Goal: Task Accomplishment & Management: Manage account settings

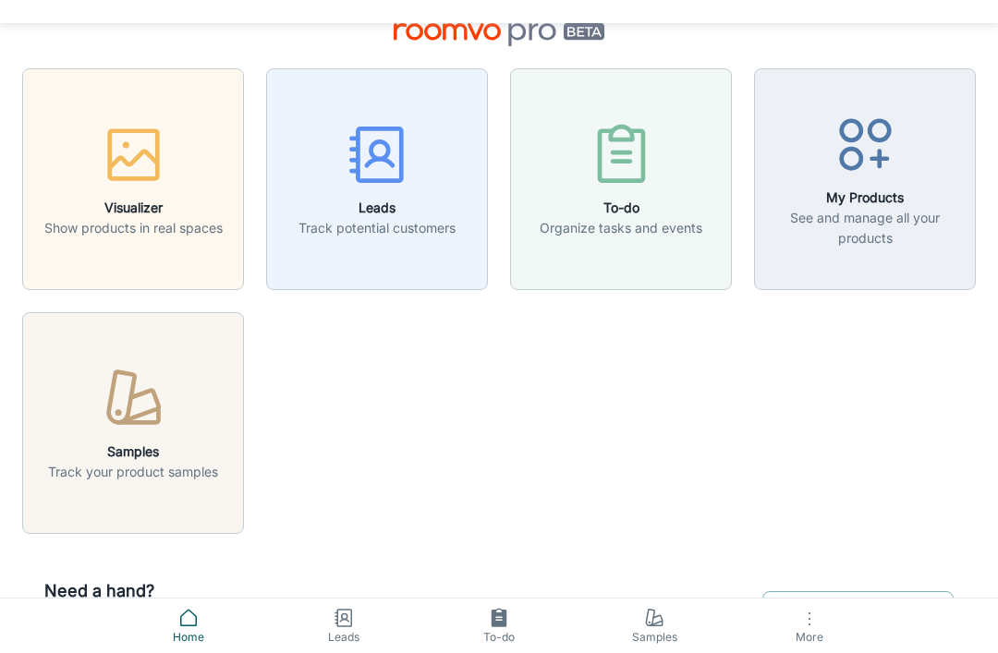
scroll to position [55, 0]
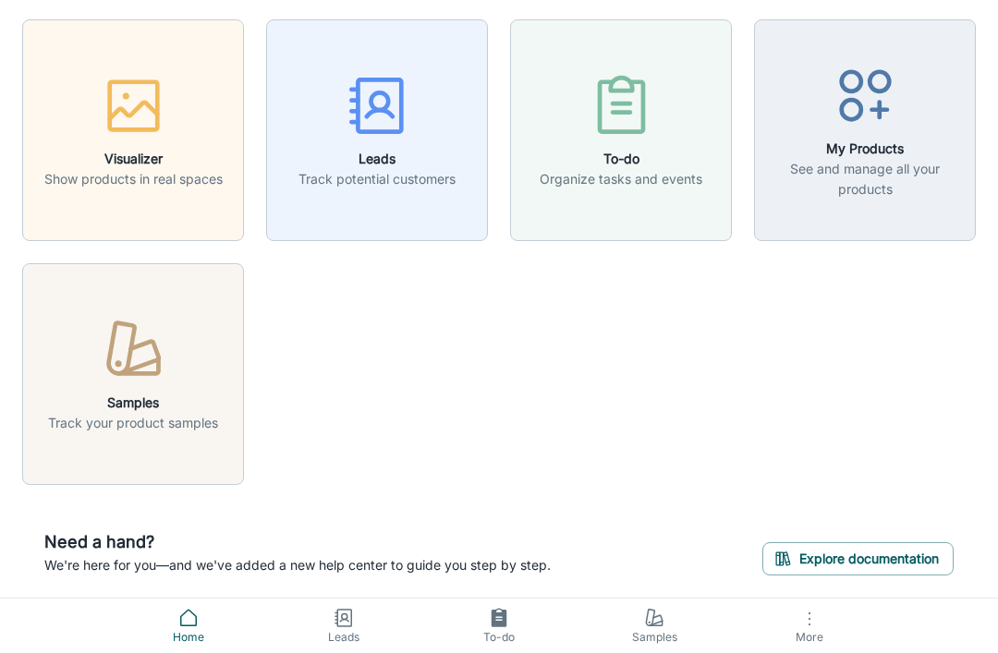
click at [385, 177] on p "Track potential customers" at bounding box center [376, 179] width 157 height 20
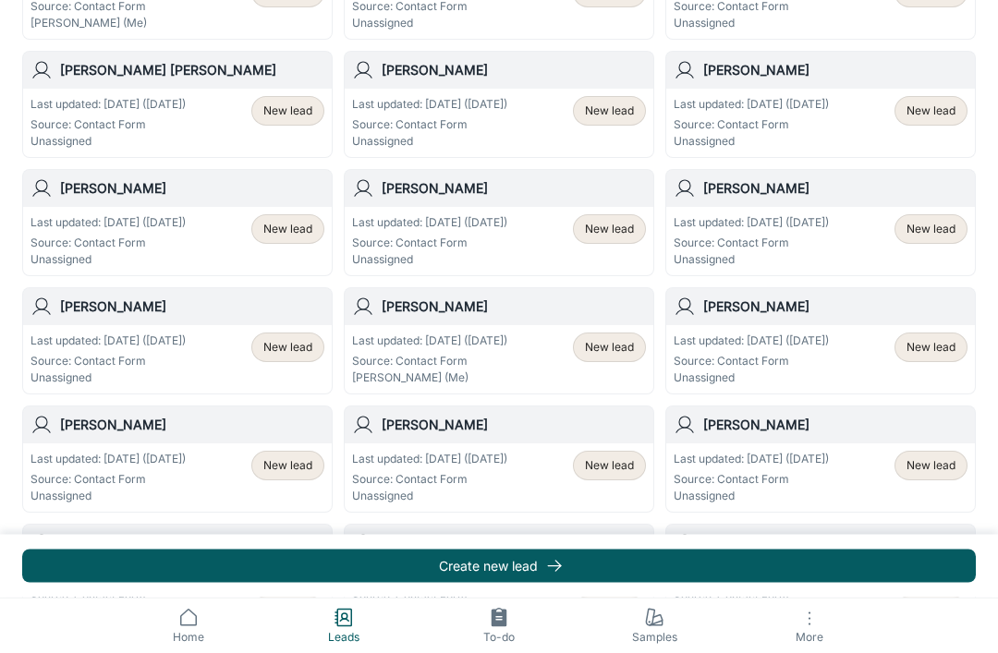
scroll to position [407, 0]
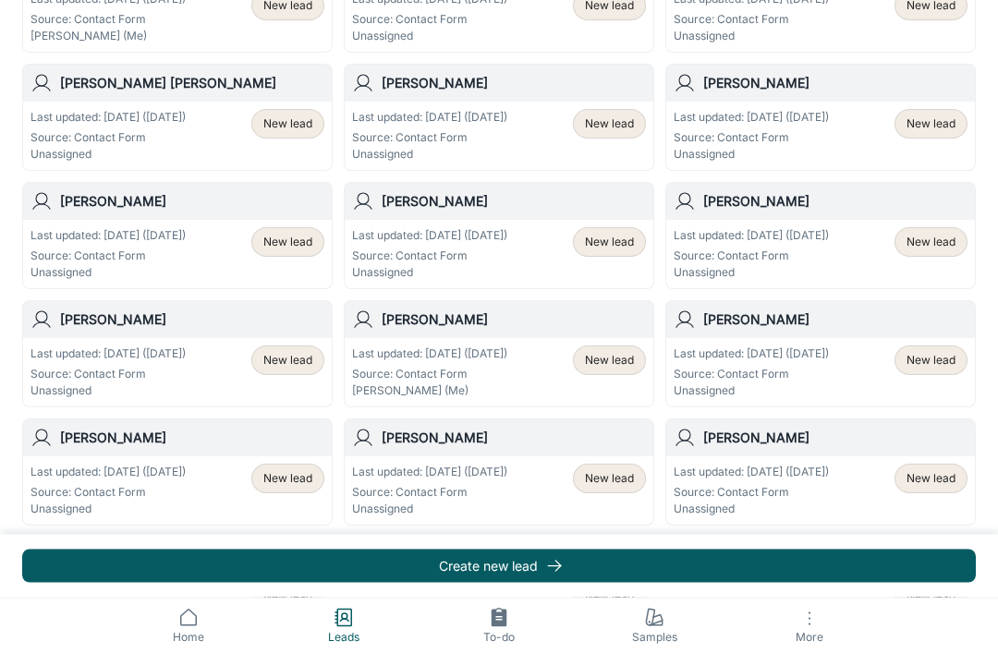
click at [287, 241] on span "New lead" at bounding box center [287, 243] width 49 height 17
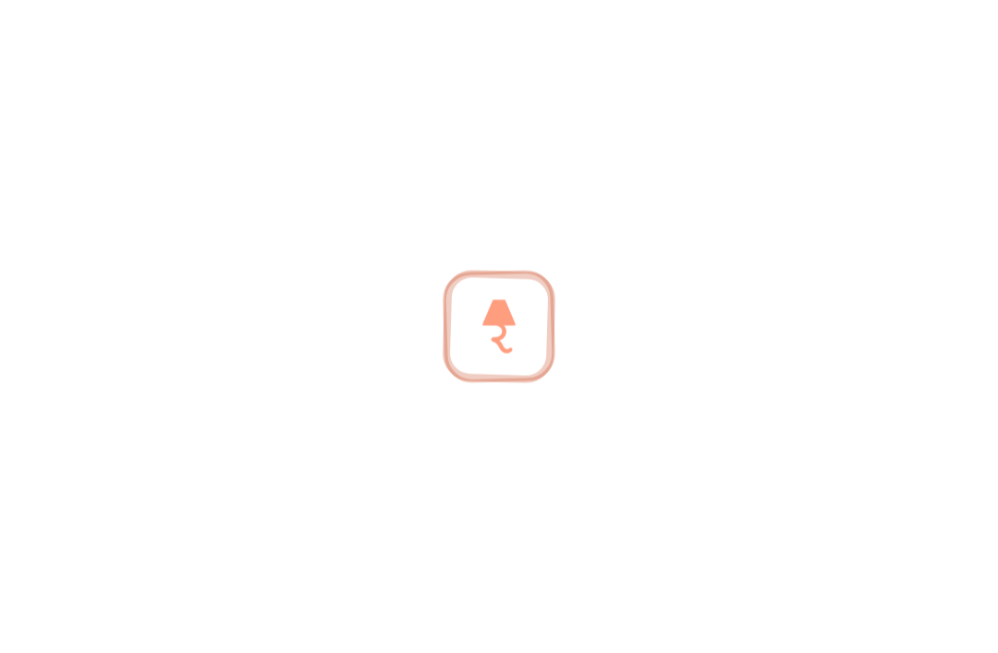
scroll to position [407, 0]
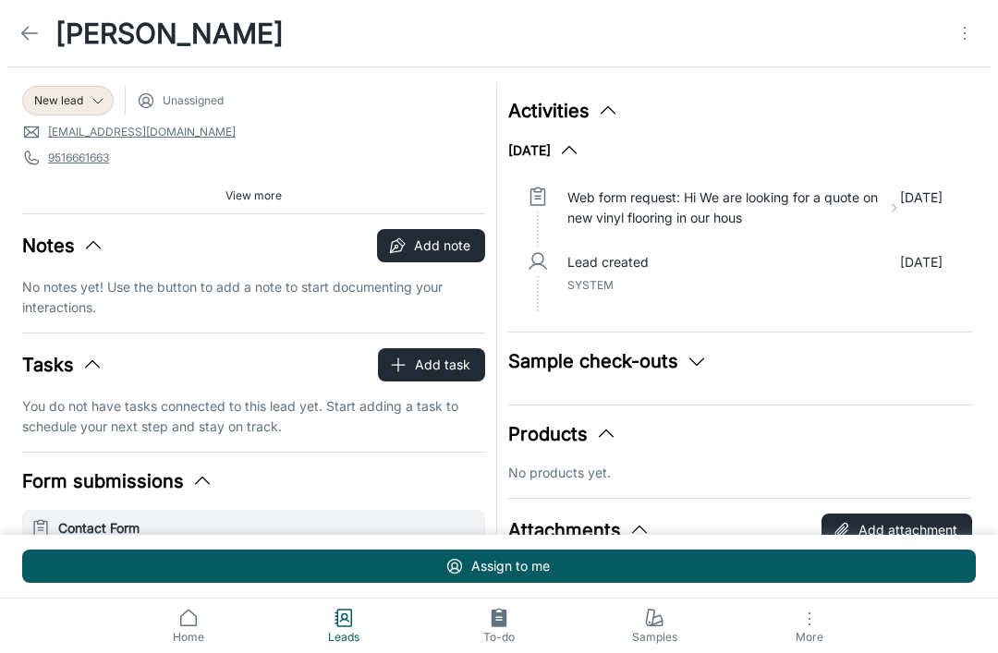
click at [31, 19] on link at bounding box center [29, 33] width 37 height 37
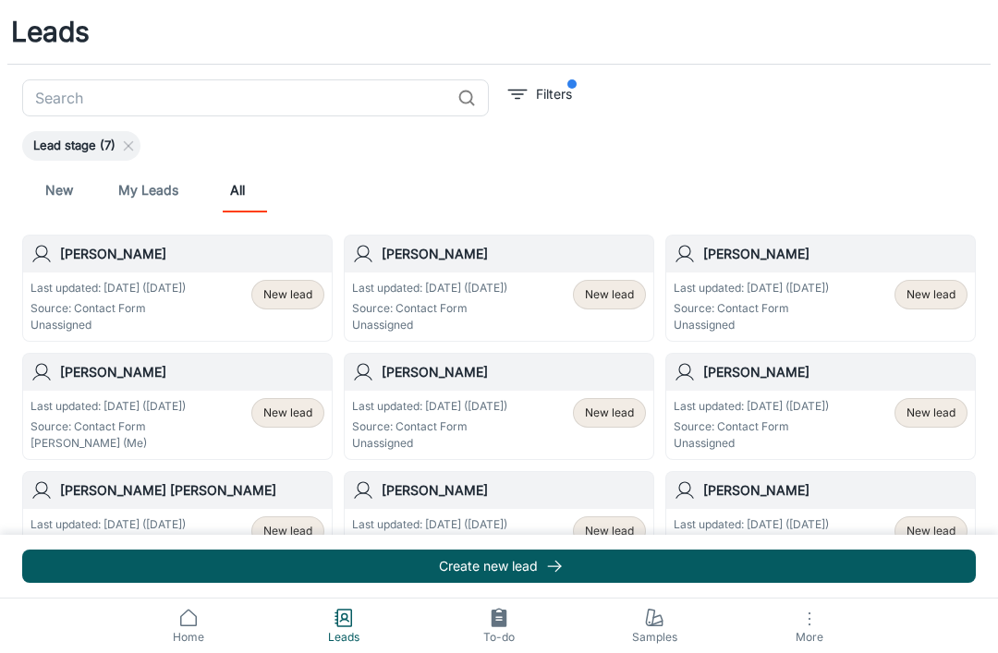
click at [574, 85] on span "filter" at bounding box center [571, 83] width 9 height 9
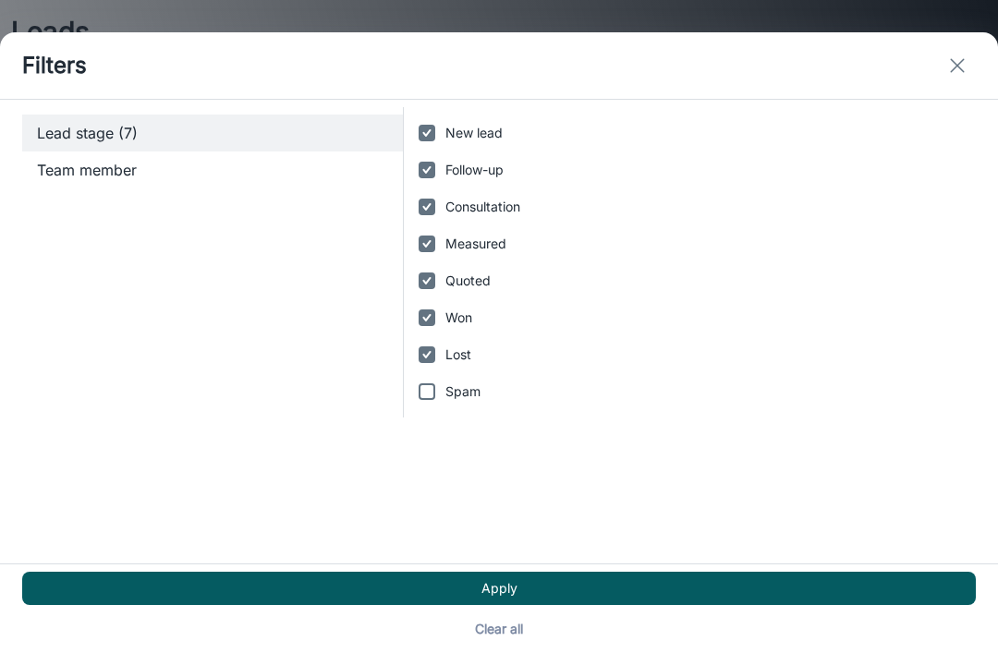
click at [268, 589] on button "Apply" at bounding box center [499, 588] width 954 height 33
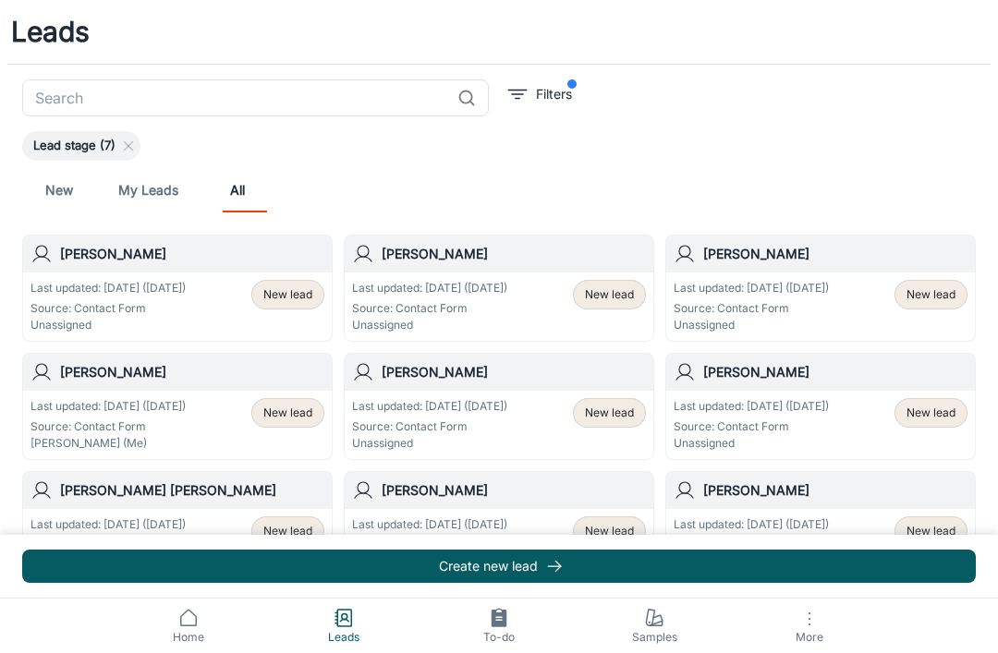
click at [251, 304] on div "New lead" at bounding box center [287, 307] width 73 height 54
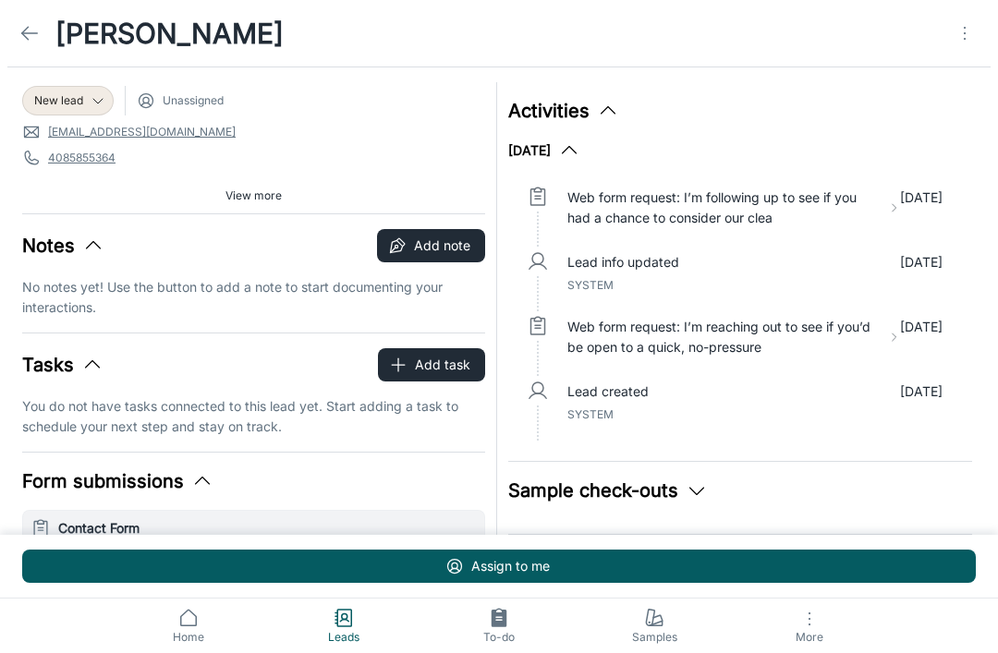
click at [966, 35] on icon "Open menu" at bounding box center [965, 33] width 22 height 22
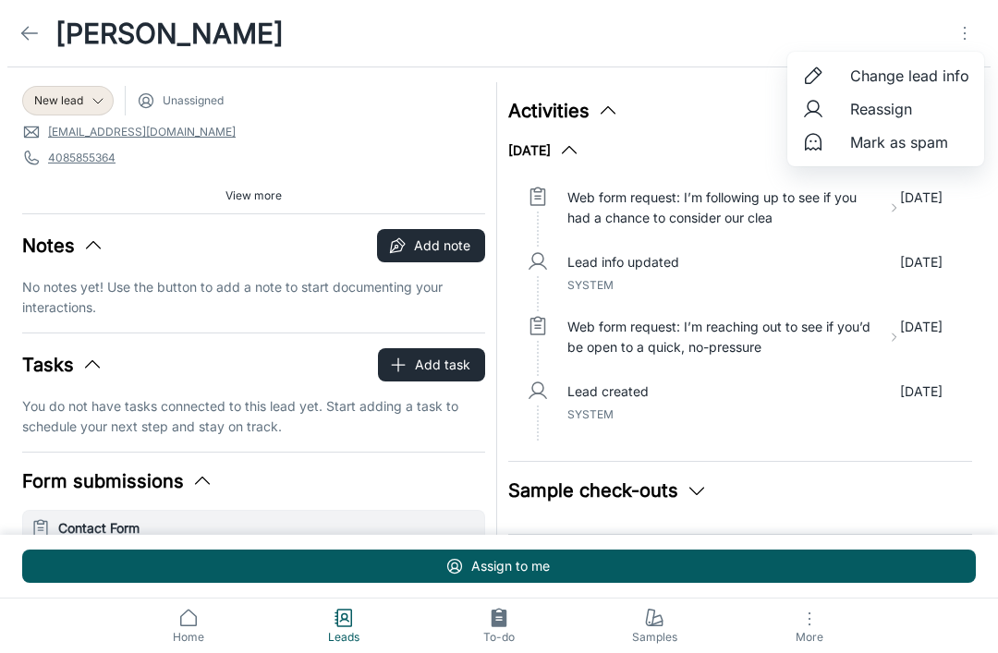
click at [925, 79] on span "Change lead info" at bounding box center [909, 76] width 119 height 22
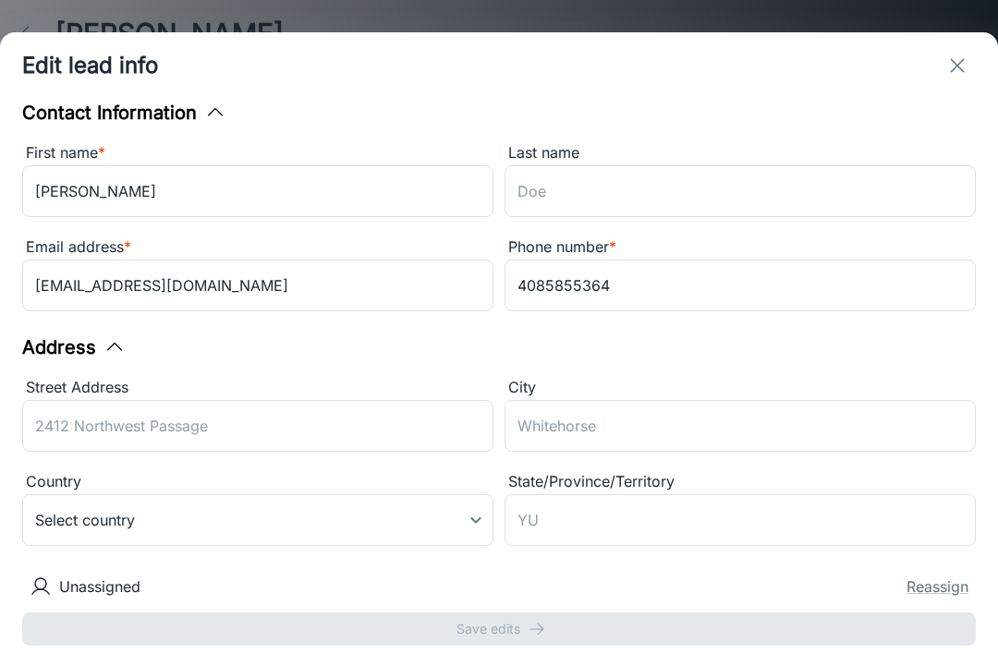
scroll to position [-1, 0]
click at [953, 55] on icon "exit" at bounding box center [957, 66] width 22 height 22
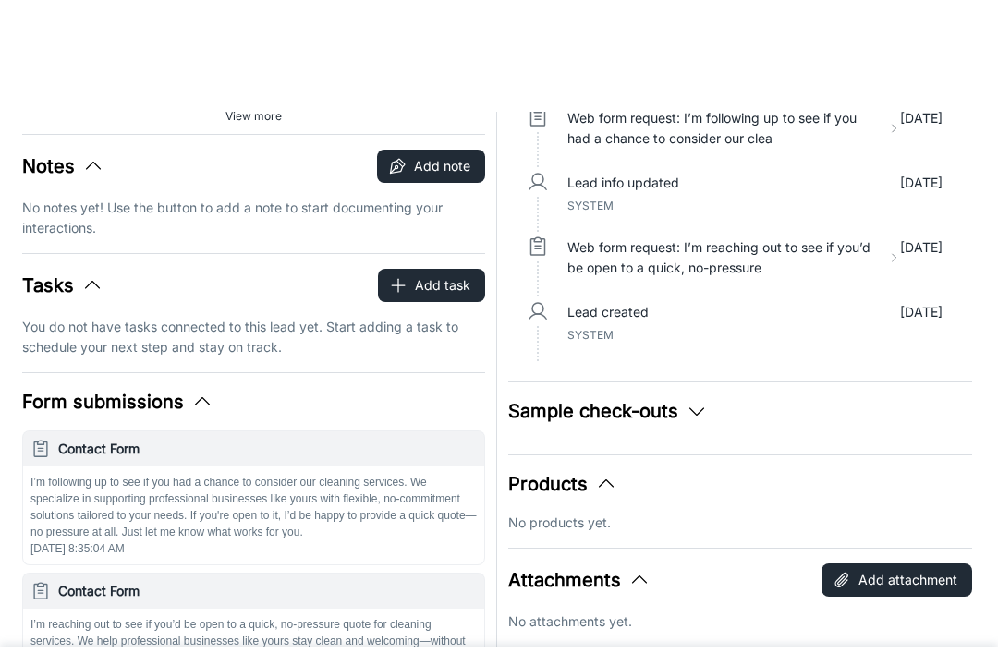
scroll to position [0, 0]
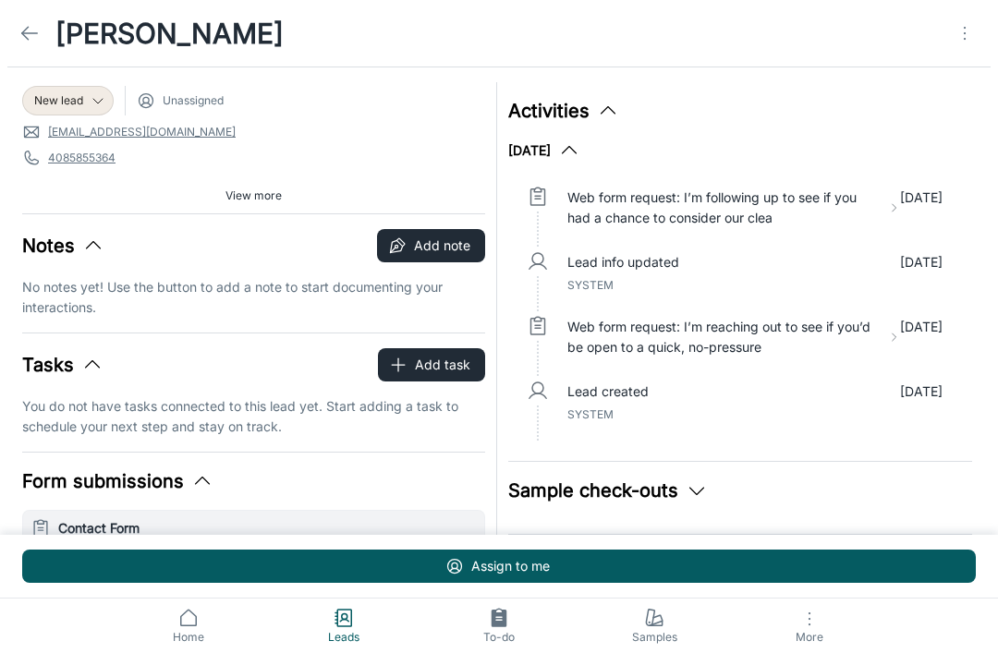
click at [28, 31] on icon at bounding box center [29, 33] width 22 height 22
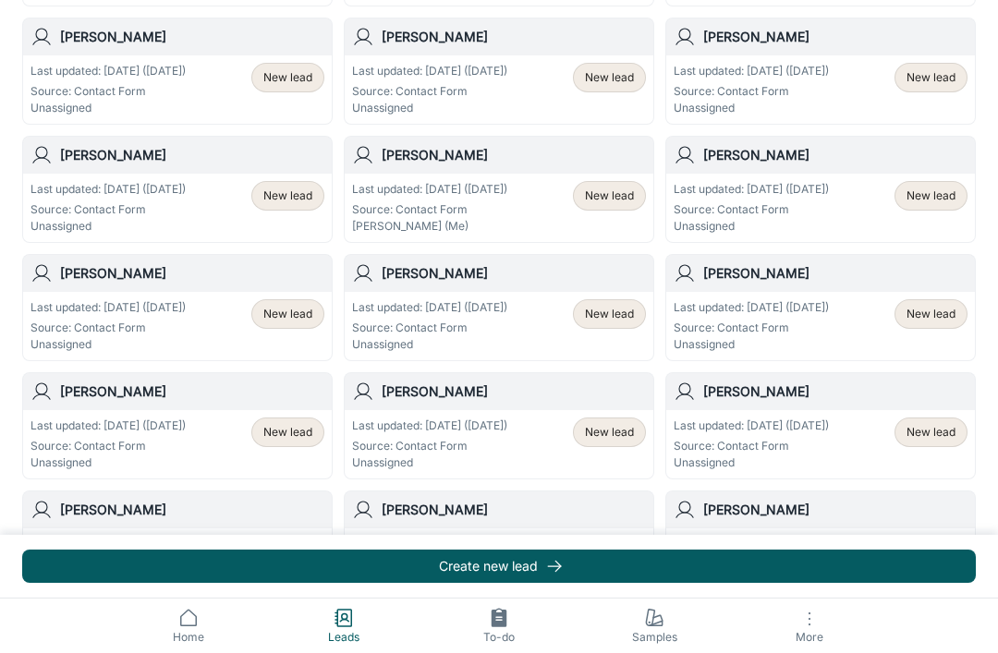
scroll to position [574, 0]
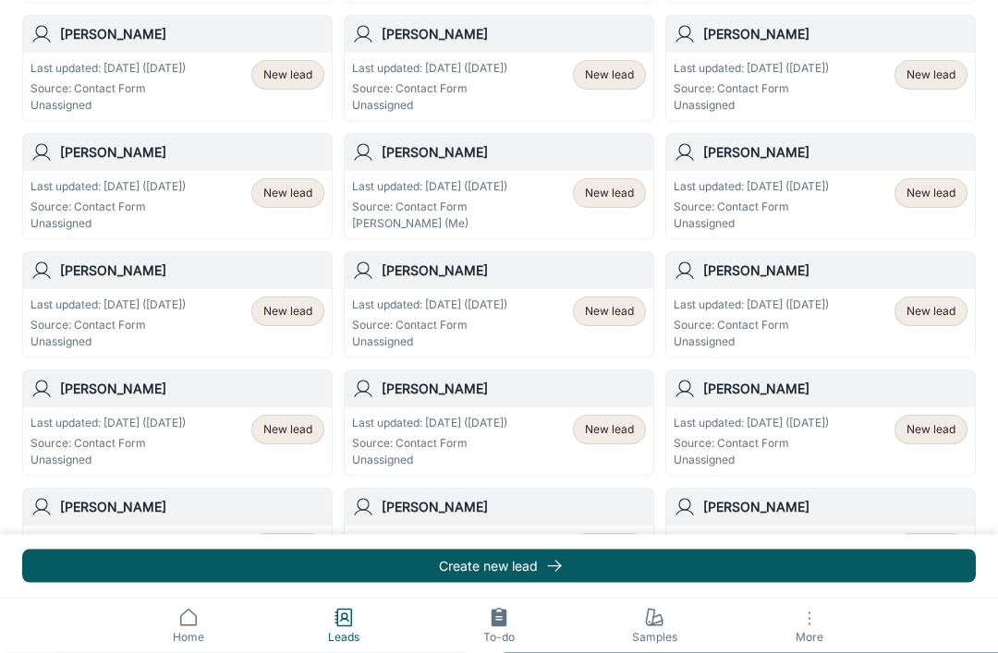
click at [945, 316] on span "New lead" at bounding box center [930, 312] width 49 height 17
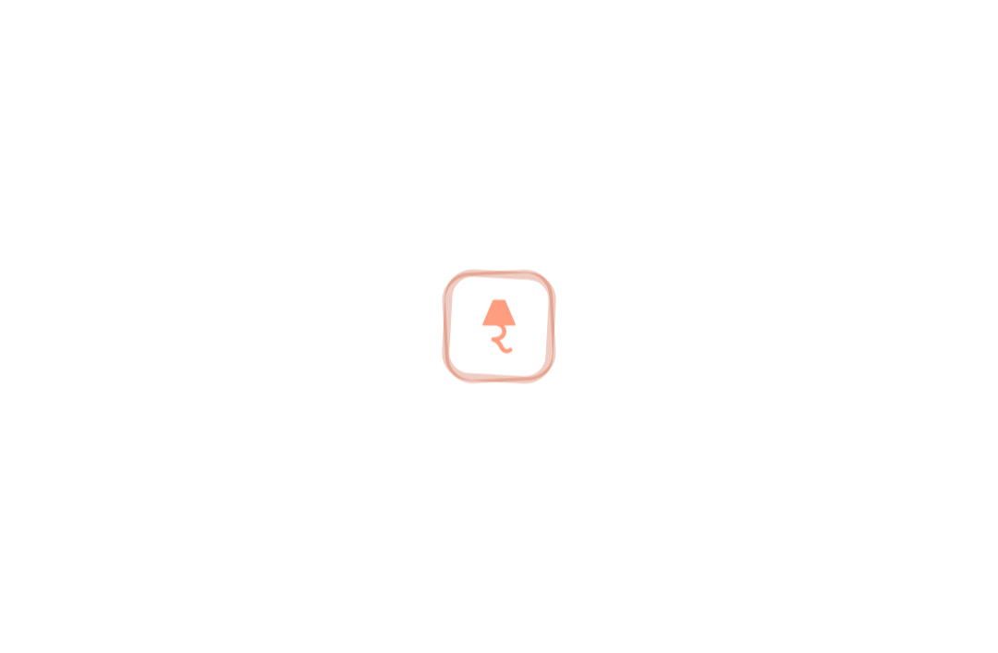
scroll to position [575, 0]
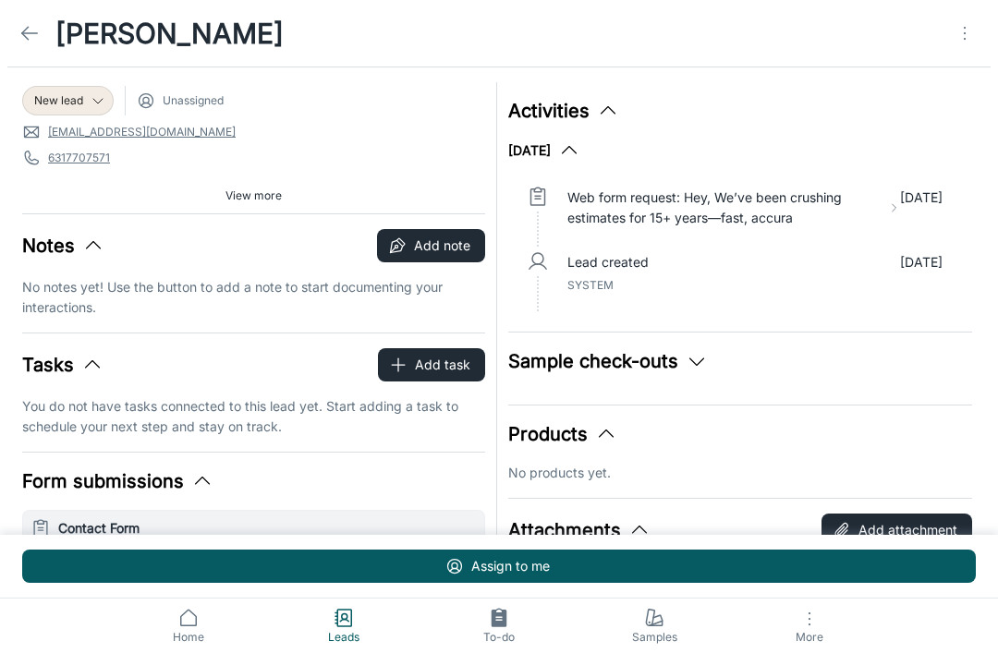
click at [968, 34] on icon "Open menu" at bounding box center [965, 33] width 22 height 22
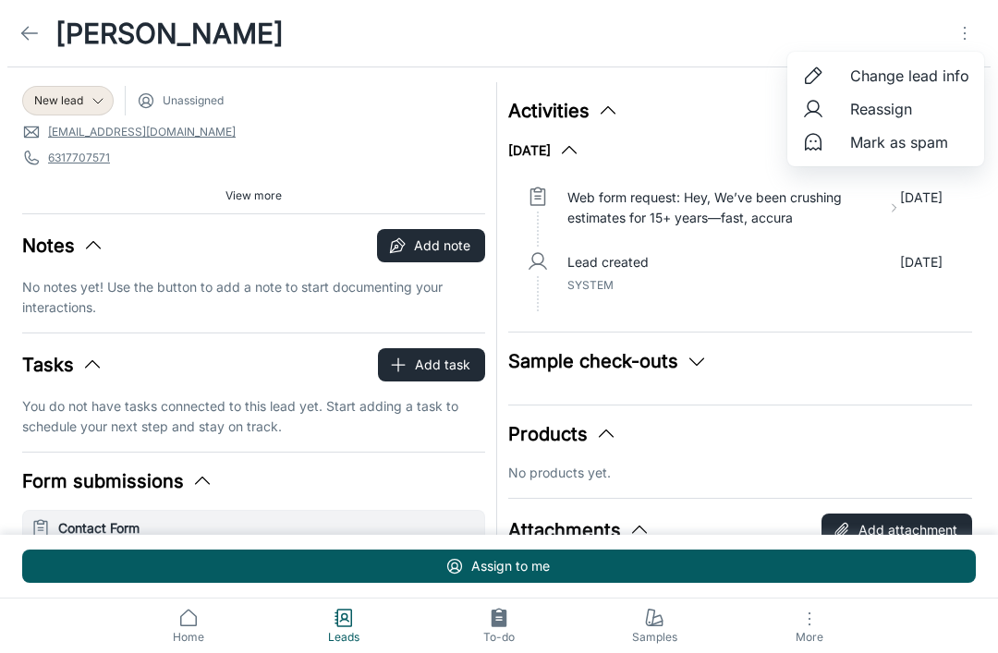
click at [942, 158] on li "Mark as spam" at bounding box center [885, 142] width 197 height 33
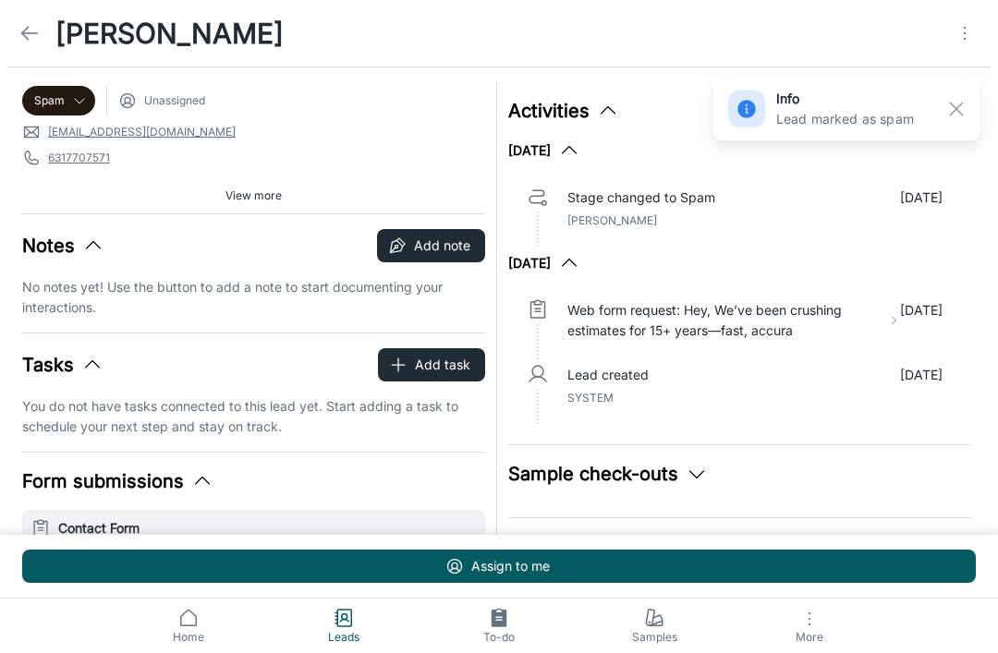
click at [962, 108] on rect "button" at bounding box center [956, 109] width 22 height 22
click at [21, 35] on icon at bounding box center [29, 33] width 22 height 22
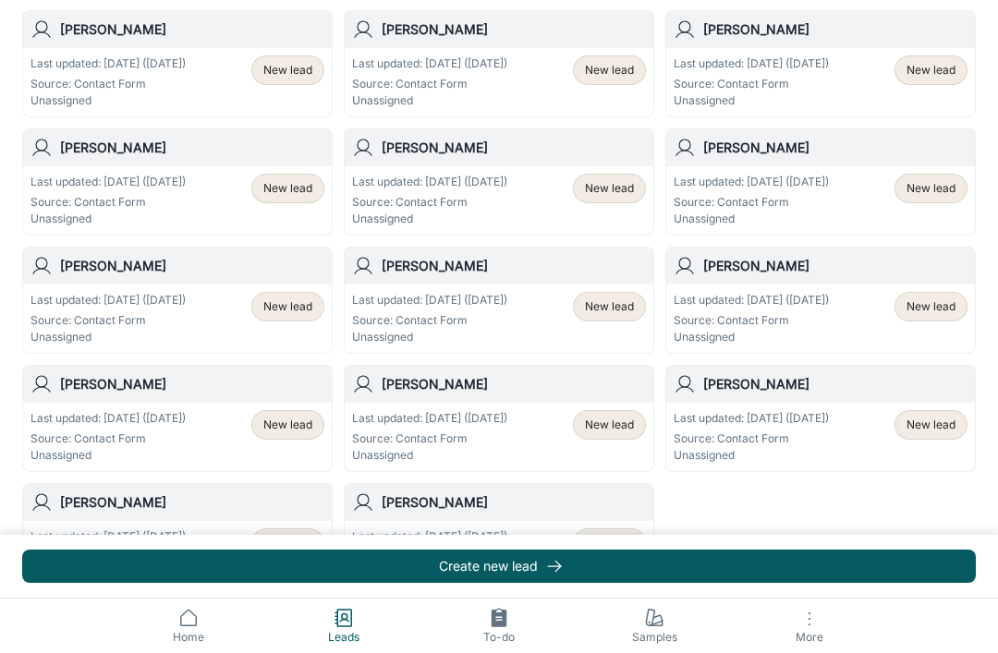
scroll to position [987, 0]
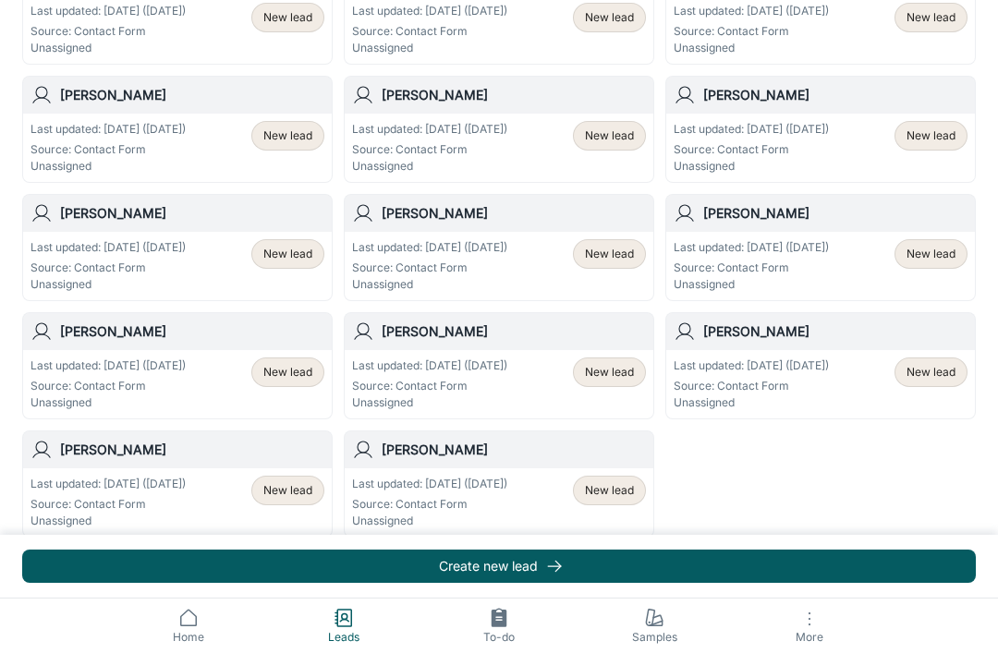
click at [615, 495] on span "New lead" at bounding box center [609, 490] width 49 height 17
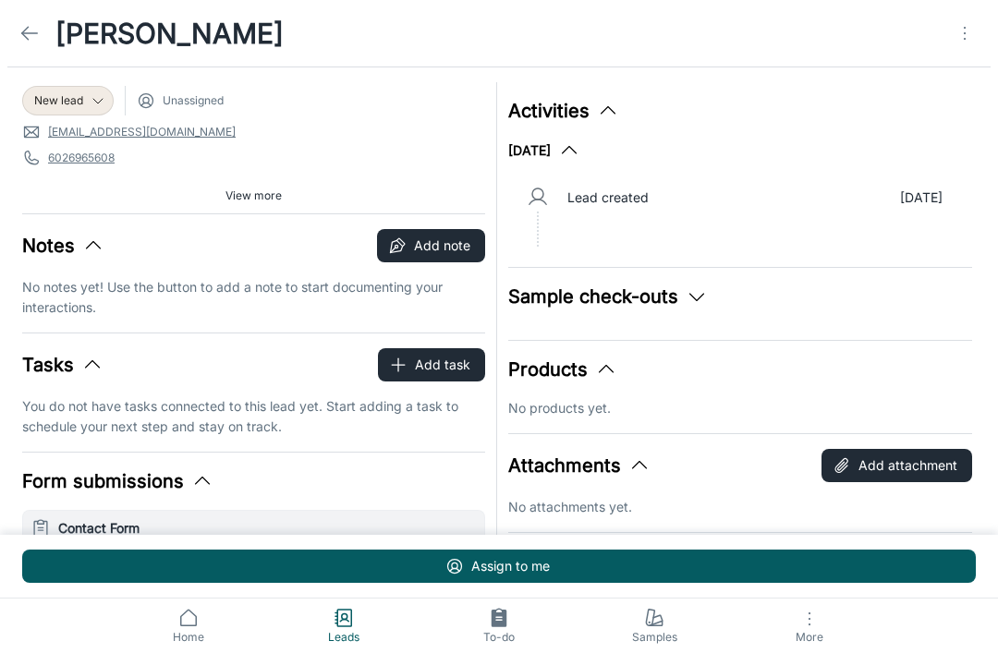
click at [50, 96] on span "New lead" at bounding box center [58, 100] width 49 height 17
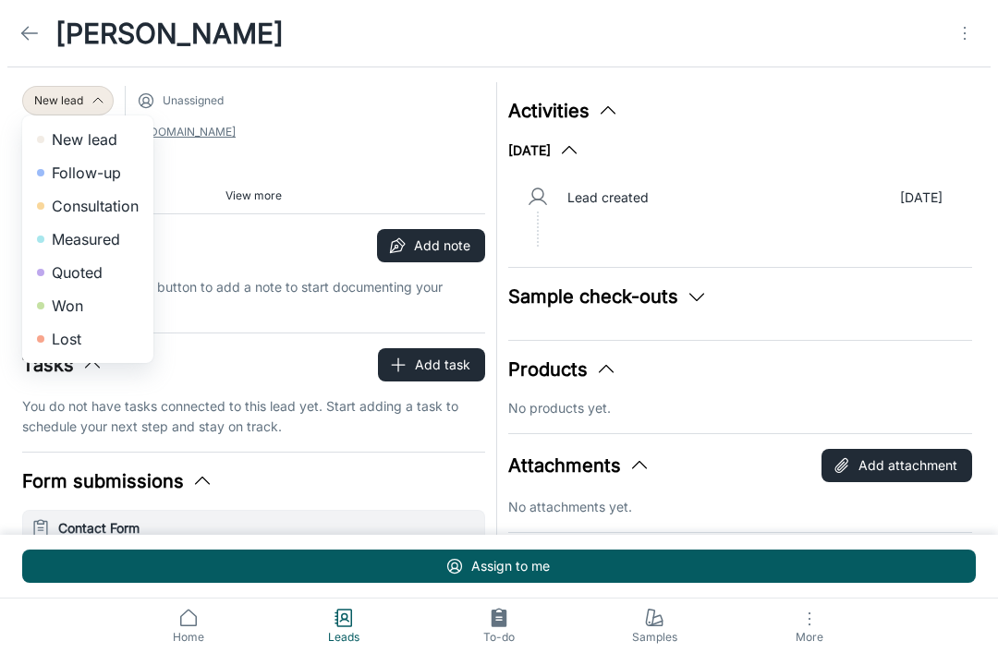
click at [51, 343] on li "Lost" at bounding box center [87, 338] width 131 height 33
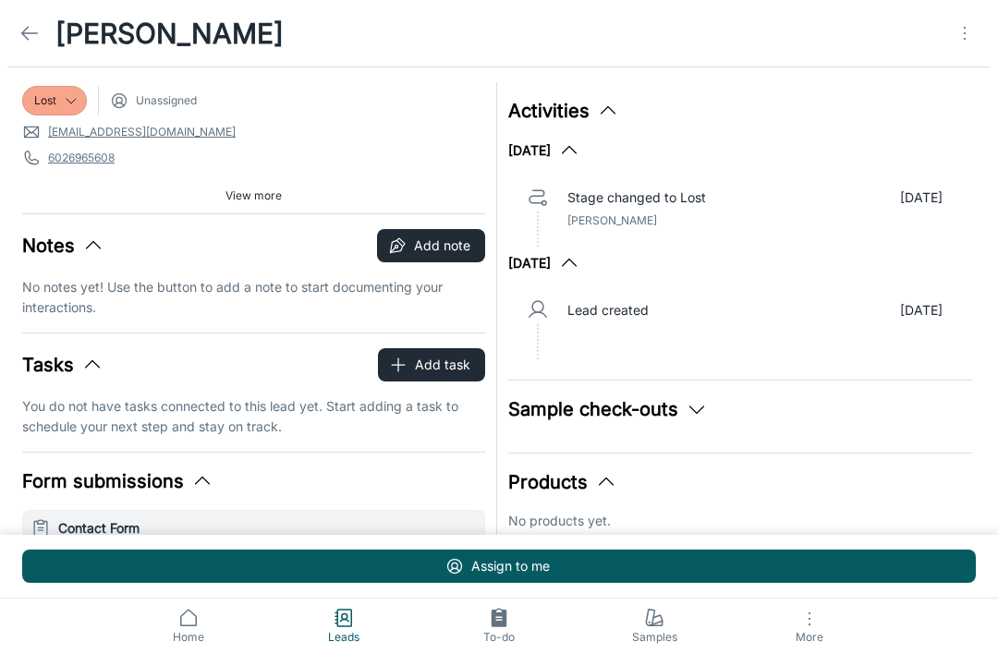
click at [13, 31] on link at bounding box center [29, 33] width 37 height 37
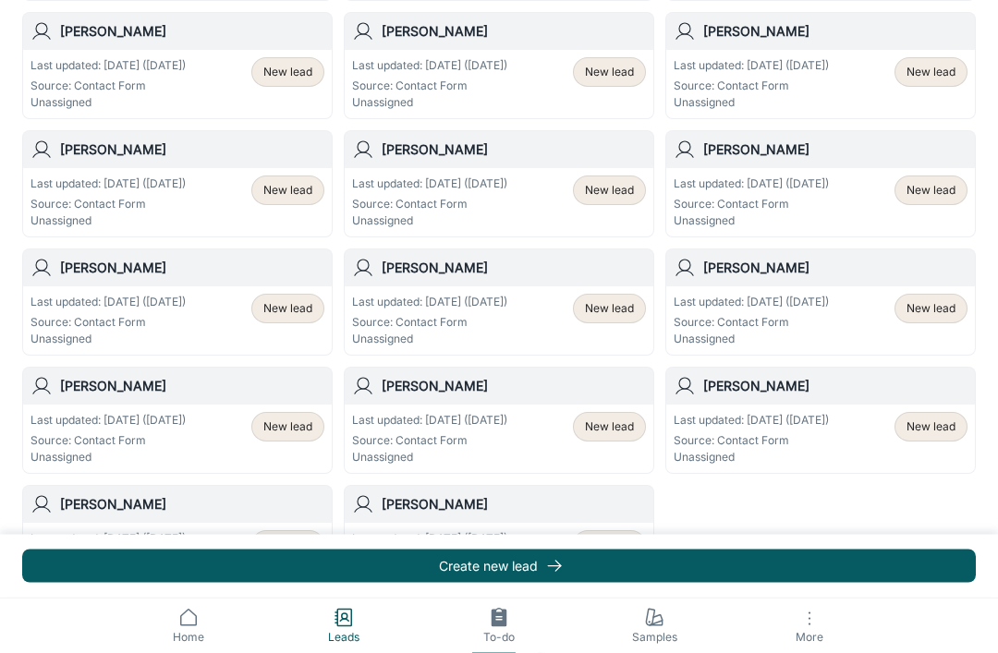
scroll to position [987, 0]
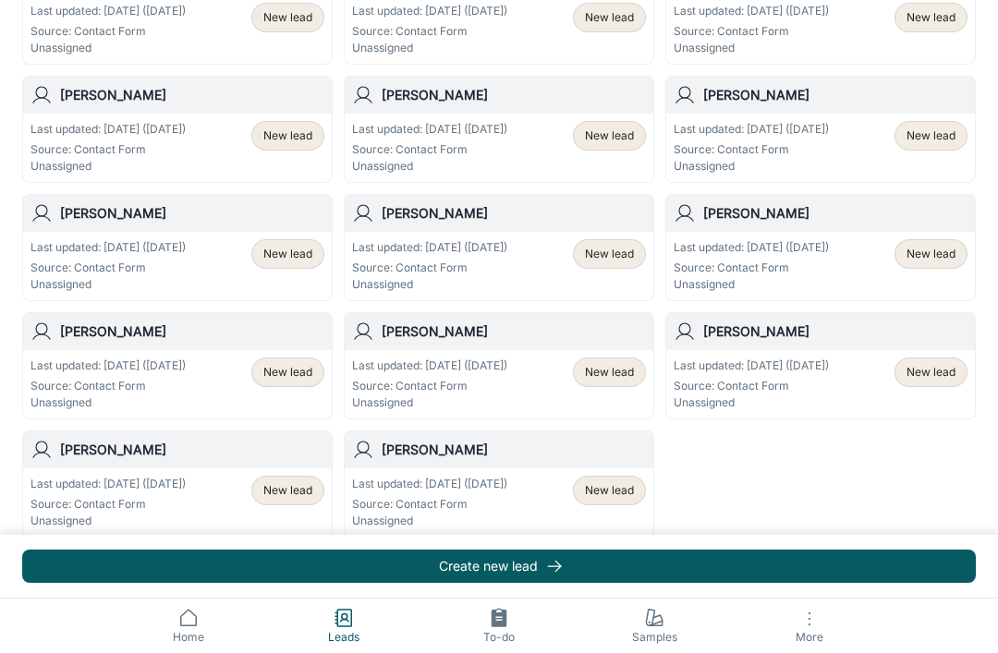
click at [630, 492] on span "New lead" at bounding box center [609, 490] width 49 height 17
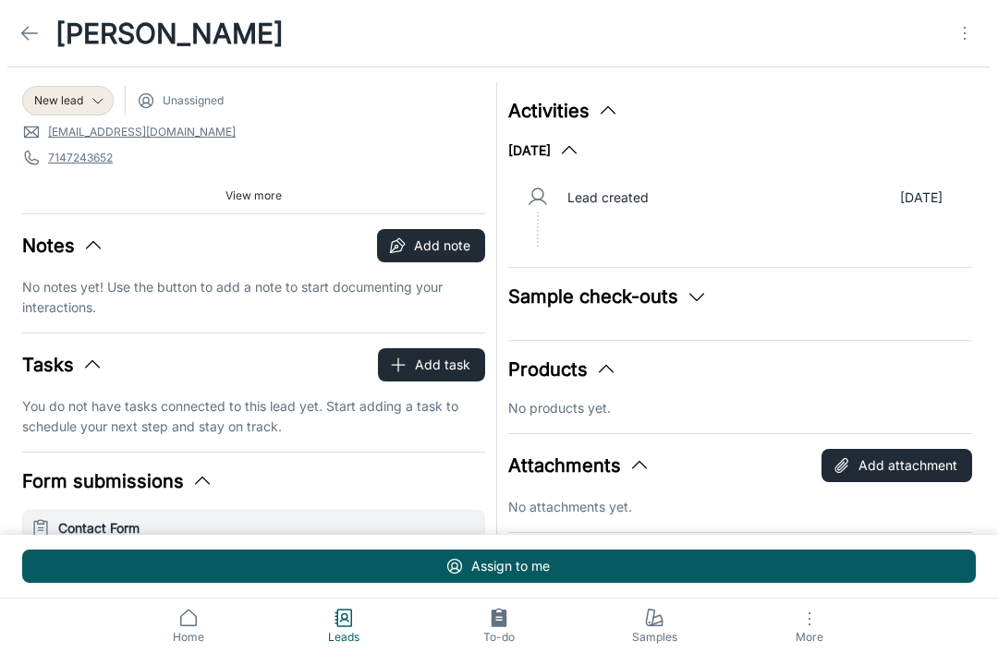
click at [64, 110] on div "New lead" at bounding box center [67, 101] width 91 height 30
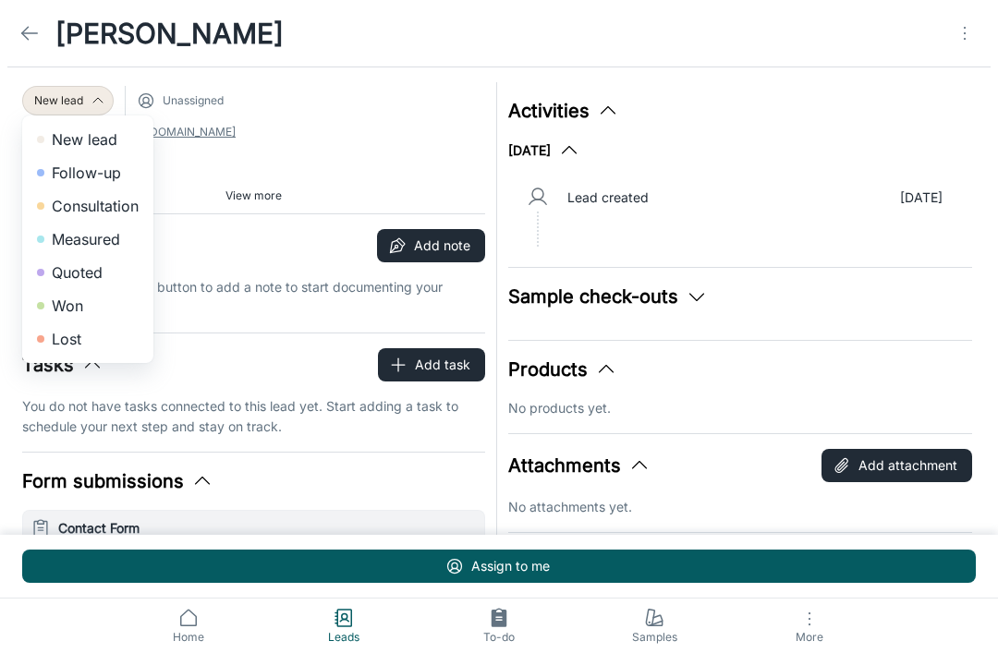
click at [55, 340] on li "Lost" at bounding box center [87, 338] width 131 height 33
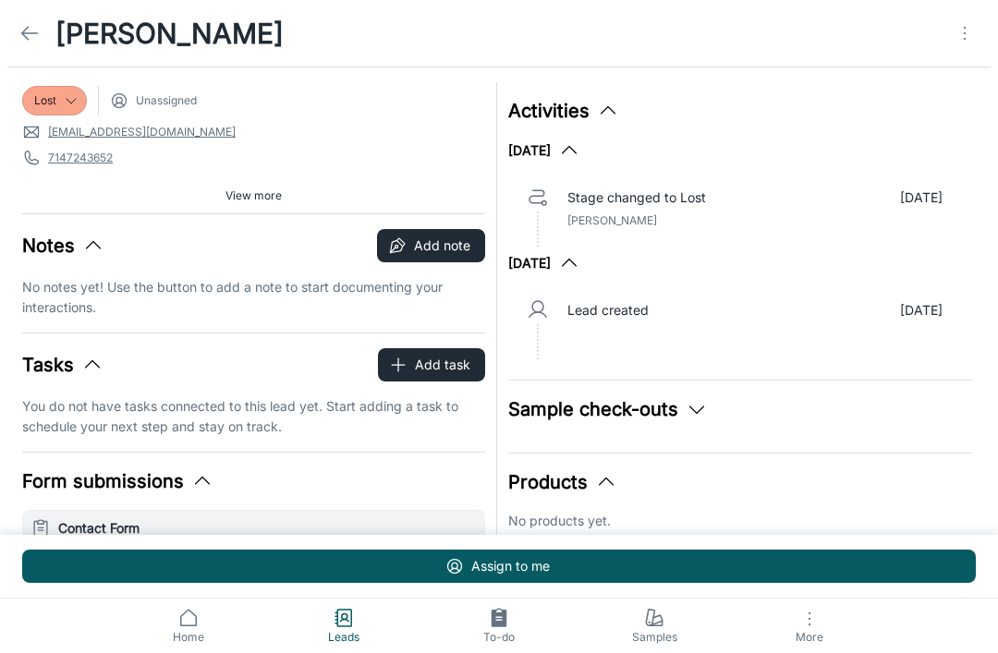
click at [33, 38] on icon at bounding box center [29, 33] width 22 height 22
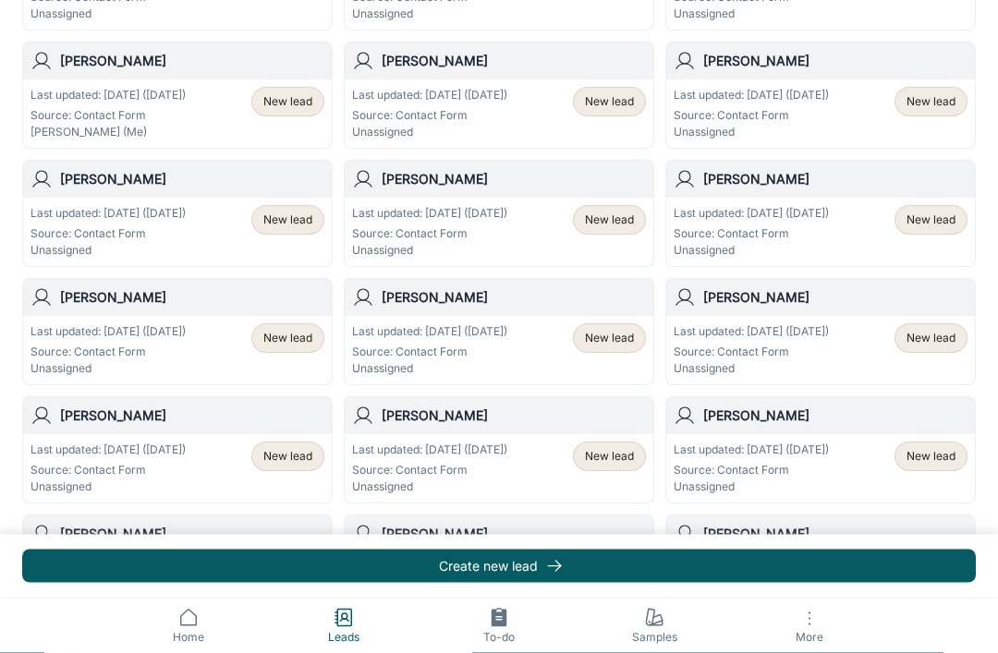
scroll to position [987, 0]
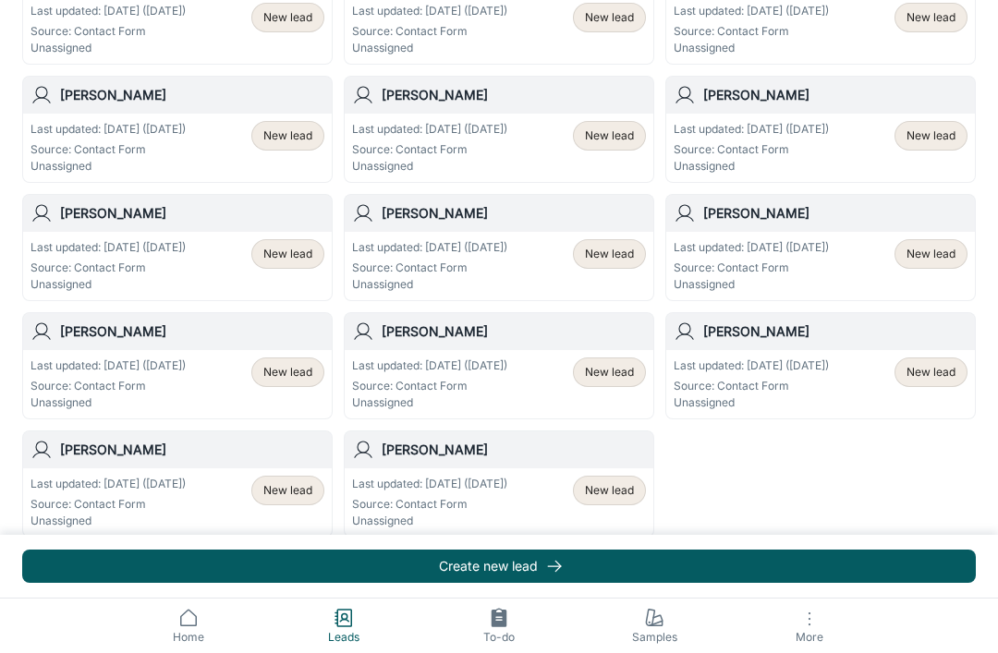
click at [623, 498] on span "New lead" at bounding box center [609, 490] width 49 height 17
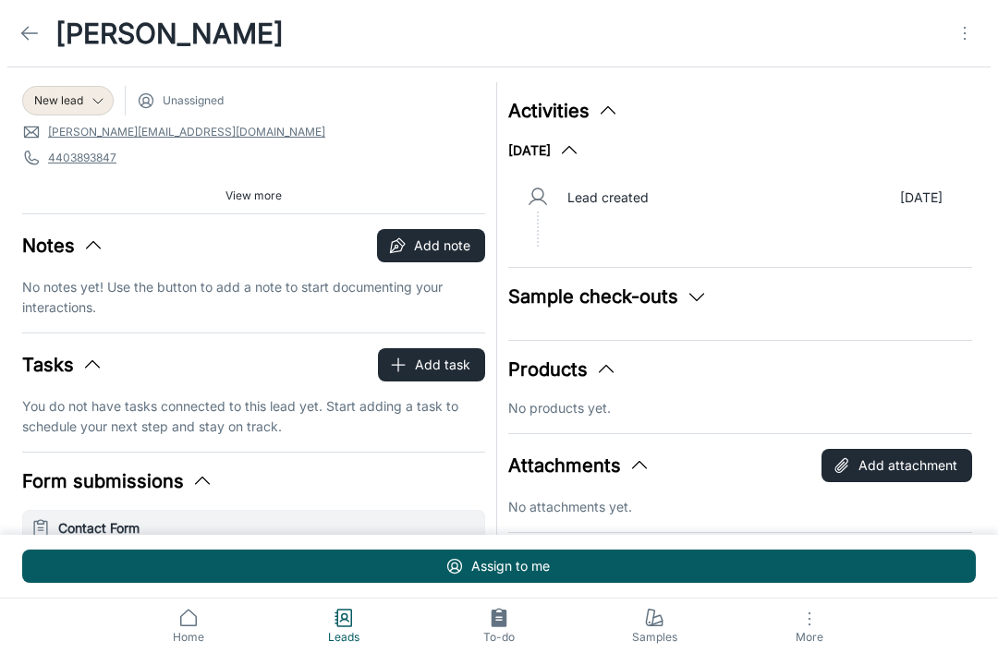
click at [963, 31] on icon "Open menu" at bounding box center [965, 33] width 22 height 22
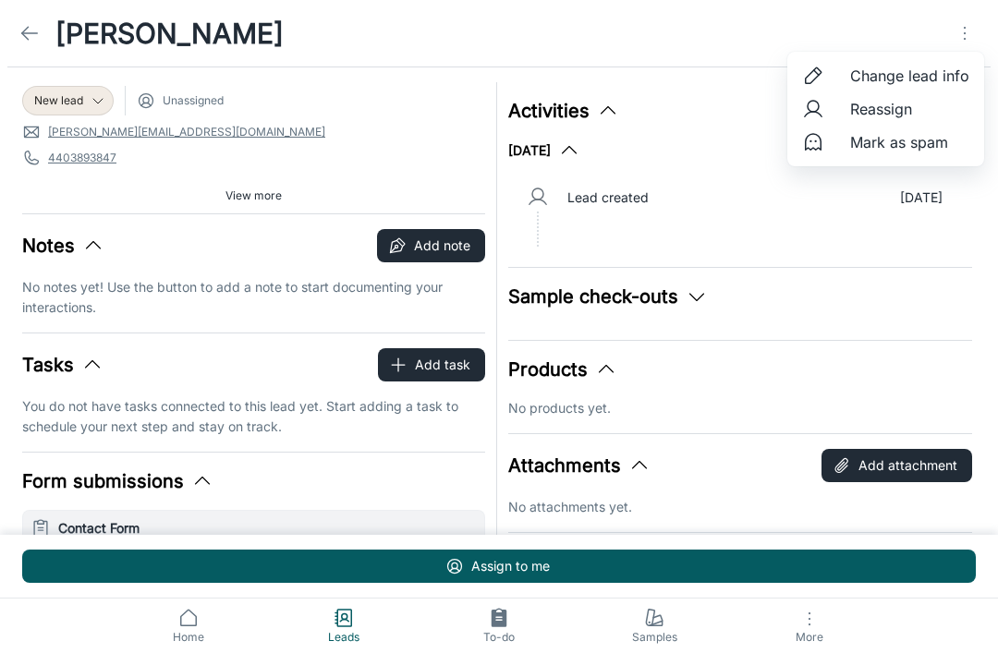
click at [941, 149] on span "Mark as spam" at bounding box center [909, 142] width 119 height 22
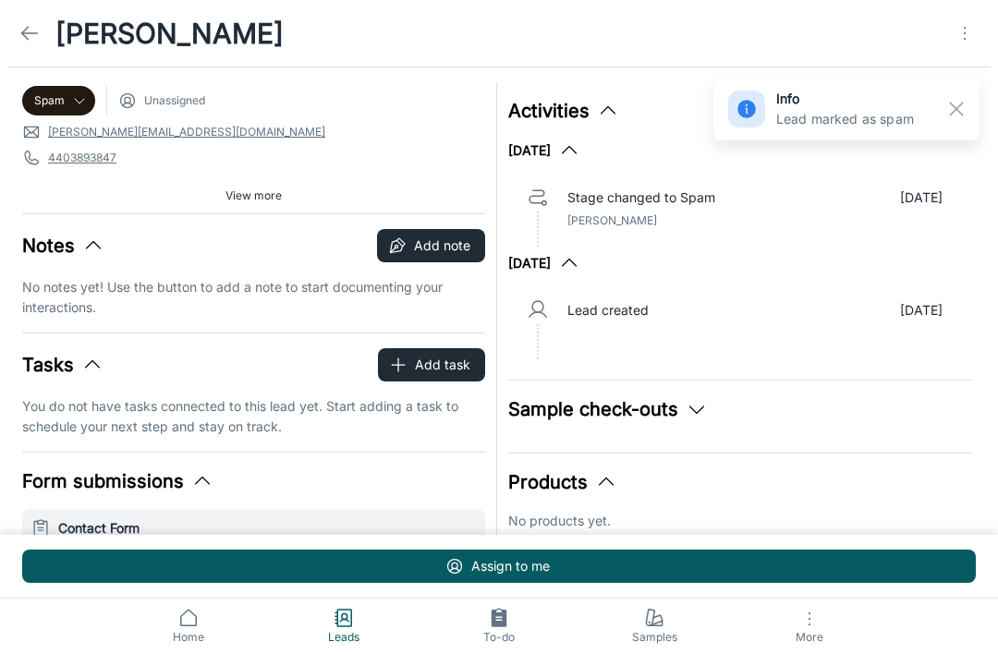
click at [32, 34] on icon at bounding box center [29, 33] width 22 height 22
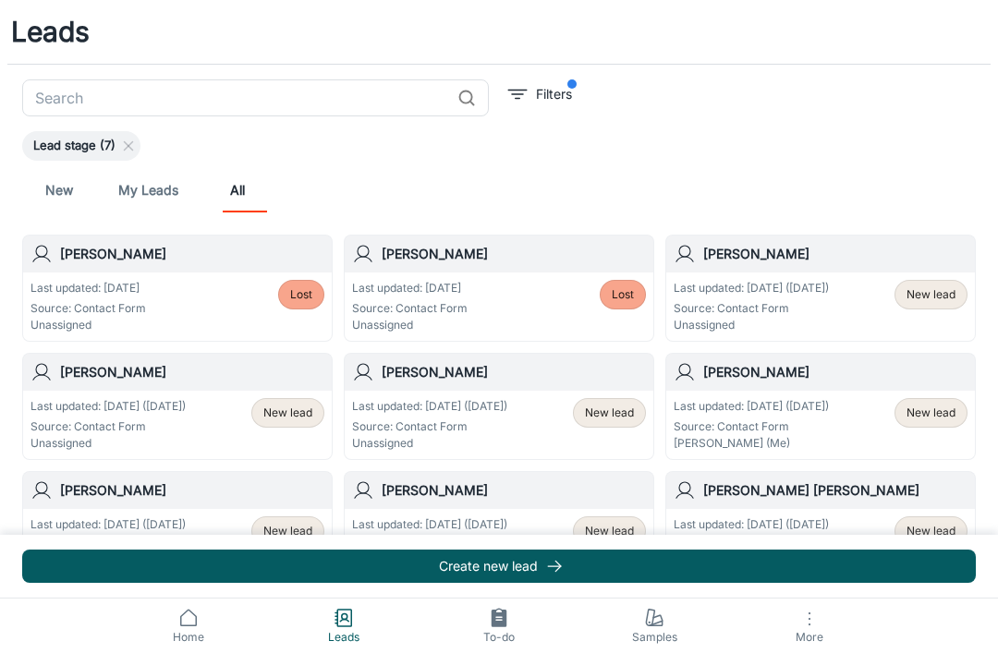
click at [941, 297] on span "New lead" at bounding box center [930, 294] width 49 height 17
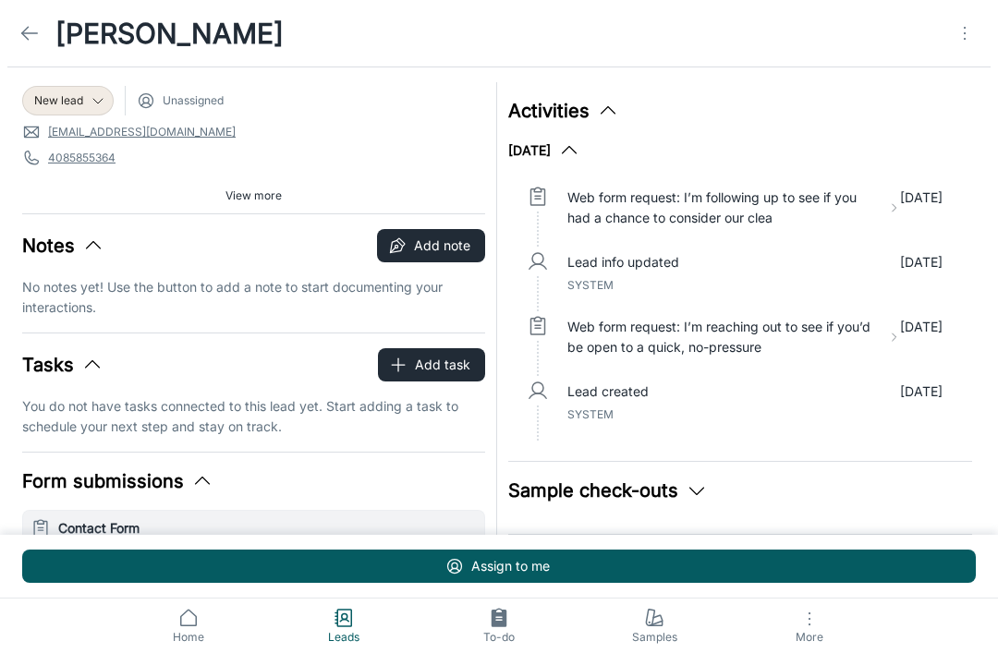
click at [964, 33] on circle "Open menu" at bounding box center [965, 33] width 2 height 2
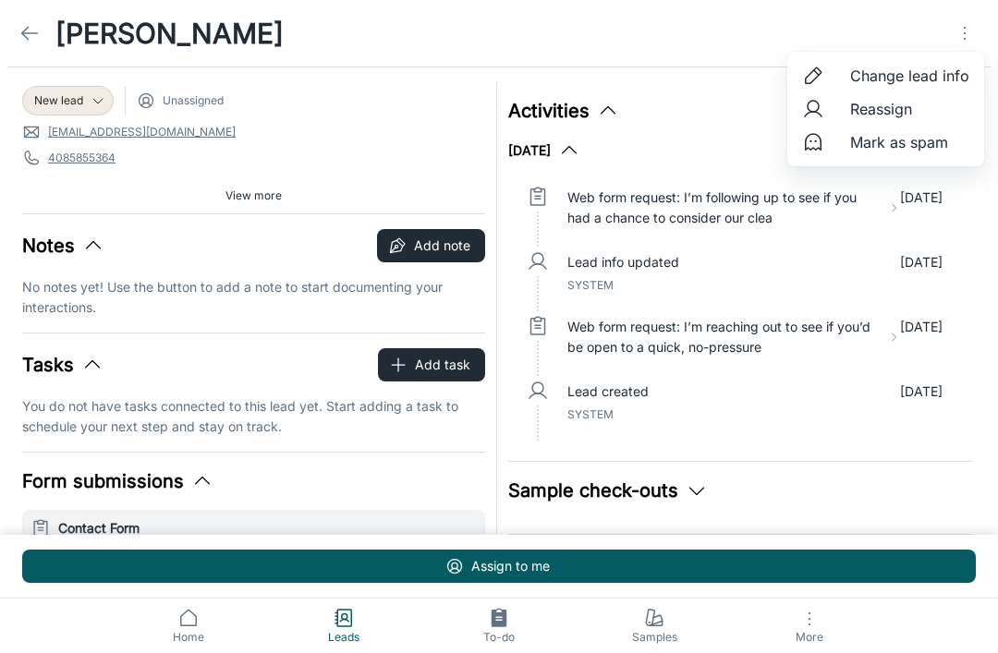
click at [946, 147] on span "Mark as spam" at bounding box center [909, 142] width 119 height 22
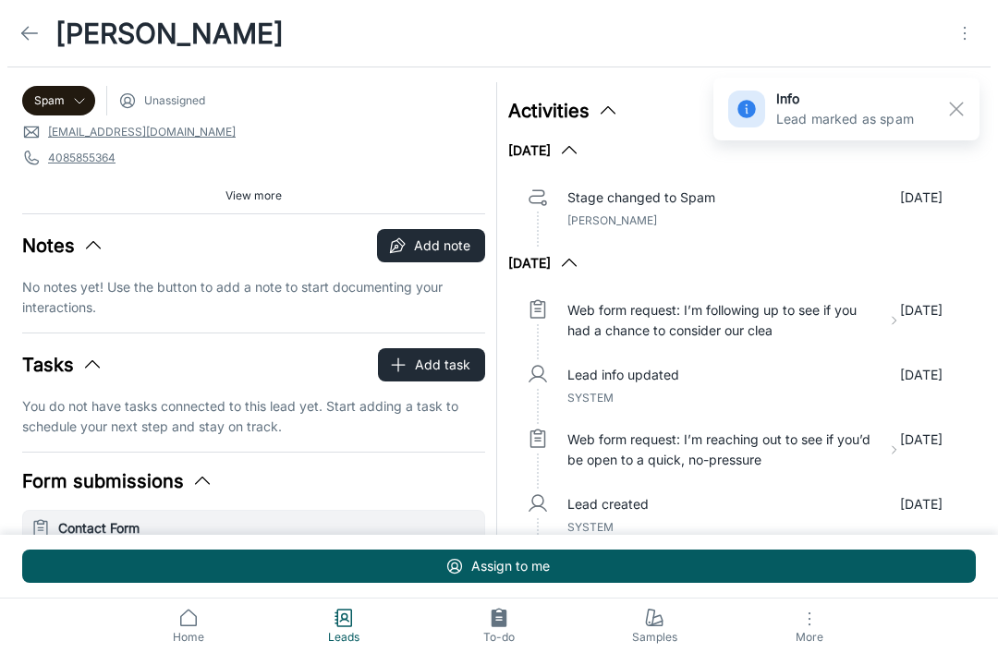
click at [35, 27] on icon at bounding box center [29, 33] width 22 height 22
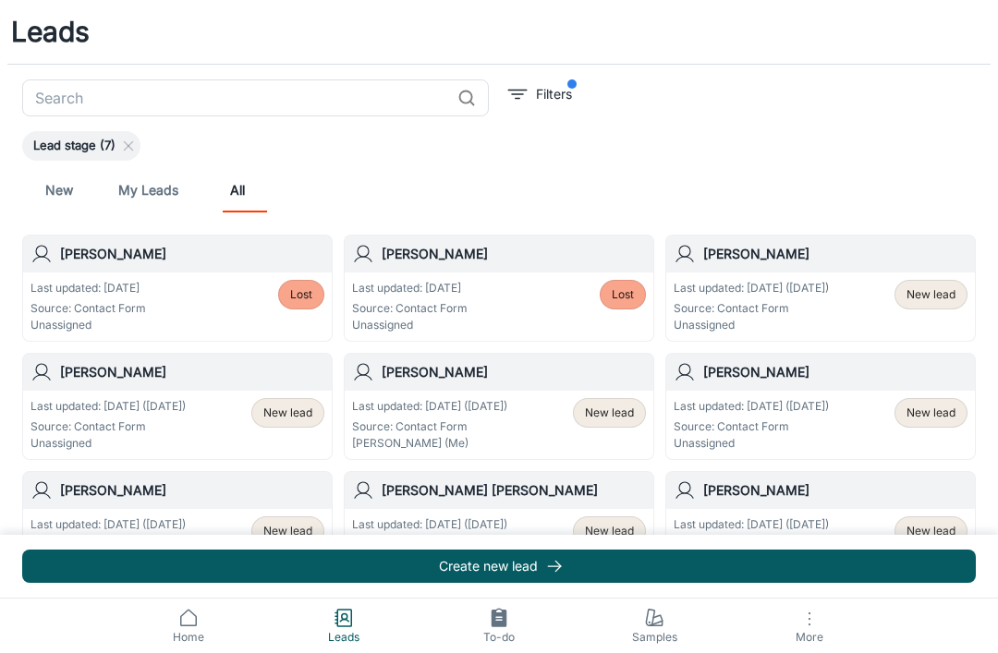
click at [935, 304] on div "New lead" at bounding box center [930, 295] width 73 height 30
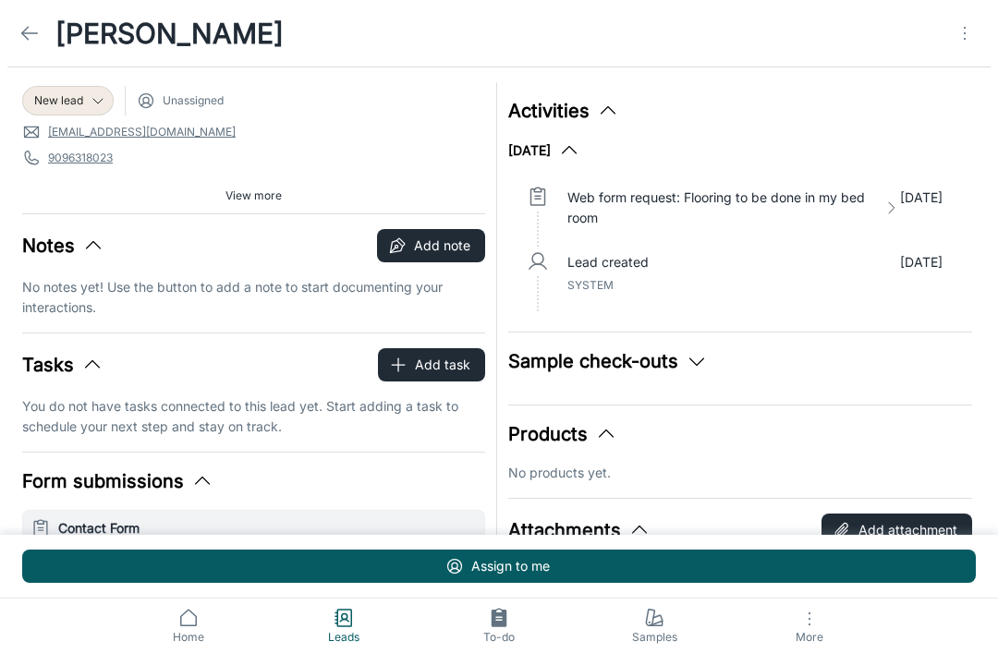
click at [30, 32] on icon at bounding box center [29, 33] width 22 height 22
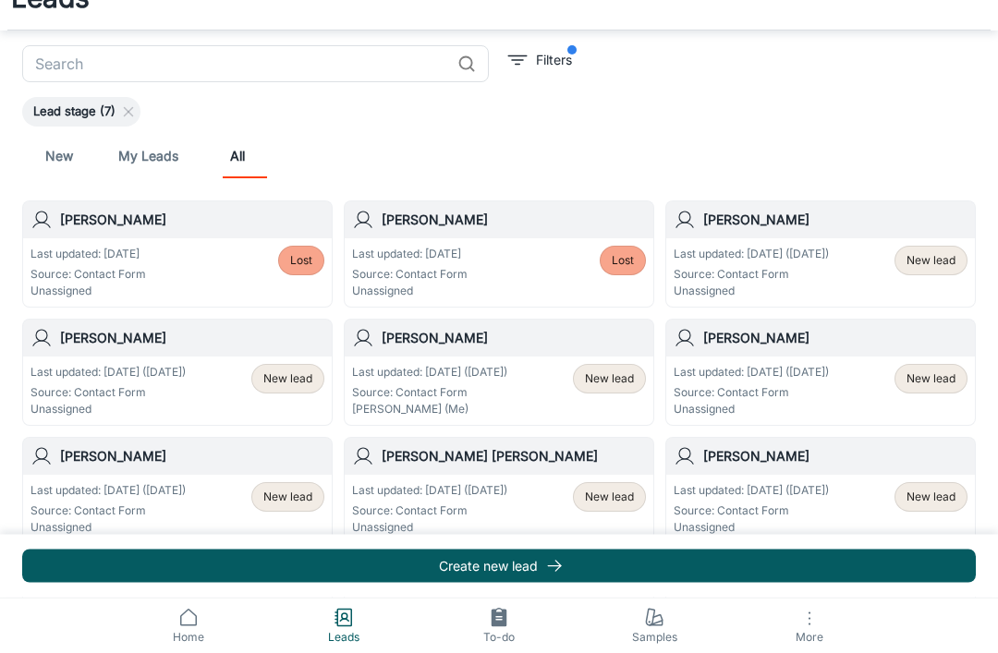
scroll to position [44, 0]
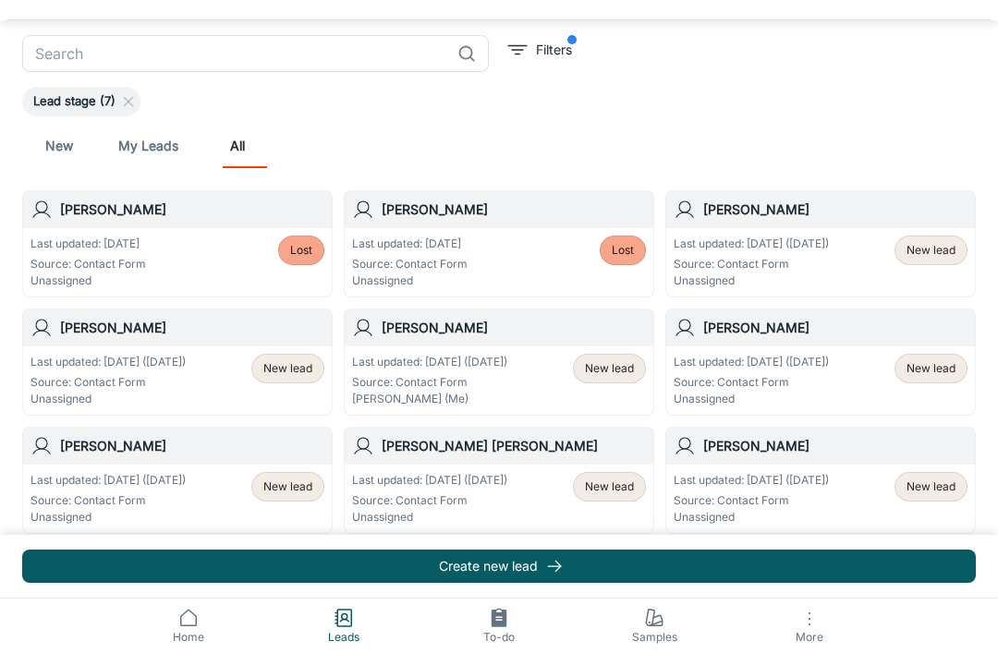
click at [288, 359] on div "New lead" at bounding box center [287, 369] width 73 height 30
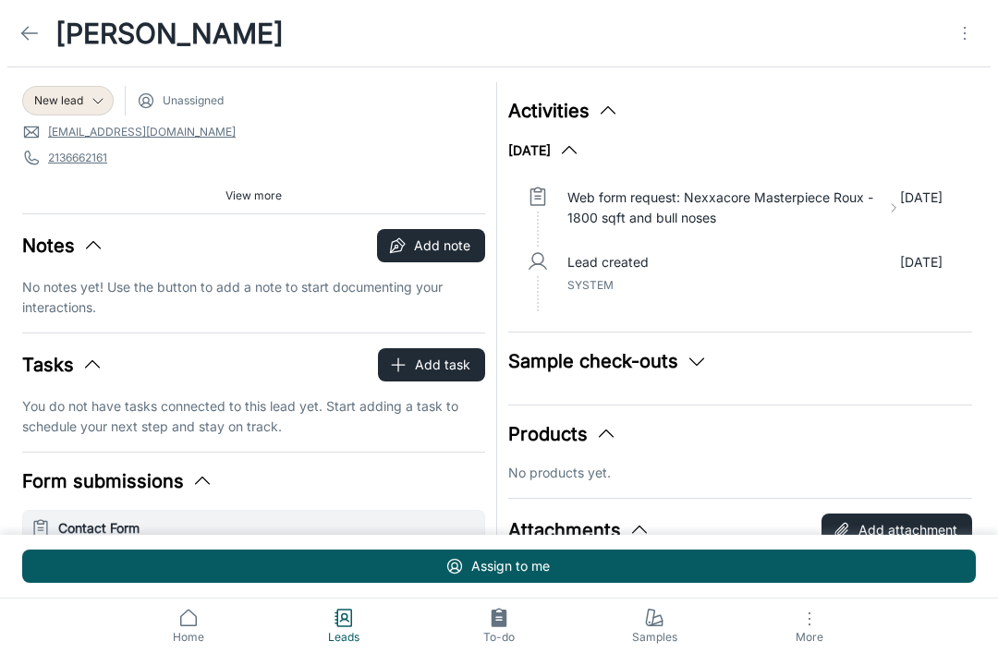
click at [30, 39] on icon at bounding box center [29, 33] width 22 height 22
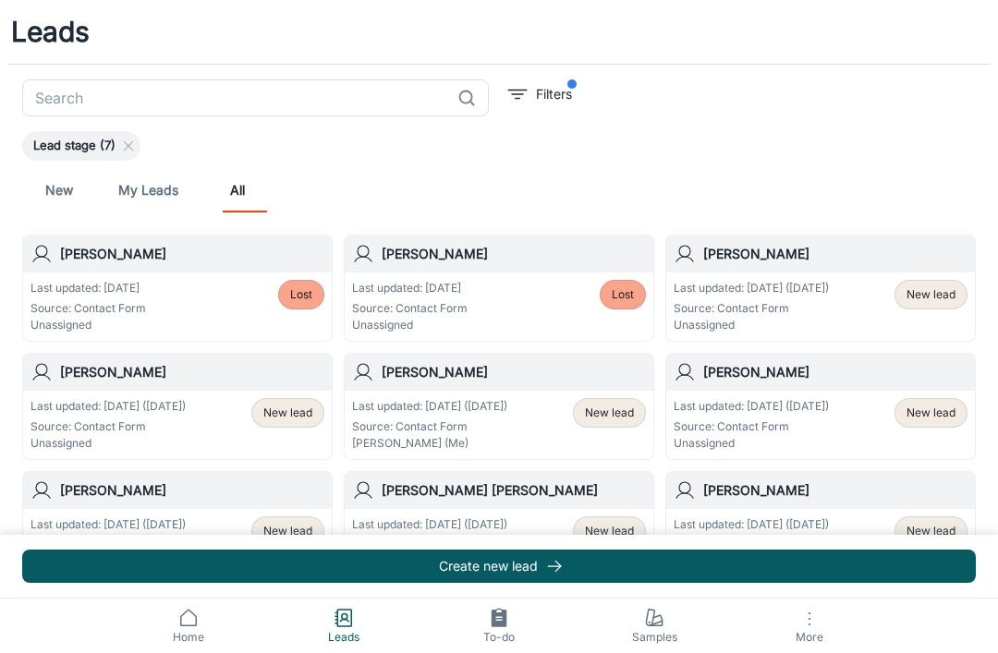
click at [939, 408] on span "New lead" at bounding box center [930, 413] width 49 height 17
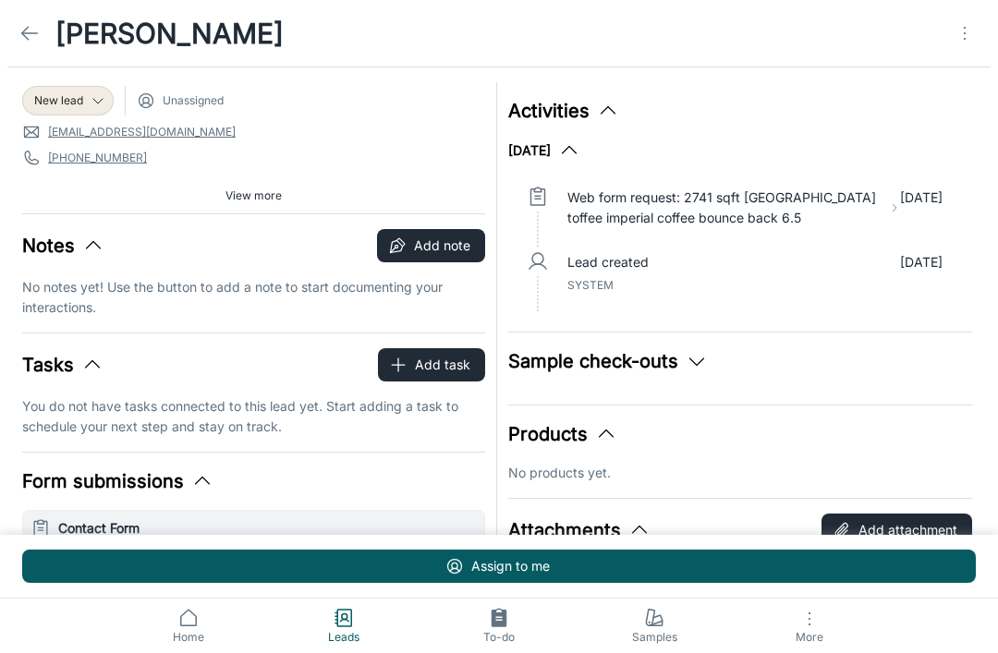
click at [60, 103] on span "New lead" at bounding box center [58, 100] width 49 height 17
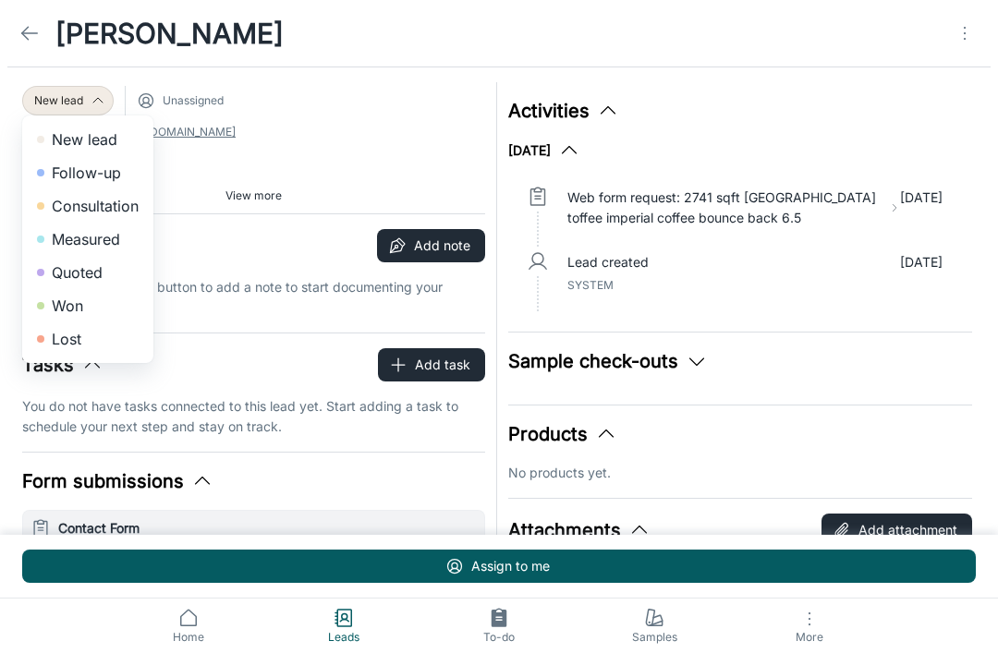
click at [54, 299] on li "Won" at bounding box center [87, 305] width 131 height 33
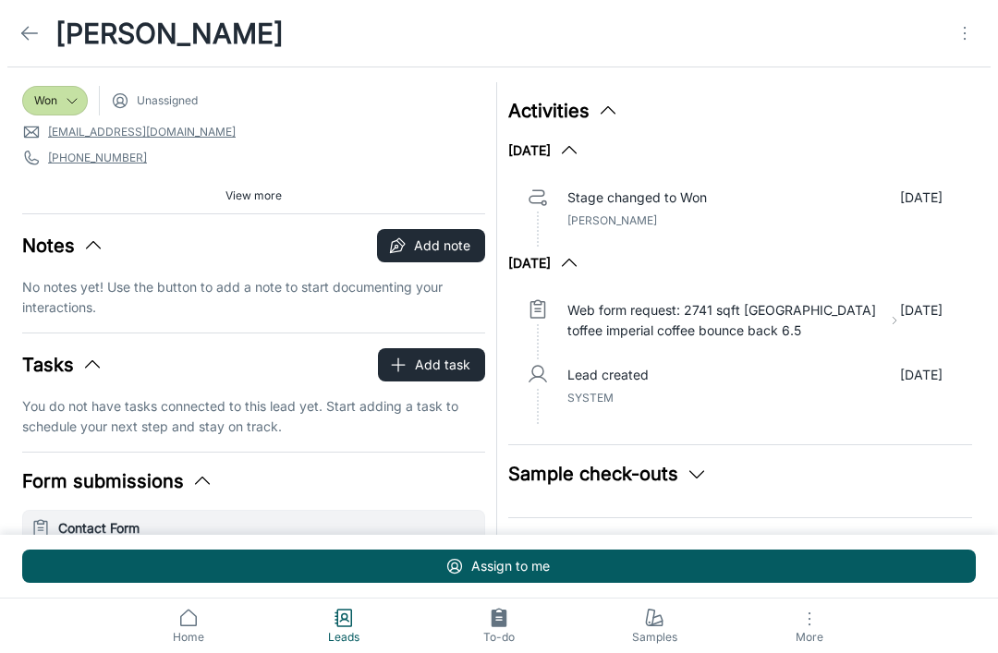
click at [46, 101] on span "Won" at bounding box center [45, 100] width 23 height 17
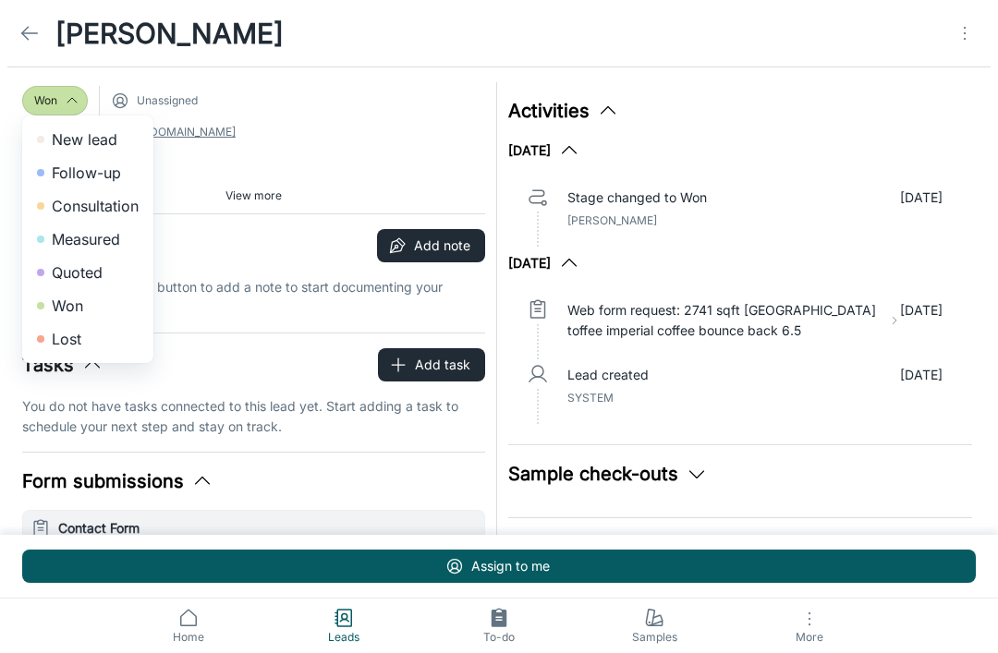
click at [66, 271] on li "Quoted" at bounding box center [87, 272] width 131 height 33
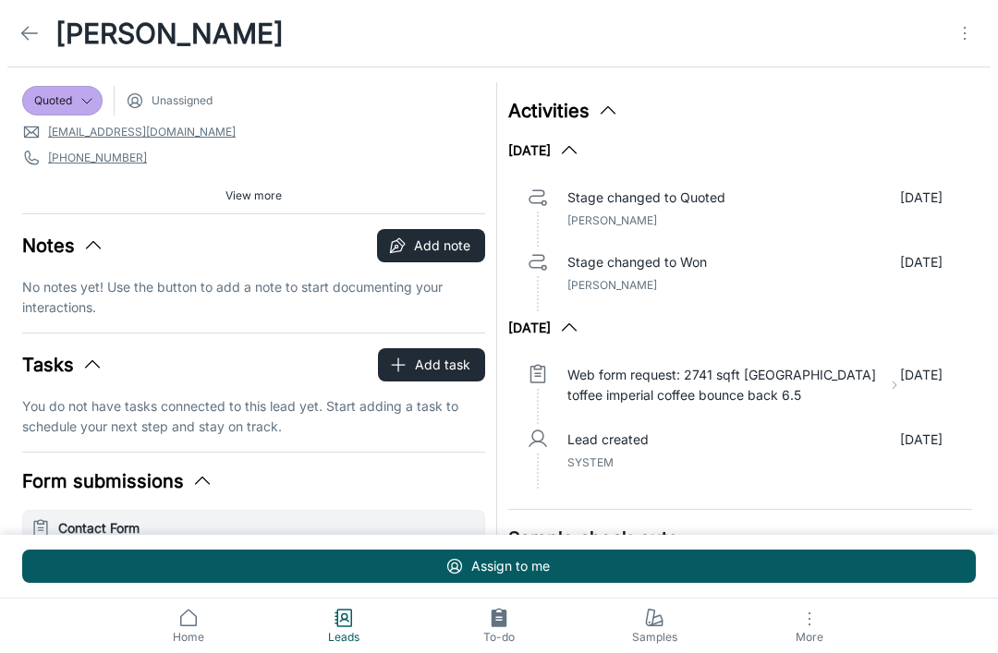
click at [36, 32] on icon at bounding box center [29, 33] width 22 height 22
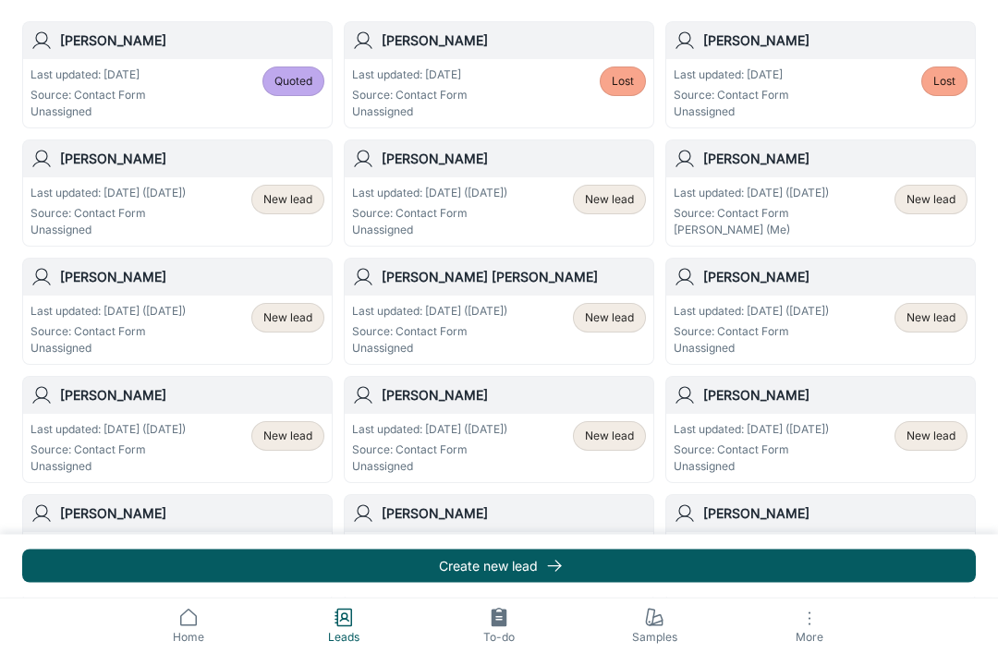
scroll to position [216, 0]
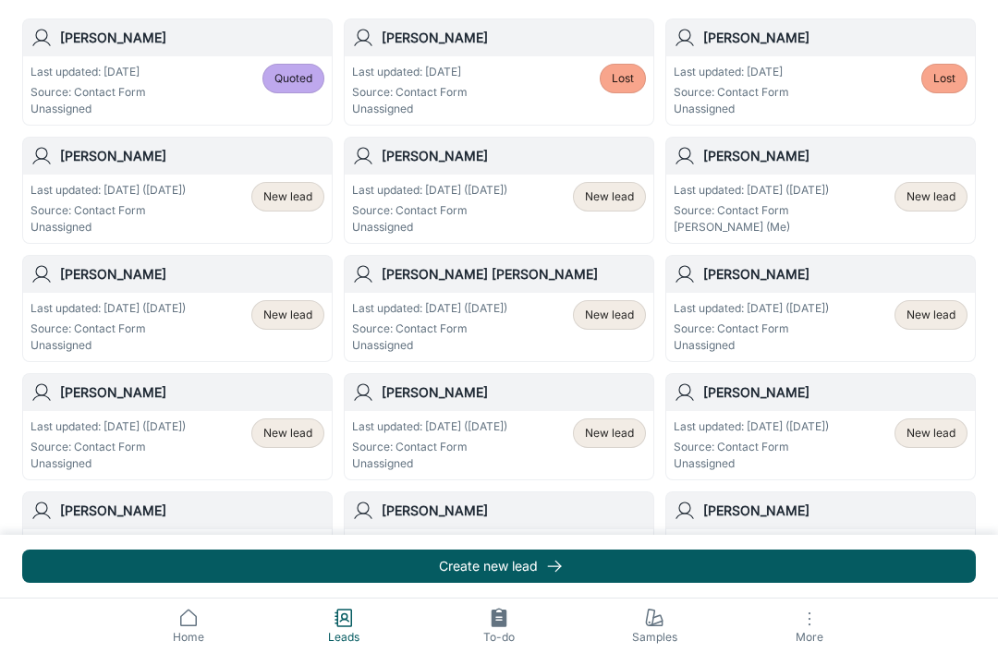
click at [612, 431] on span "New lead" at bounding box center [609, 433] width 49 height 17
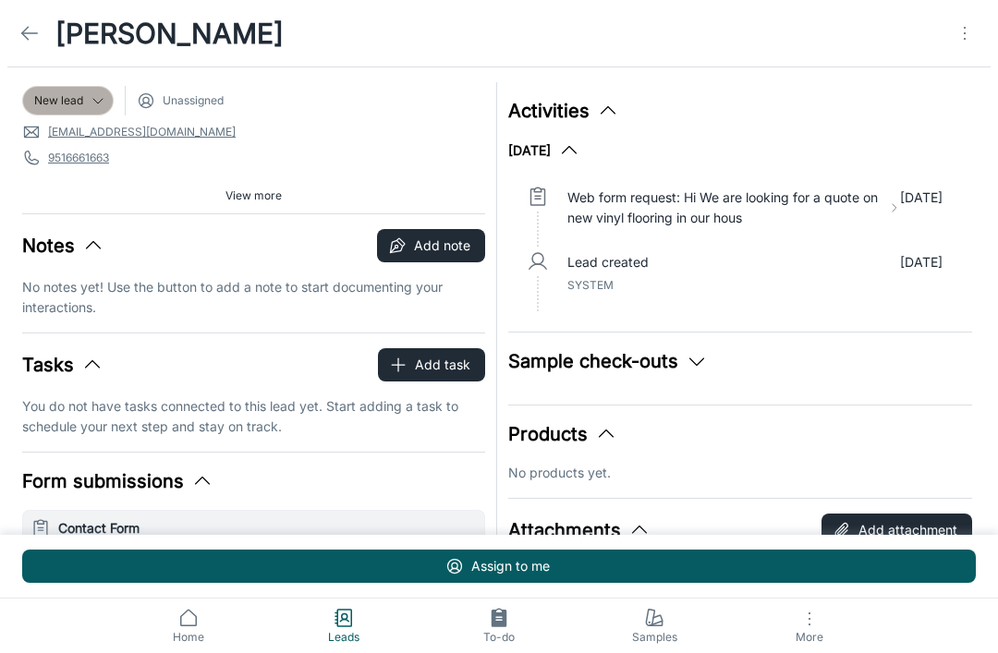
click at [56, 94] on span "New lead" at bounding box center [58, 100] width 49 height 17
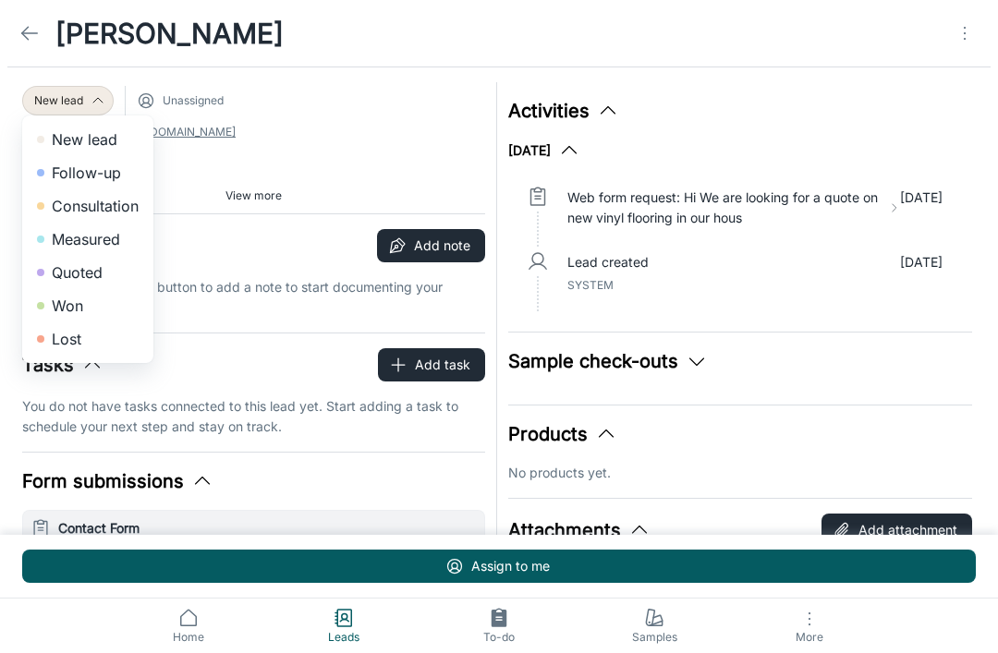
click at [68, 270] on li "Quoted" at bounding box center [87, 272] width 131 height 33
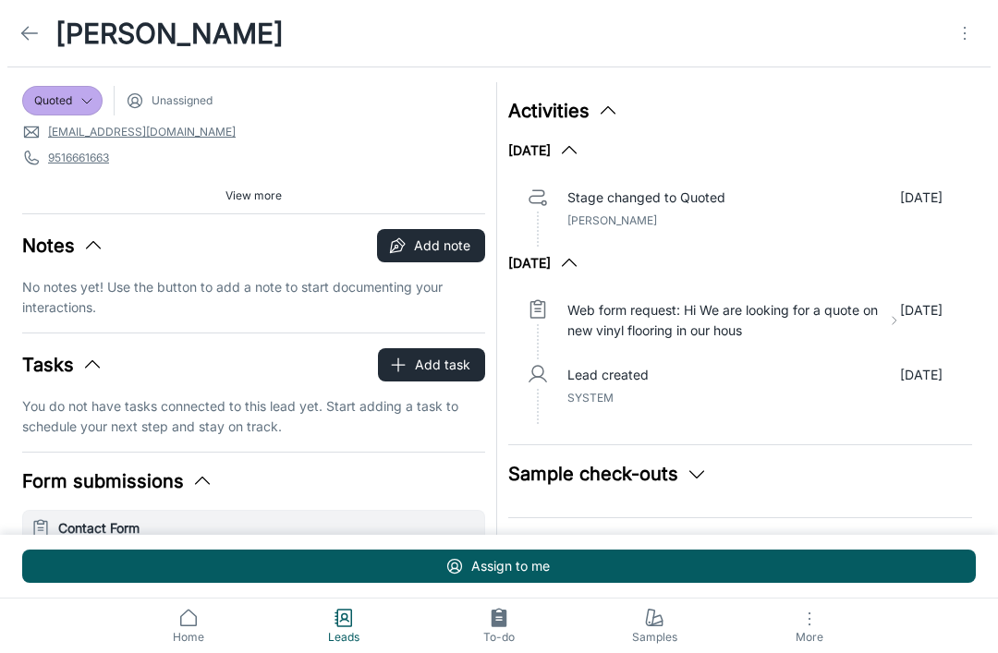
click at [34, 29] on icon at bounding box center [29, 33] width 22 height 22
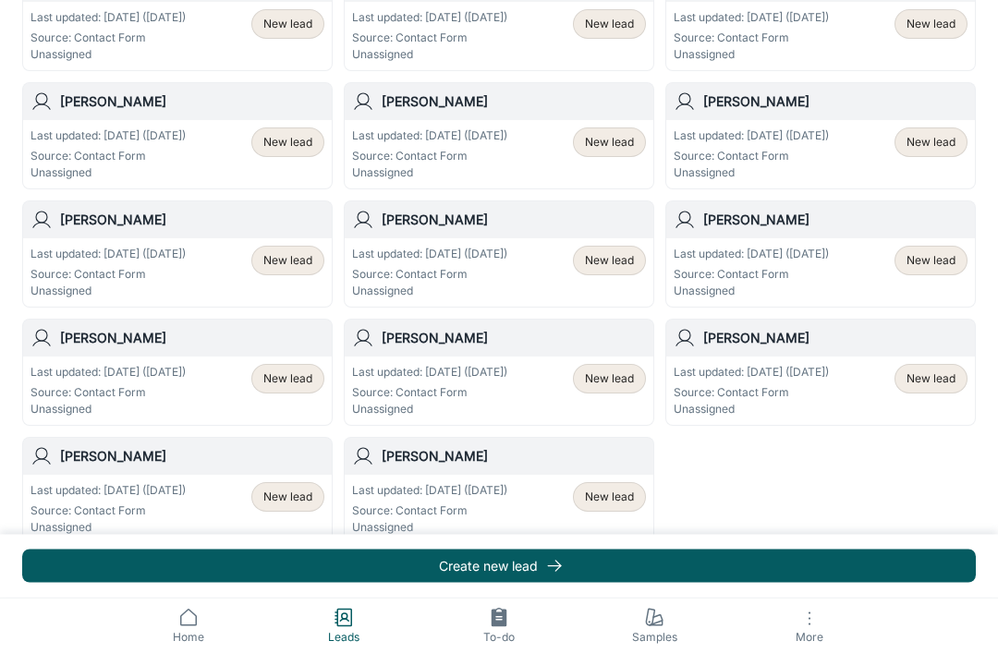
scroll to position [987, 0]
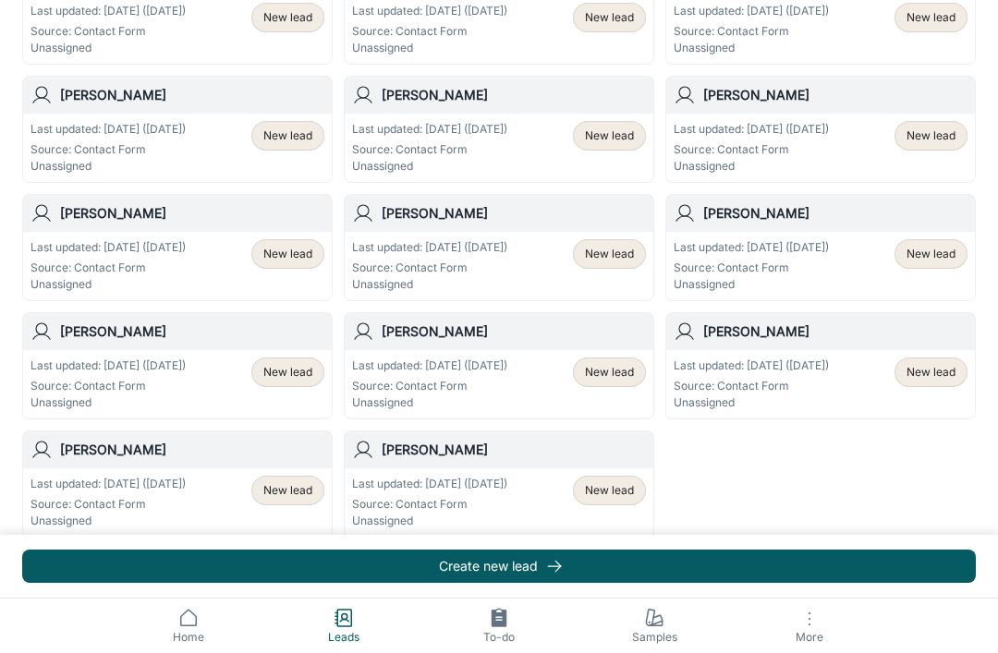
click at [505, 560] on button "View more" at bounding box center [499, 552] width 71 height 28
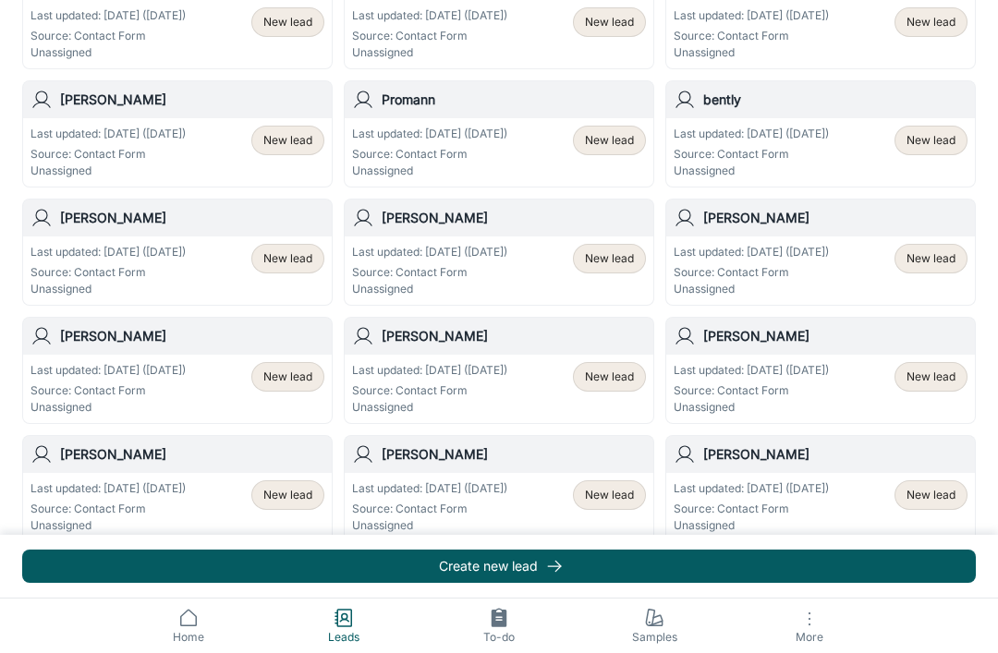
scroll to position [2142, 0]
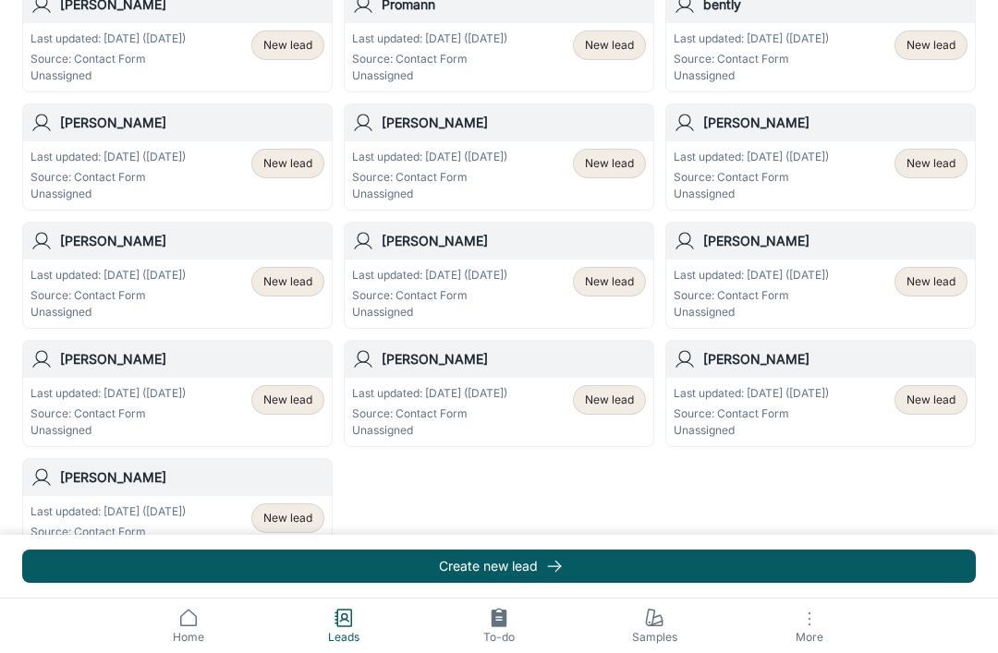
click at [288, 529] on div "New lead" at bounding box center [287, 519] width 73 height 30
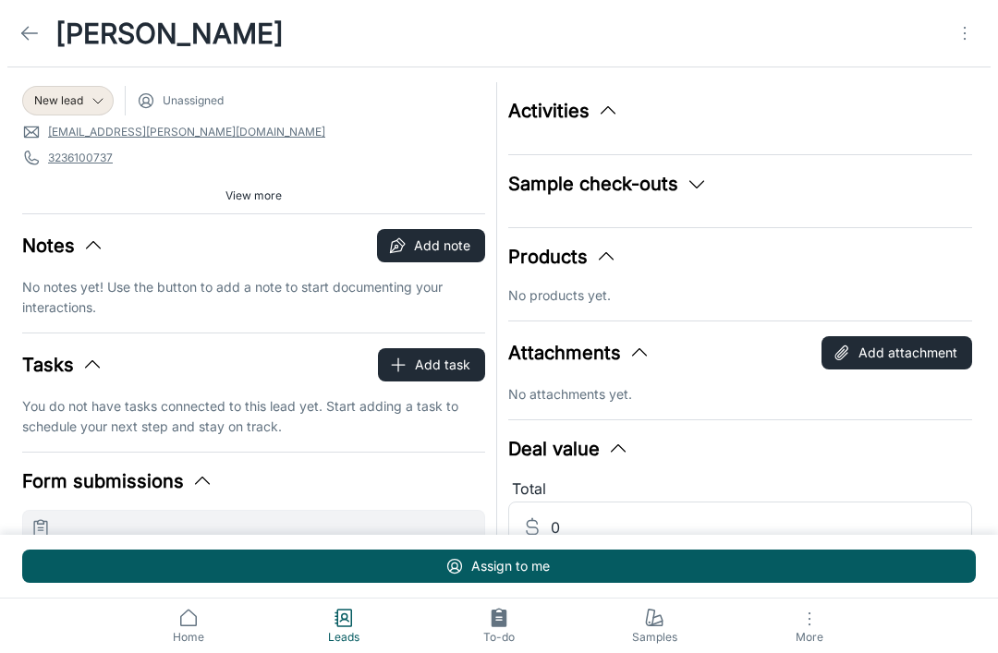
click at [67, 102] on span "New lead" at bounding box center [58, 100] width 49 height 17
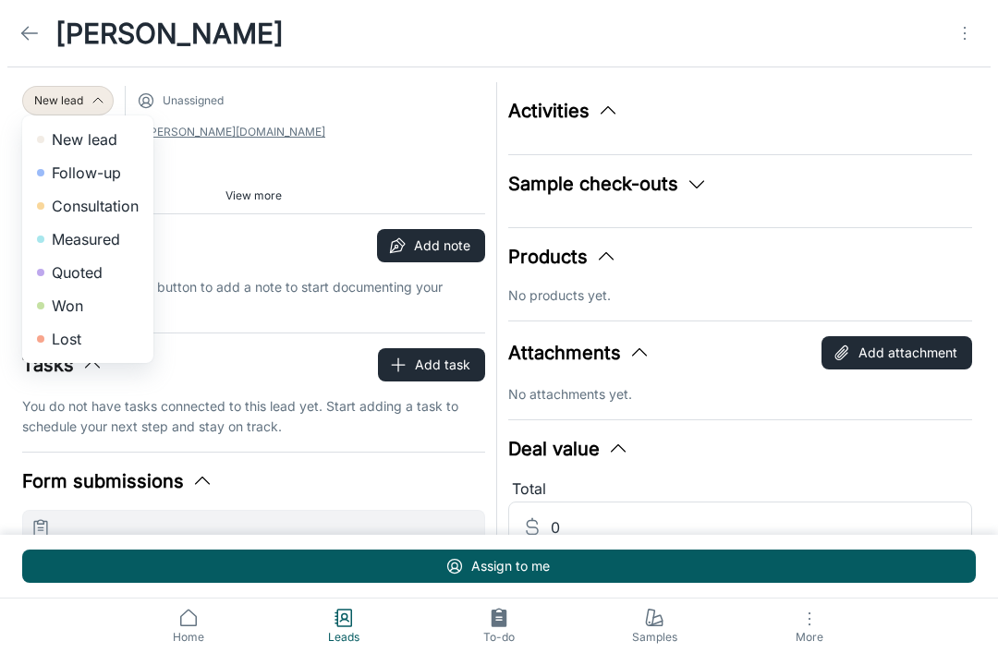
click at [59, 338] on li "Lost" at bounding box center [87, 338] width 131 height 33
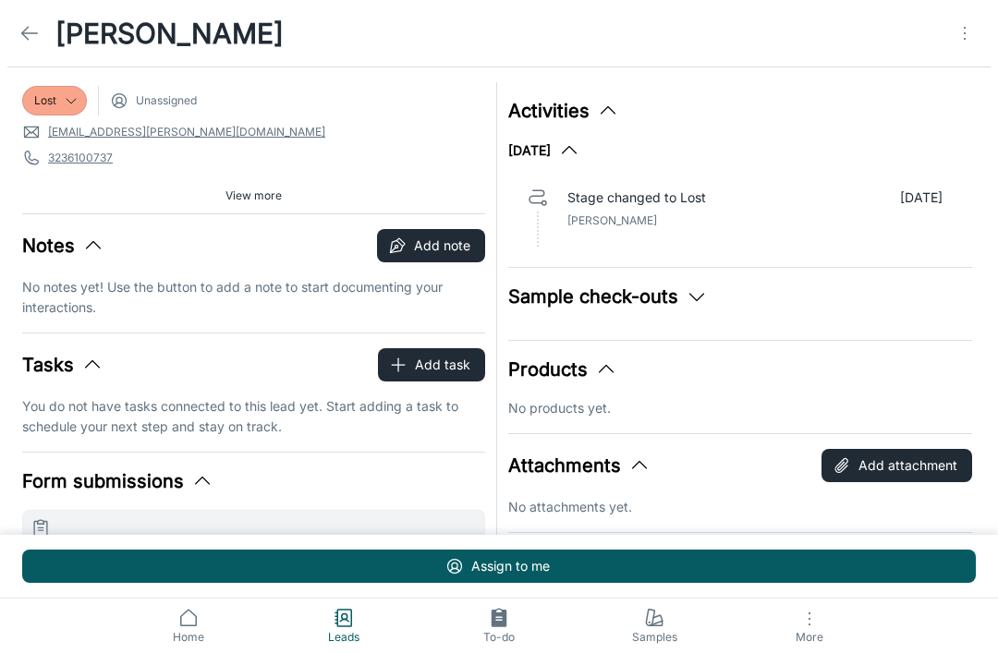
click at [45, 34] on link at bounding box center [29, 33] width 37 height 37
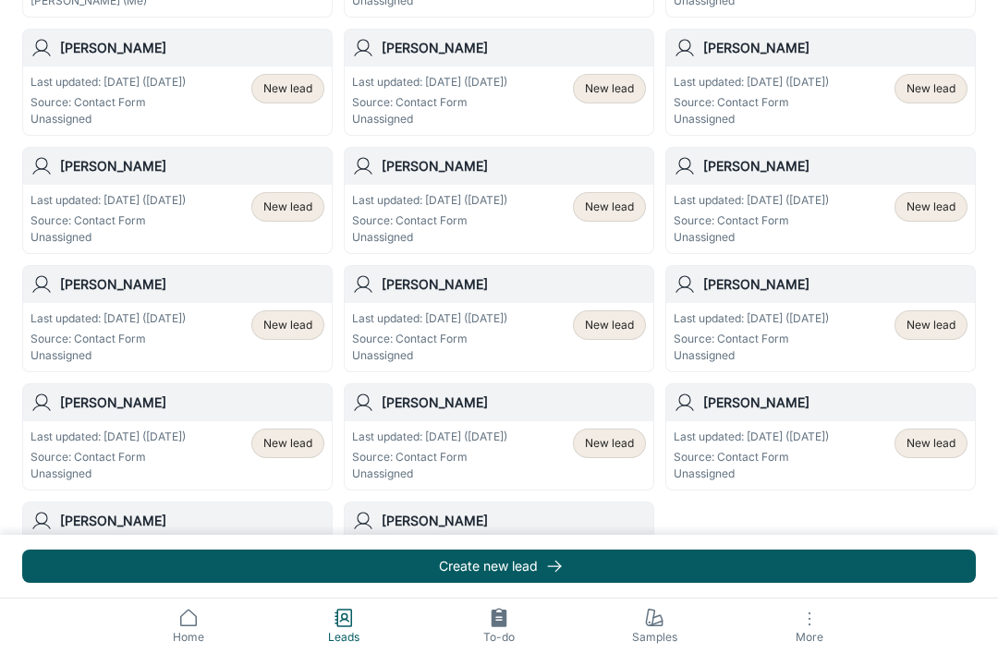
scroll to position [987, 0]
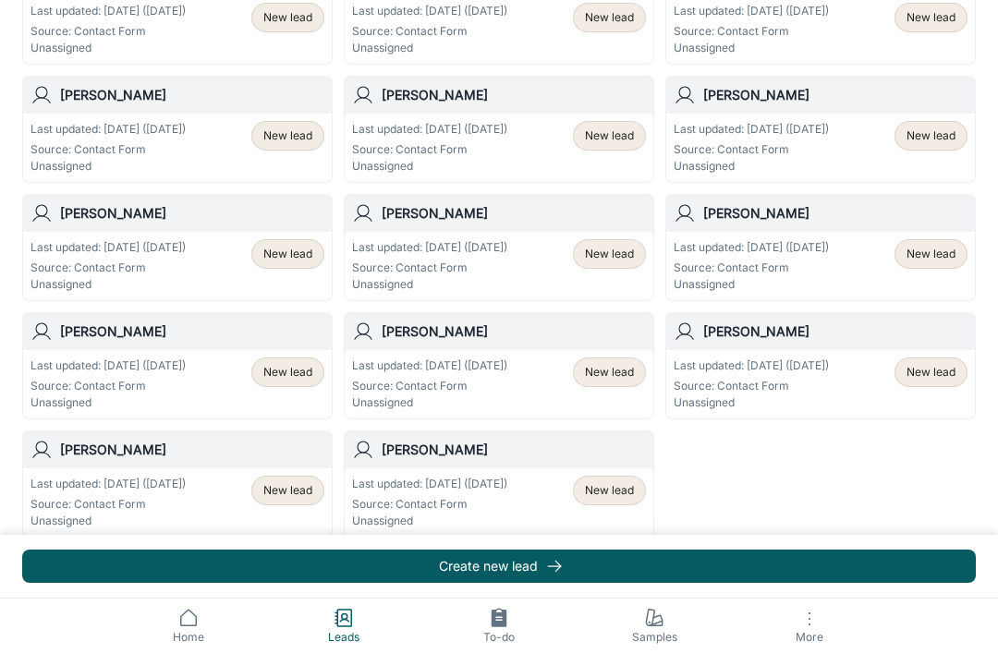
click at [613, 496] on span "New lead" at bounding box center [609, 490] width 49 height 17
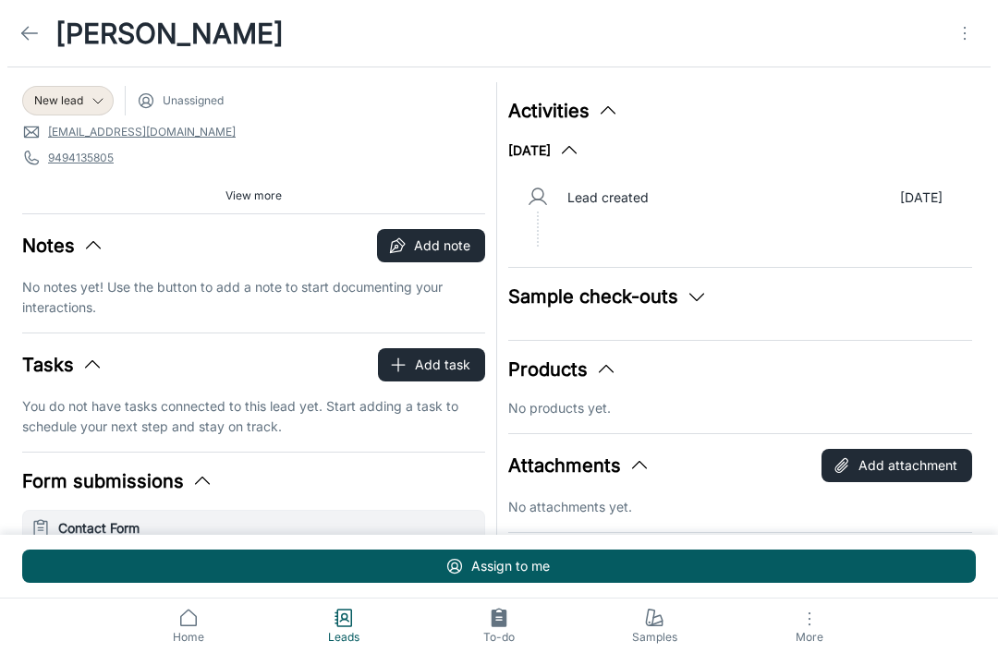
click at [65, 101] on span "New lead" at bounding box center [58, 100] width 49 height 17
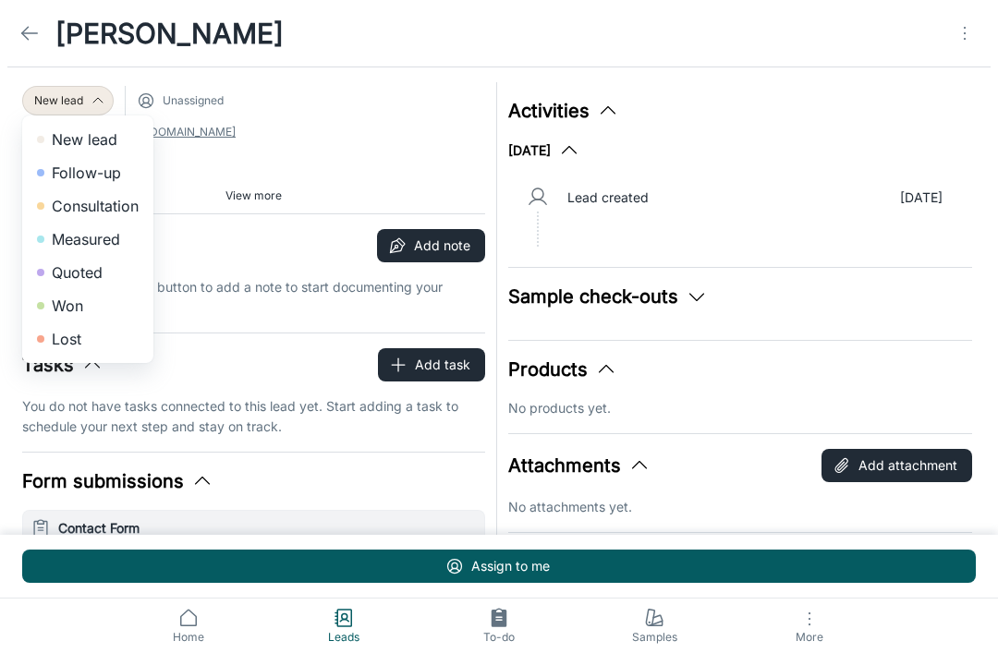
click at [57, 341] on li "Lost" at bounding box center [87, 338] width 131 height 33
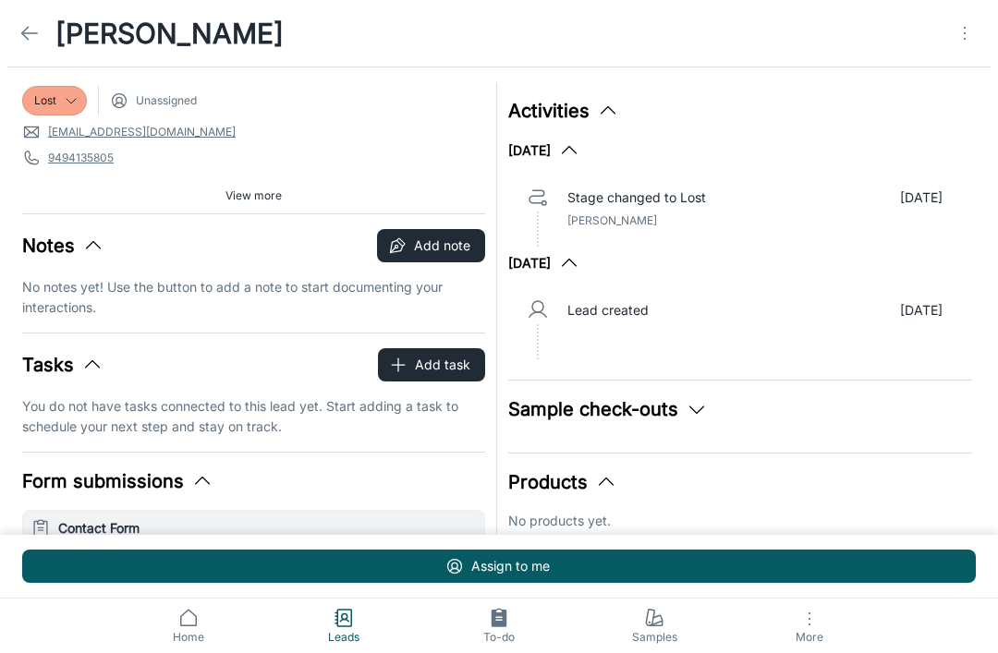
click at [34, 32] on icon at bounding box center [29, 33] width 22 height 22
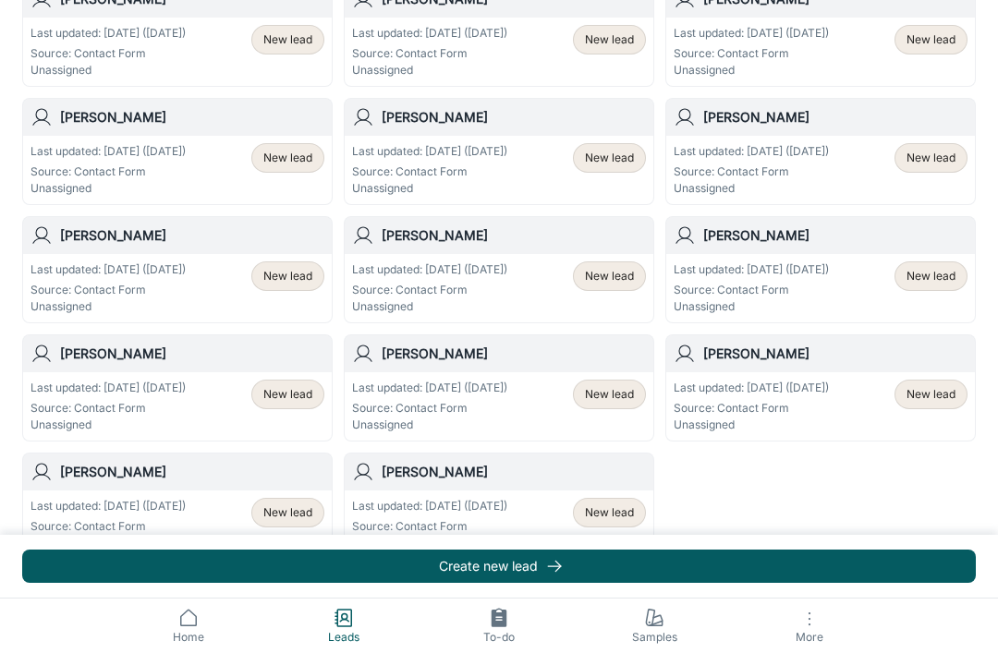
scroll to position [987, 0]
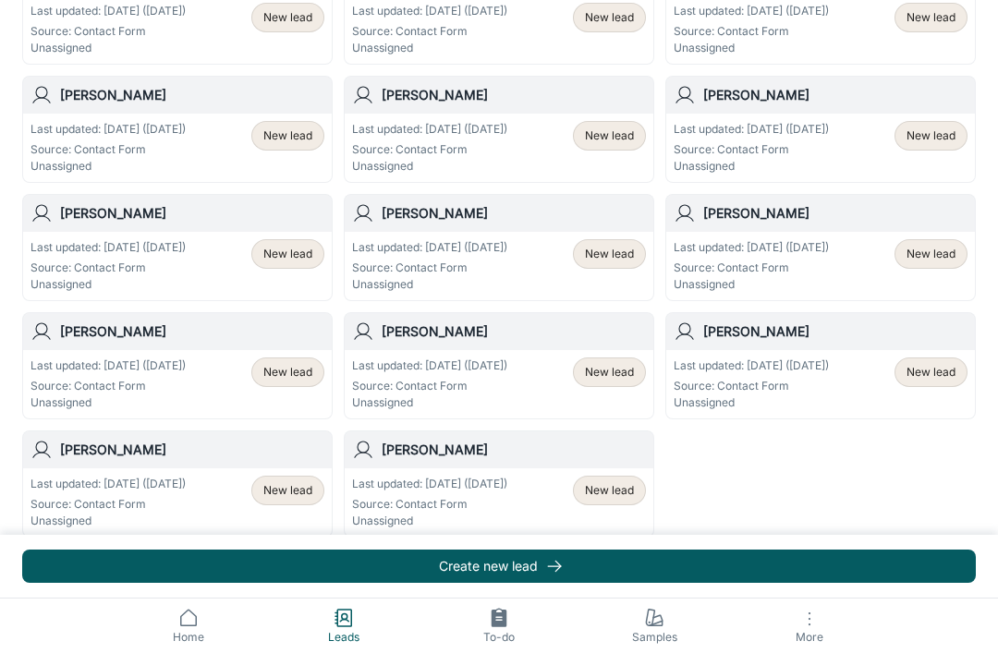
click at [621, 498] on span "New lead" at bounding box center [609, 490] width 49 height 17
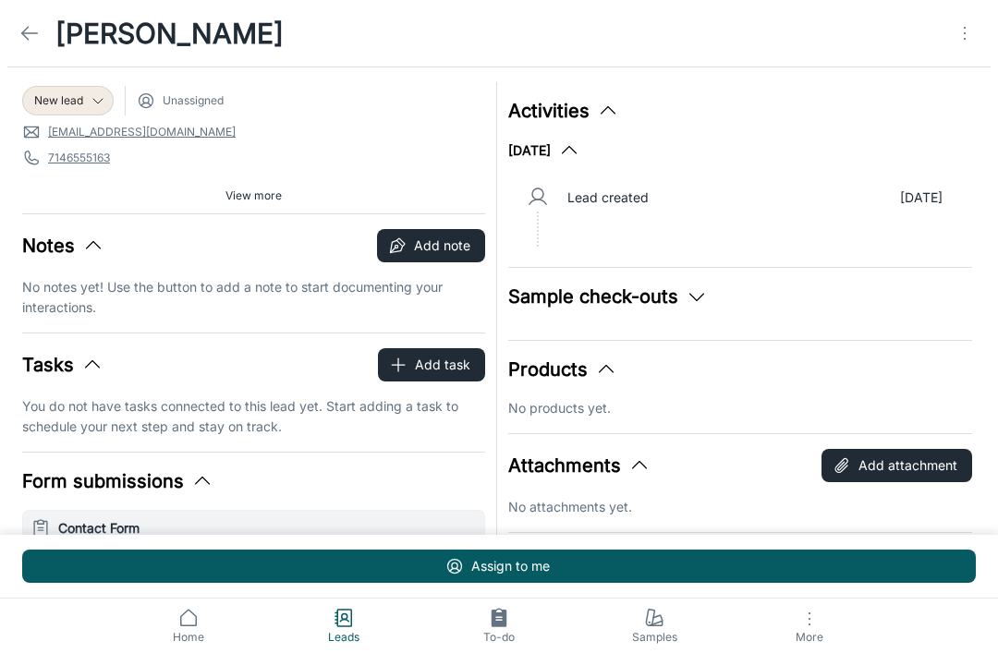
click at [63, 91] on div "New lead" at bounding box center [67, 101] width 91 height 30
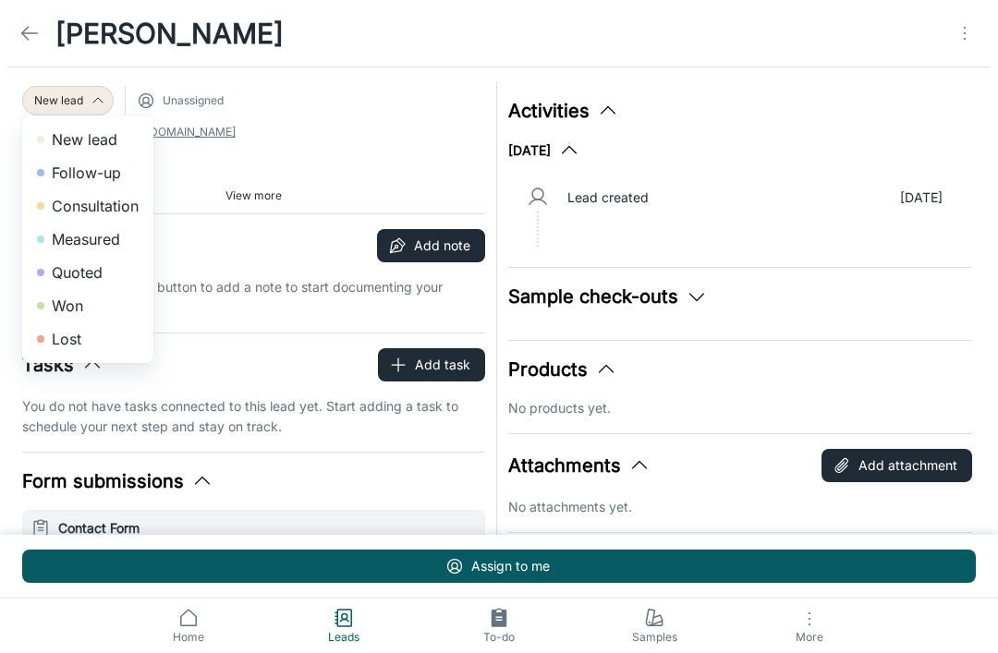
click at [64, 345] on li "Lost" at bounding box center [87, 338] width 131 height 33
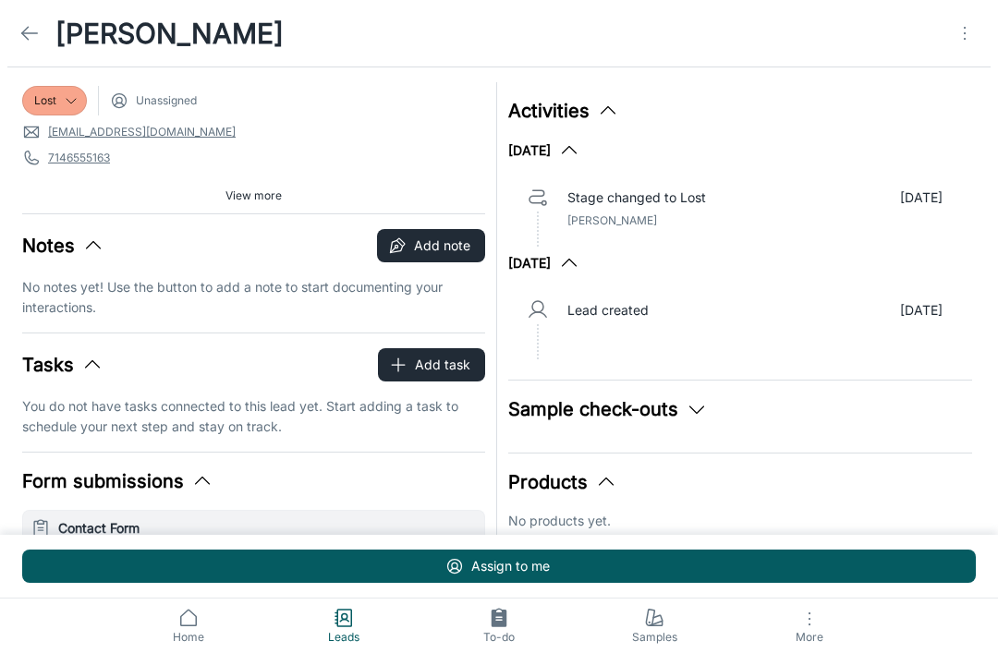
click at [27, 41] on icon at bounding box center [29, 33] width 22 height 22
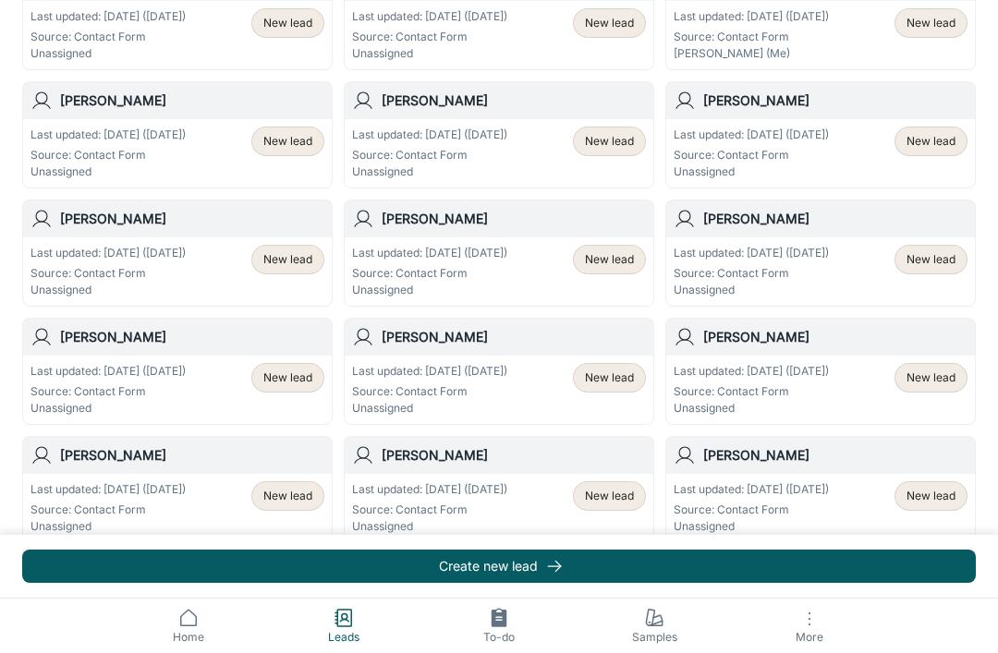
scroll to position [987, 0]
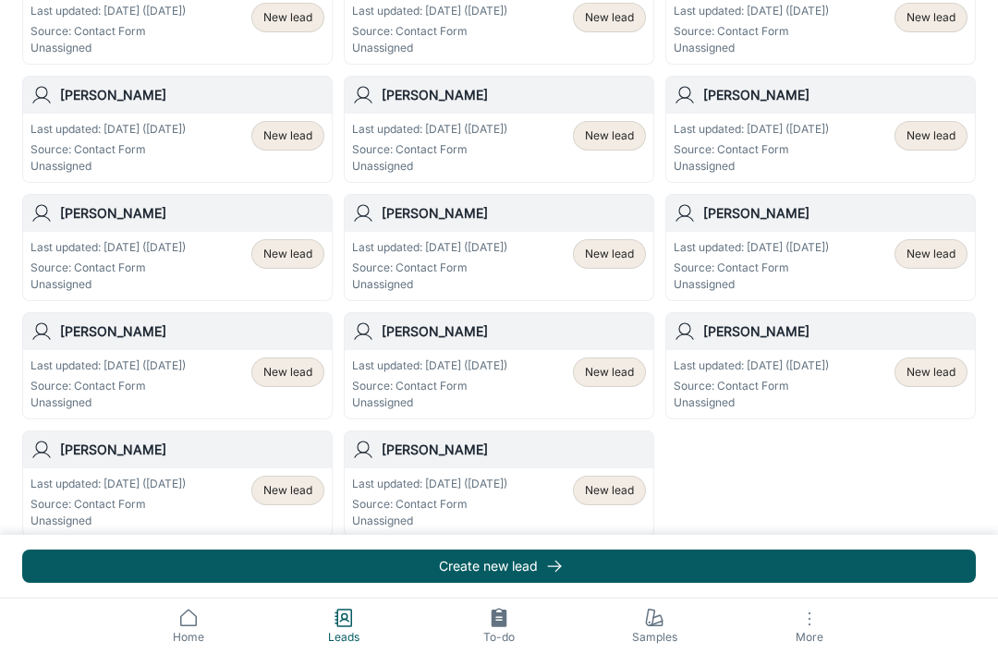
click at [618, 496] on span "New lead" at bounding box center [609, 490] width 49 height 17
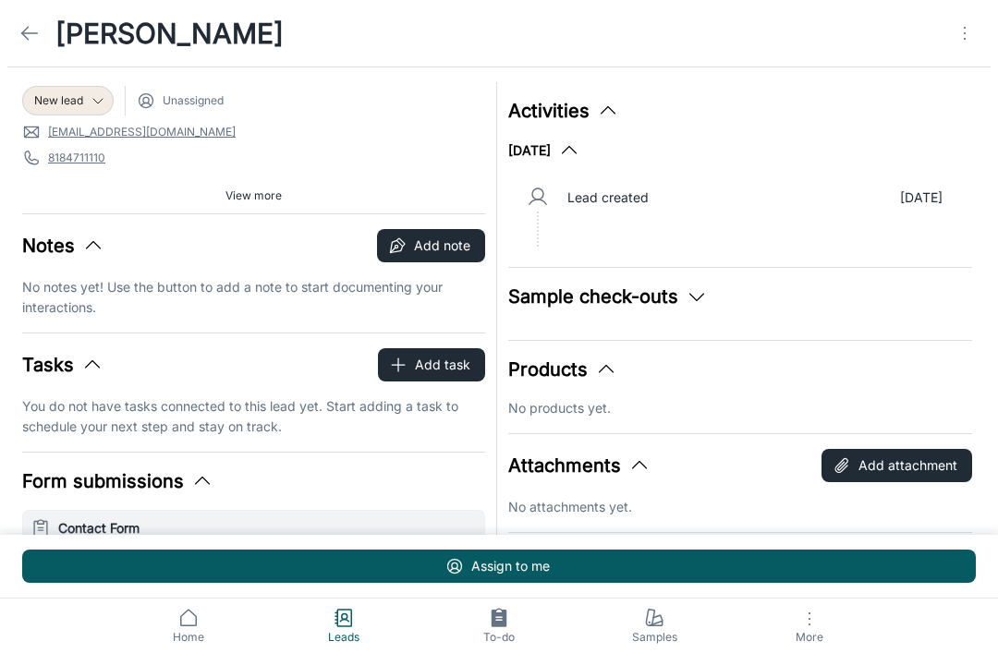
click at [61, 109] on div "New lead" at bounding box center [67, 101] width 91 height 30
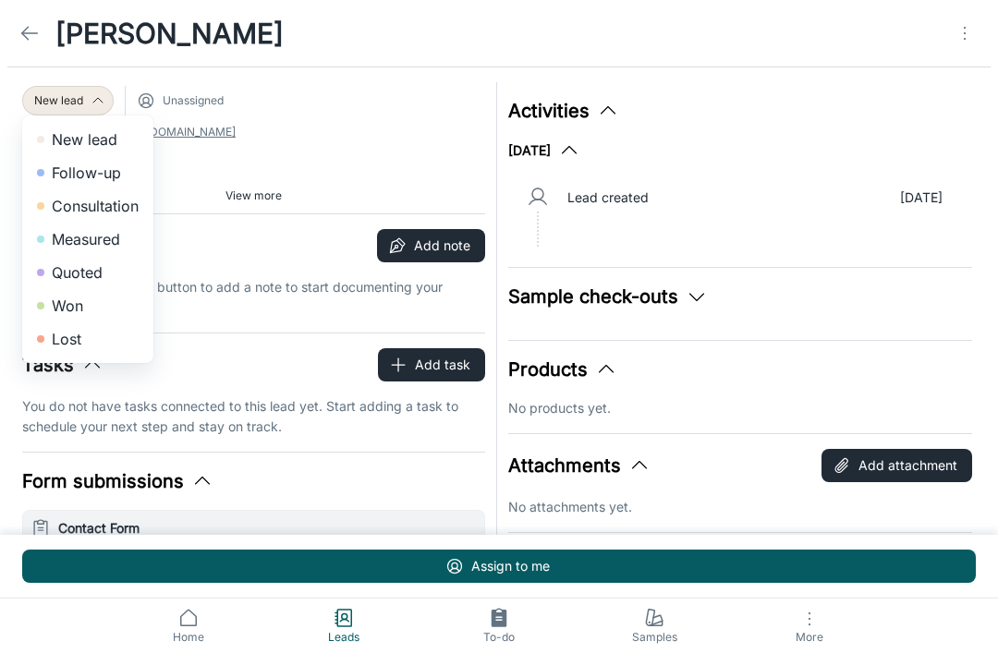
click at [51, 346] on li "Lost" at bounding box center [87, 338] width 131 height 33
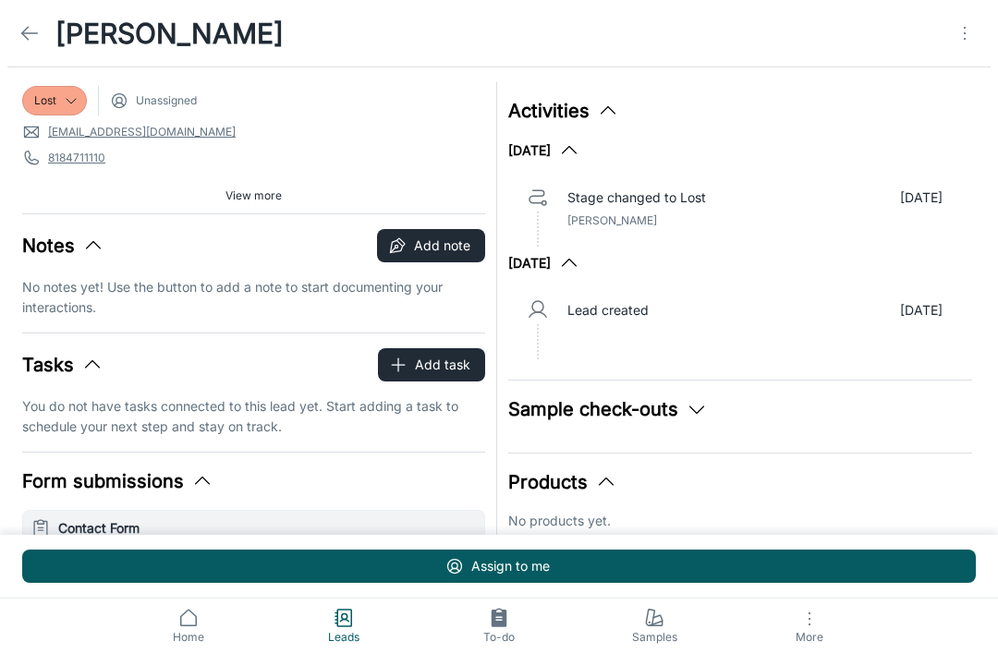
click at [27, 23] on icon at bounding box center [29, 33] width 22 height 22
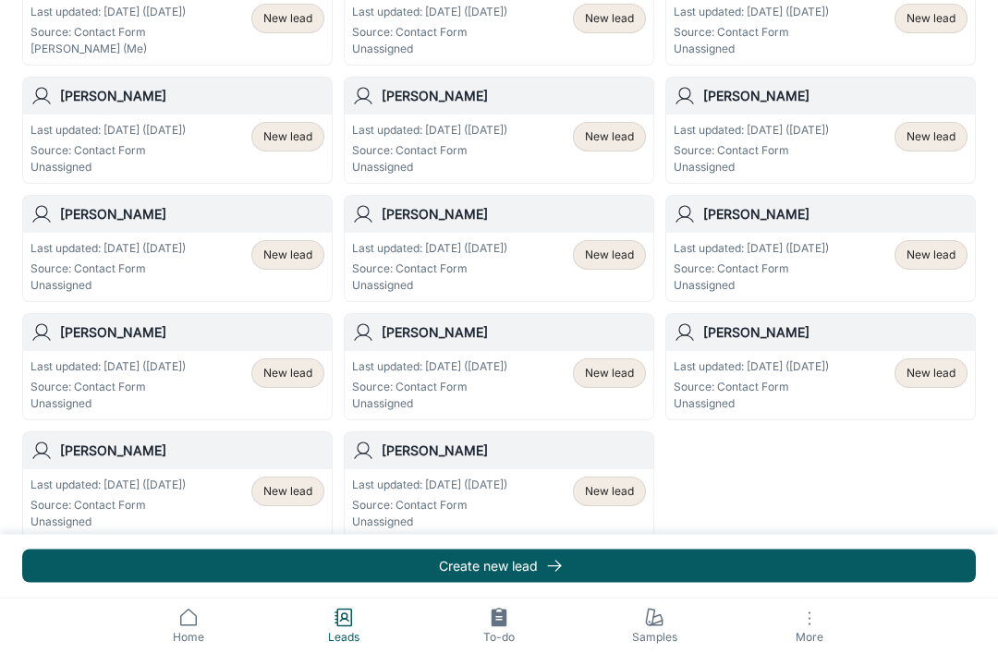
scroll to position [987, 0]
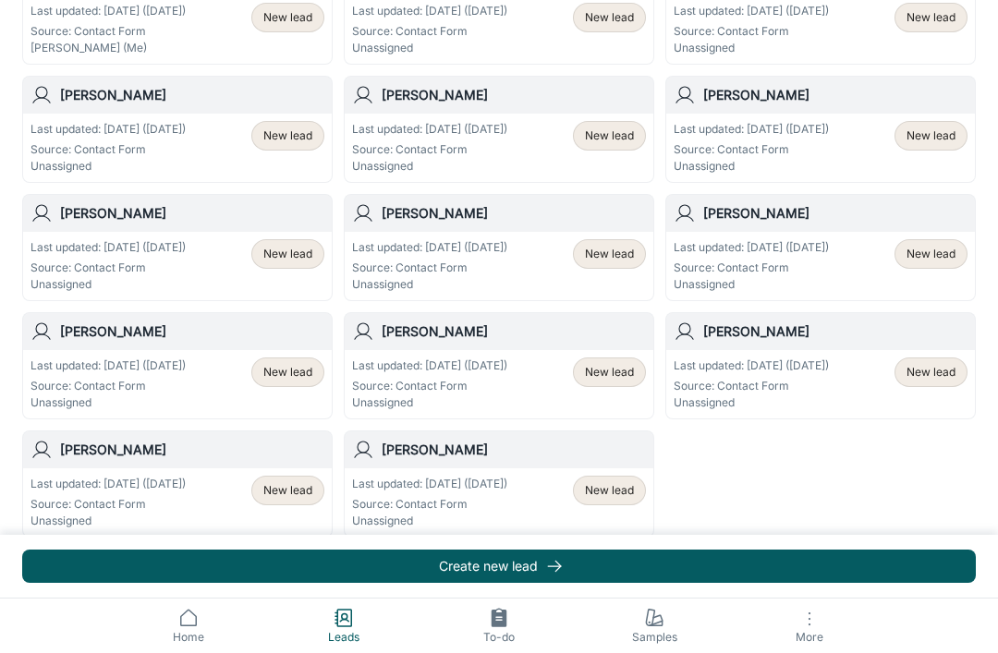
click at [614, 501] on div "New lead" at bounding box center [609, 491] width 73 height 30
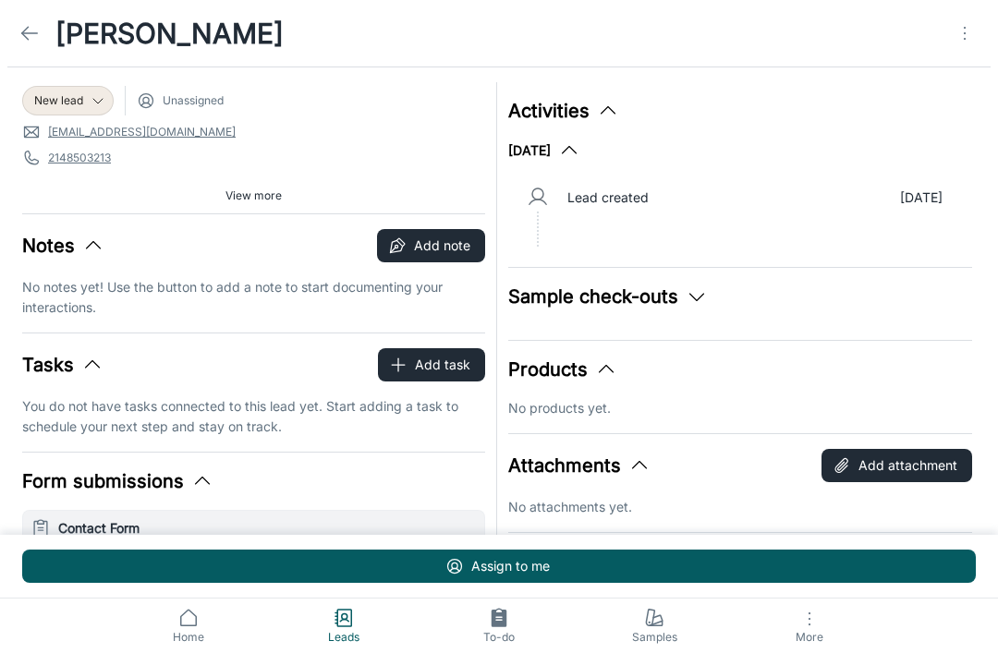
click at [65, 103] on span "New lead" at bounding box center [58, 100] width 49 height 17
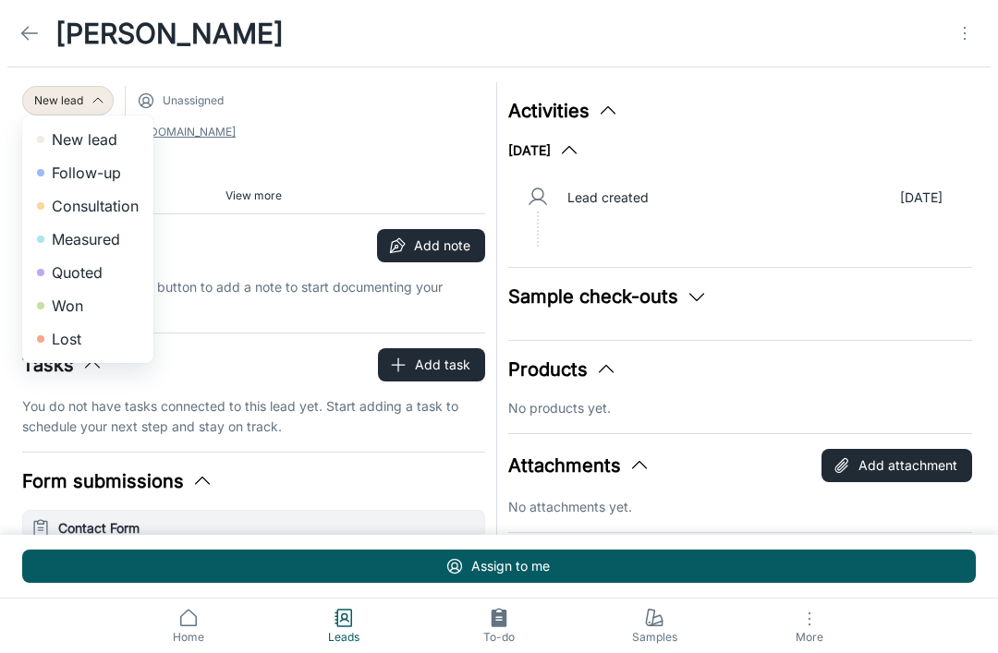
click at [60, 343] on li "Lost" at bounding box center [87, 338] width 131 height 33
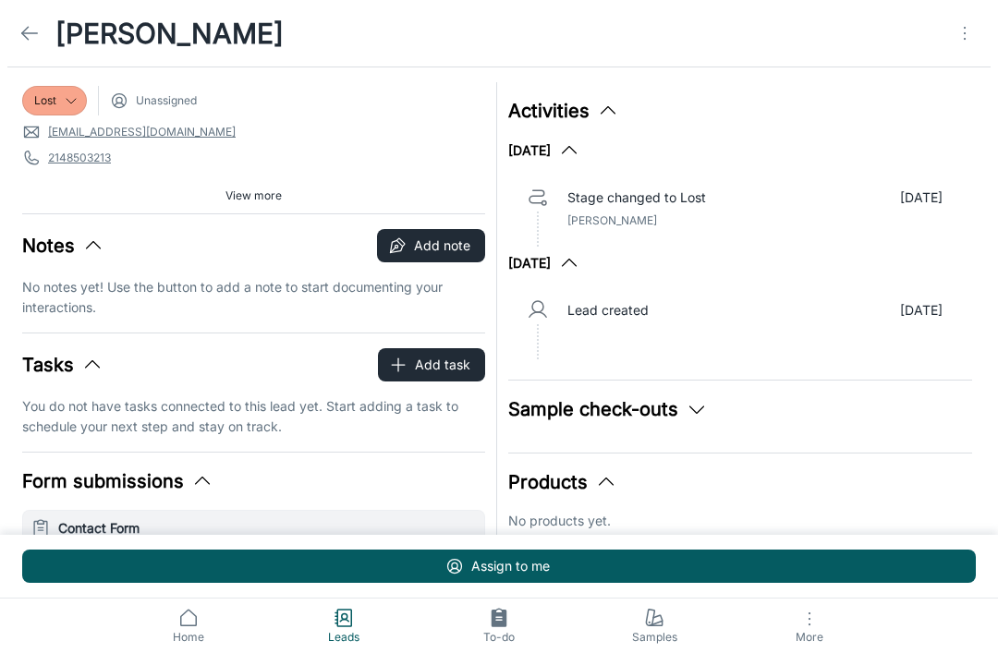
click at [36, 37] on icon at bounding box center [29, 33] width 22 height 22
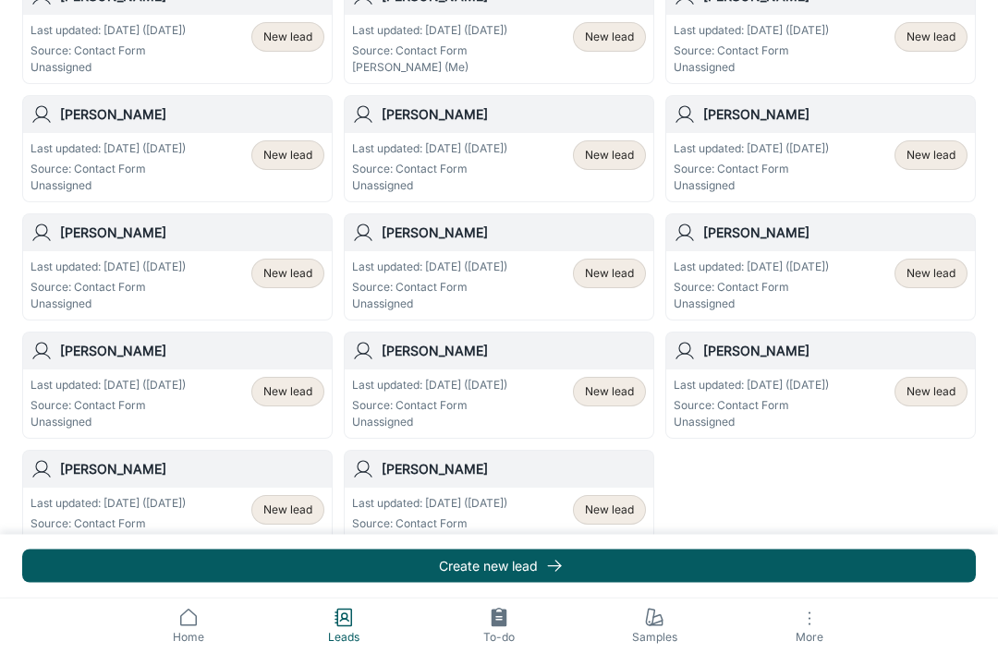
scroll to position [987, 0]
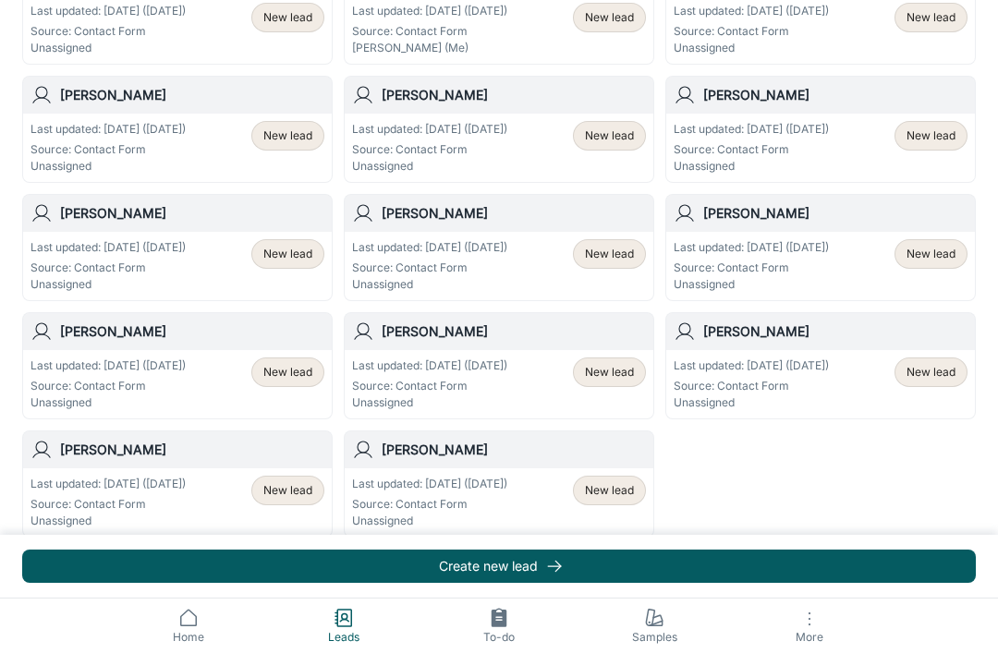
click at [619, 499] on div "New lead" at bounding box center [609, 491] width 73 height 30
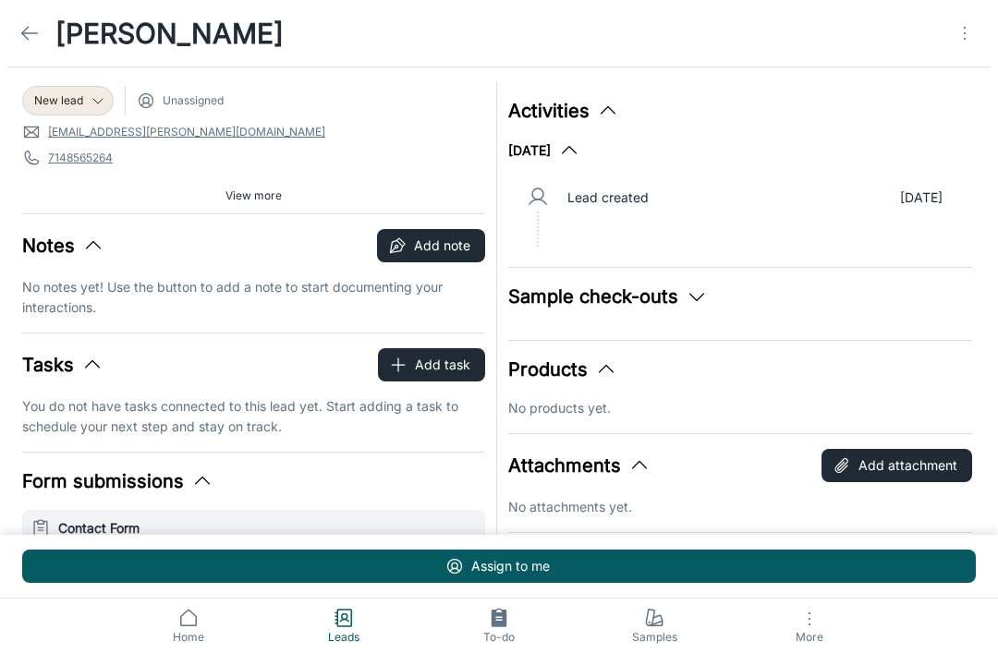
click at [68, 96] on span "New lead" at bounding box center [58, 100] width 49 height 17
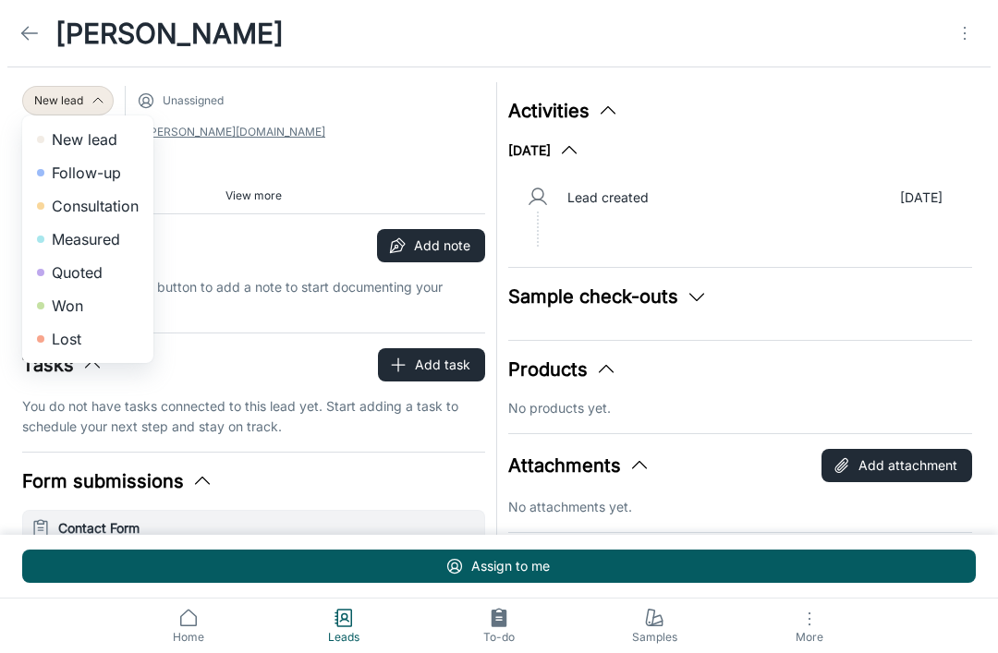
click at [59, 343] on li "Lost" at bounding box center [87, 338] width 131 height 33
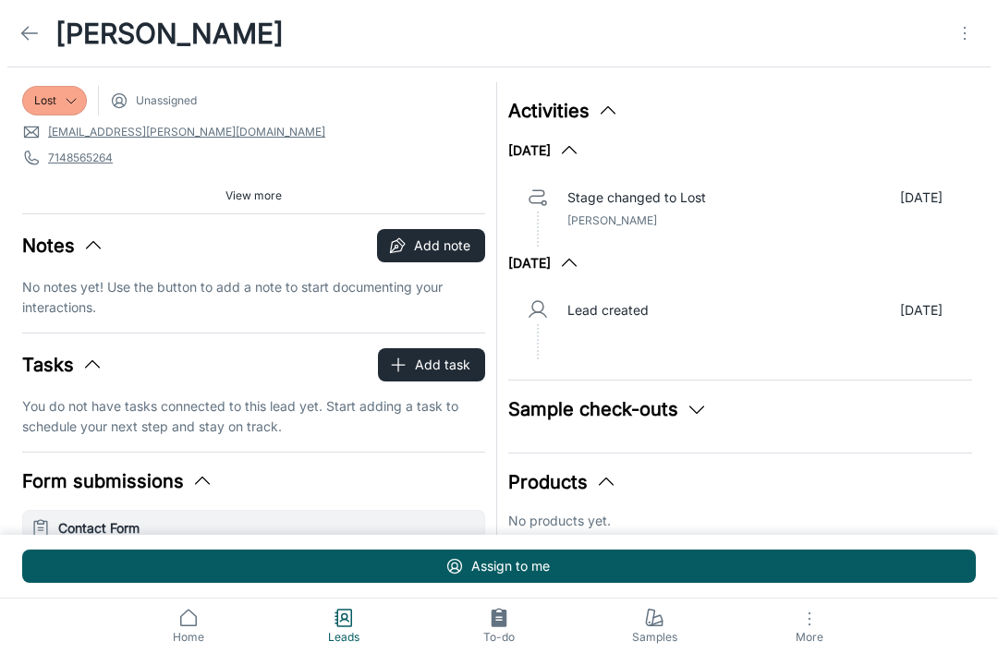
click at [34, 30] on icon at bounding box center [29, 33] width 22 height 22
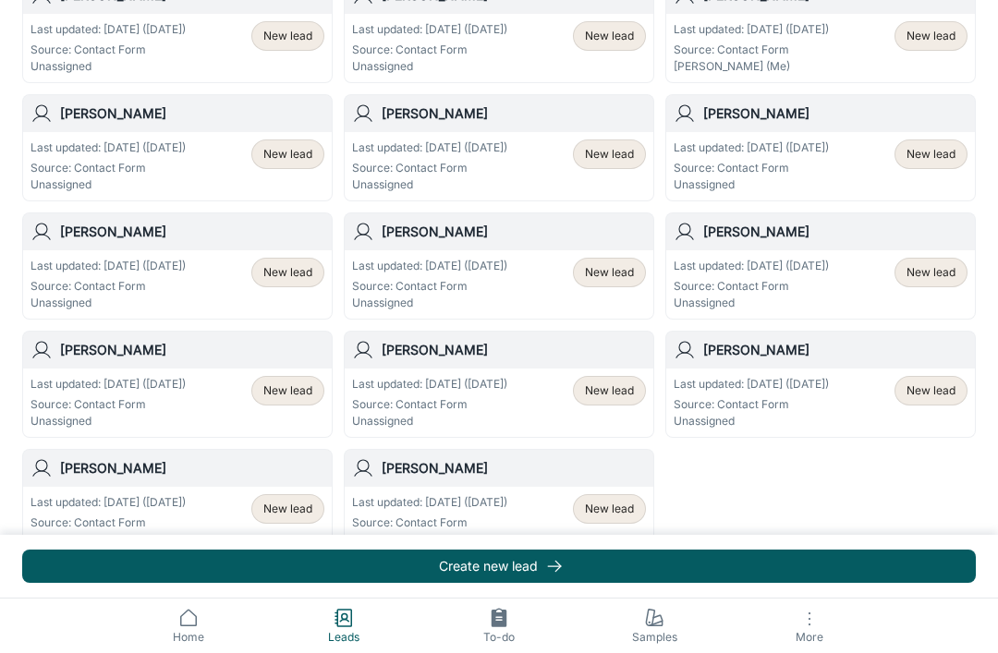
scroll to position [987, 0]
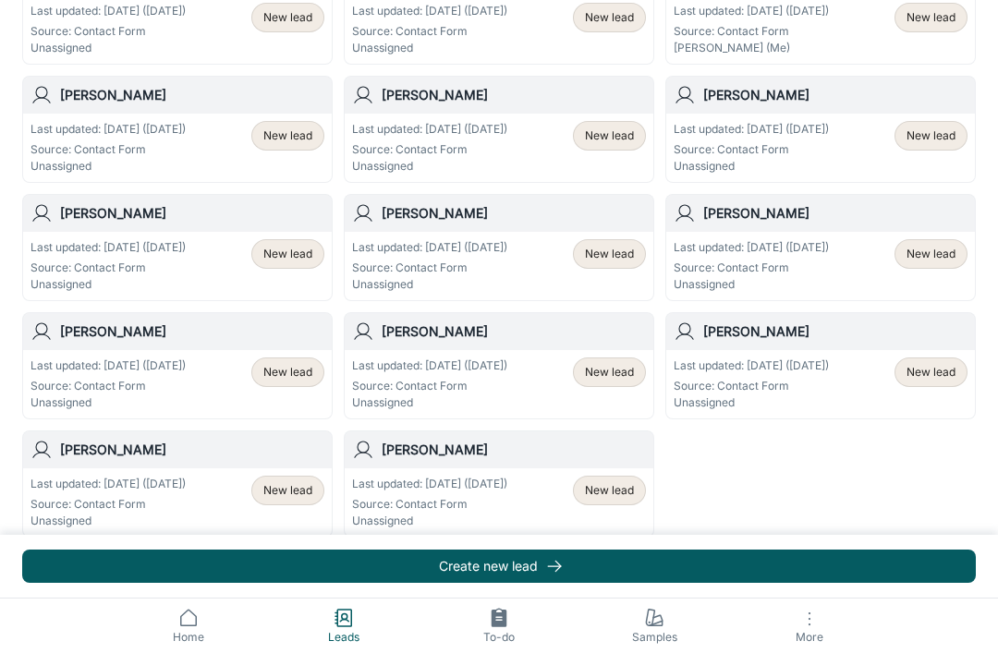
click at [622, 493] on span "New lead" at bounding box center [609, 490] width 49 height 17
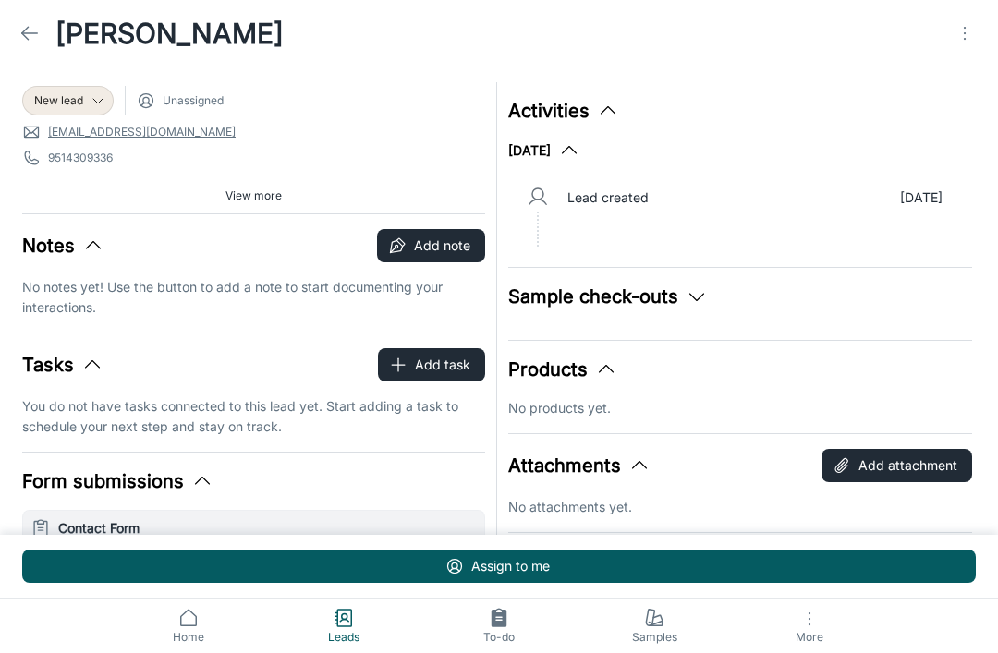
click at [62, 106] on span "New lead" at bounding box center [58, 100] width 49 height 17
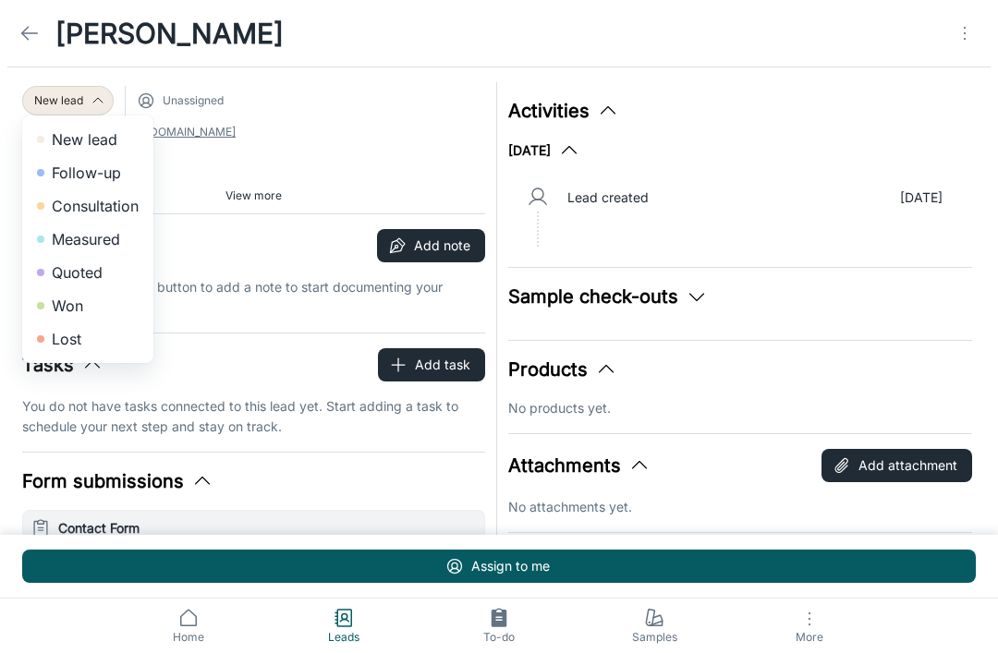
click at [60, 341] on li "Lost" at bounding box center [87, 338] width 131 height 33
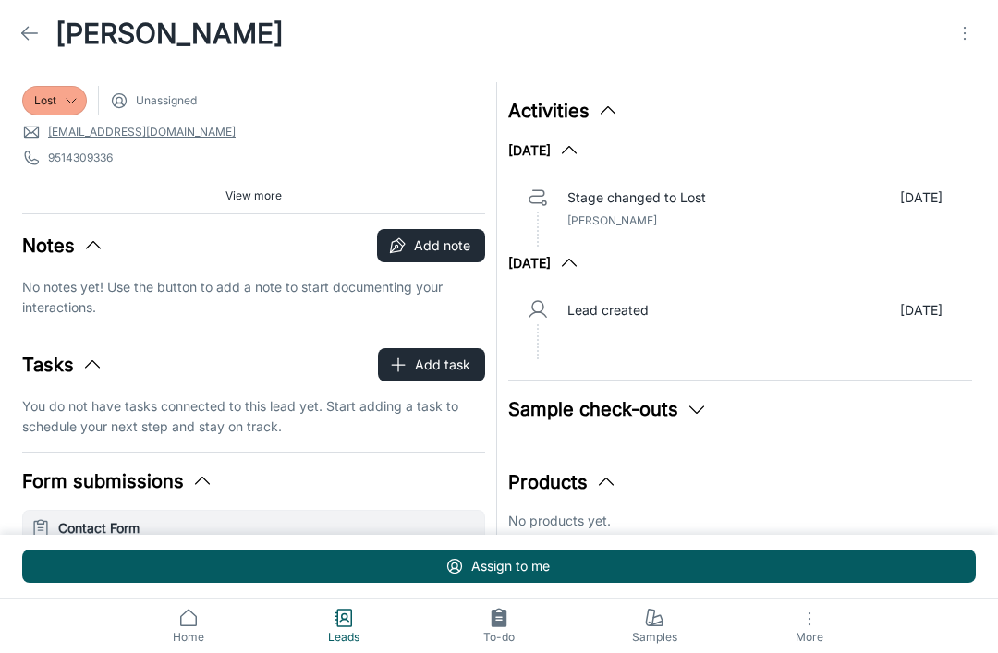
click at [38, 36] on icon at bounding box center [29, 33] width 22 height 22
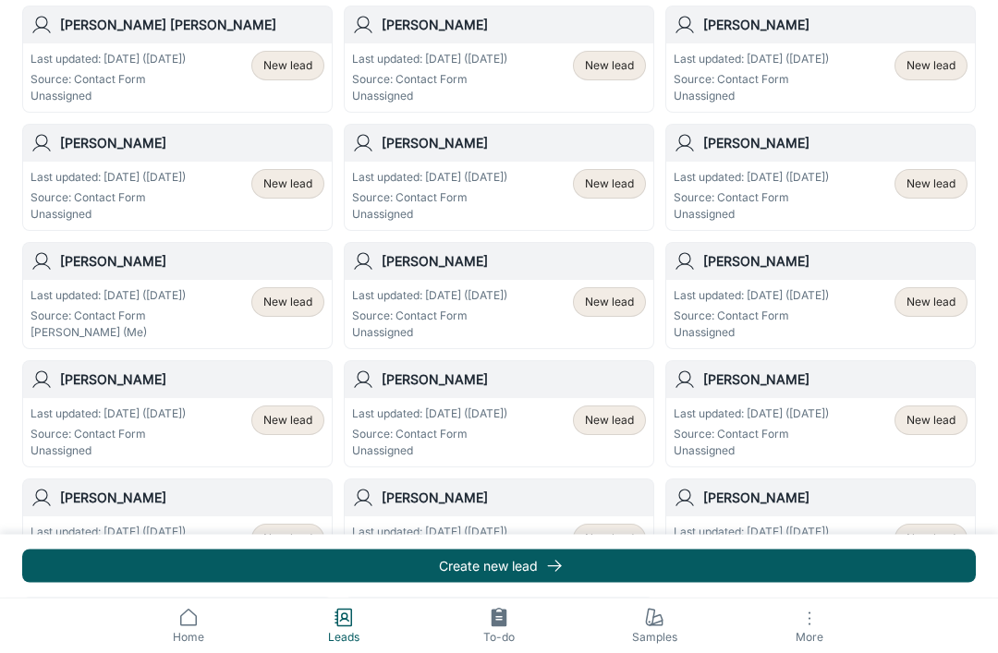
scroll to position [813, 0]
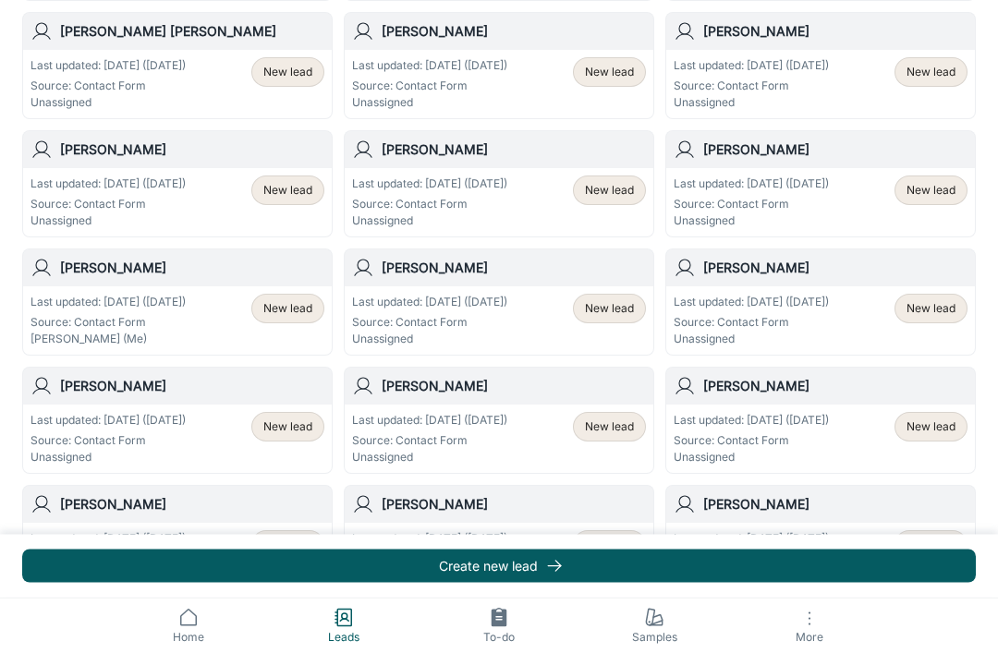
click at [624, 202] on div "New lead" at bounding box center [609, 191] width 73 height 30
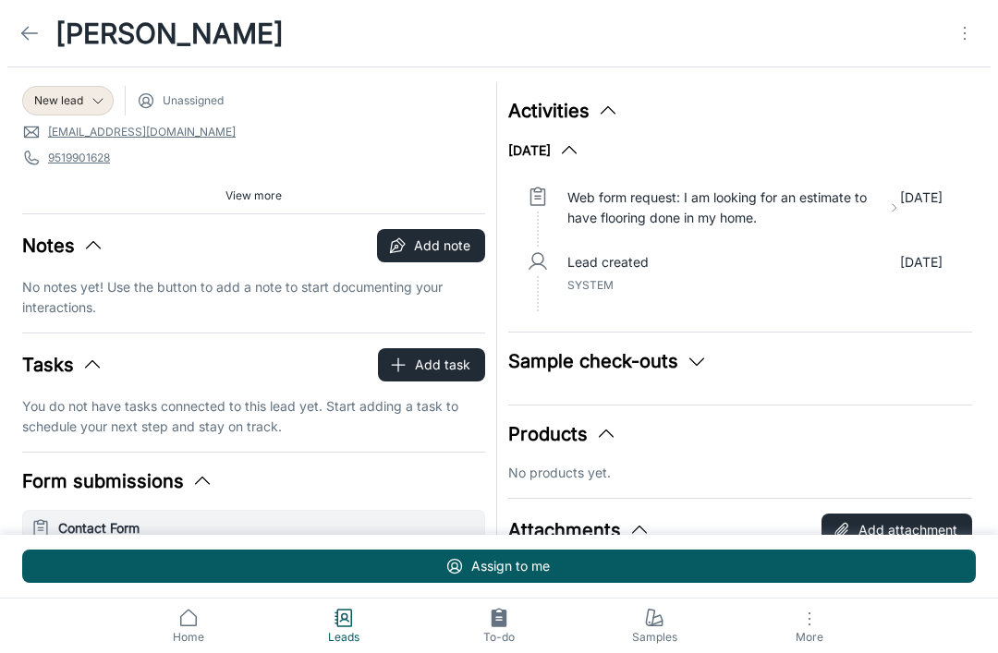
click at [63, 107] on span "New lead" at bounding box center [58, 100] width 49 height 17
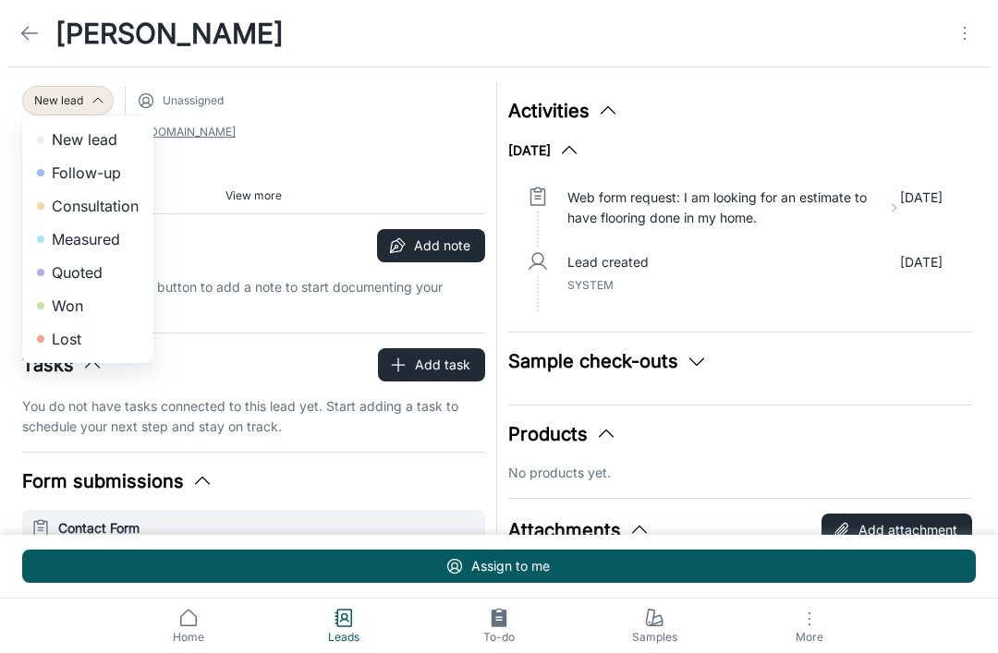
click at [51, 303] on li "Won" at bounding box center [87, 305] width 131 height 33
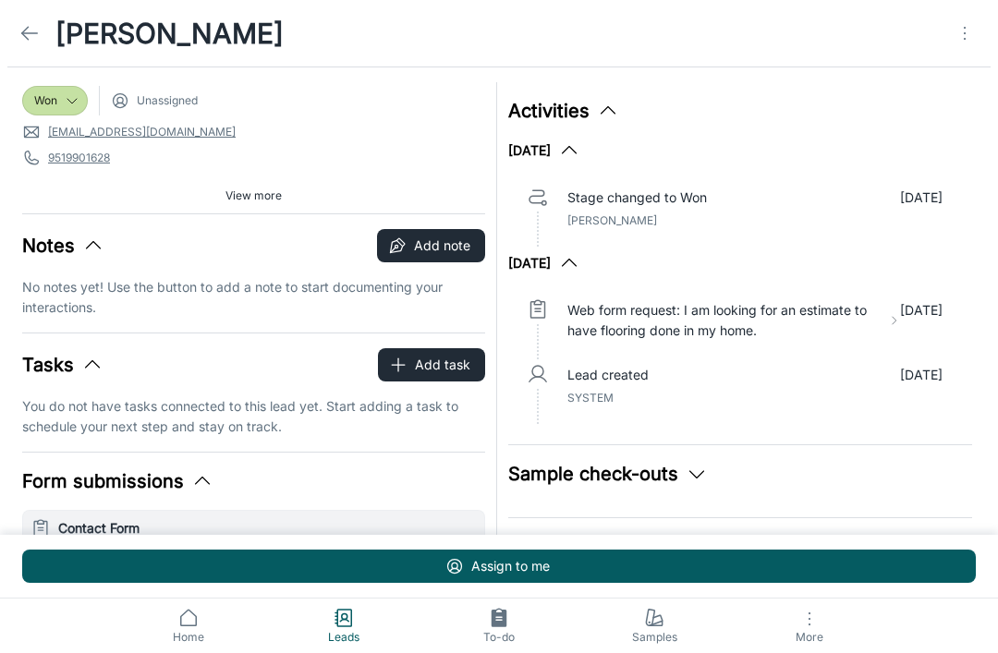
click at [36, 35] on icon at bounding box center [29, 33] width 22 height 22
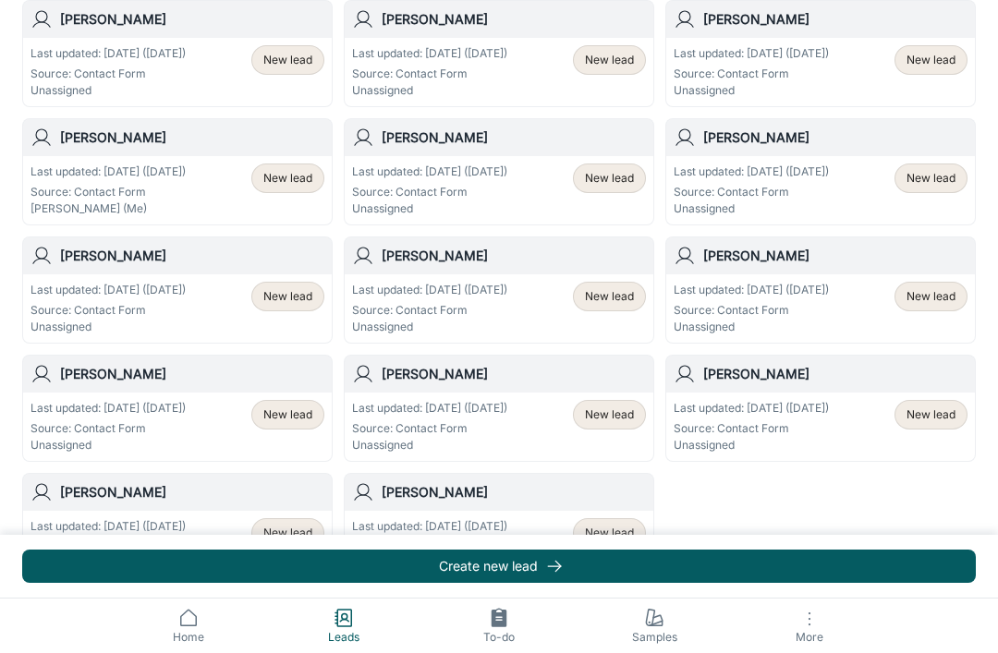
scroll to position [987, 0]
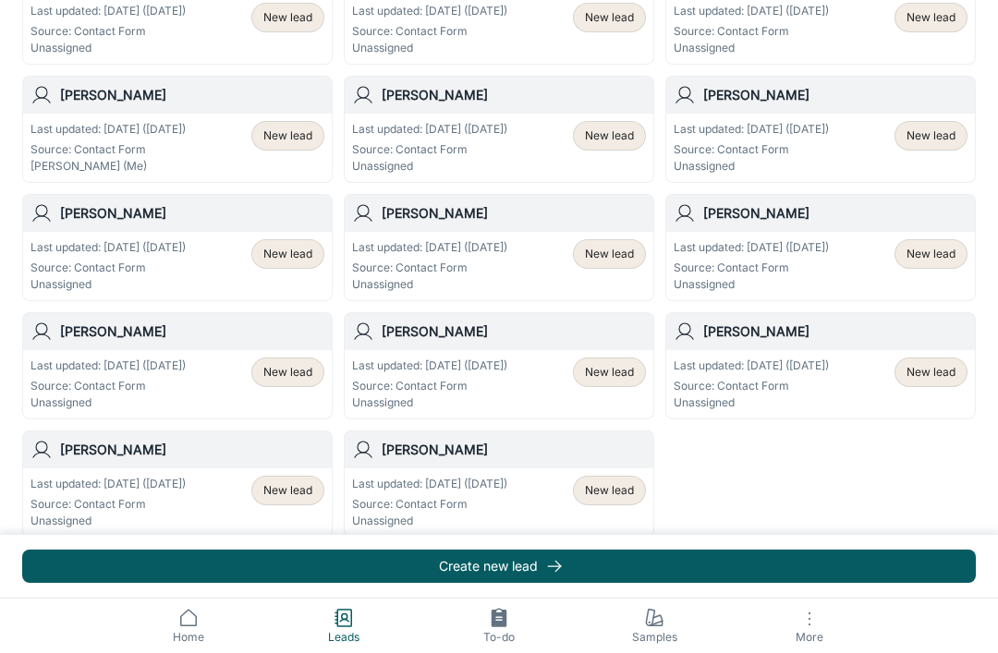
click at [634, 487] on span "New lead" at bounding box center [609, 490] width 71 height 17
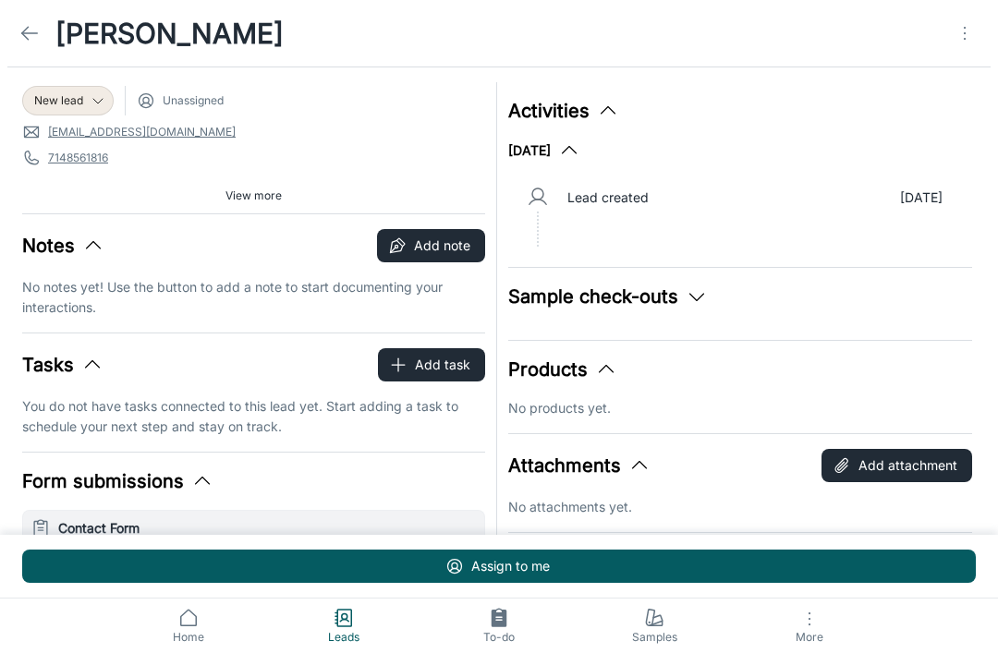
click at [59, 94] on span "New lead" at bounding box center [58, 100] width 49 height 17
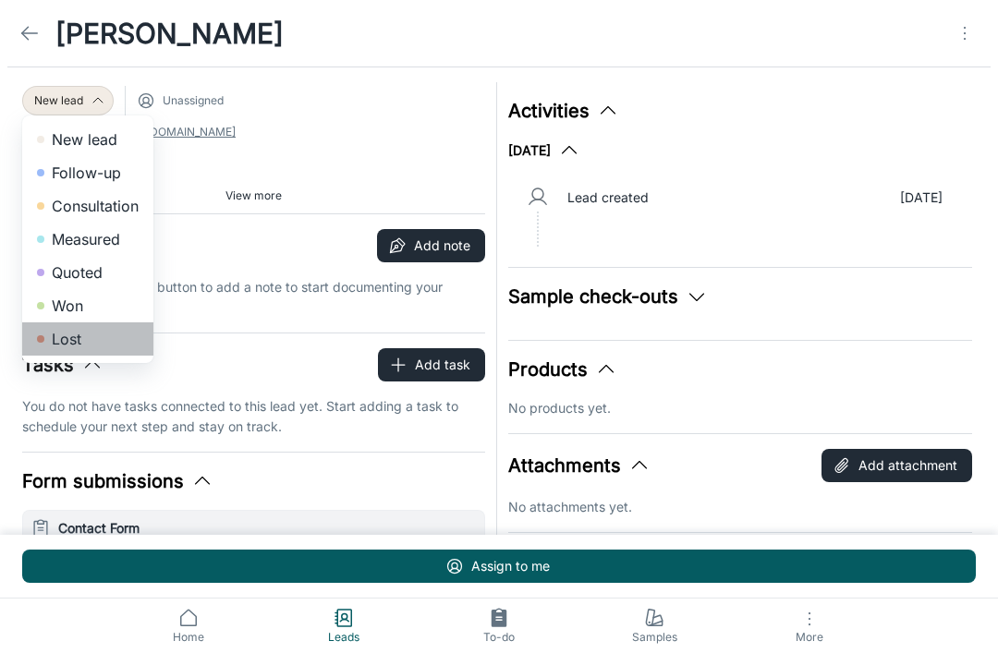
click at [57, 338] on li "Lost" at bounding box center [87, 338] width 131 height 33
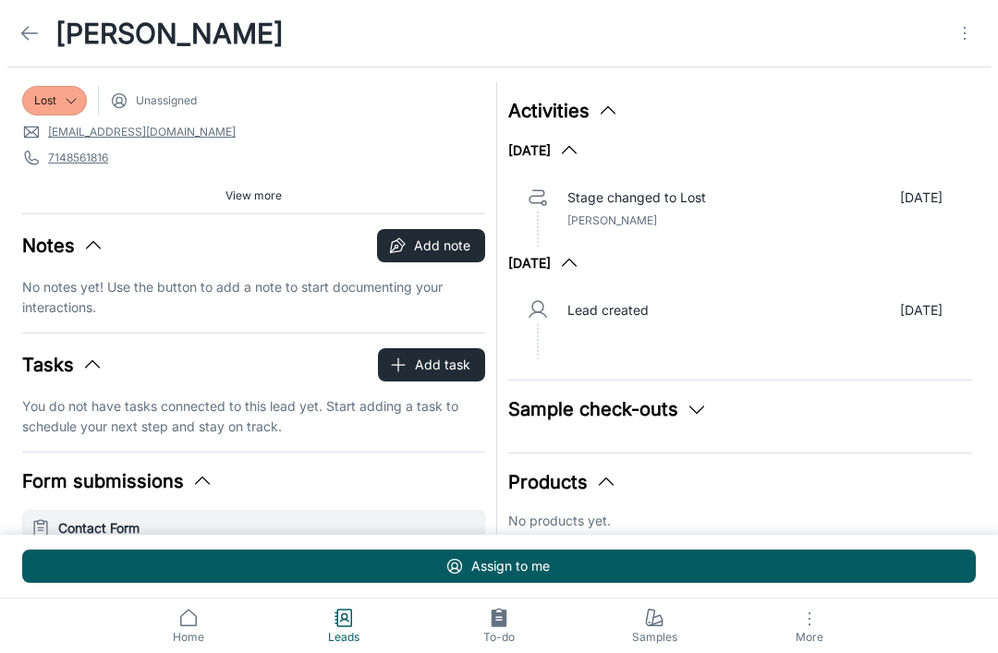
click at [32, 30] on icon at bounding box center [29, 33] width 22 height 22
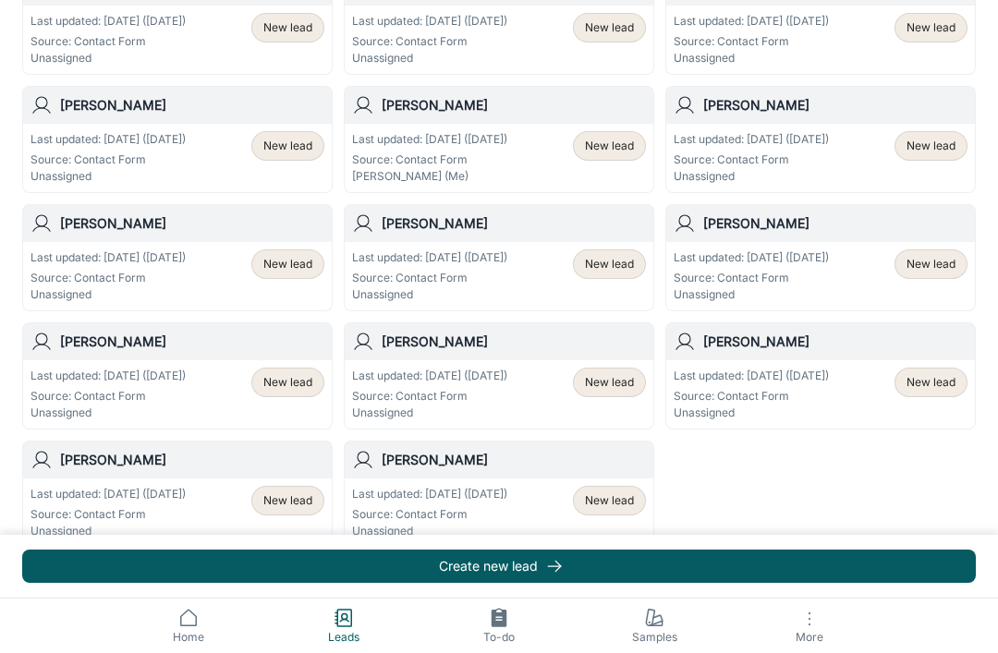
scroll to position [987, 0]
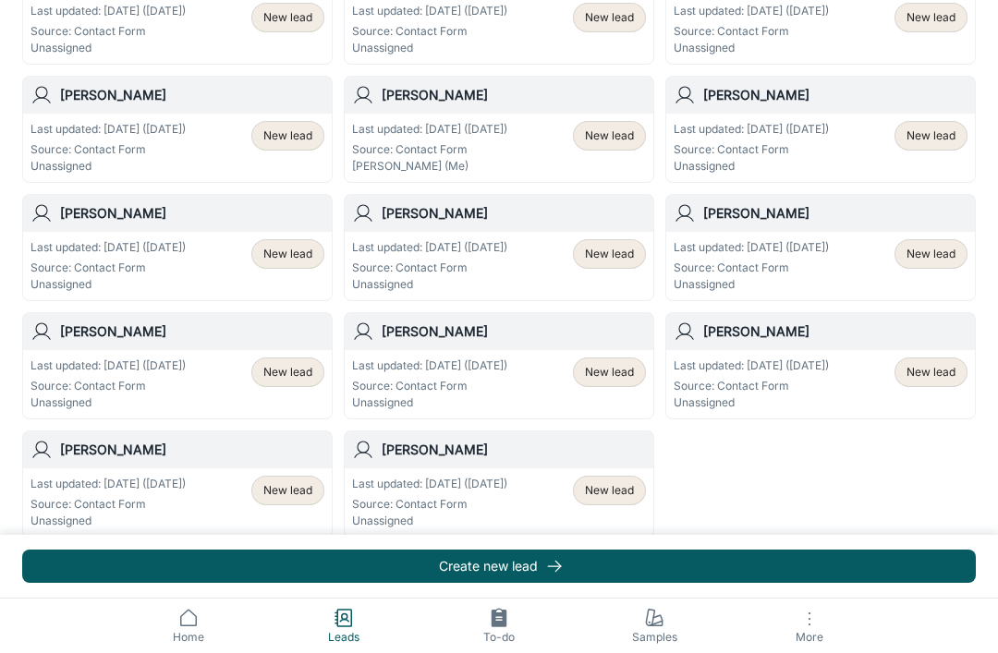
click at [620, 371] on span "New lead" at bounding box center [609, 372] width 49 height 17
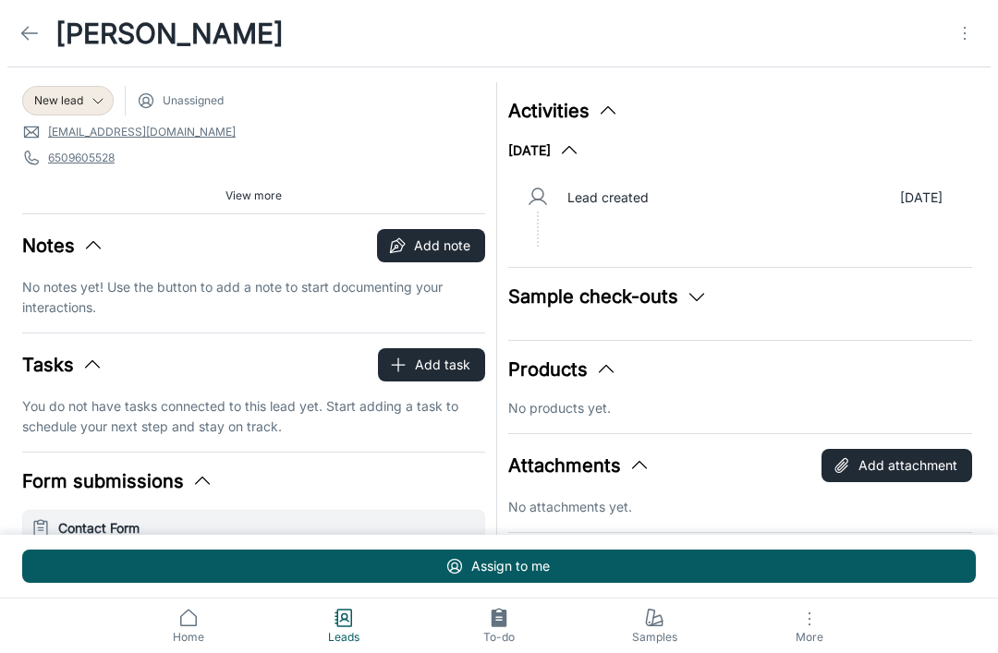
click at [69, 101] on span "New lead" at bounding box center [58, 100] width 49 height 17
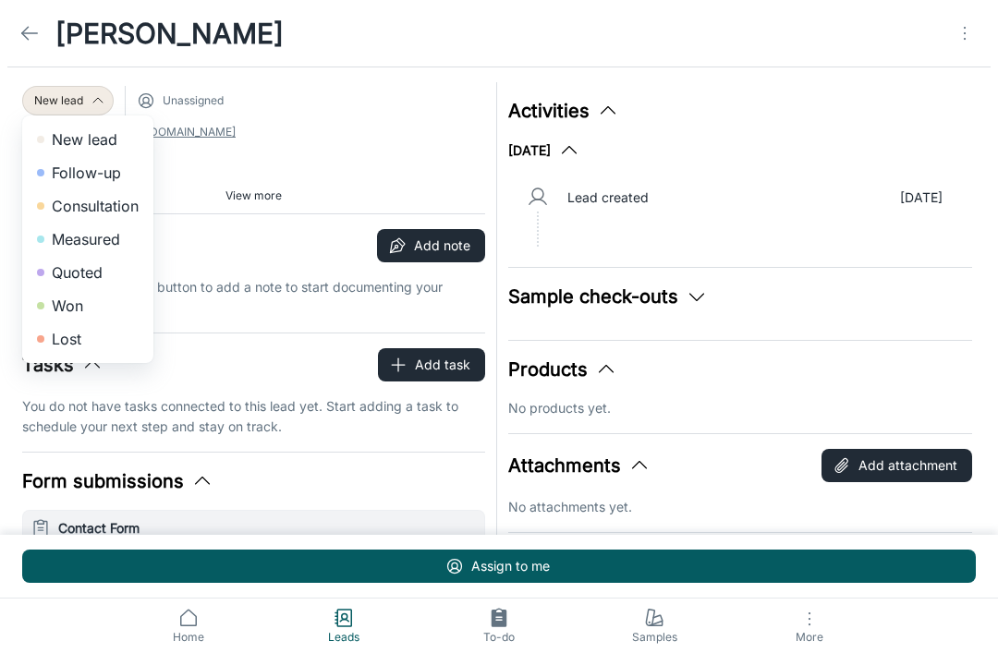
click at [55, 340] on li "Lost" at bounding box center [87, 338] width 131 height 33
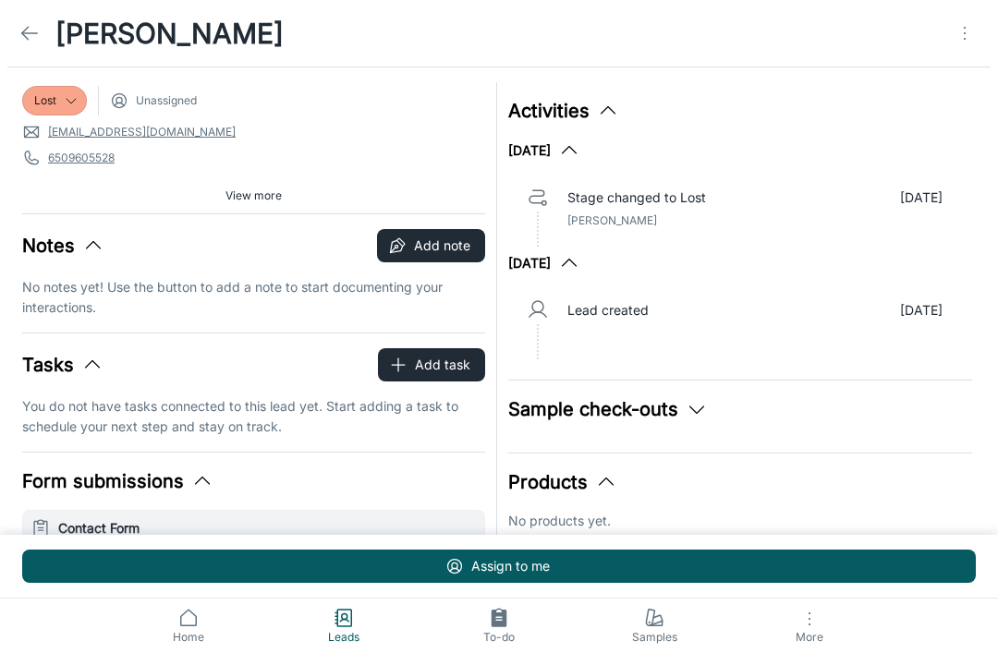
click at [42, 35] on link at bounding box center [29, 33] width 37 height 37
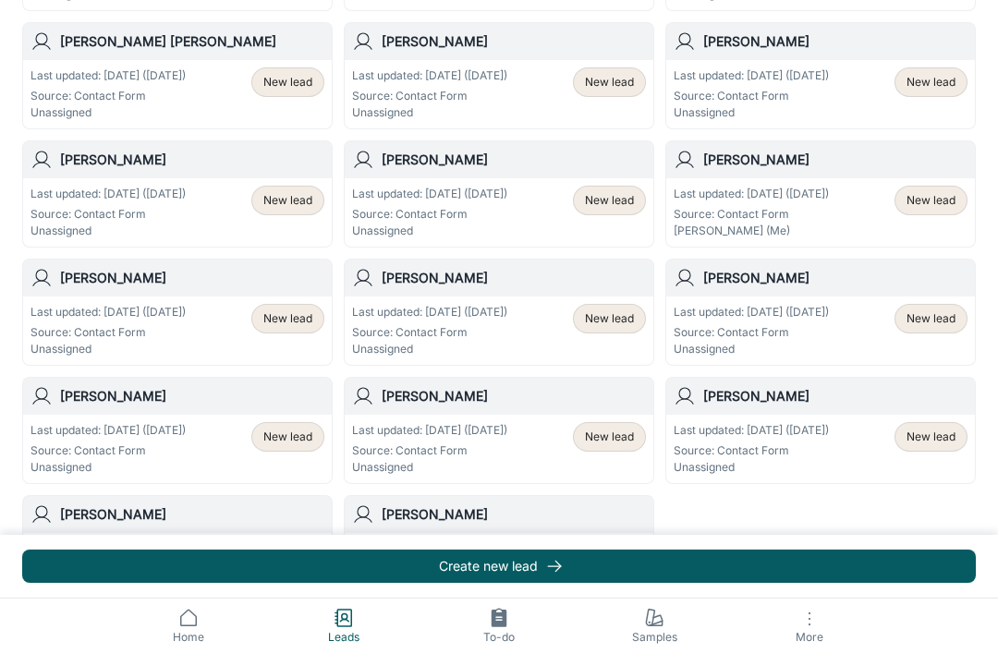
scroll to position [987, 0]
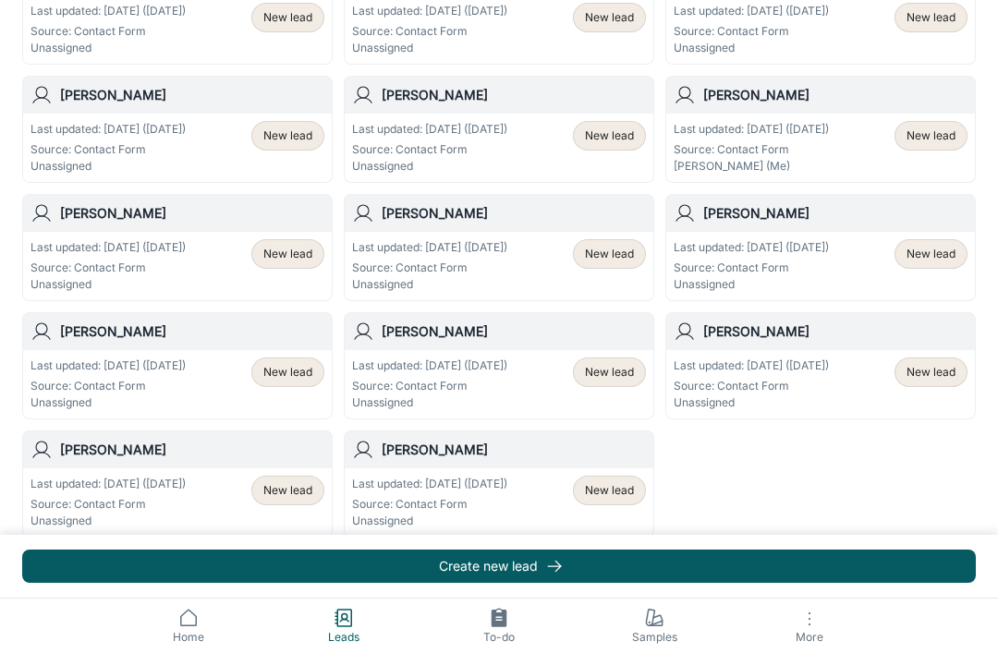
click at [610, 497] on span "New lead" at bounding box center [609, 490] width 49 height 17
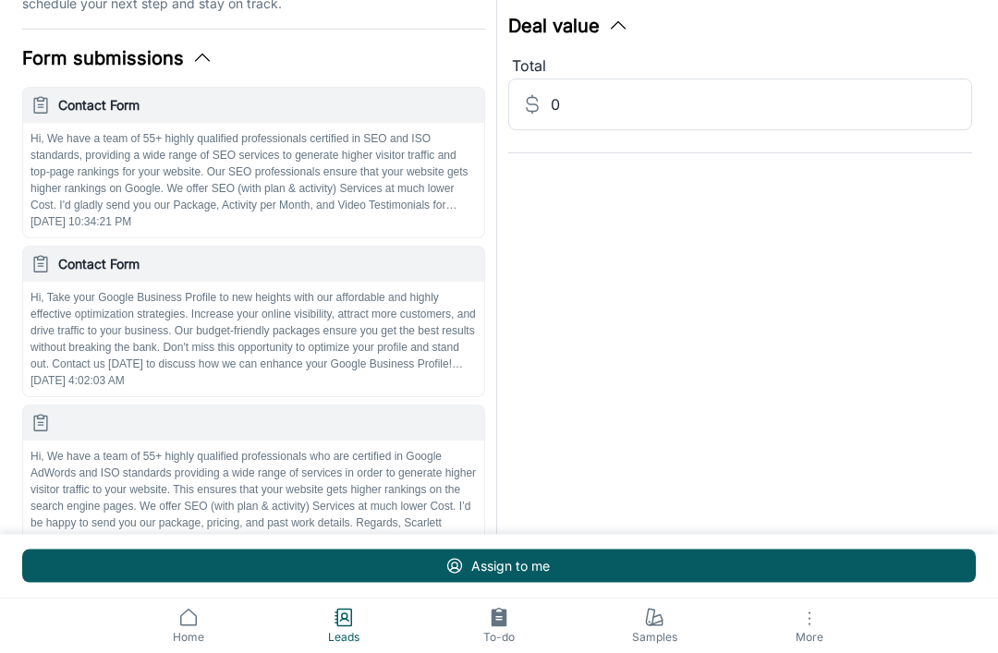
scroll to position [432, 0]
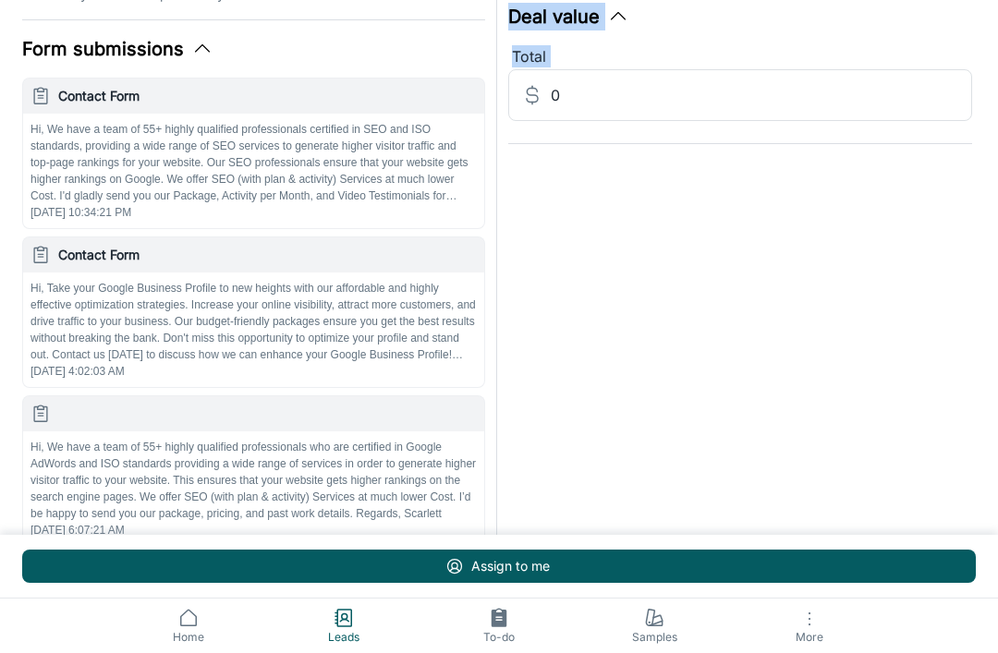
click at [902, 252] on div "Activities Sample check-outs No checked out samples yet. Products No products y…" at bounding box center [734, 101] width 474 height 924
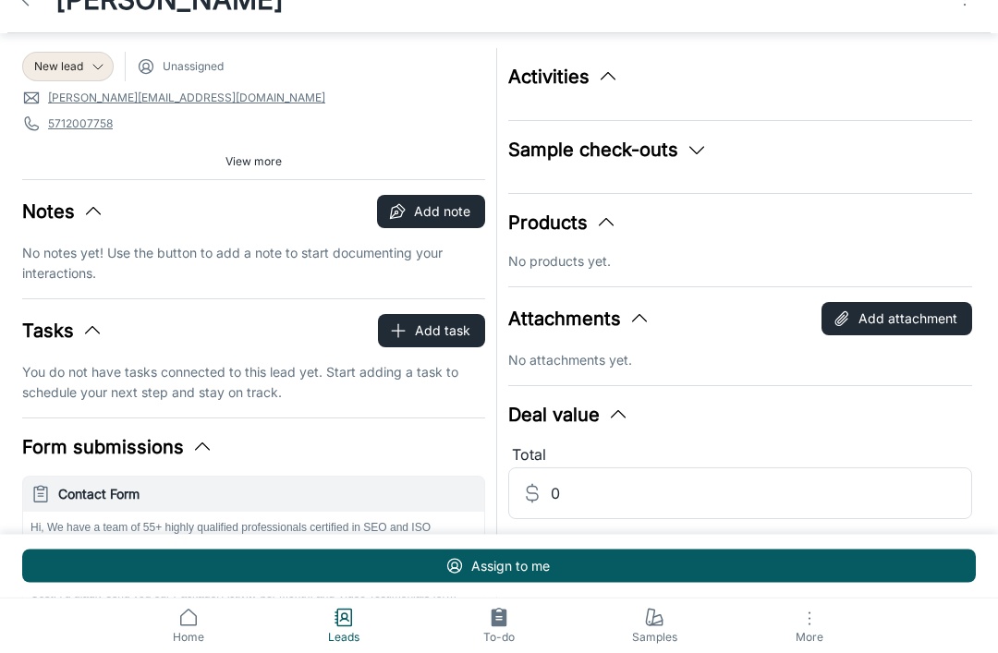
scroll to position [0, 0]
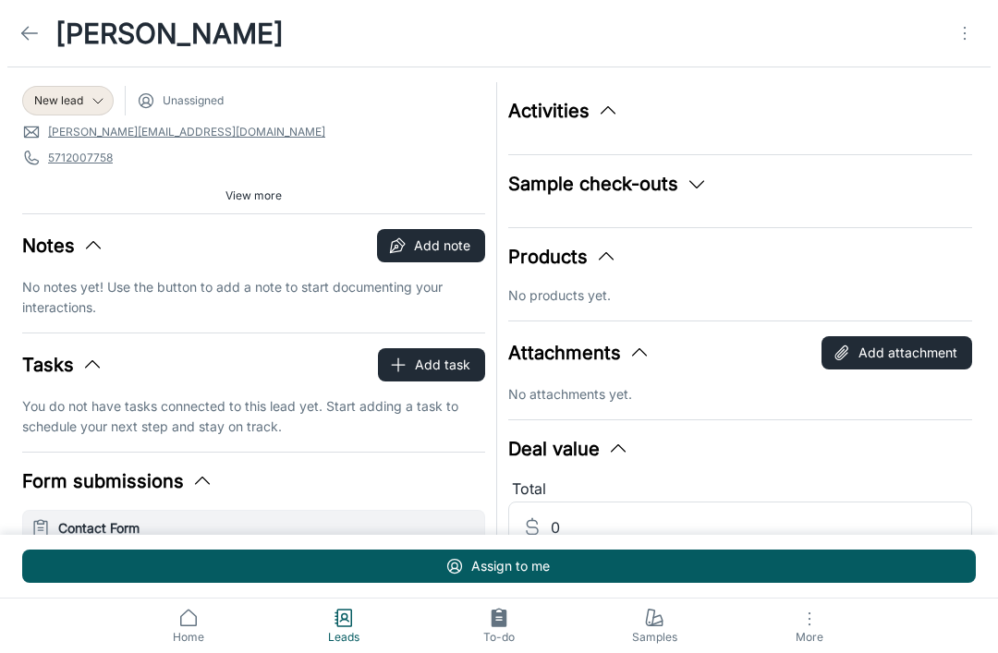
click at [962, 38] on icon "Open menu" at bounding box center [965, 33] width 22 height 22
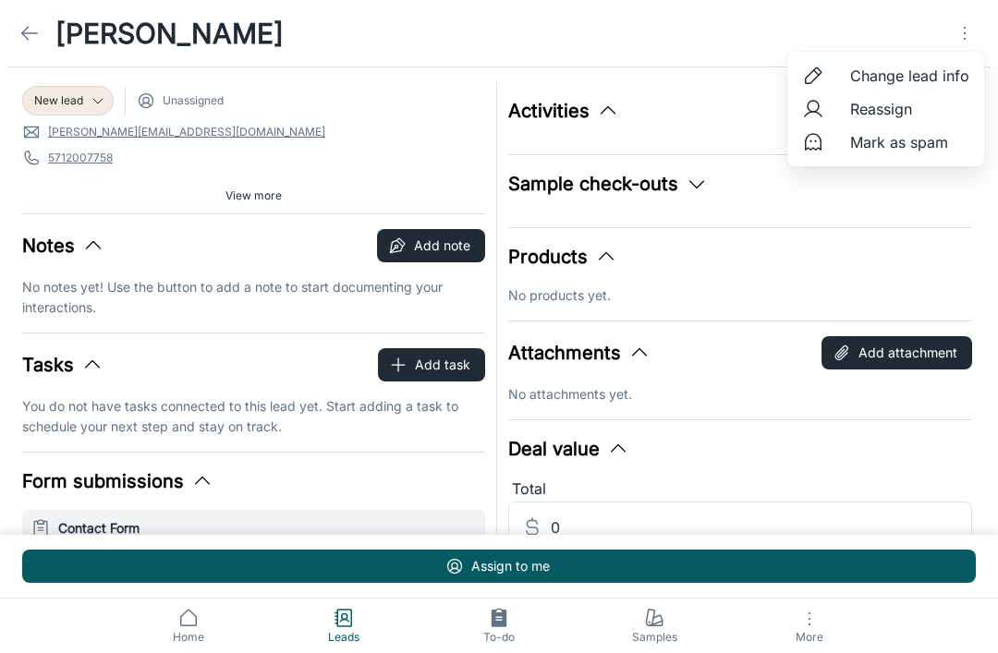
click at [926, 137] on span "Mark as spam" at bounding box center [909, 142] width 119 height 22
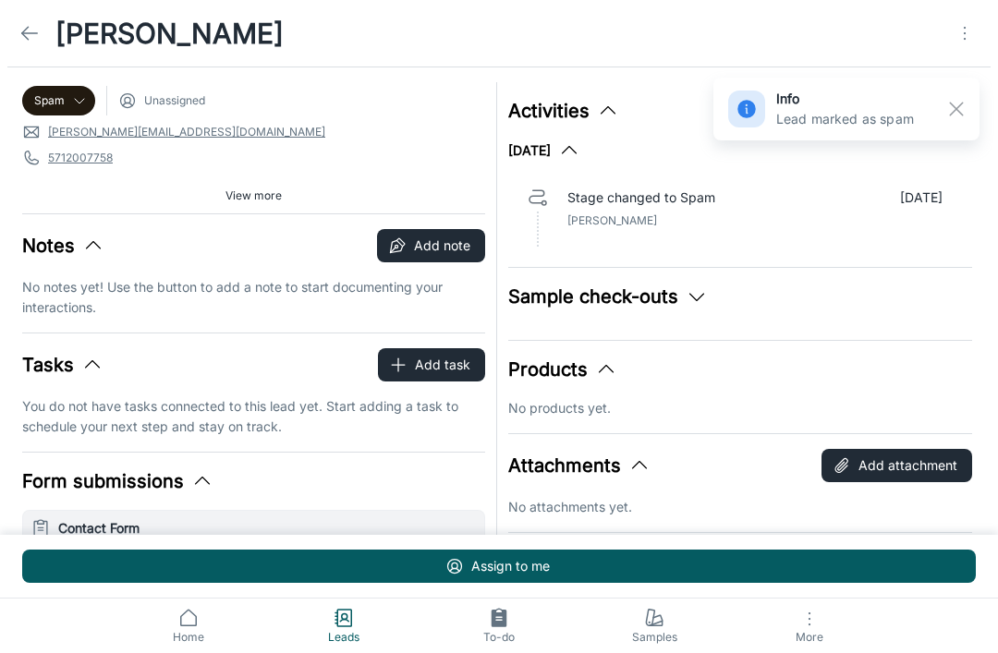
click at [34, 31] on icon at bounding box center [29, 33] width 22 height 22
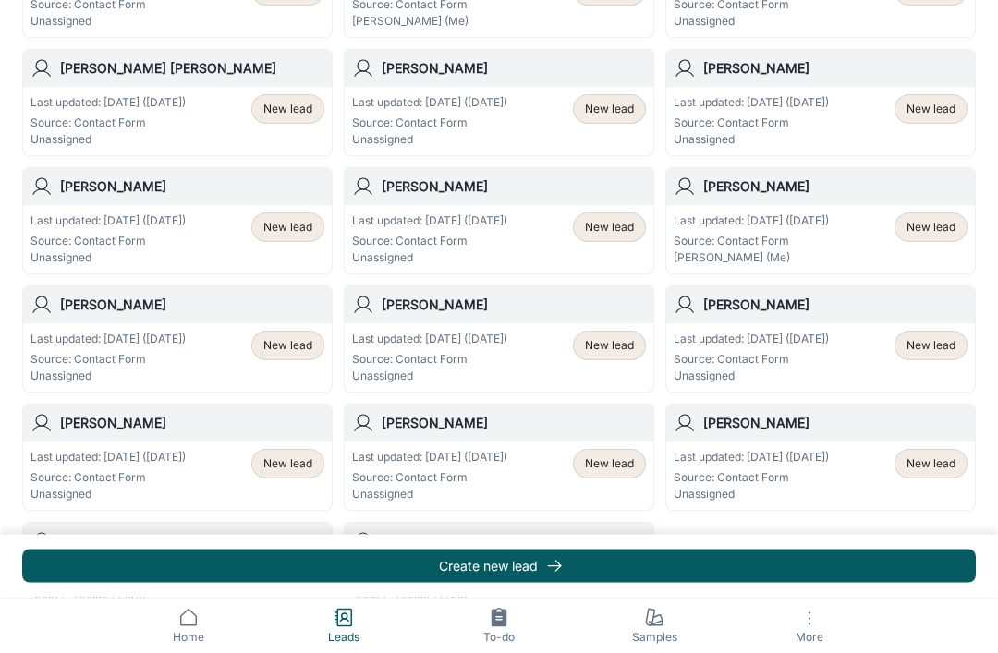
scroll to position [987, 0]
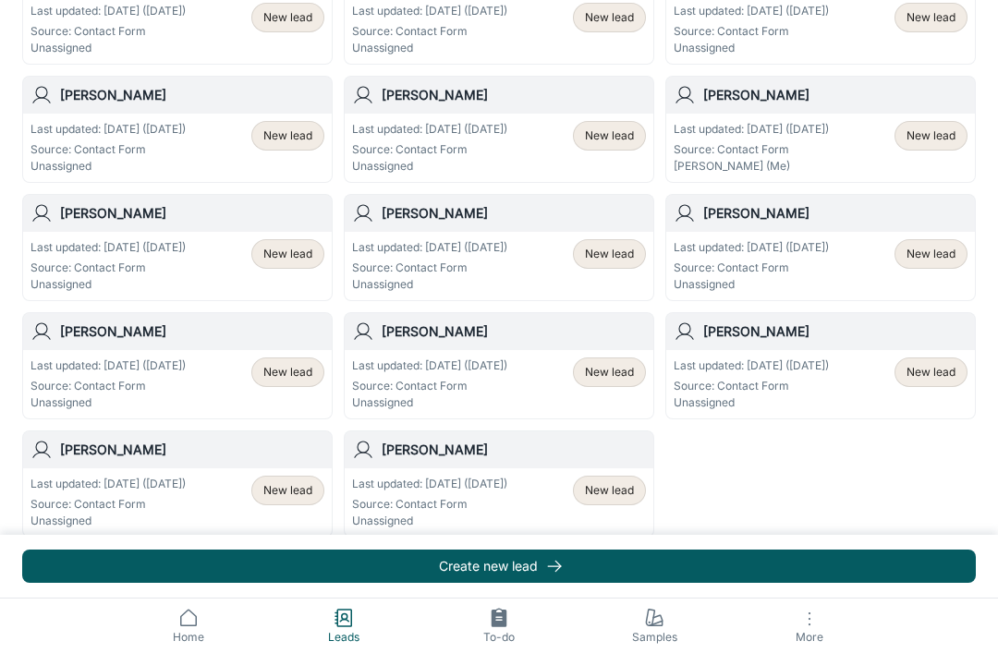
click at [616, 497] on span "New lead" at bounding box center [609, 490] width 49 height 17
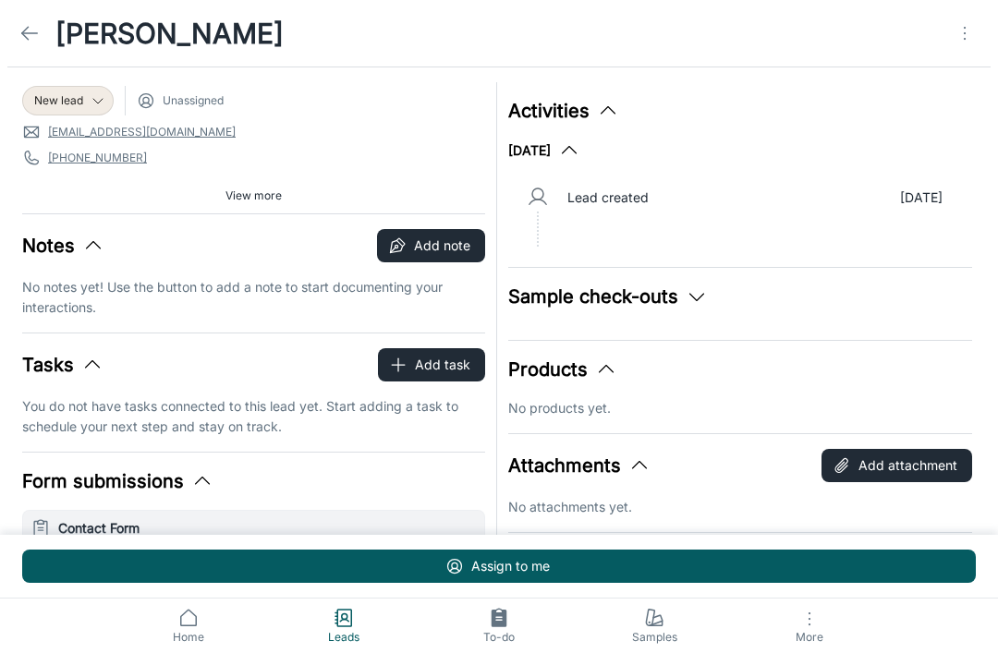
click at [62, 98] on span "New lead" at bounding box center [58, 100] width 49 height 17
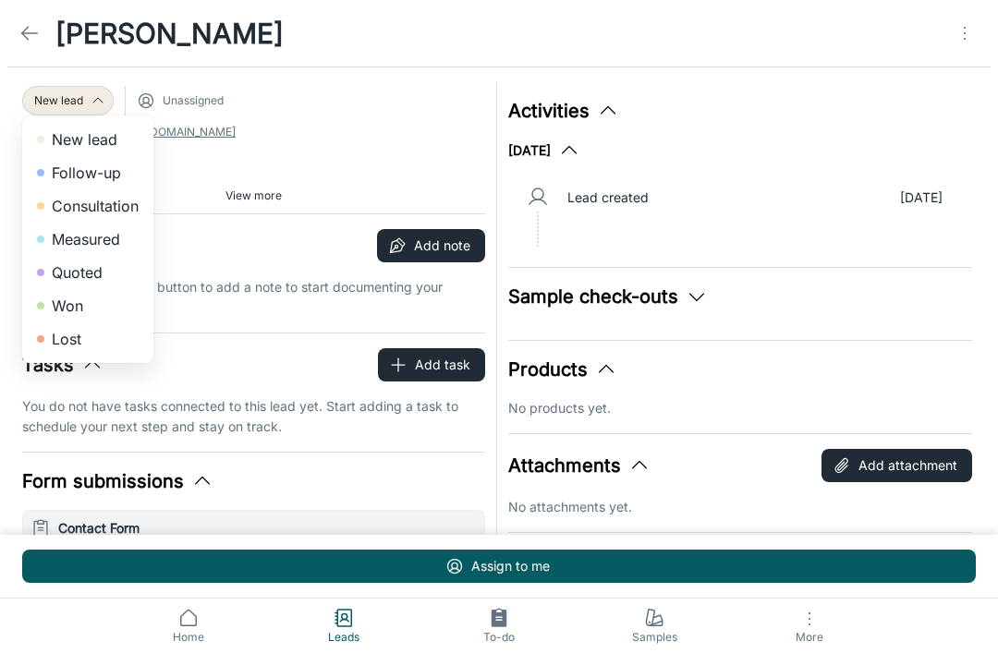
click at [55, 338] on li "Lost" at bounding box center [87, 338] width 131 height 33
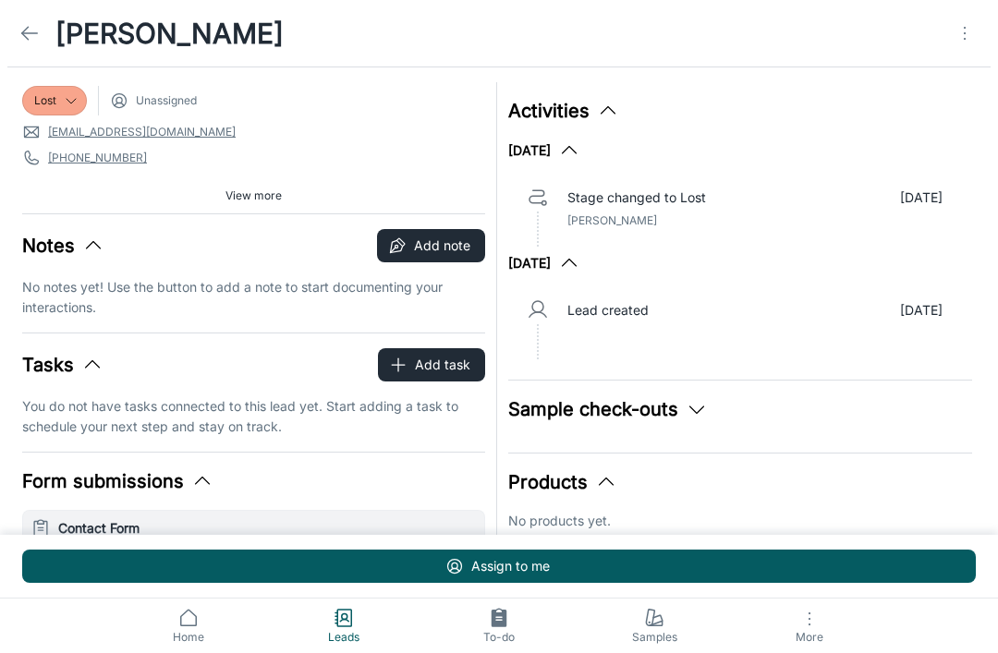
click at [28, 41] on icon at bounding box center [29, 33] width 22 height 22
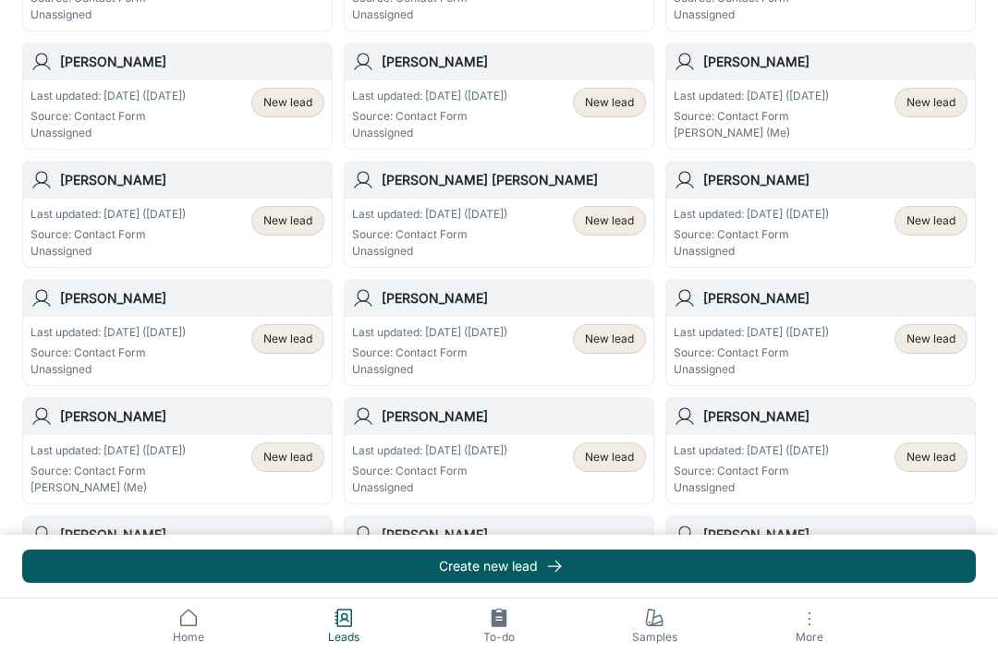
scroll to position [987, 0]
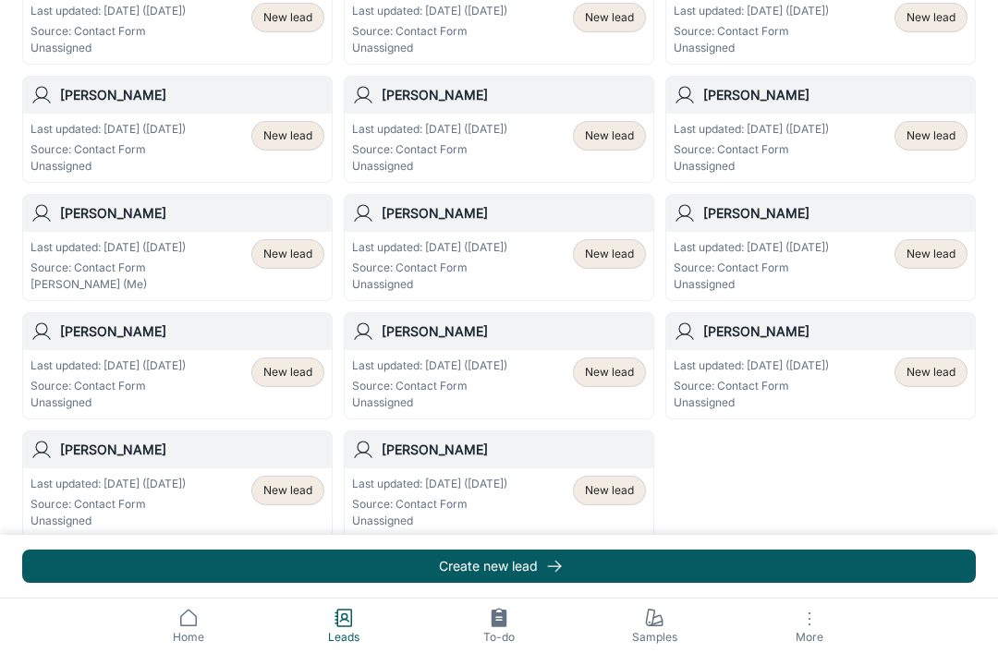
click at [621, 500] on div "New lead" at bounding box center [609, 491] width 73 height 30
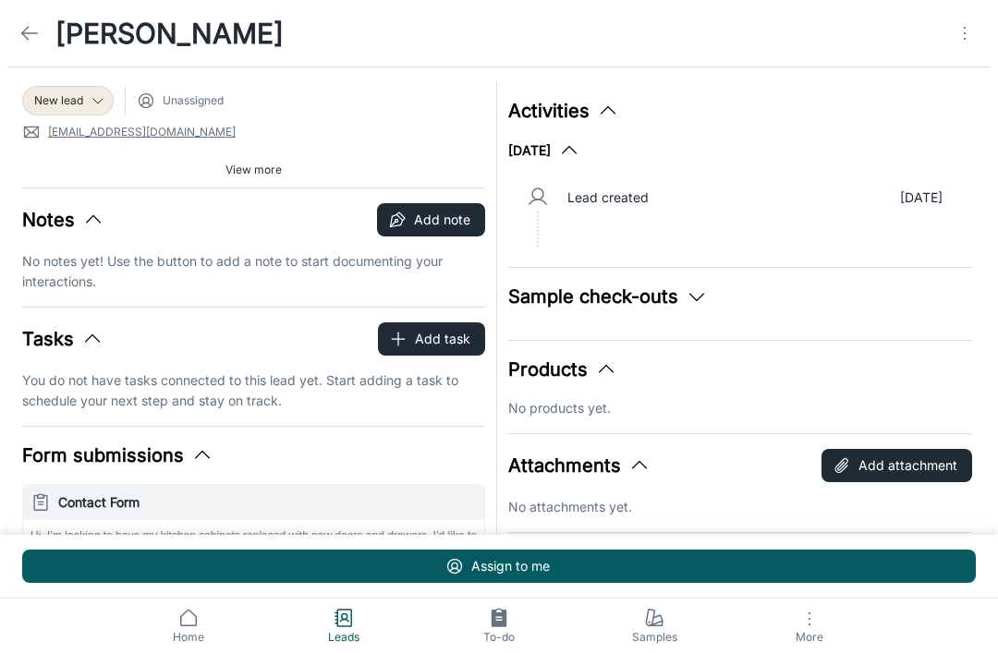
click at [59, 98] on span "New lead" at bounding box center [58, 100] width 49 height 17
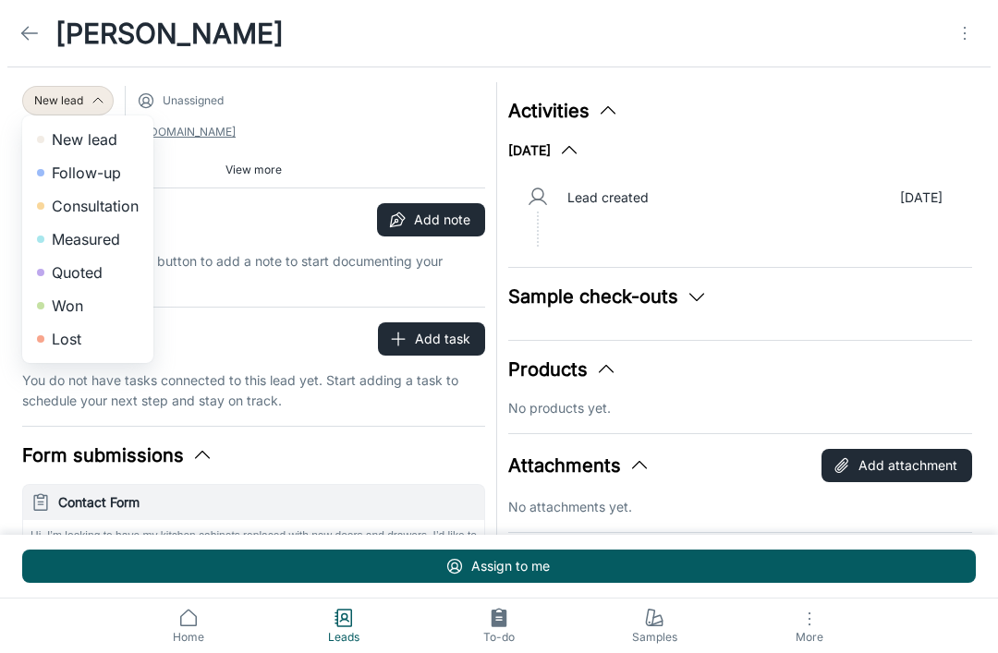
click at [55, 345] on li "Lost" at bounding box center [87, 338] width 131 height 33
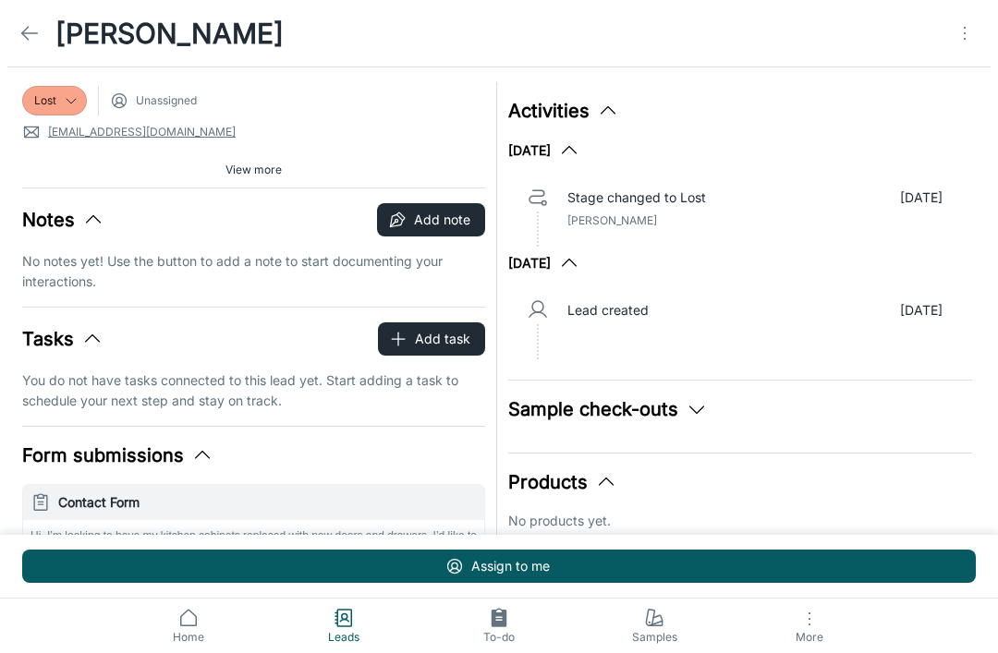
click at [36, 27] on icon at bounding box center [29, 33] width 22 height 22
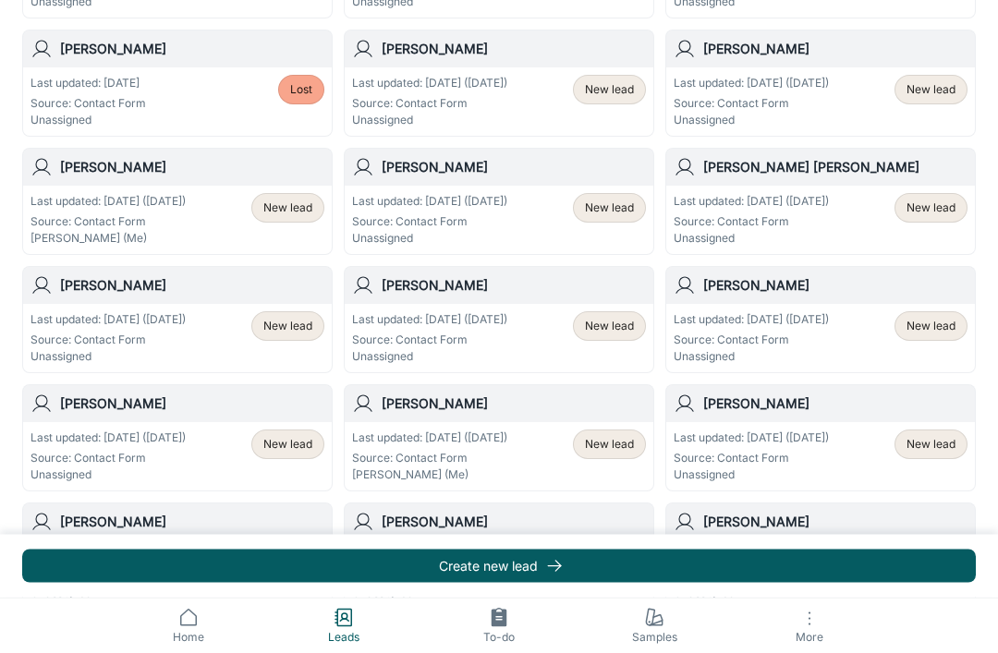
scroll to position [987, 0]
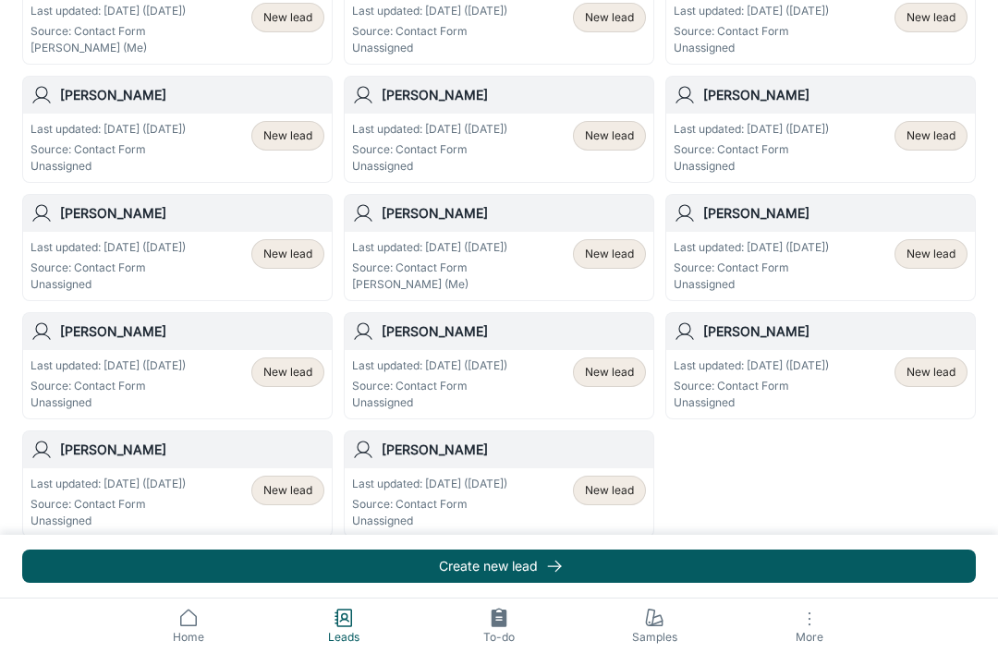
click at [501, 555] on span "View more" at bounding box center [499, 551] width 56 height 17
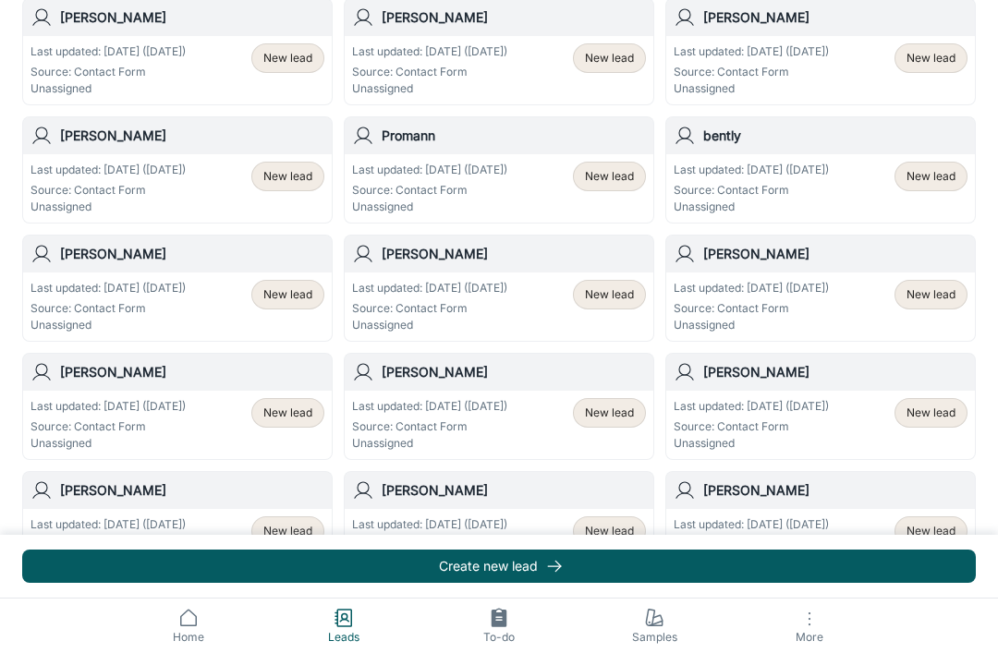
scroll to position [2024, 0]
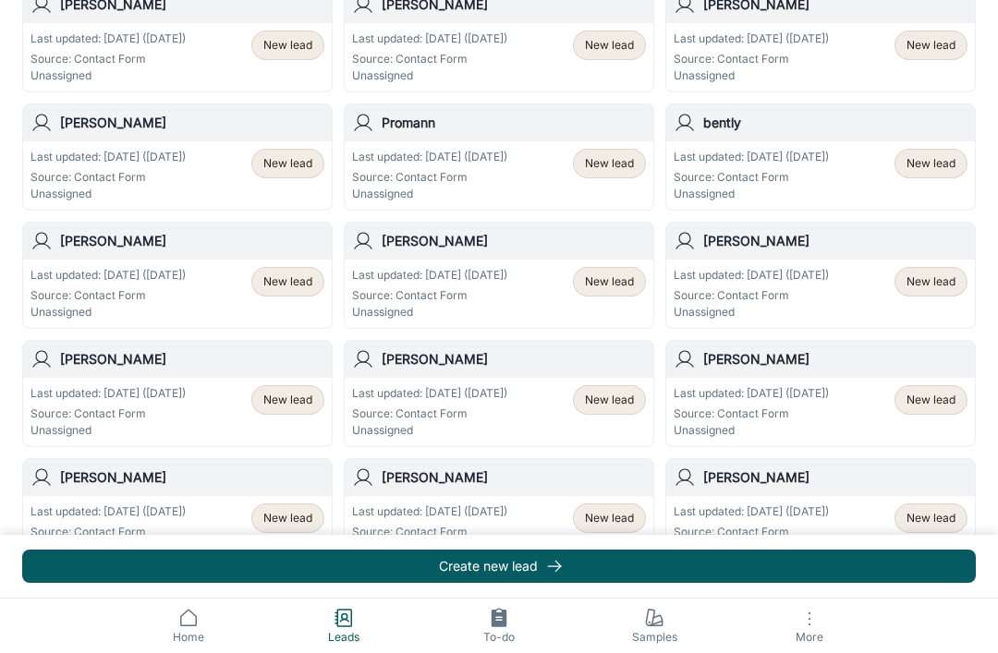
click at [930, 522] on span "New lead" at bounding box center [930, 518] width 49 height 17
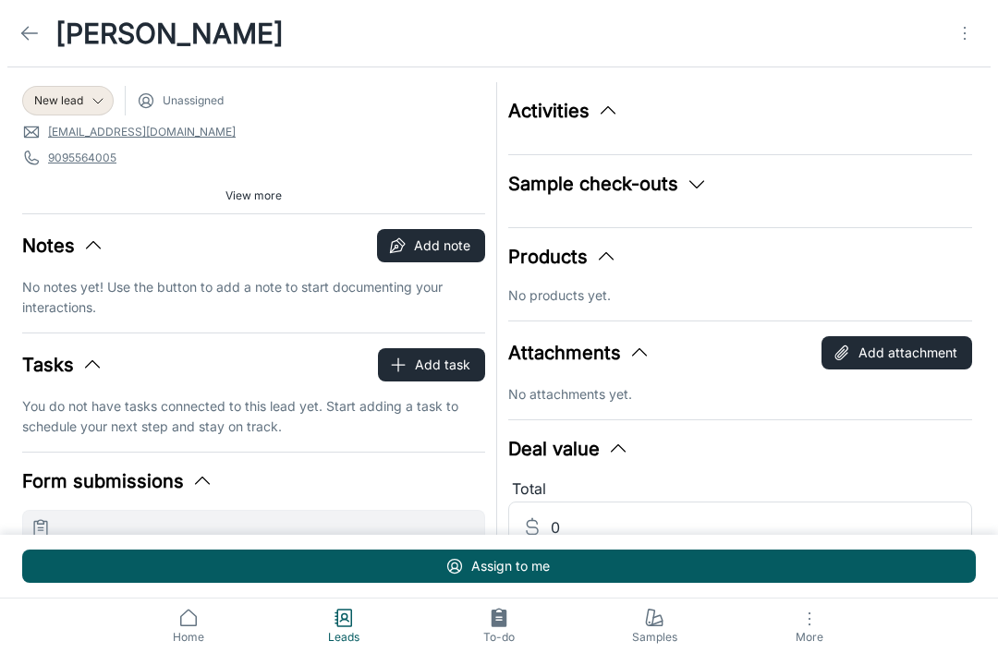
click at [70, 103] on span "New lead" at bounding box center [58, 100] width 49 height 17
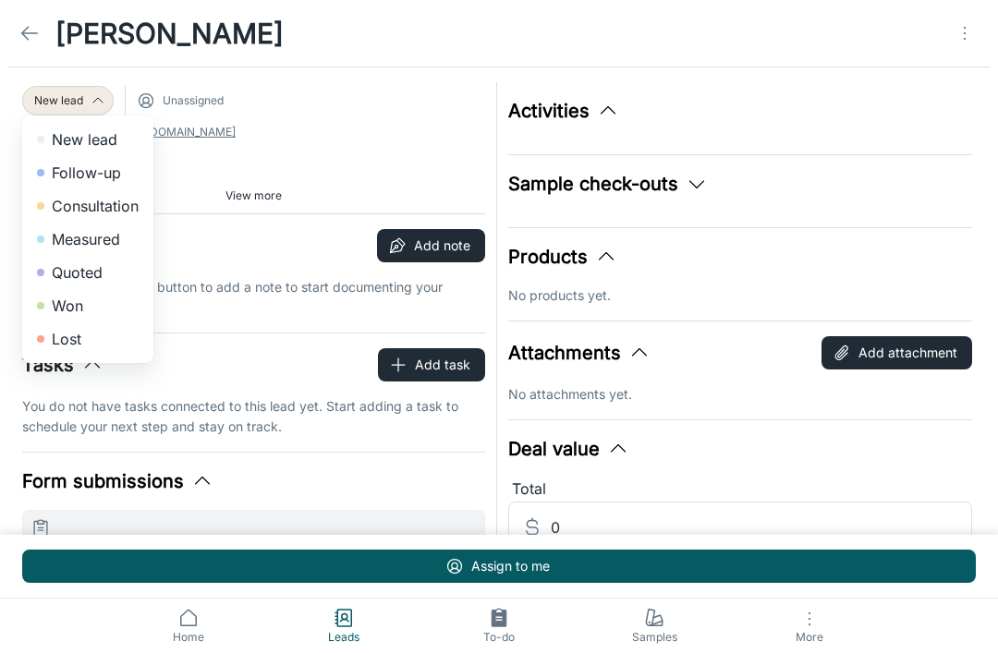
click at [50, 335] on li "Lost" at bounding box center [87, 338] width 131 height 33
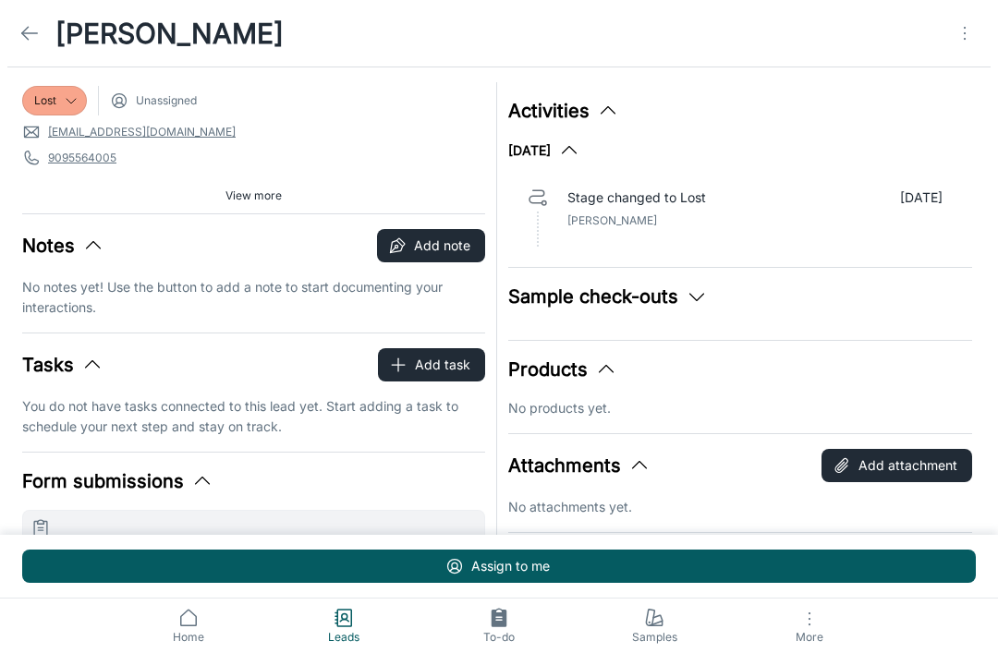
click at [43, 40] on link at bounding box center [29, 33] width 37 height 37
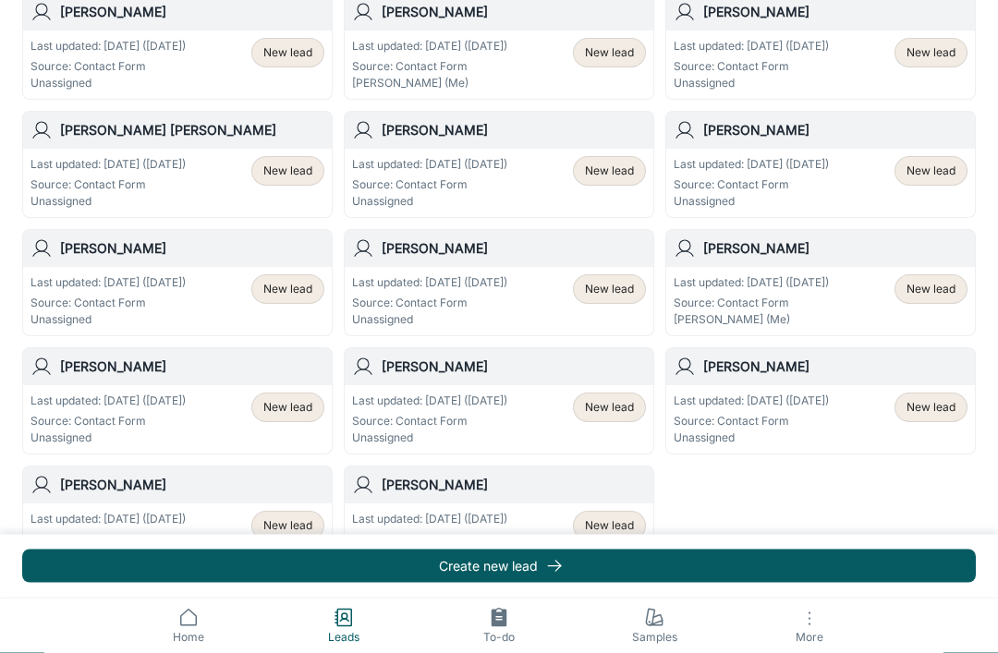
scroll to position [987, 0]
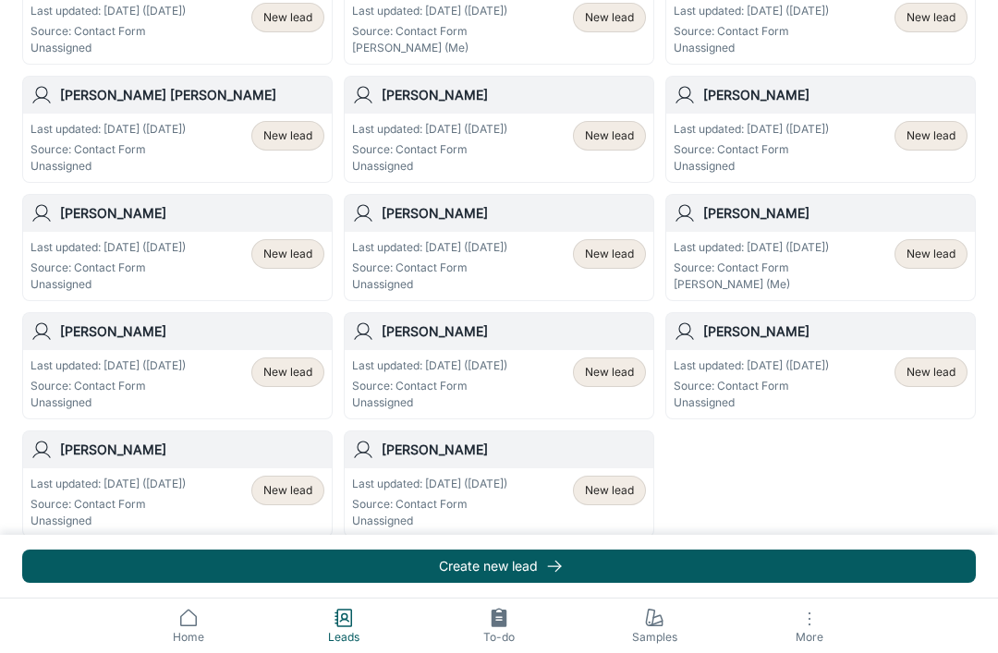
click at [621, 494] on span "New lead" at bounding box center [609, 490] width 49 height 17
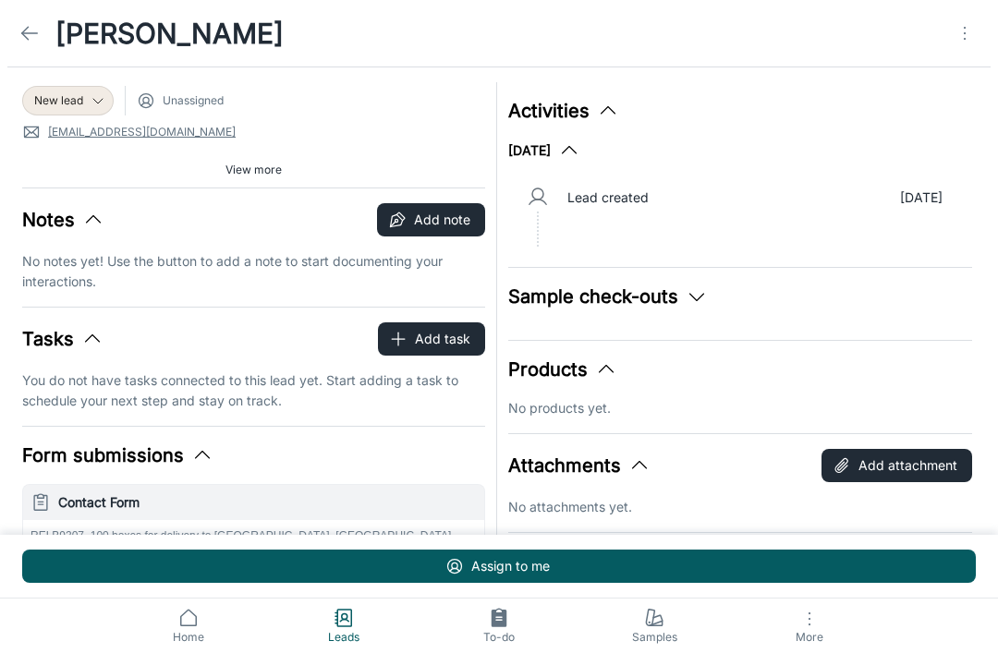
click at [68, 103] on span "New lead" at bounding box center [58, 100] width 49 height 17
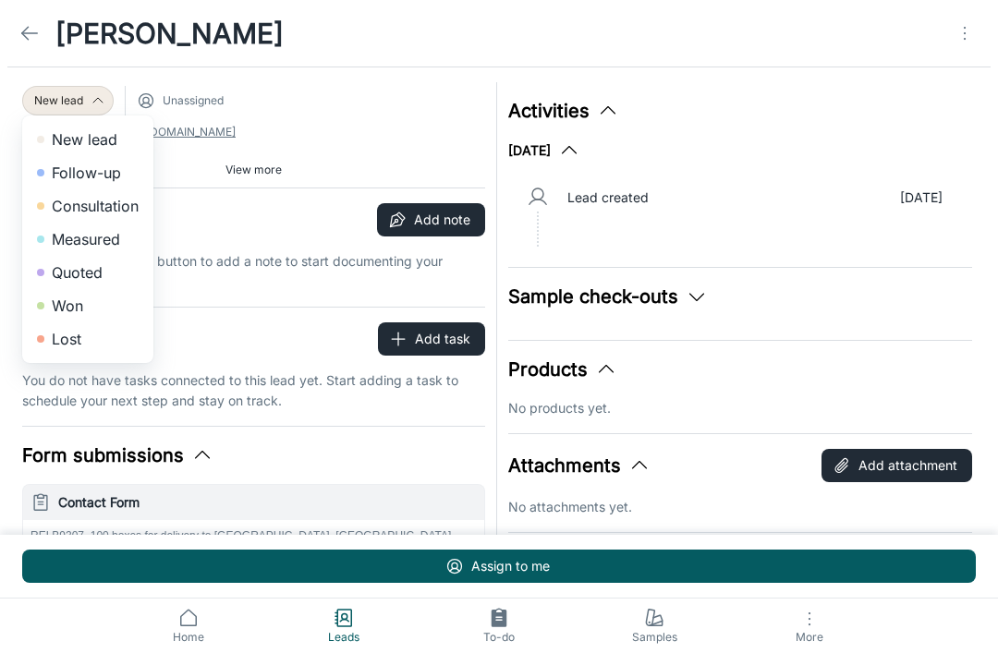
click at [60, 339] on li "Lost" at bounding box center [87, 338] width 131 height 33
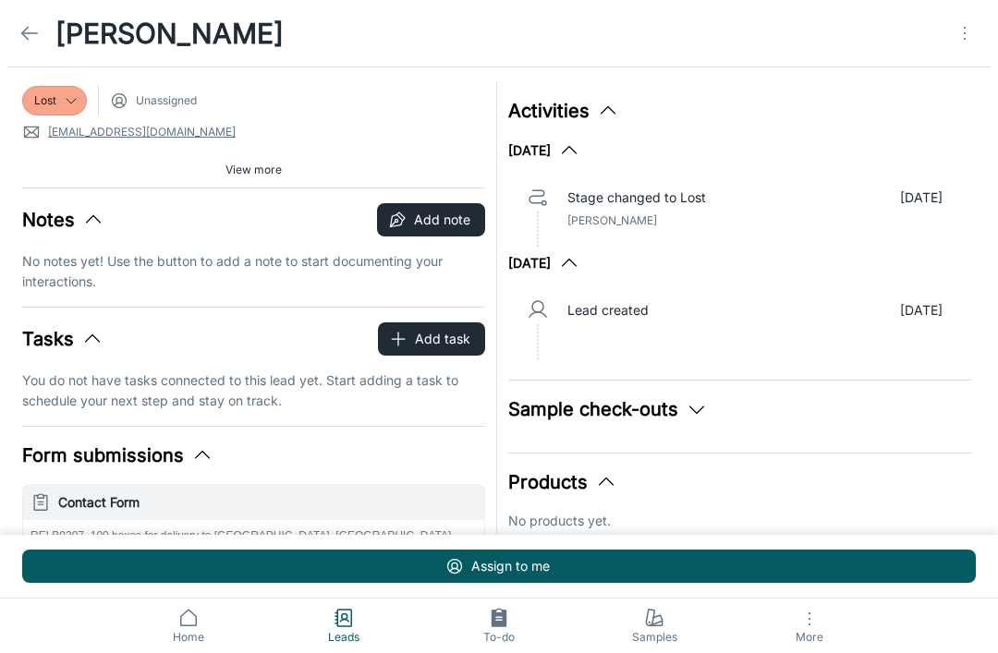
click at [34, 31] on icon at bounding box center [29, 33] width 22 height 22
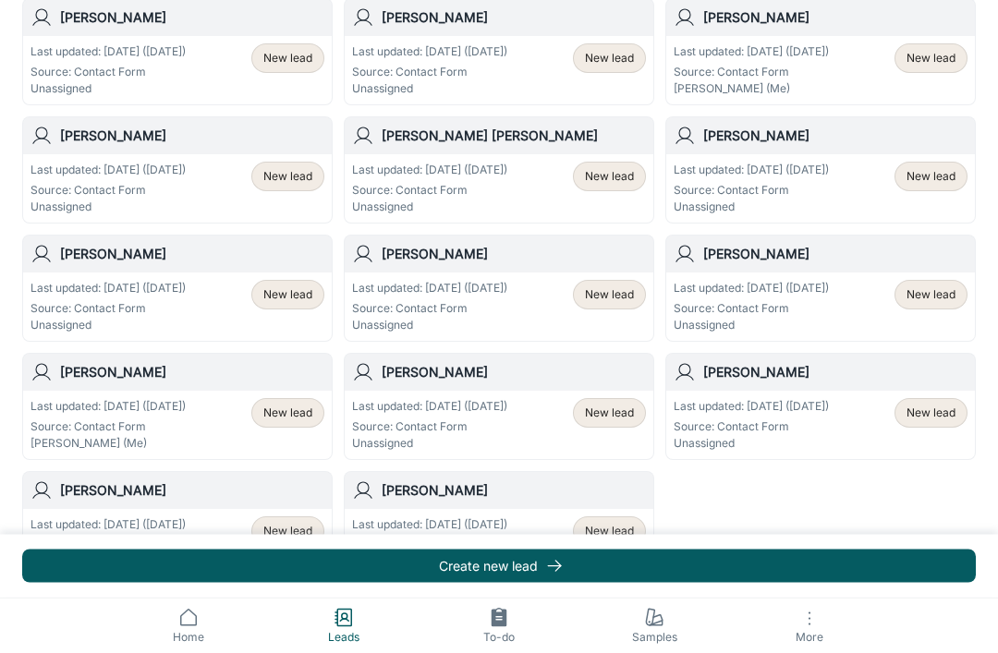
scroll to position [987, 0]
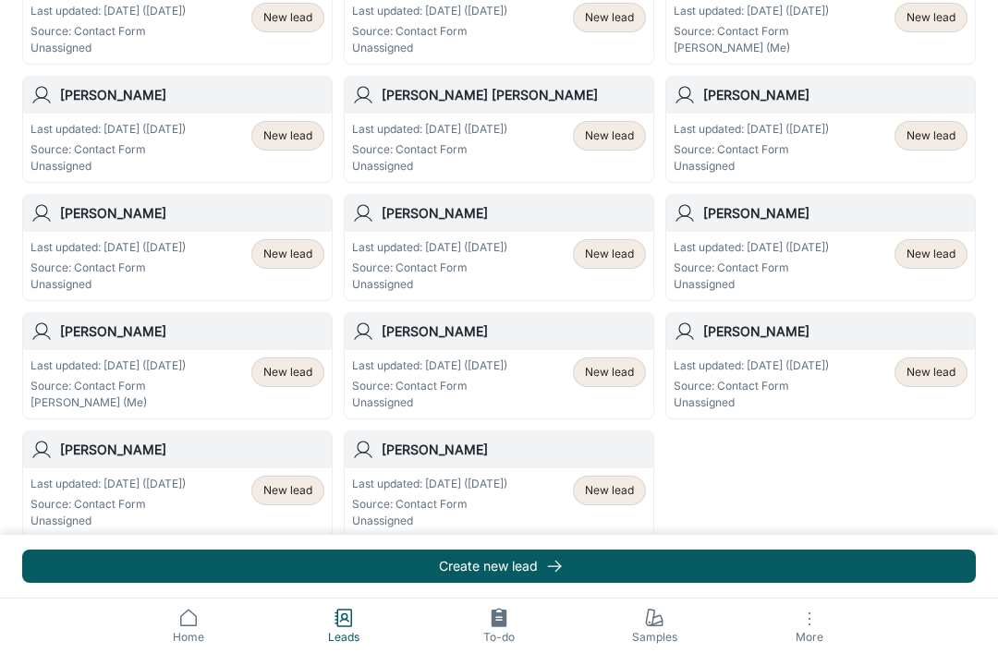
click at [616, 493] on span "New lead" at bounding box center [609, 490] width 49 height 17
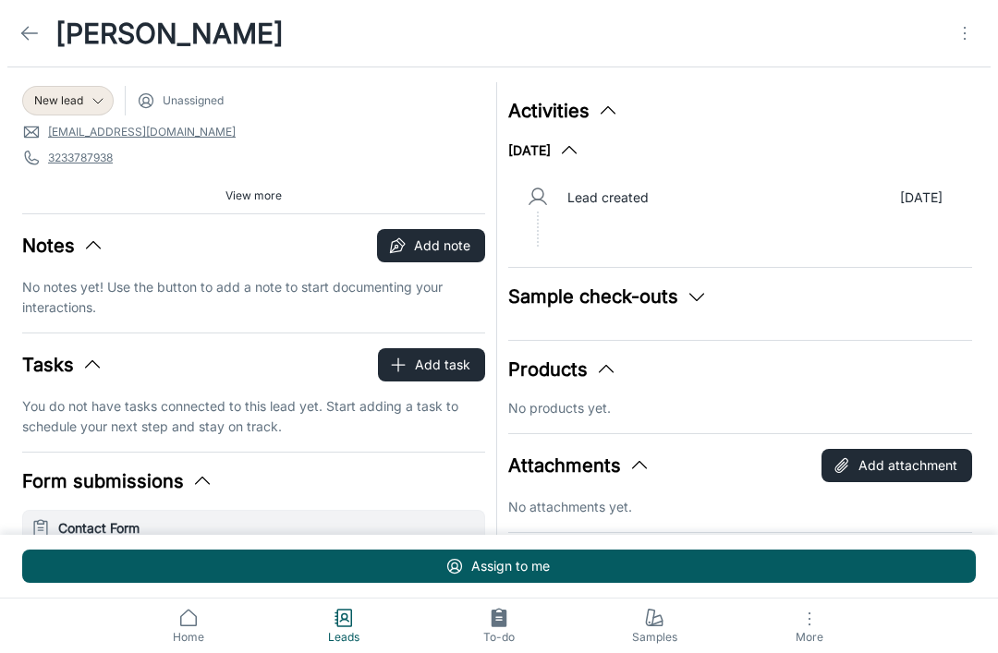
click at [60, 91] on div "New lead" at bounding box center [67, 101] width 91 height 30
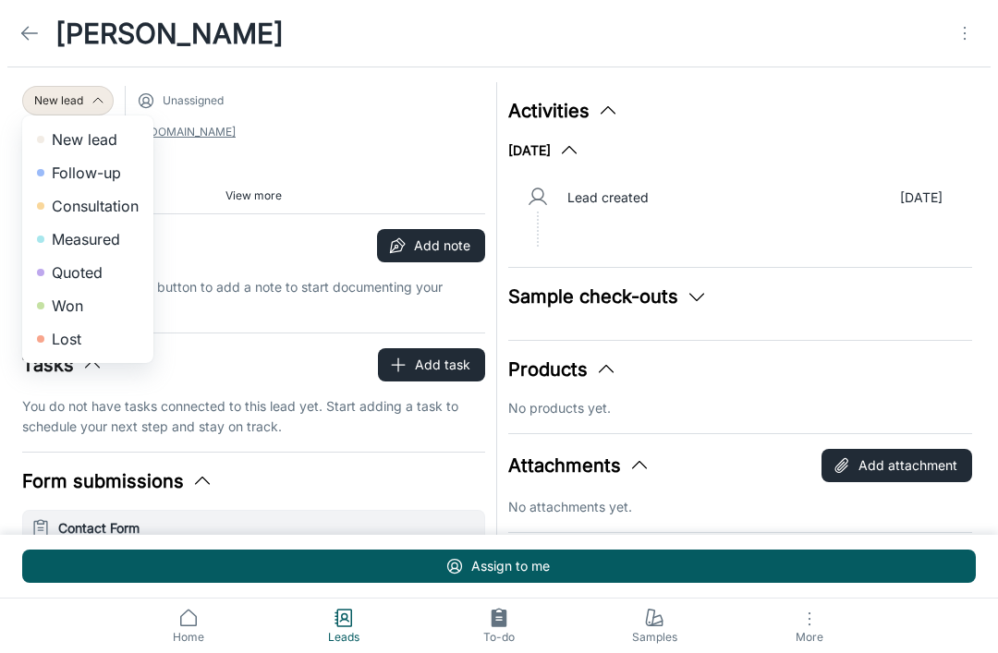
click at [60, 343] on li "Lost" at bounding box center [87, 338] width 131 height 33
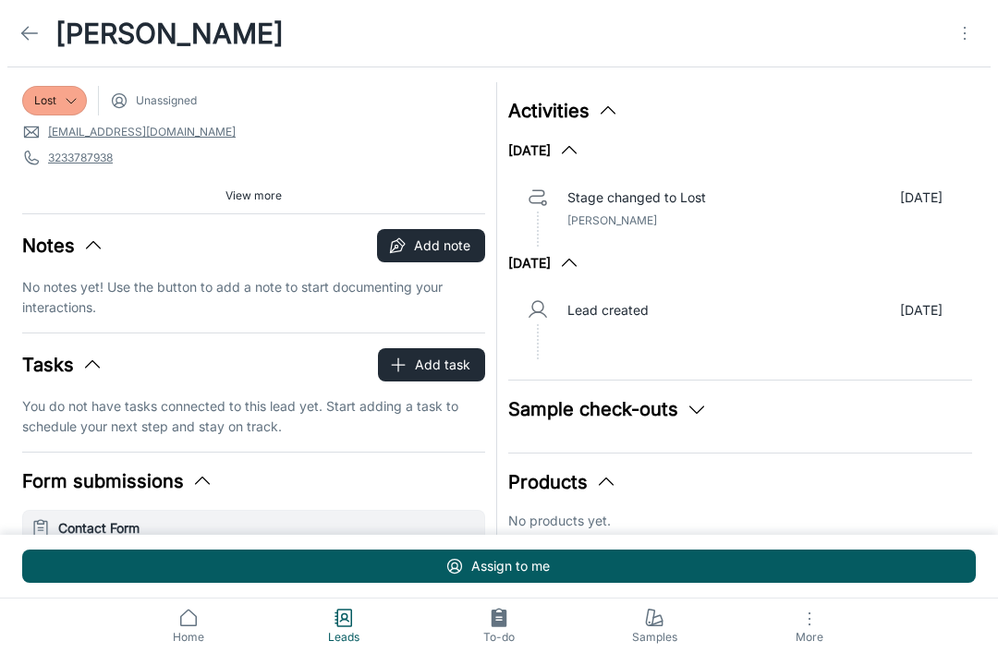
click at [30, 44] on link at bounding box center [29, 33] width 37 height 37
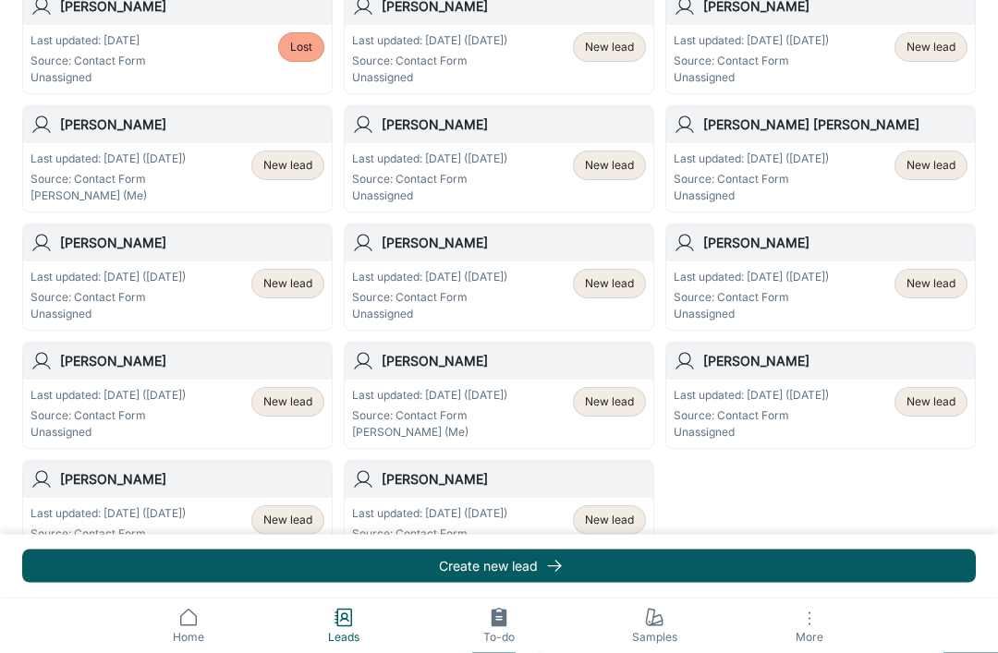
scroll to position [987, 0]
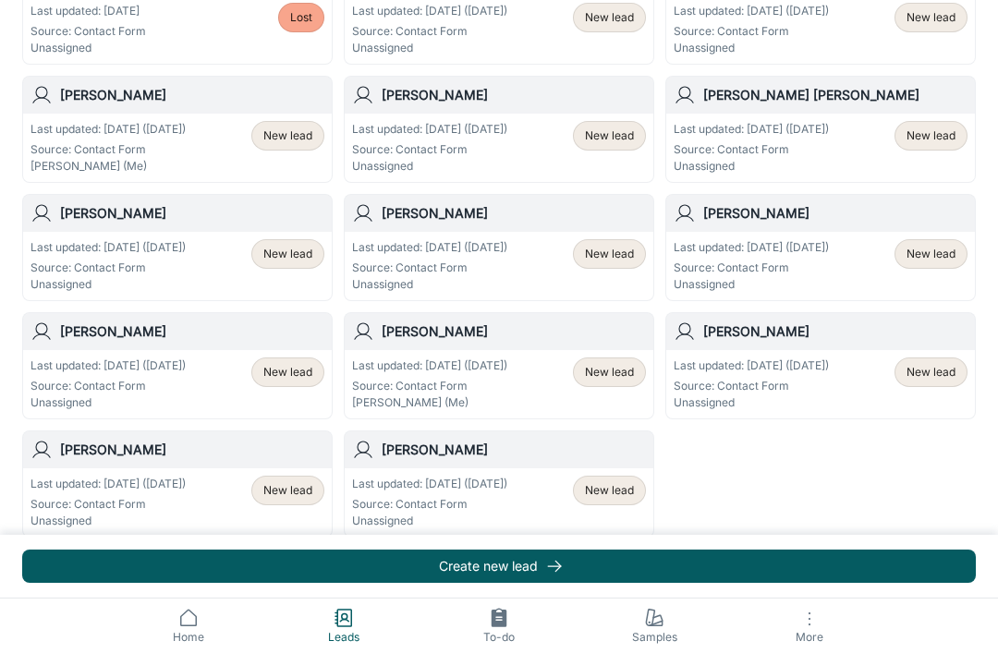
click at [622, 495] on span "New lead" at bounding box center [609, 490] width 49 height 17
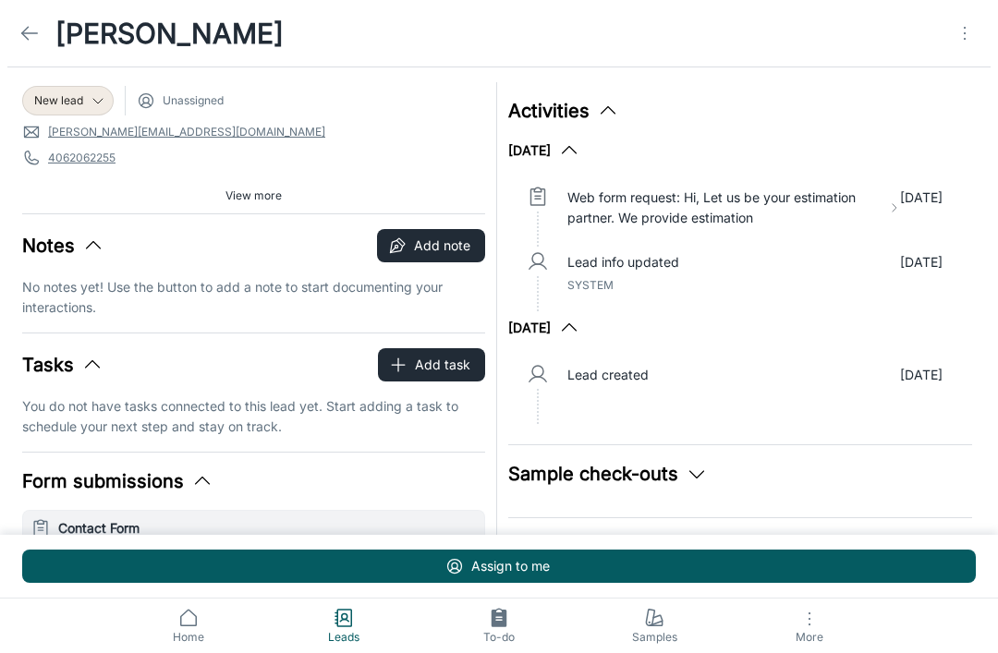
click at [967, 38] on icon "Open menu" at bounding box center [965, 33] width 22 height 22
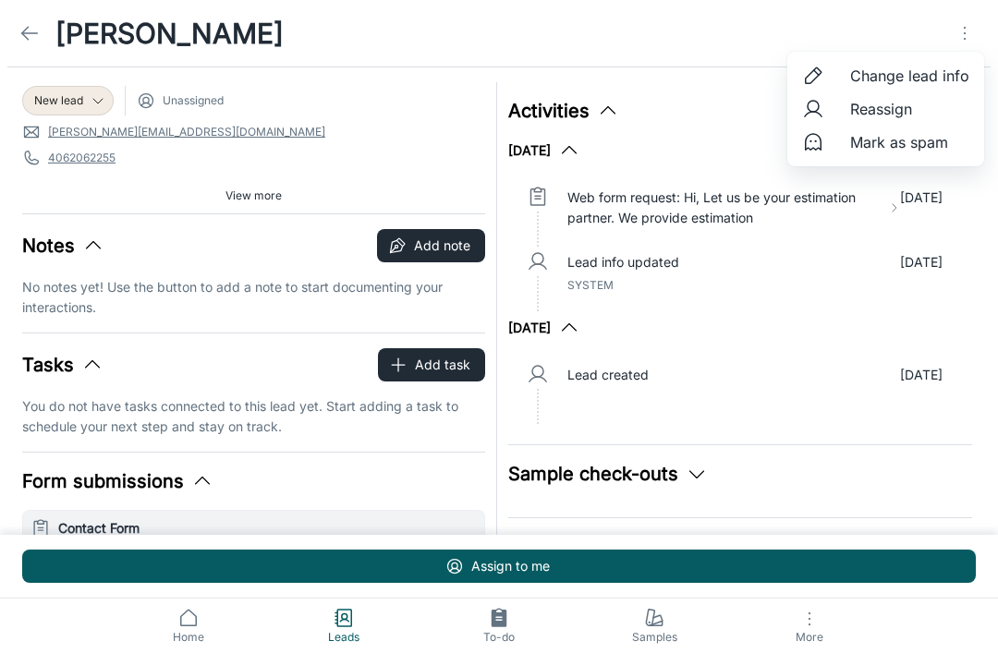
click at [945, 145] on span "Mark as spam" at bounding box center [909, 142] width 119 height 22
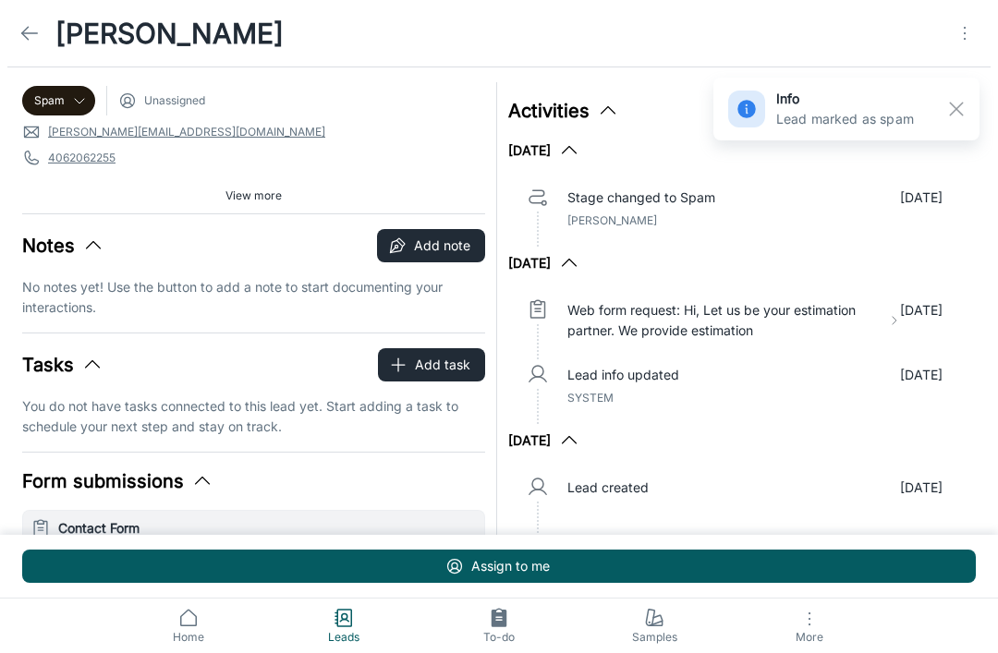
click at [36, 33] on line at bounding box center [30, 33] width 16 height 0
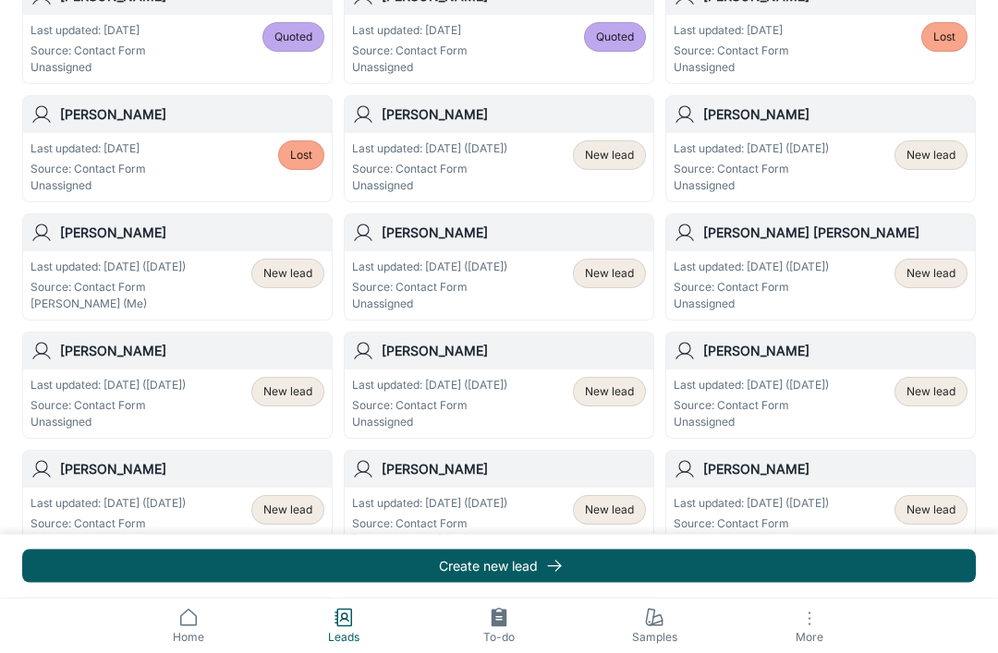
scroll to position [987, 0]
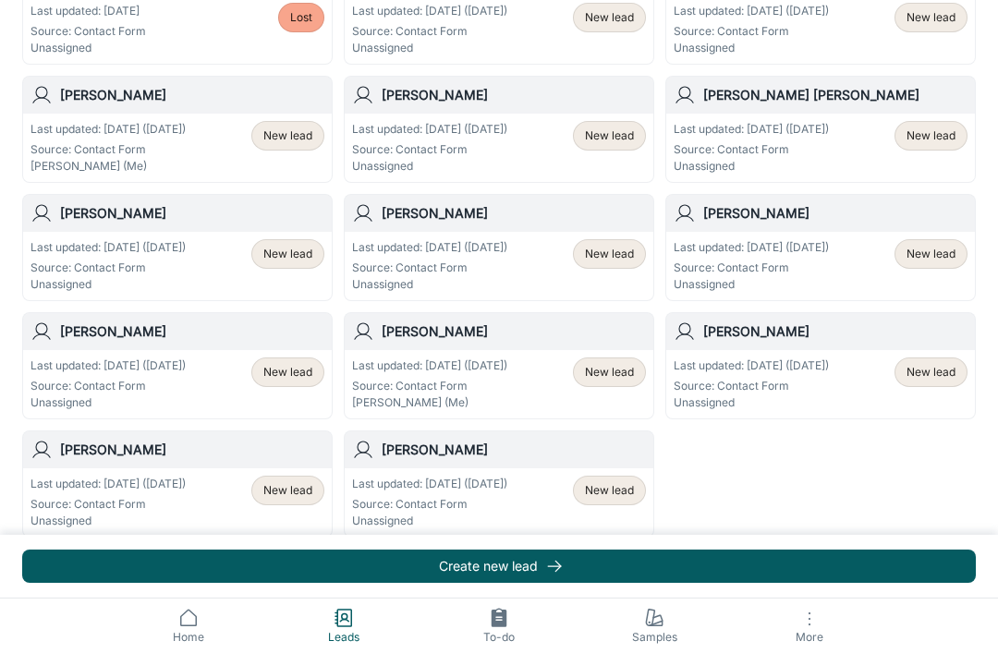
click at [611, 497] on span "New lead" at bounding box center [609, 490] width 49 height 17
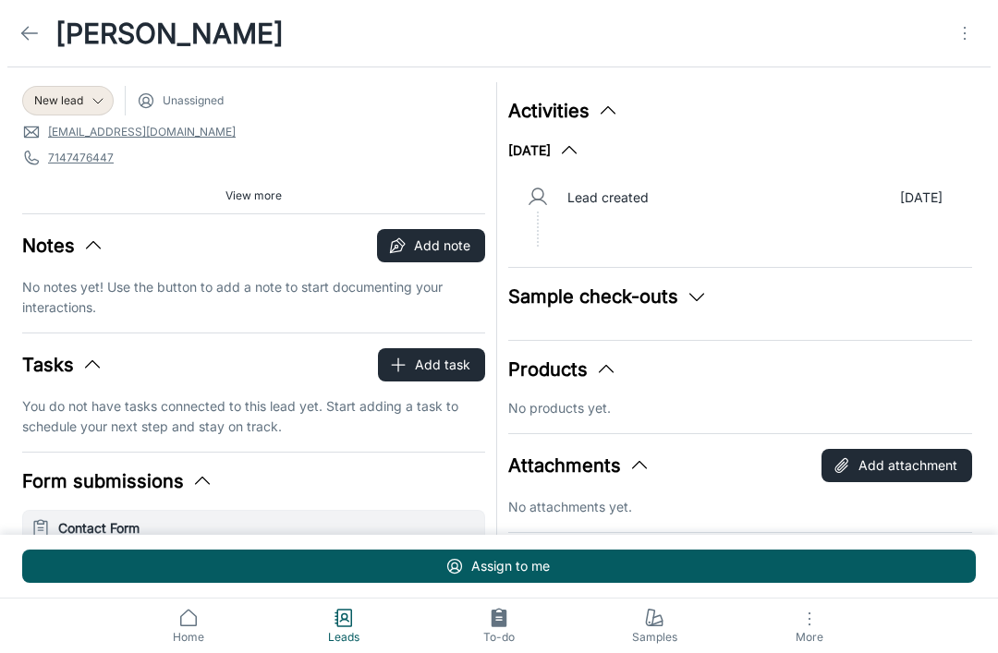
click at [39, 36] on icon at bounding box center [29, 33] width 22 height 22
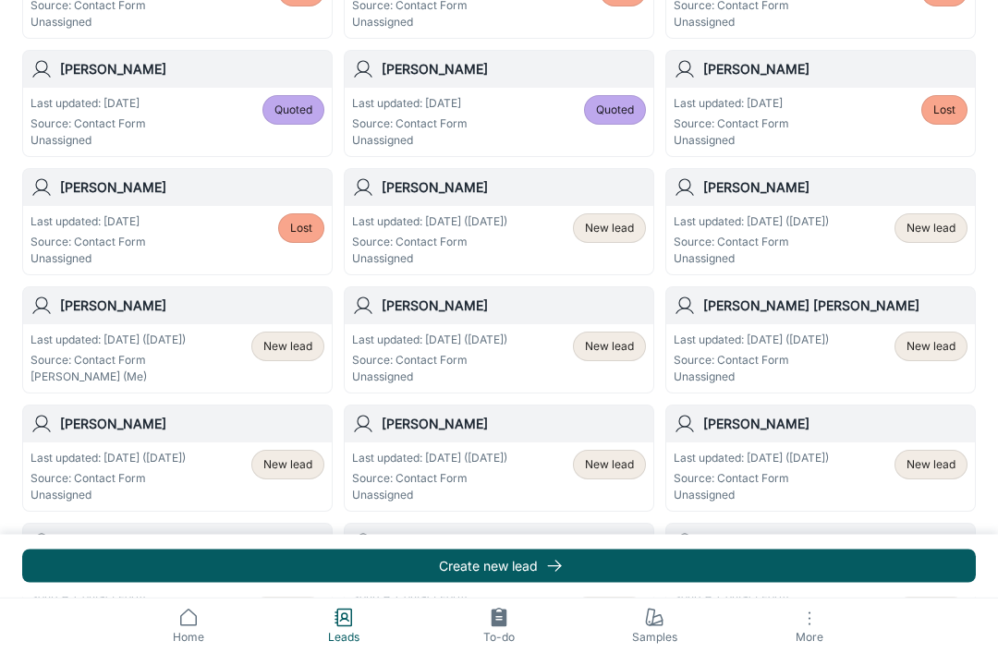
scroll to position [776, 0]
click at [936, 469] on span "New lead" at bounding box center [930, 464] width 49 height 17
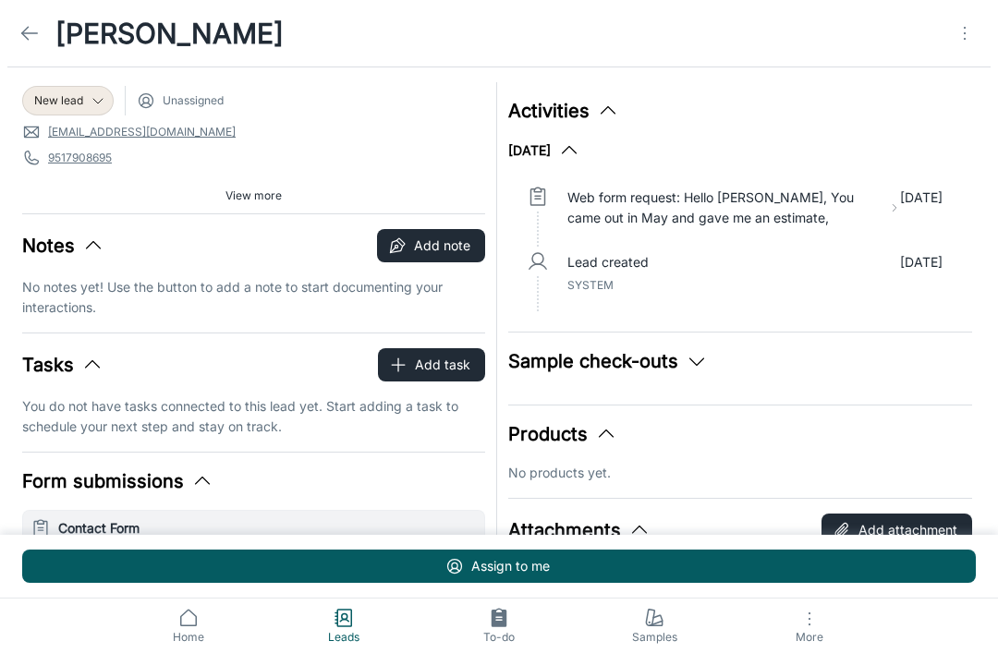
click at [54, 94] on span "New lead" at bounding box center [58, 100] width 49 height 17
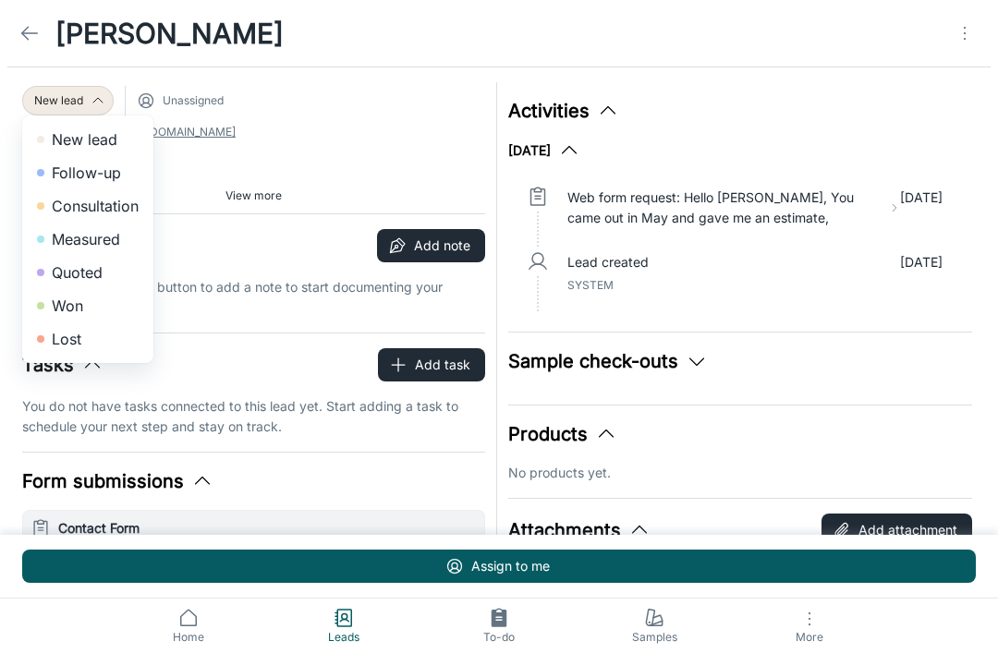
click at [65, 274] on li "Quoted" at bounding box center [87, 272] width 131 height 33
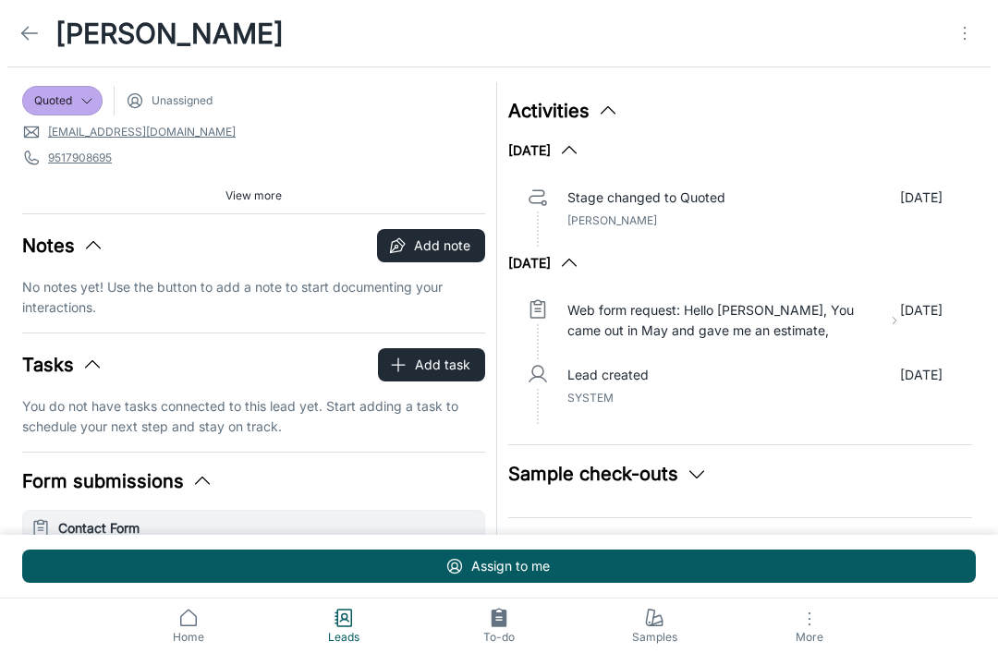
click at [27, 27] on icon at bounding box center [29, 33] width 22 height 22
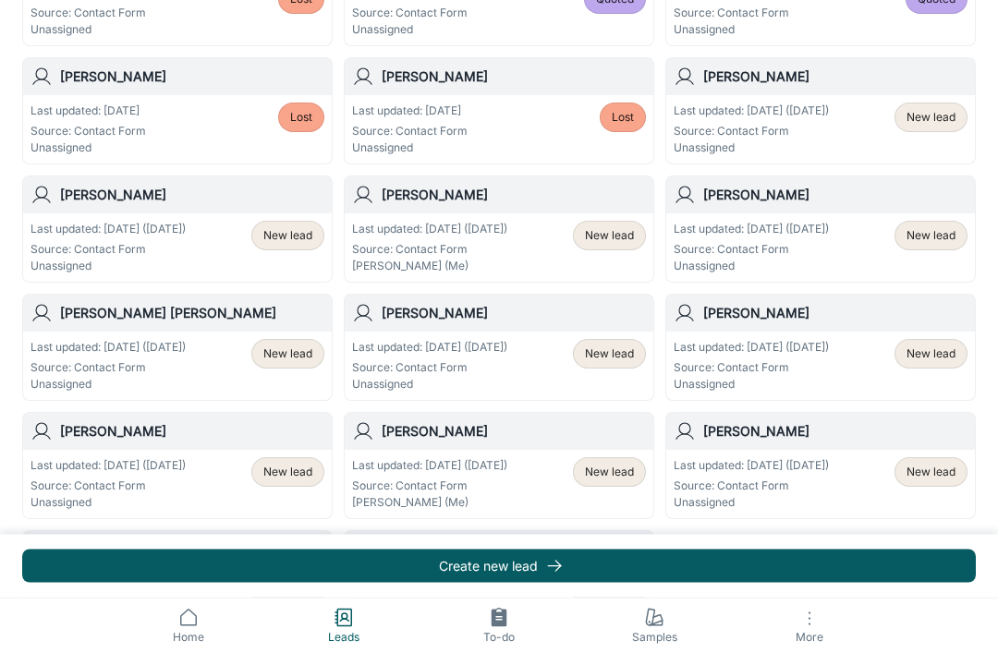
scroll to position [987, 0]
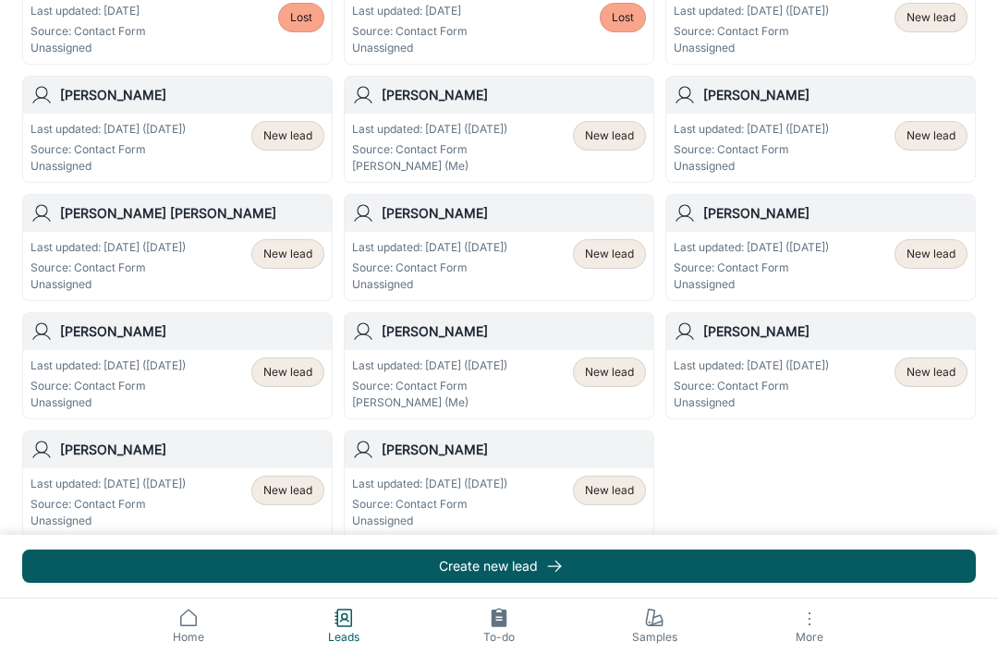
click at [614, 496] on span "New lead" at bounding box center [609, 490] width 49 height 17
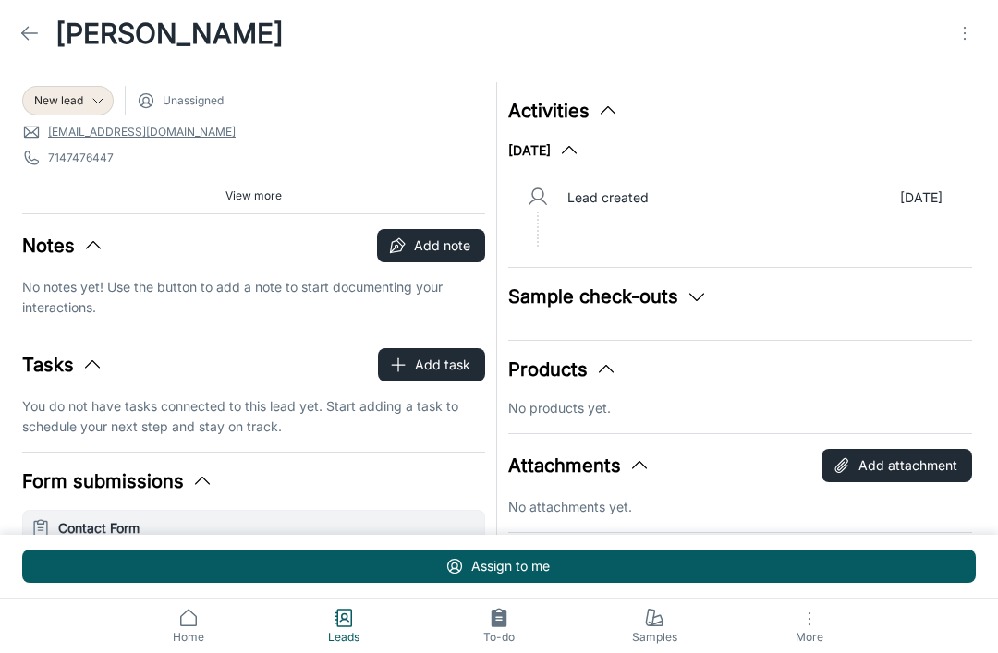
click at [60, 100] on span "New lead" at bounding box center [58, 100] width 49 height 17
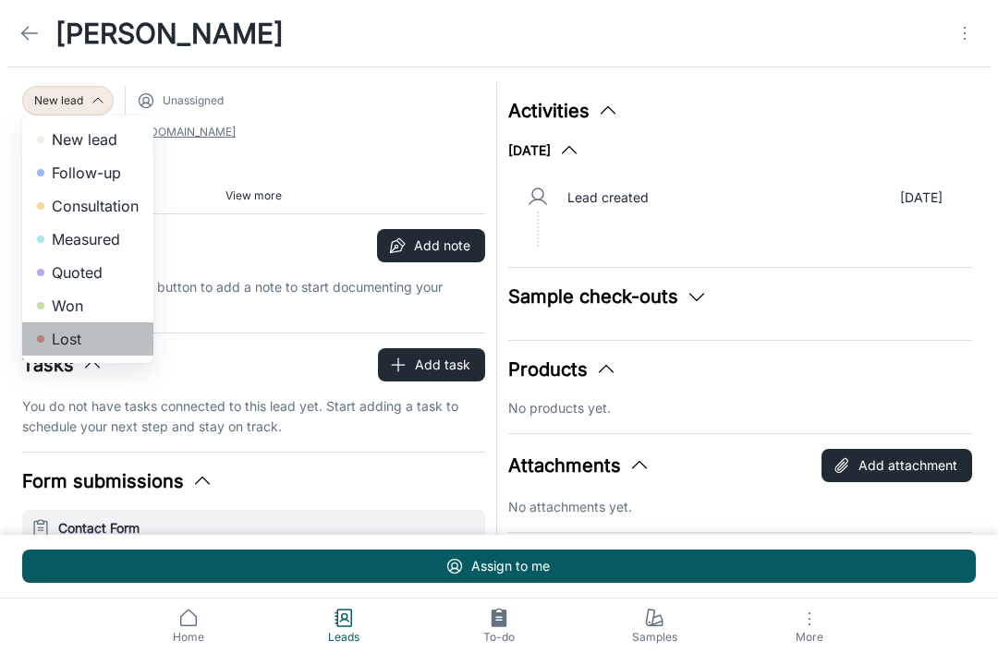
click at [51, 341] on li "Lost" at bounding box center [87, 338] width 131 height 33
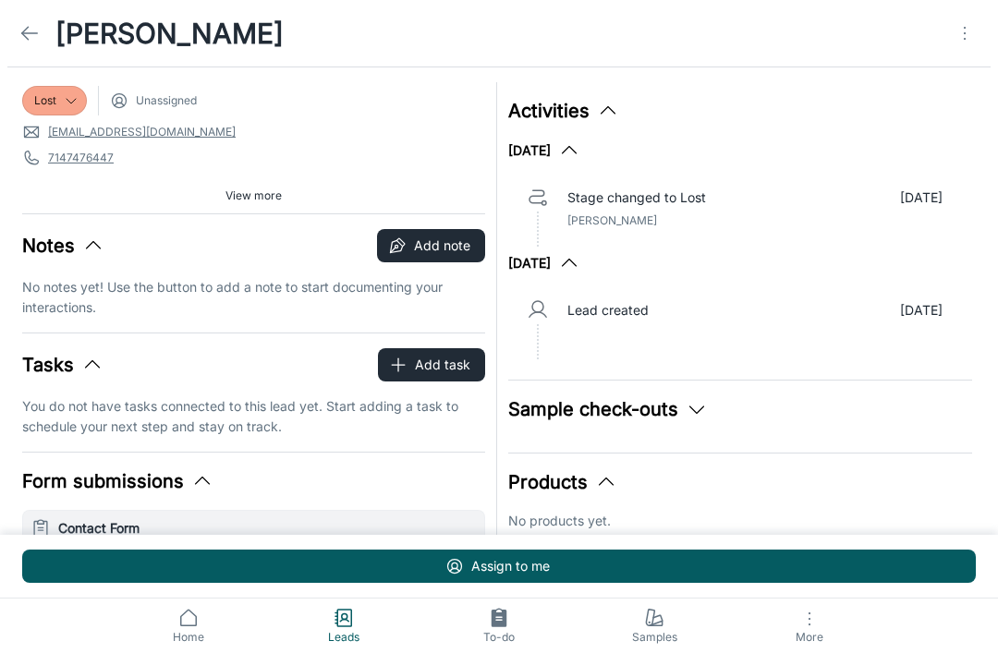
click at [28, 33] on line at bounding box center [30, 33] width 16 height 0
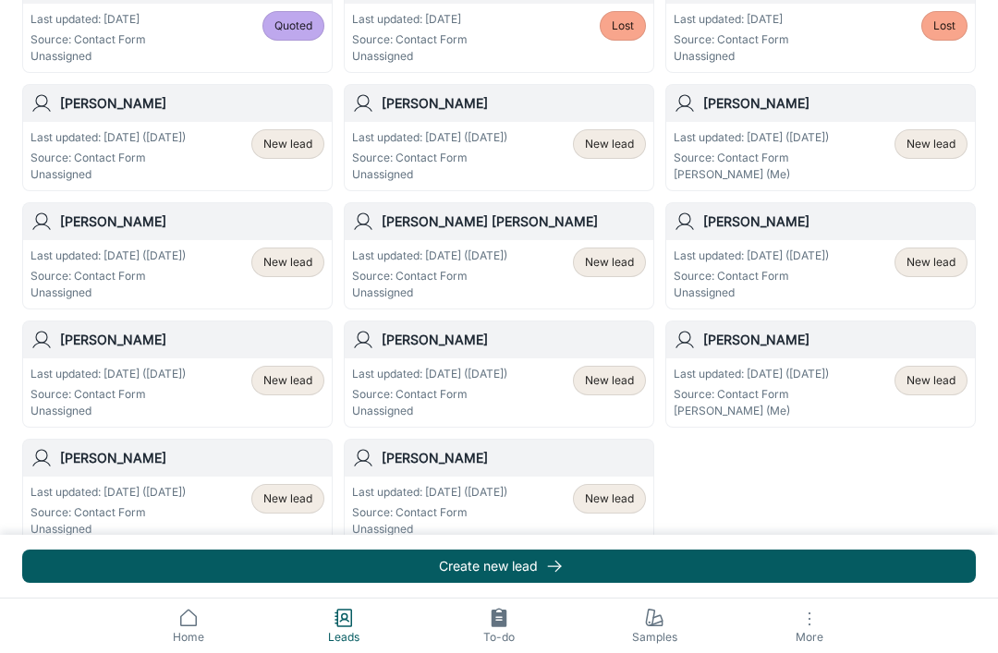
scroll to position [987, 0]
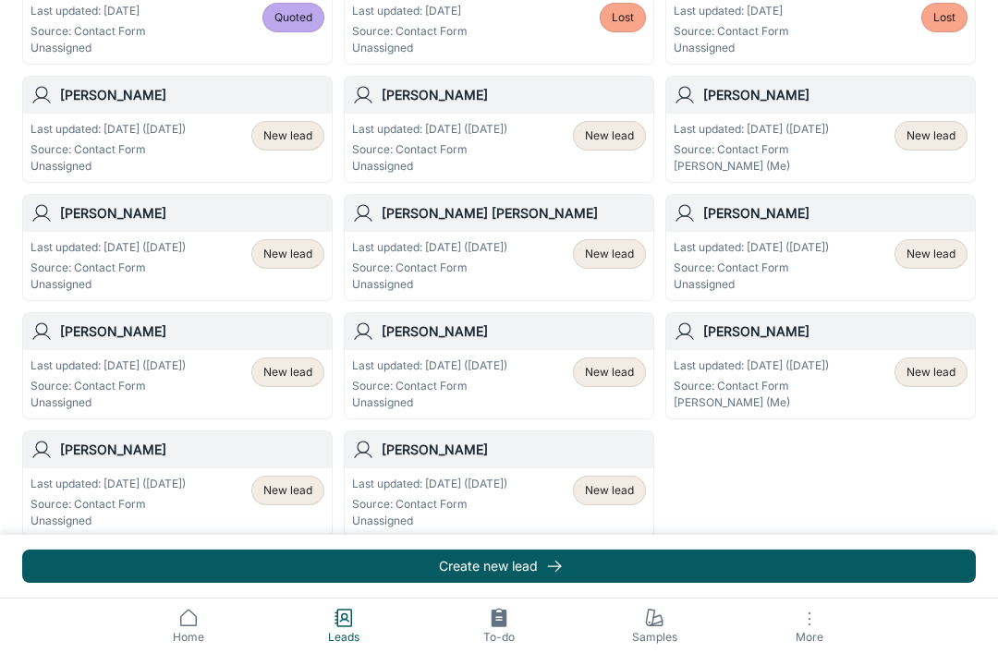
click at [620, 496] on span "New lead" at bounding box center [609, 490] width 49 height 17
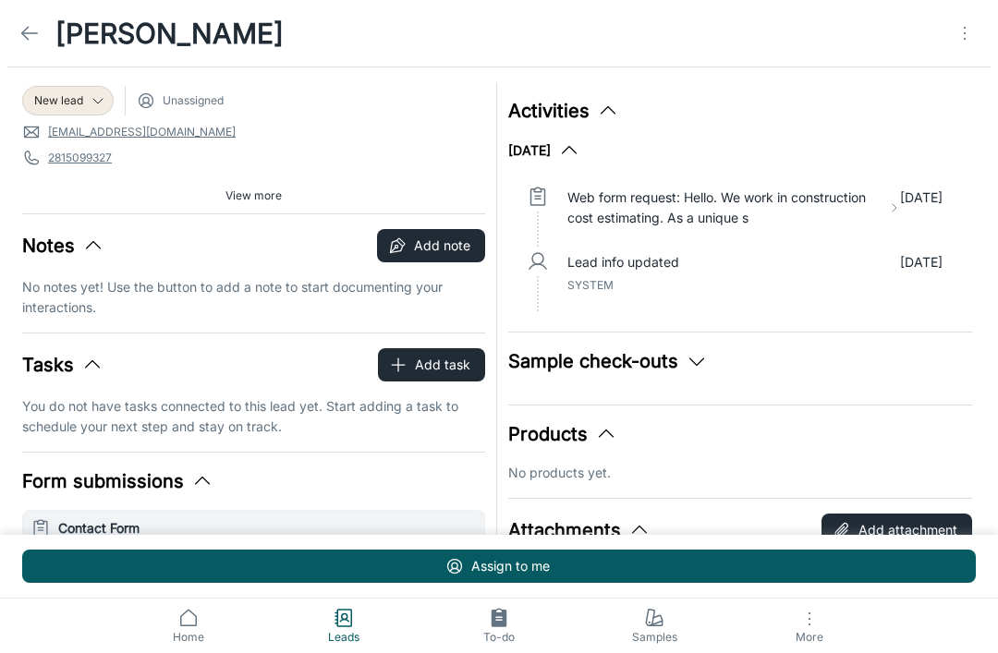
click at [963, 42] on icon "Open menu" at bounding box center [965, 33] width 22 height 22
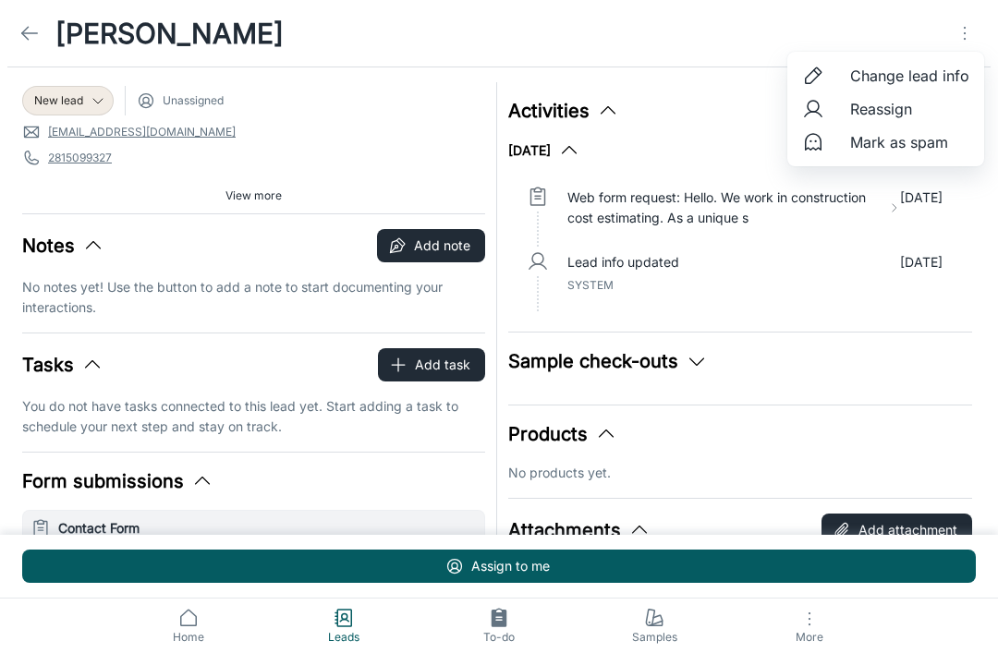
click at [939, 150] on span "Mark as spam" at bounding box center [909, 142] width 119 height 22
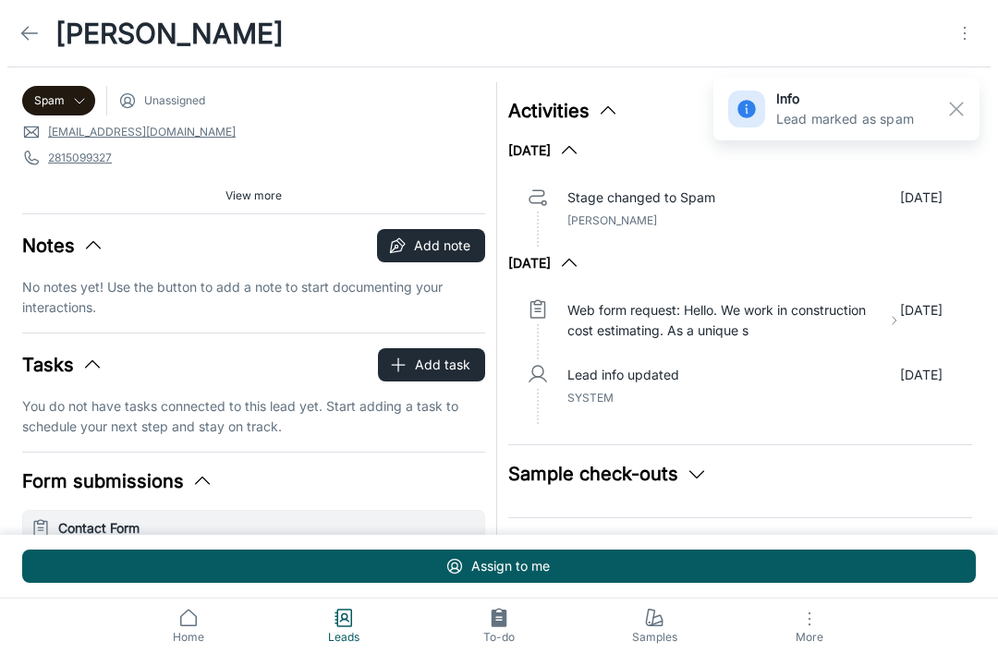
click at [15, 33] on link at bounding box center [29, 33] width 37 height 37
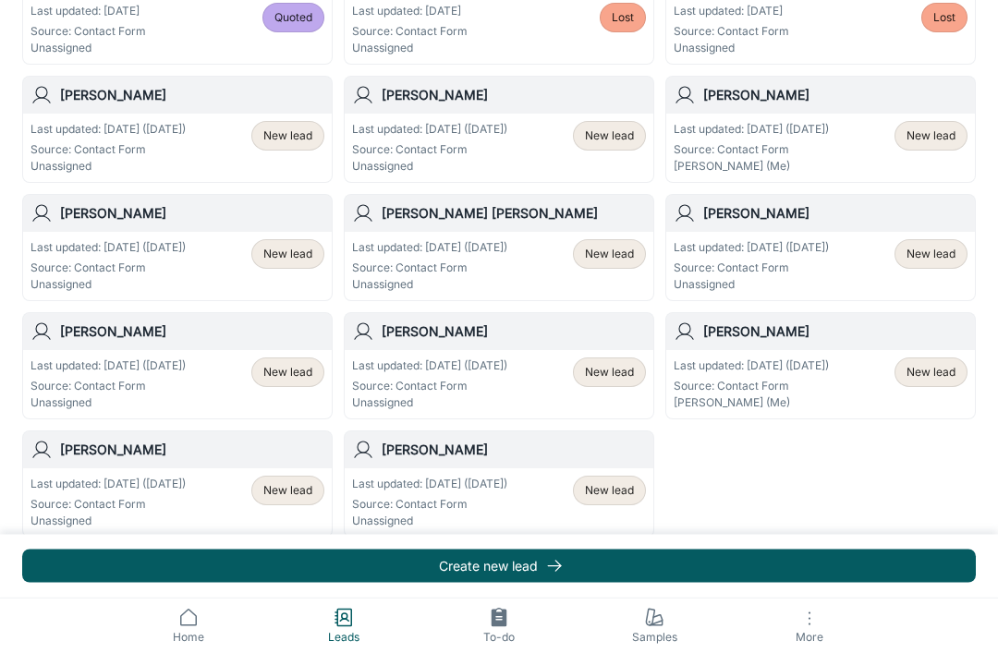
click at [621, 495] on span "New lead" at bounding box center [609, 491] width 49 height 17
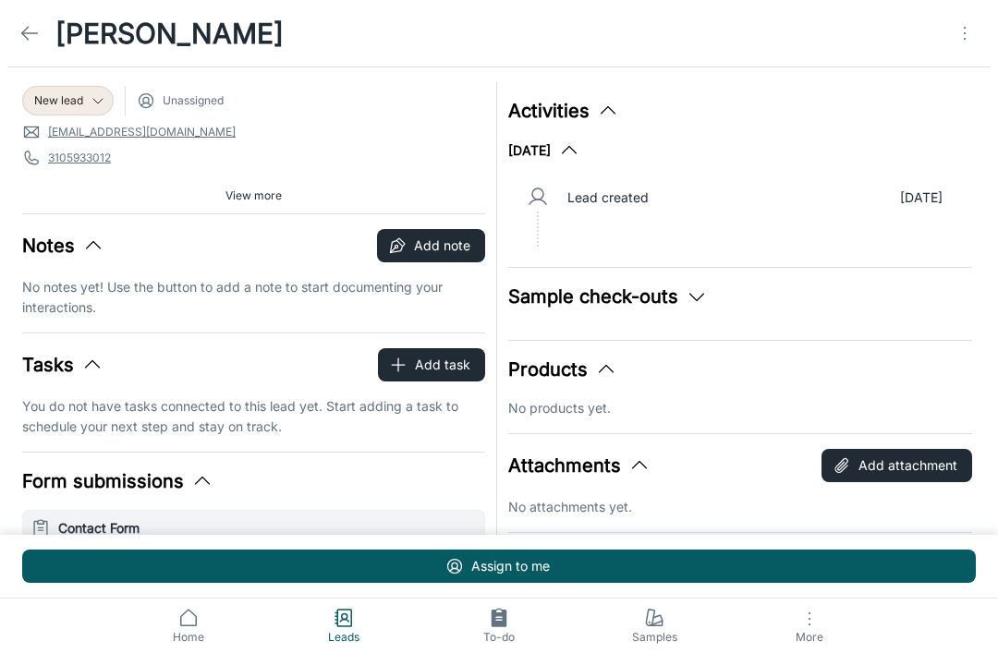
click at [61, 96] on span "New lead" at bounding box center [58, 100] width 49 height 17
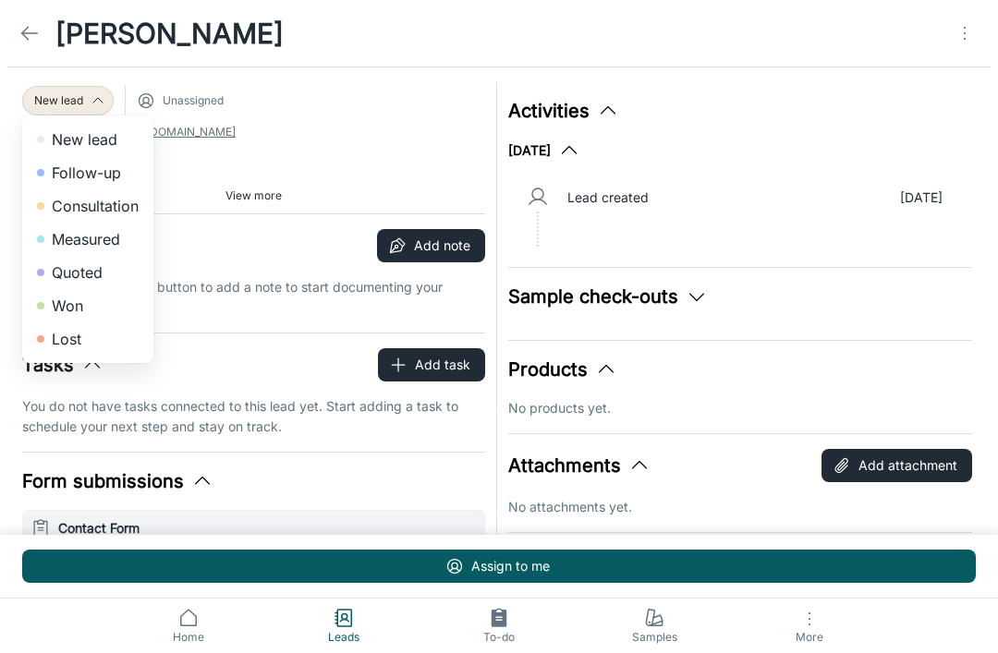
click at [55, 309] on li "Won" at bounding box center [87, 305] width 131 height 33
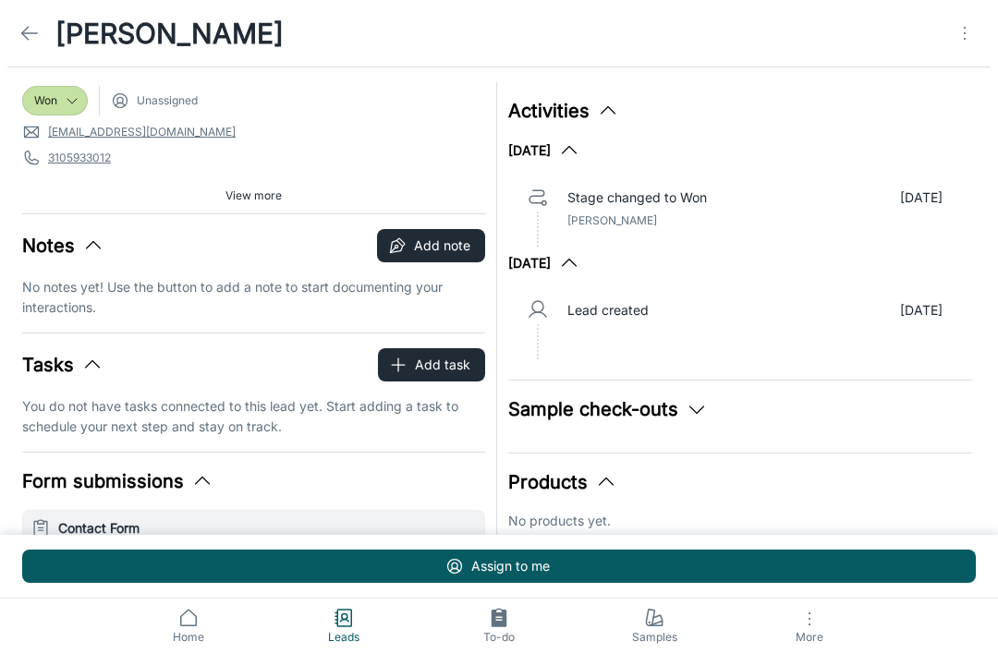
click at [20, 33] on icon at bounding box center [29, 33] width 22 height 22
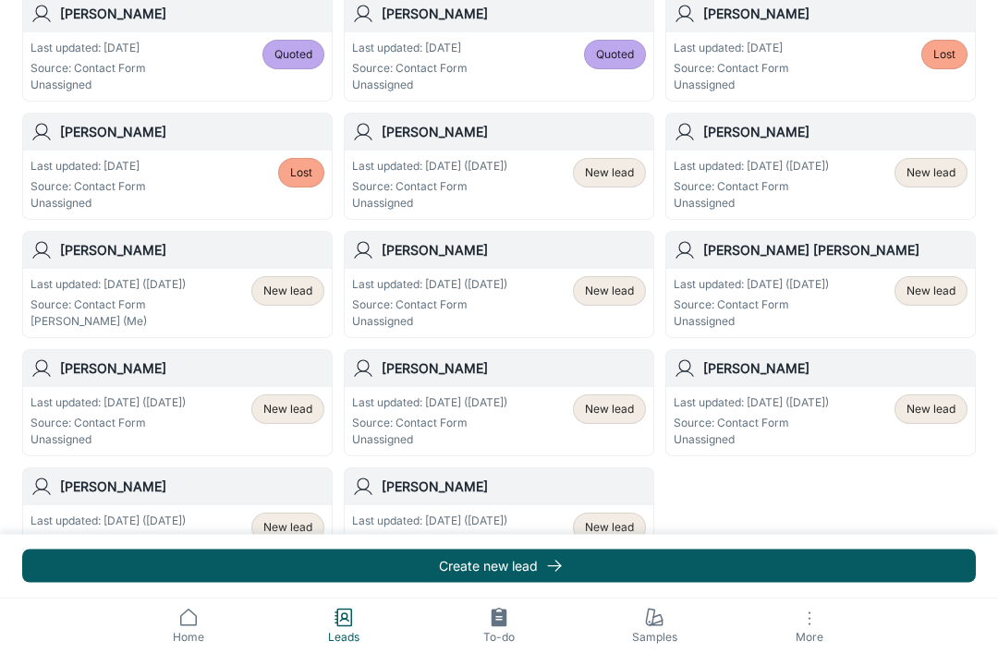
scroll to position [987, 0]
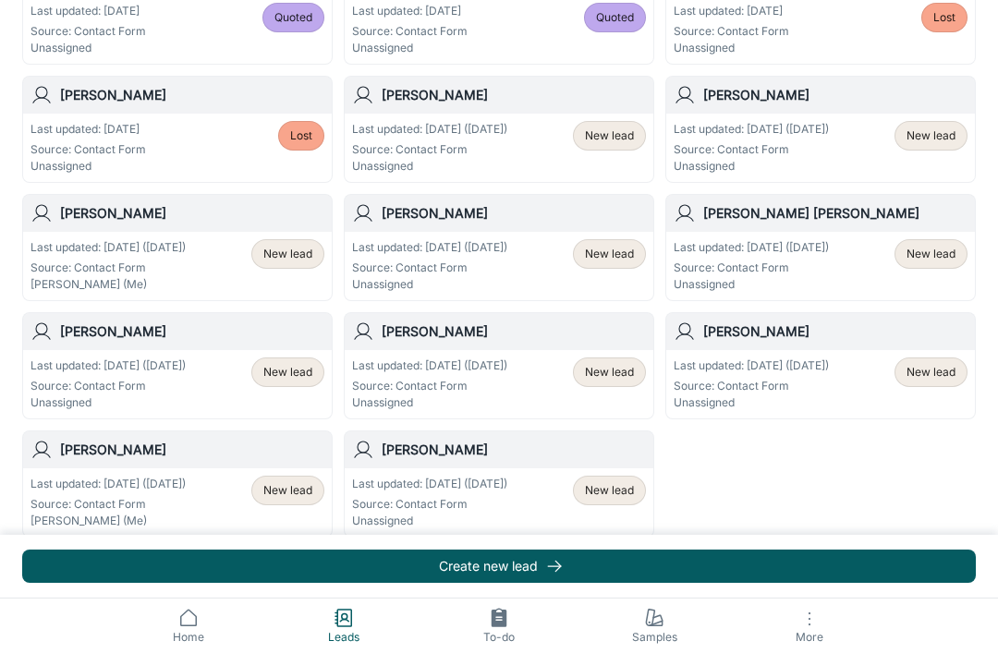
click at [624, 500] on div "New lead" at bounding box center [609, 491] width 73 height 30
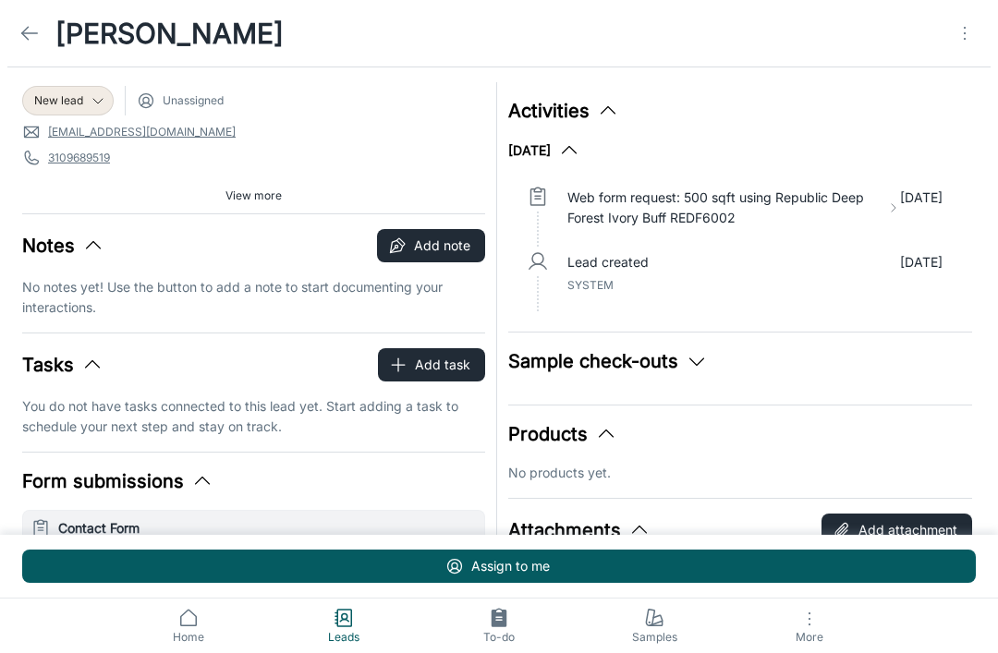
click at [51, 102] on span "New lead" at bounding box center [58, 100] width 49 height 17
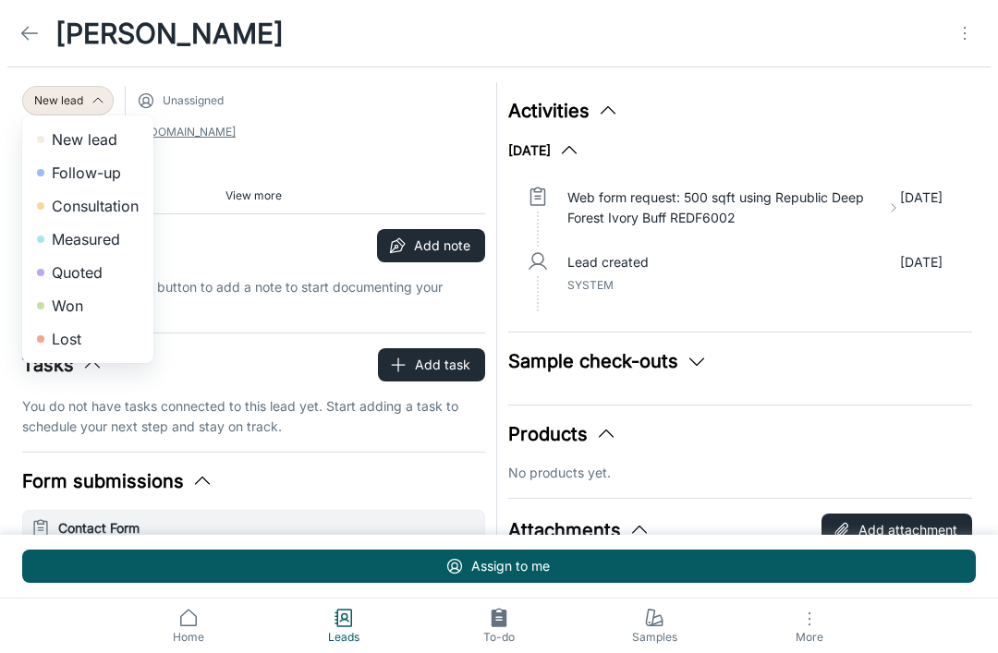
click at [61, 343] on li "Lost" at bounding box center [87, 338] width 131 height 33
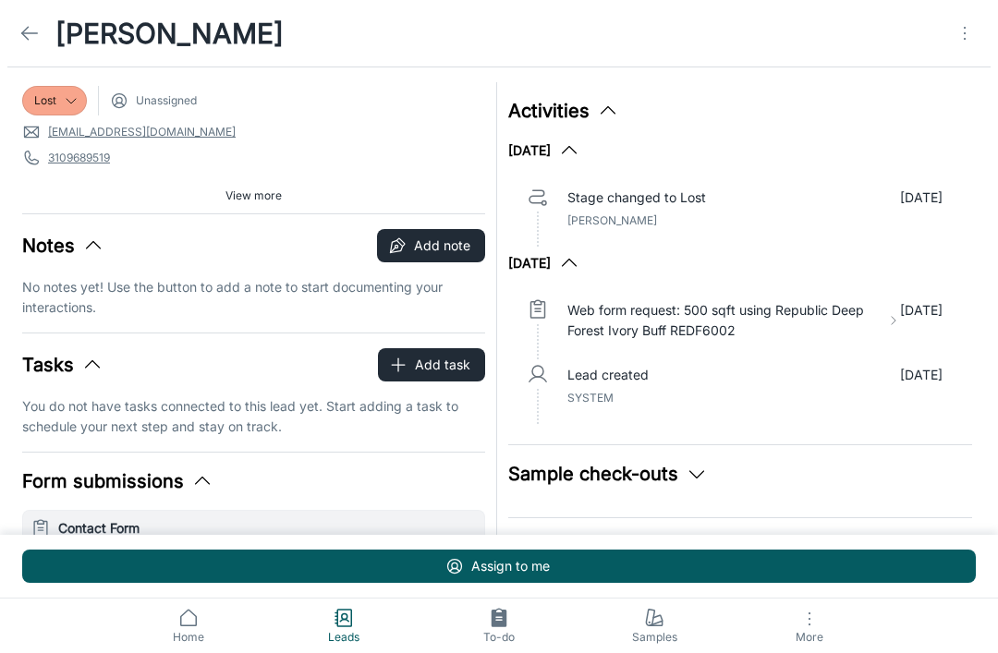
click at [30, 33] on line at bounding box center [30, 33] width 16 height 0
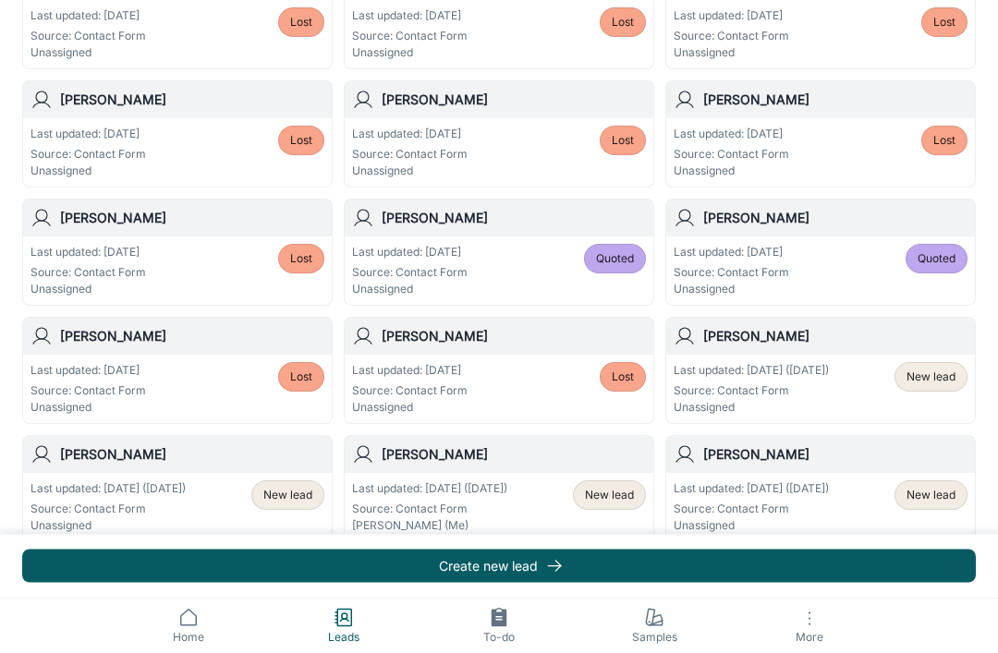
scroll to position [987, 0]
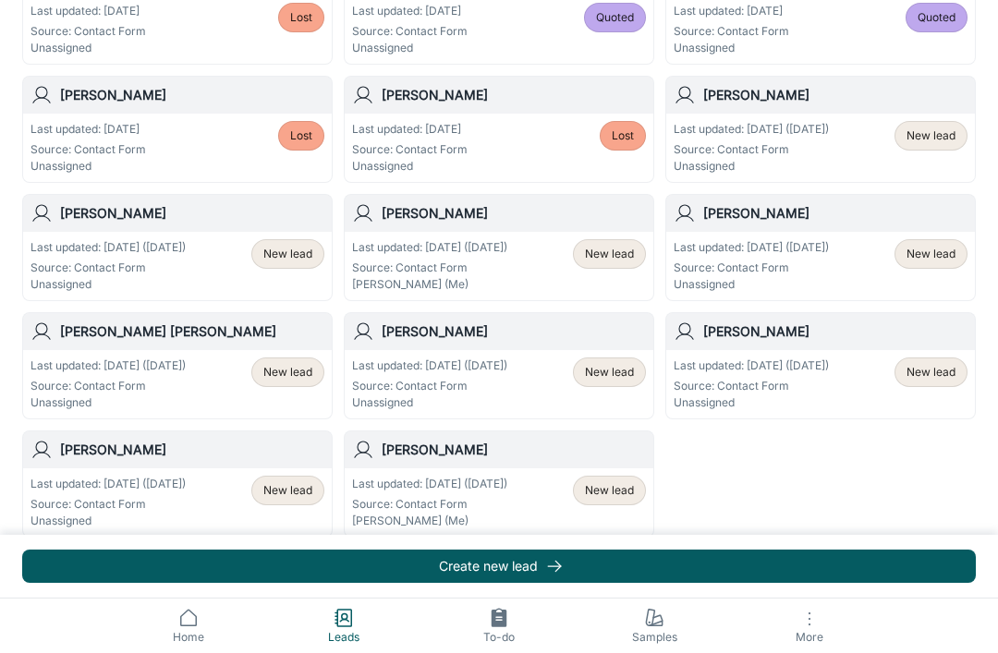
click at [621, 497] on span "New lead" at bounding box center [609, 490] width 49 height 17
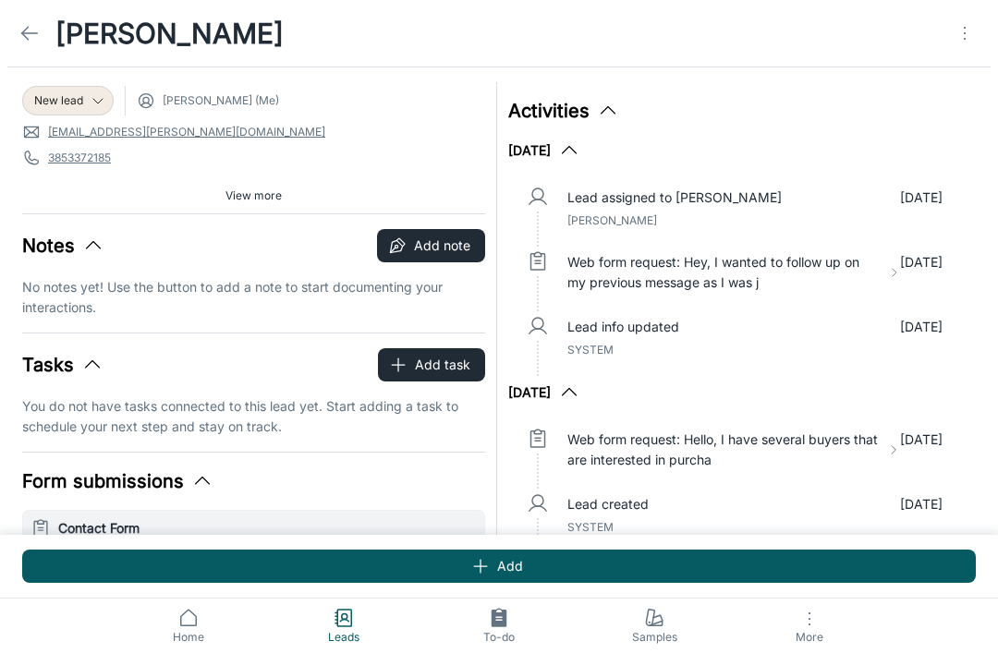
click at [966, 35] on icon "Open menu" at bounding box center [965, 33] width 22 height 22
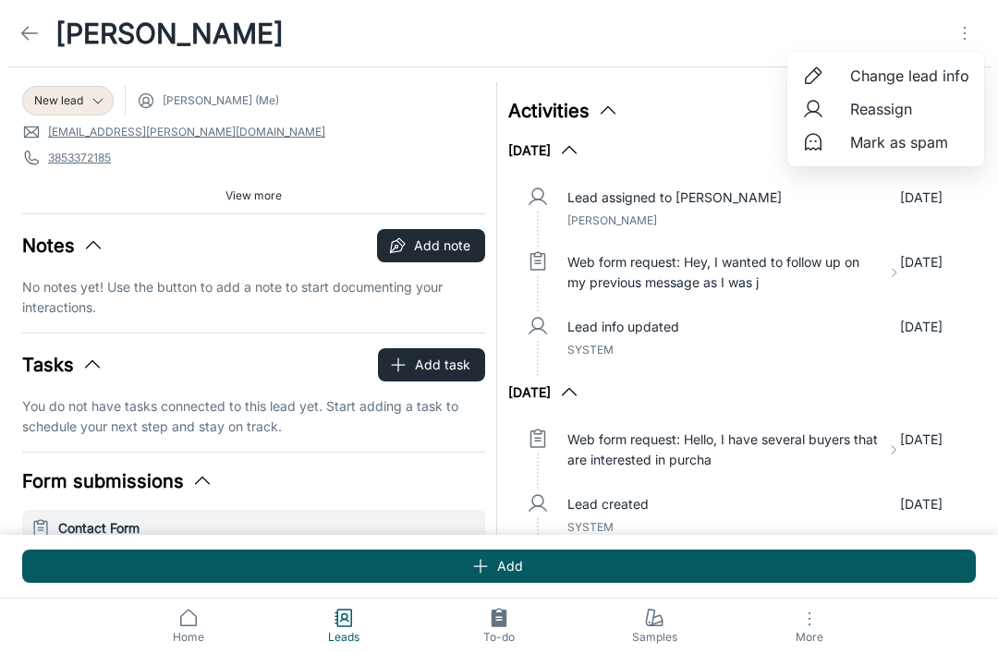
click at [916, 157] on li "Mark as spam" at bounding box center [885, 142] width 197 height 33
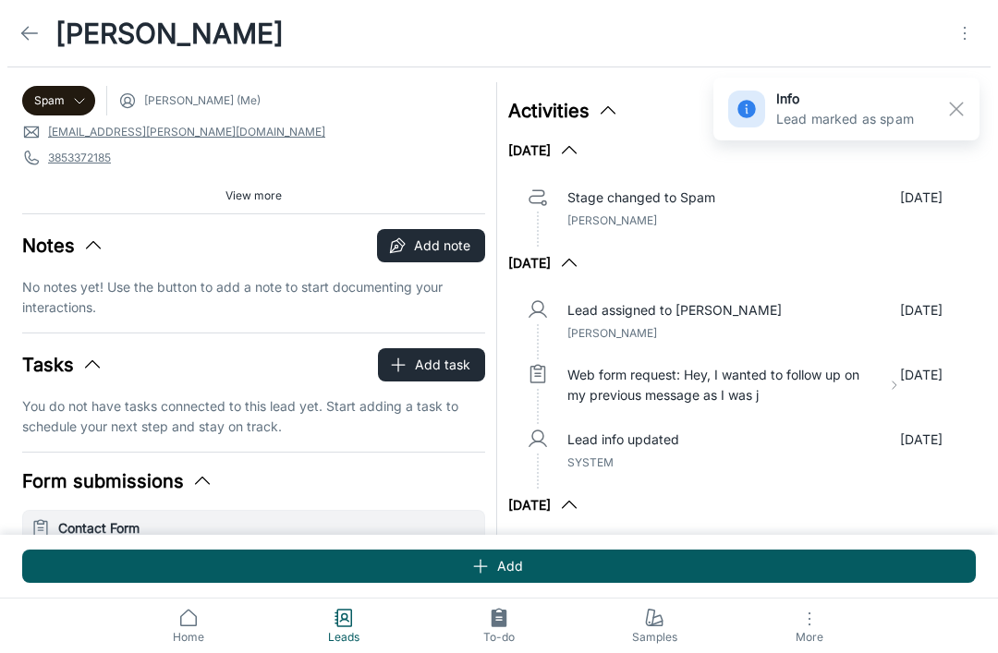
click at [30, 43] on icon at bounding box center [29, 33] width 22 height 22
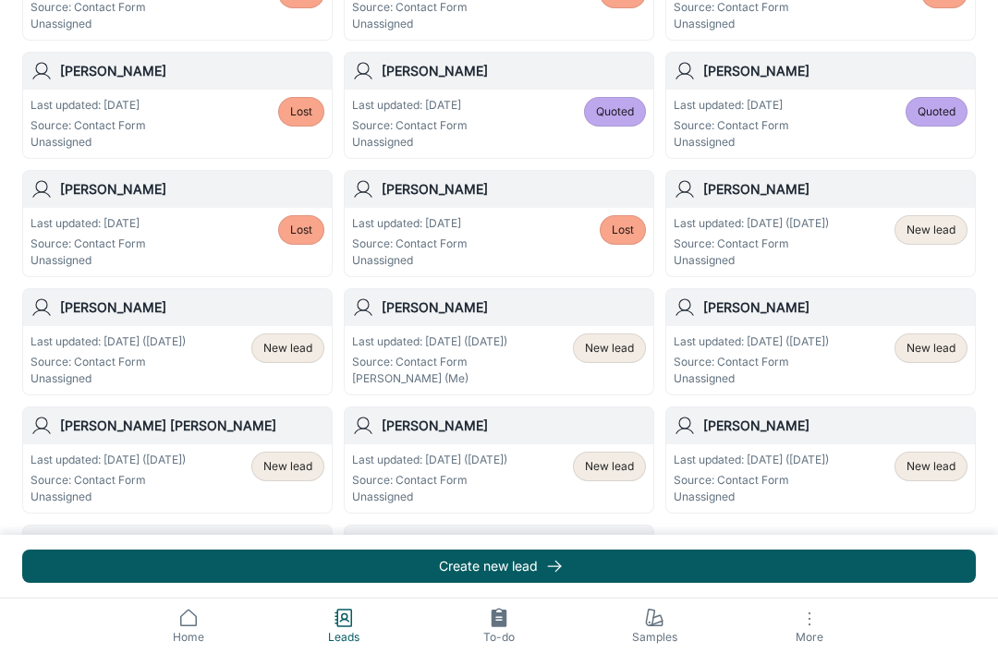
scroll to position [987, 0]
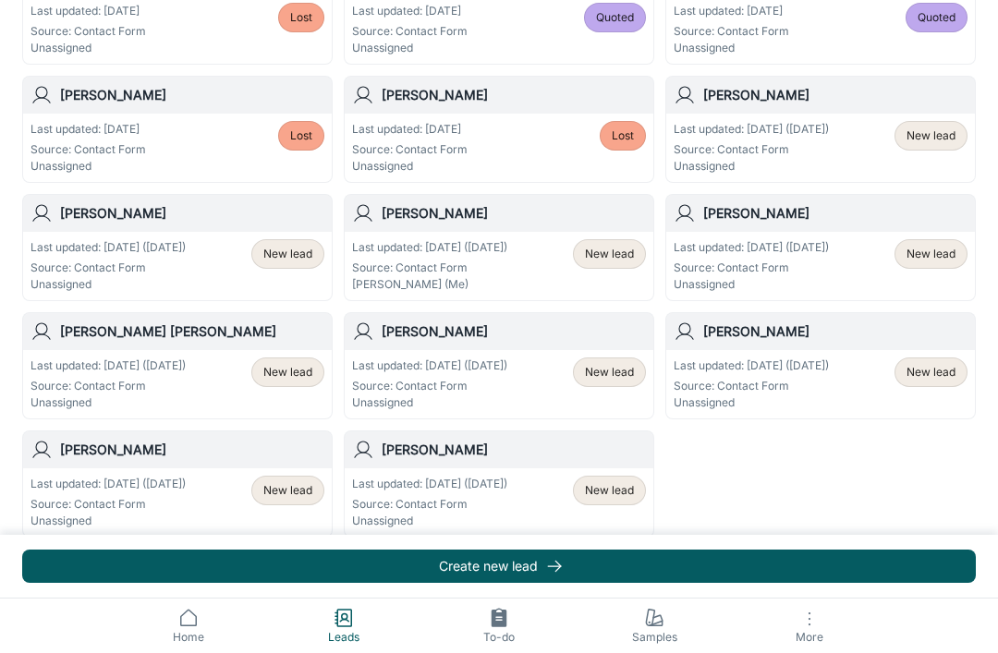
click at [614, 497] on span "New lead" at bounding box center [609, 490] width 49 height 17
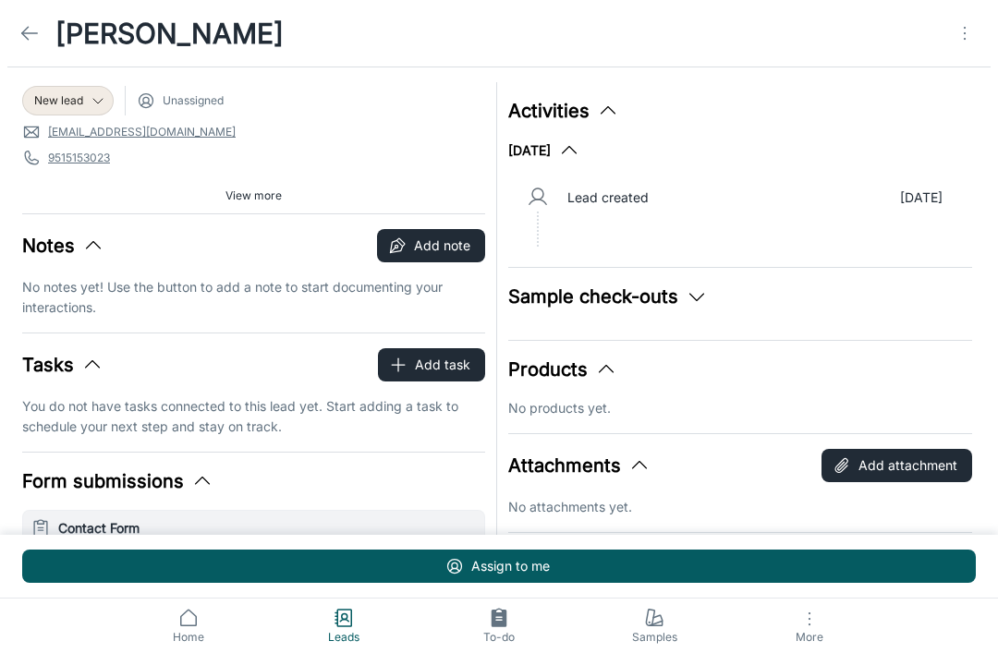
click at [63, 103] on span "New lead" at bounding box center [58, 100] width 49 height 17
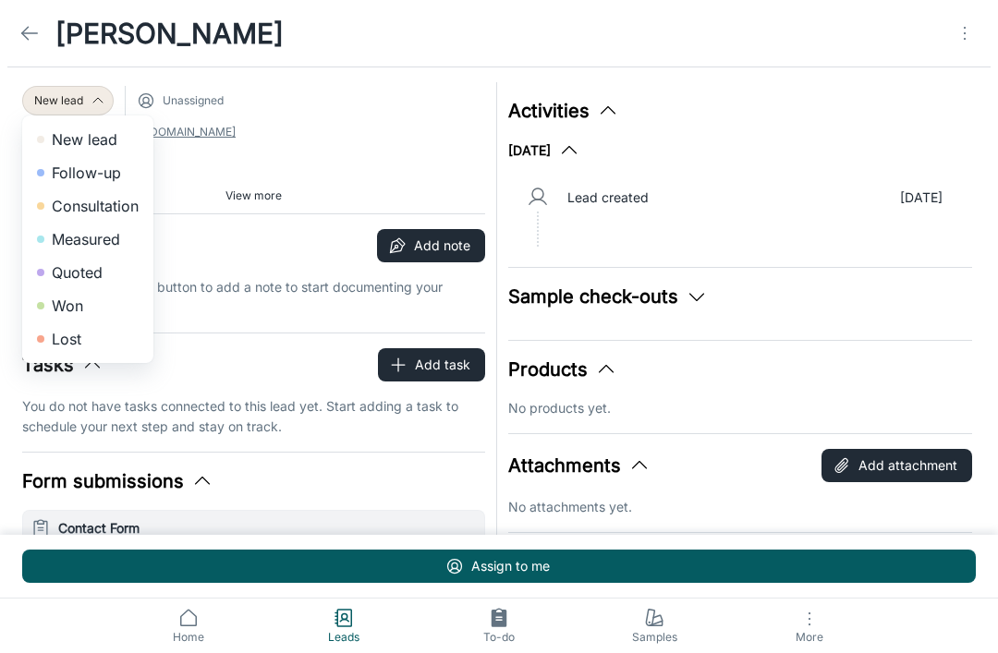
click at [49, 341] on li "Lost" at bounding box center [87, 338] width 131 height 33
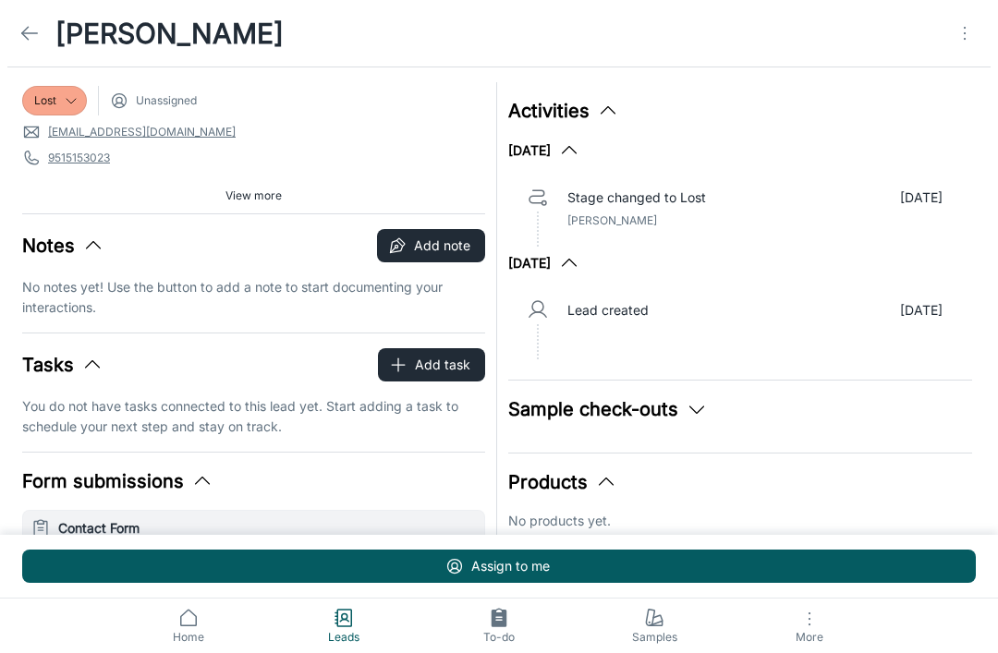
click at [30, 38] on icon at bounding box center [29, 33] width 22 height 22
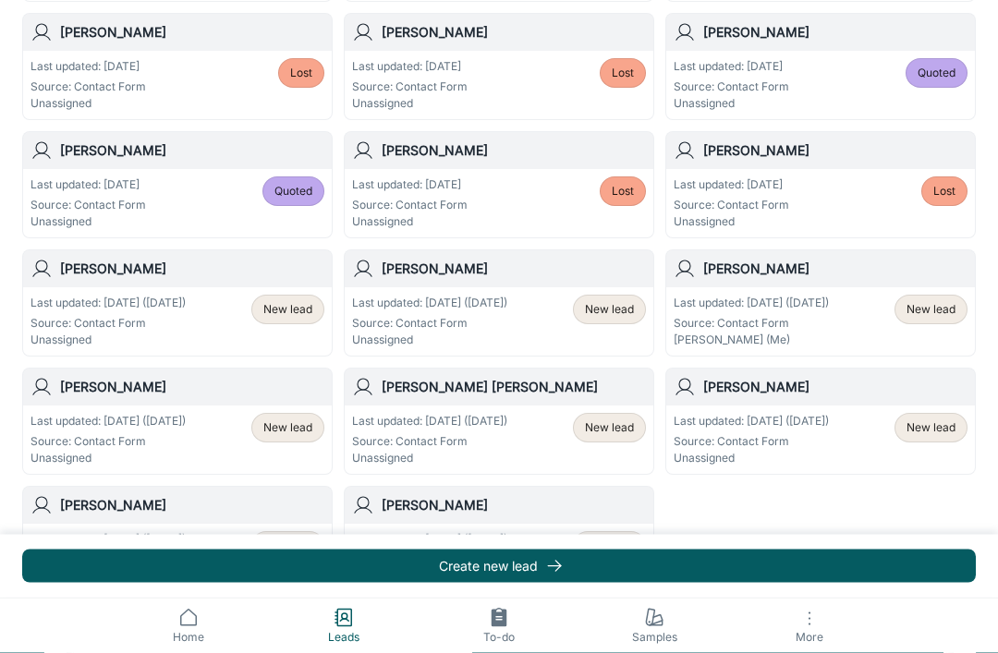
scroll to position [987, 0]
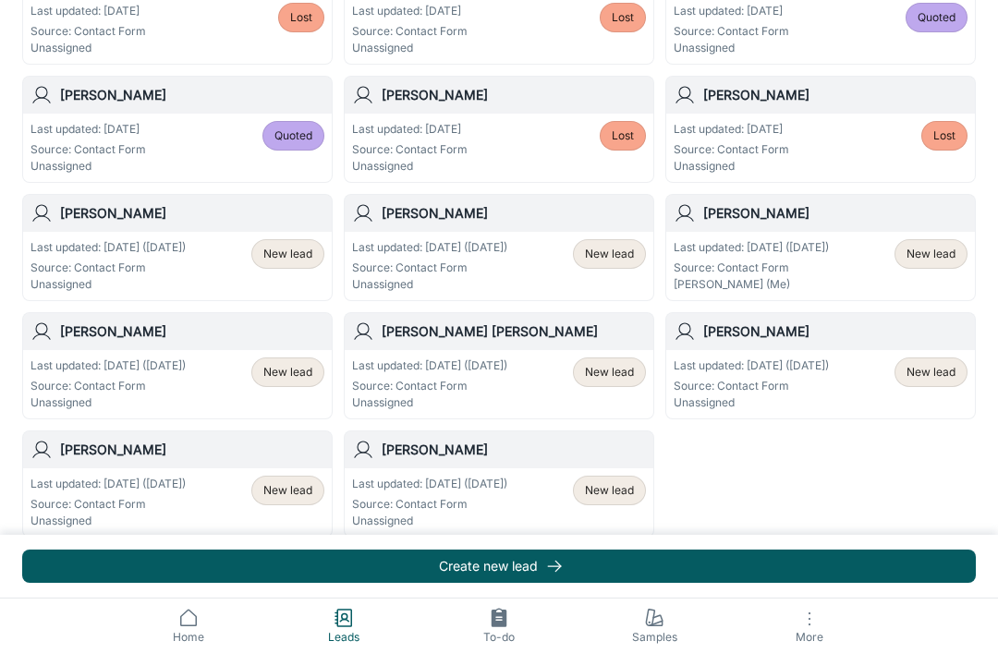
click at [614, 501] on div "New lead" at bounding box center [609, 491] width 73 height 30
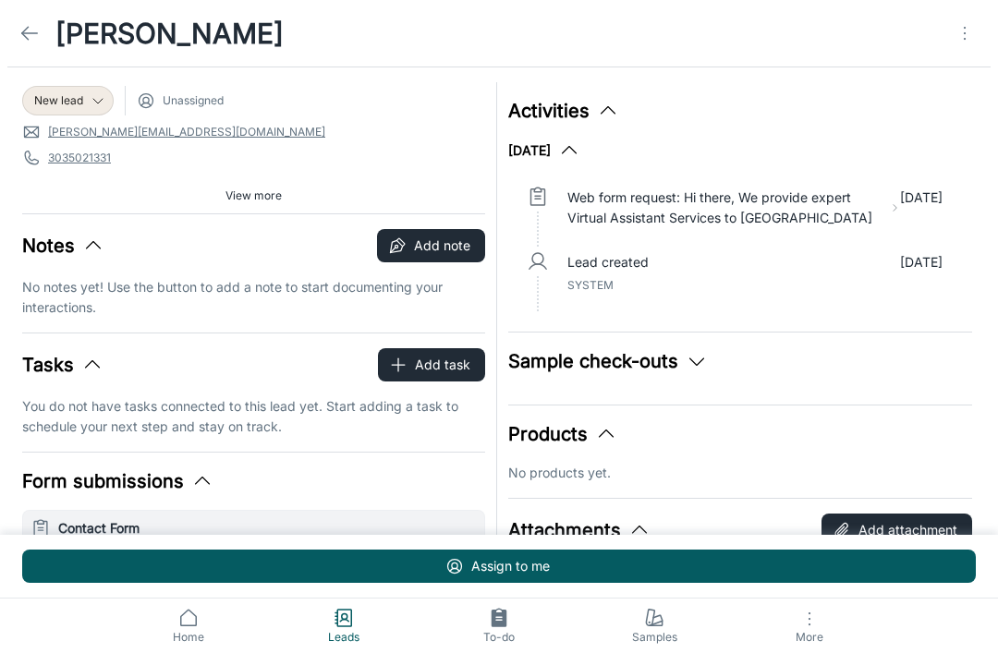
click at [958, 41] on icon "Open menu" at bounding box center [965, 33] width 22 height 22
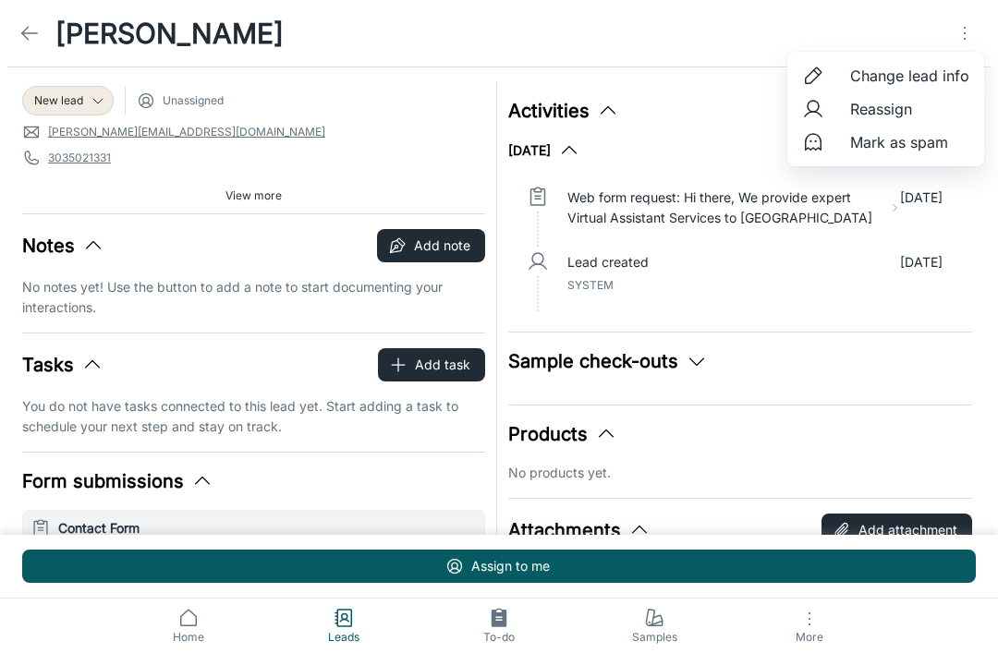
click at [938, 152] on span "Mark as spam" at bounding box center [909, 142] width 119 height 22
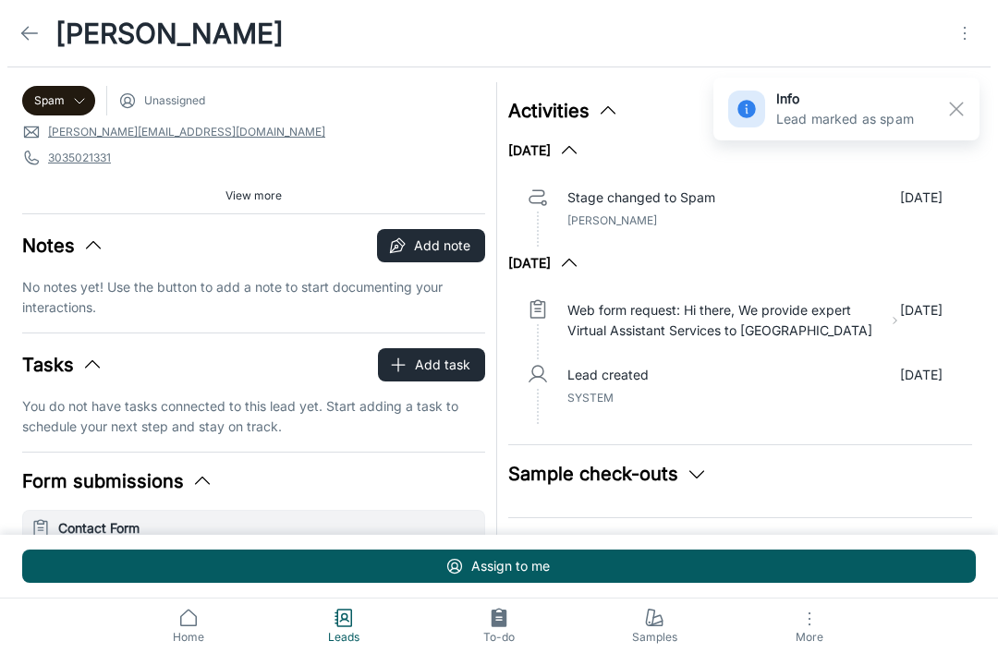
click at [43, 32] on link at bounding box center [29, 33] width 37 height 37
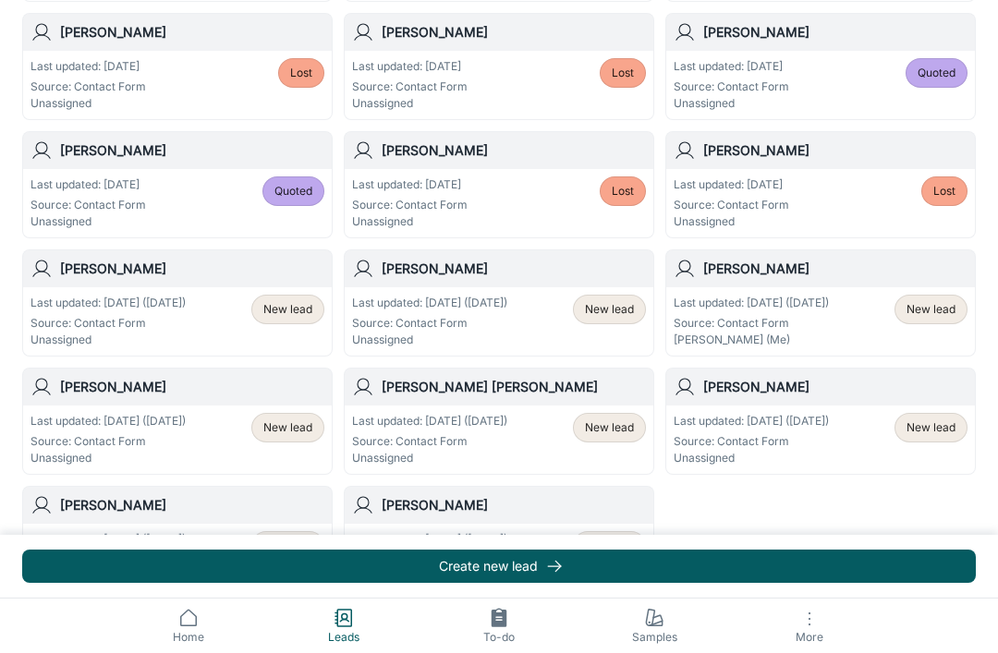
scroll to position [987, 0]
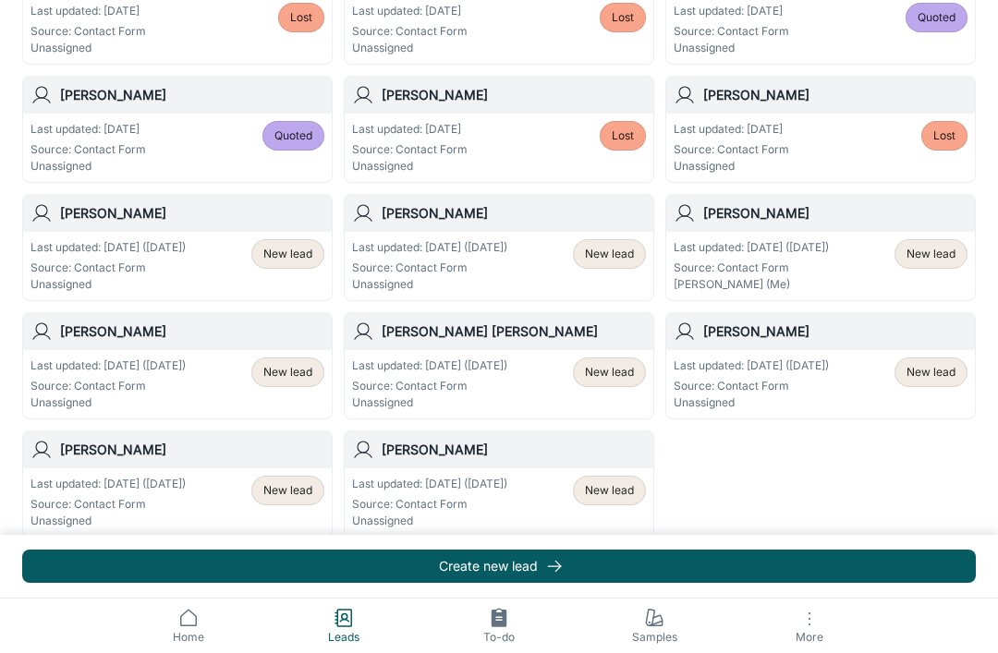
click at [624, 498] on span "New lead" at bounding box center [609, 490] width 49 height 17
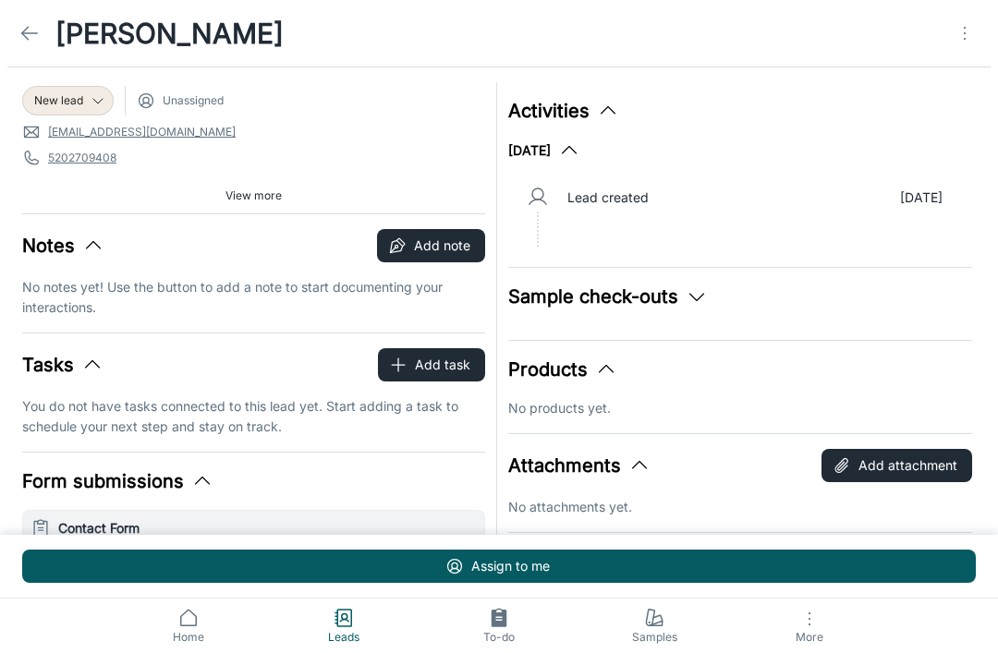
click at [966, 38] on icon "Open menu" at bounding box center [965, 33] width 22 height 22
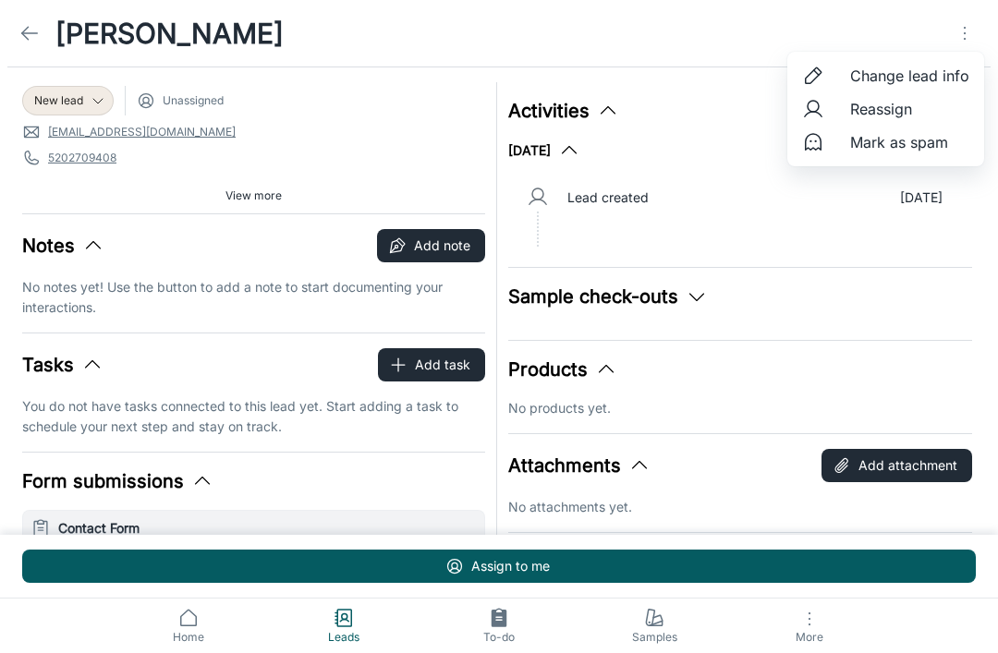
click at [941, 148] on span "Mark as spam" at bounding box center [909, 142] width 119 height 22
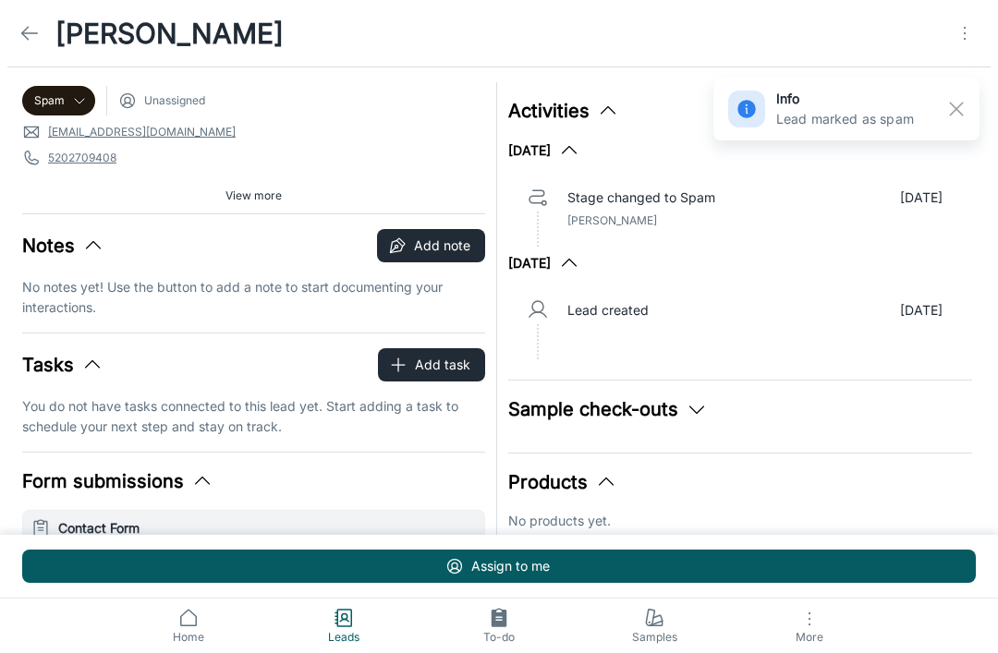
click at [30, 28] on icon at bounding box center [29, 33] width 22 height 22
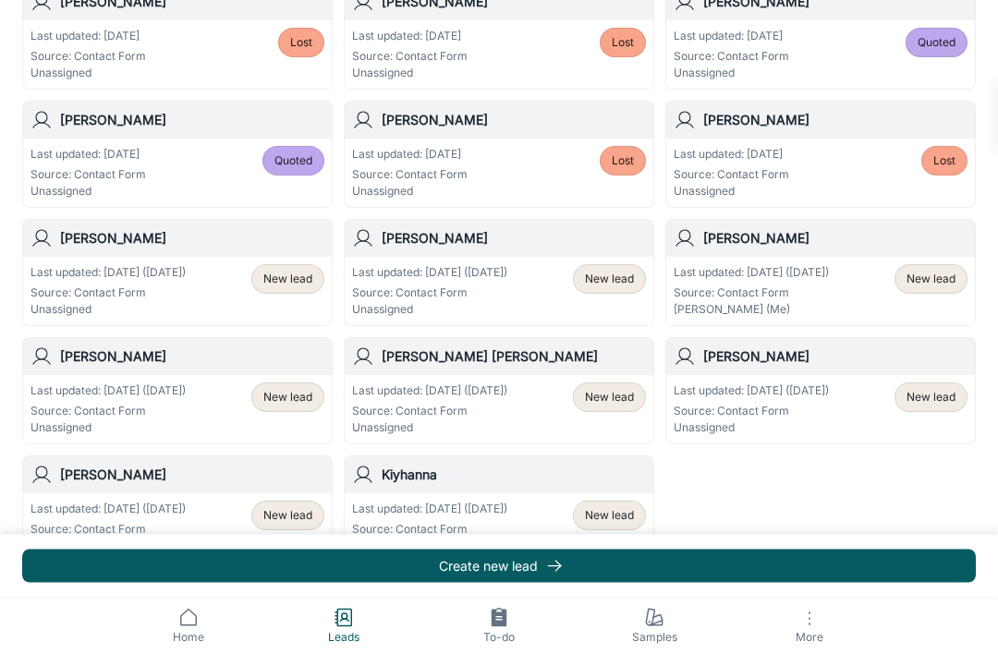
scroll to position [987, 0]
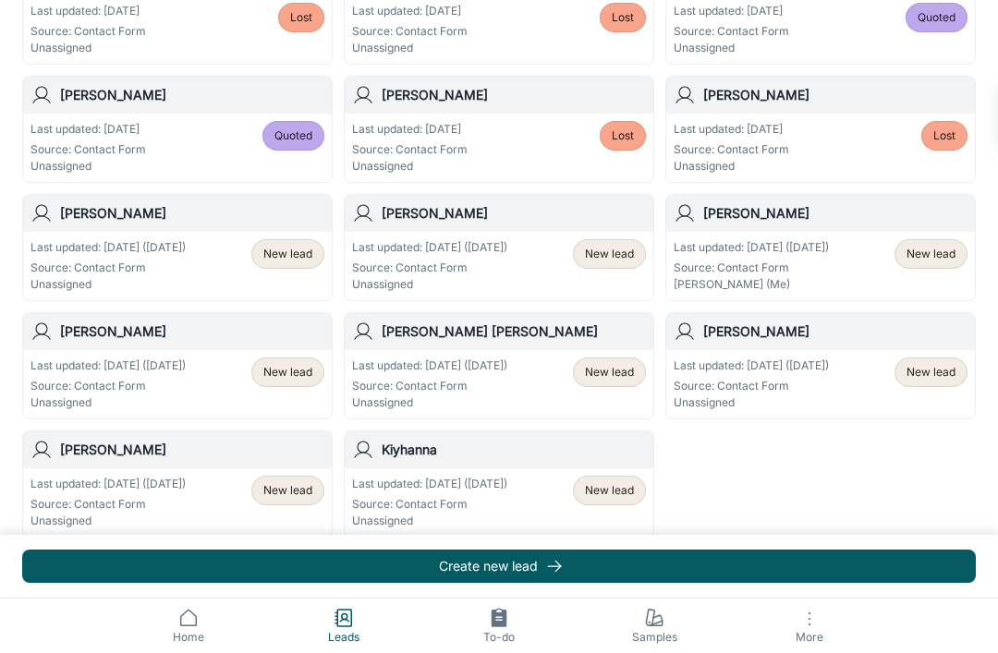
click at [621, 492] on span "New lead" at bounding box center [609, 490] width 49 height 17
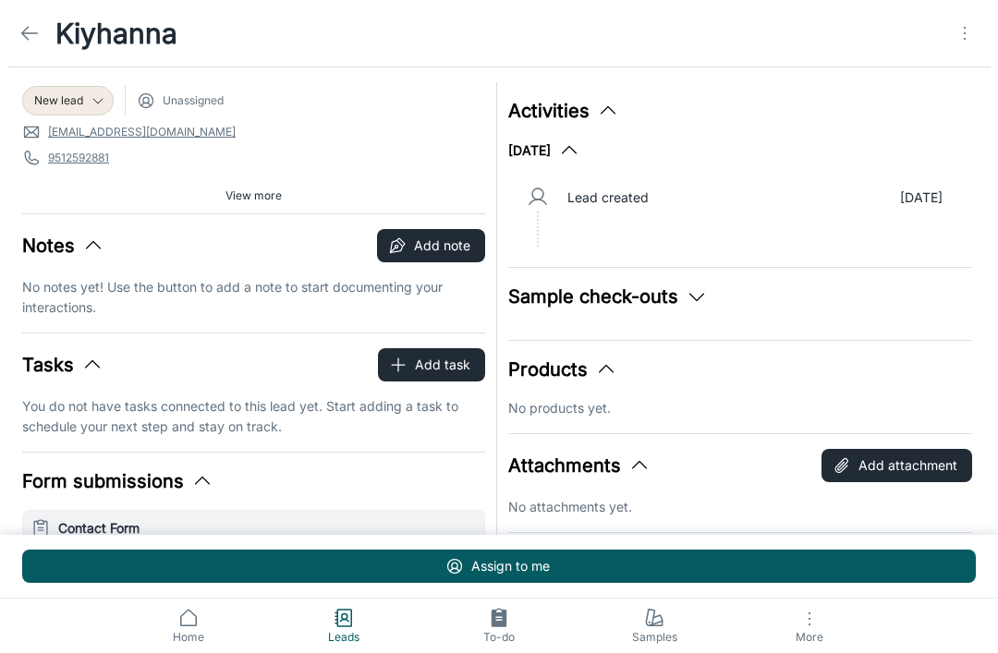
click at [966, 42] on icon "Open menu" at bounding box center [965, 33] width 22 height 22
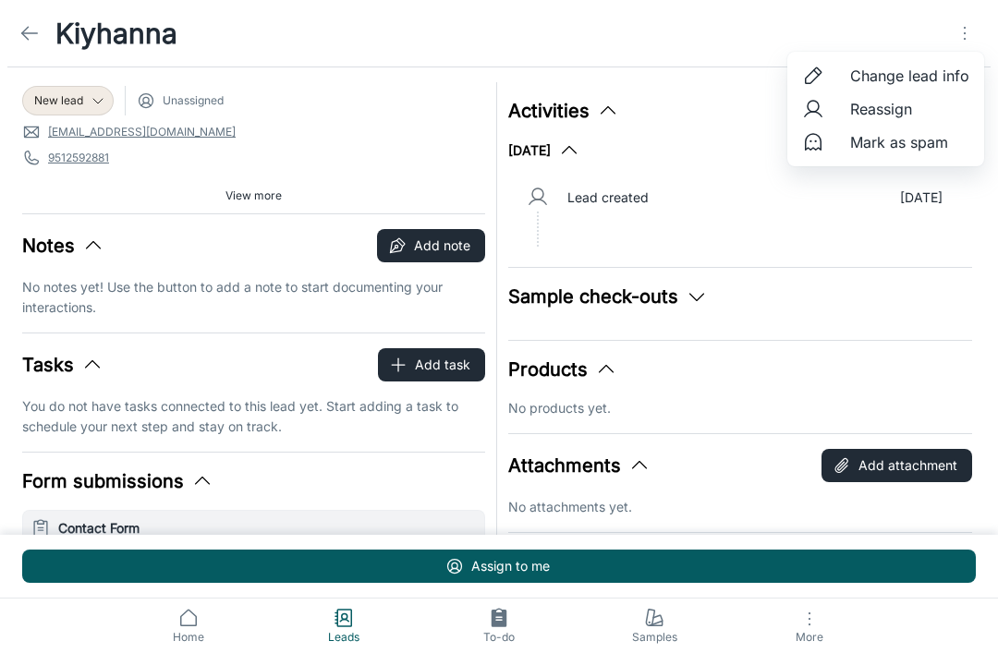
click at [919, 146] on span "Mark as spam" at bounding box center [909, 142] width 119 height 22
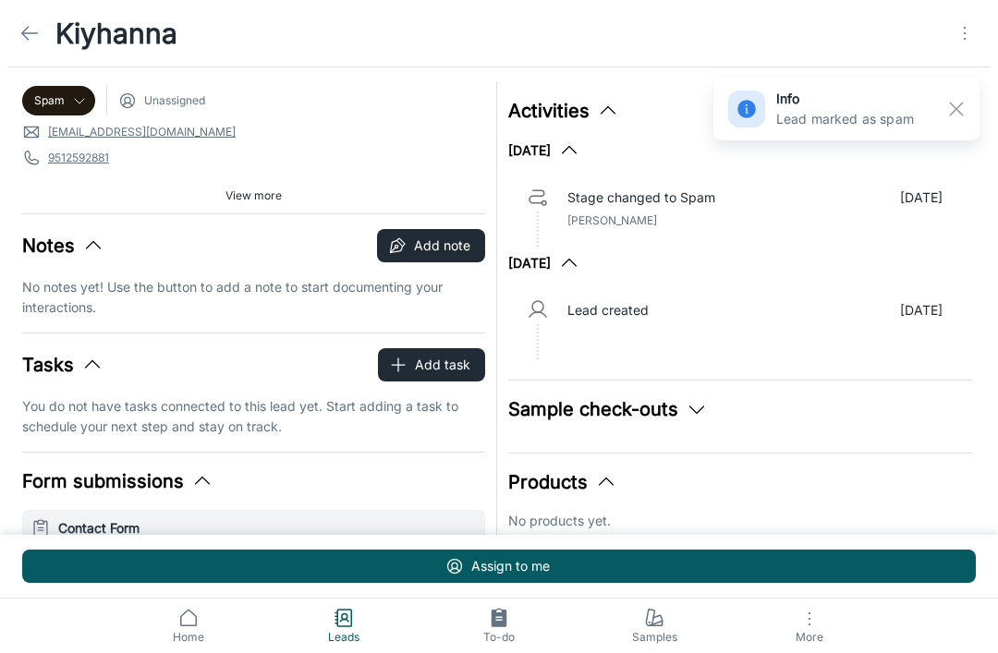
click at [41, 43] on link at bounding box center [29, 33] width 37 height 37
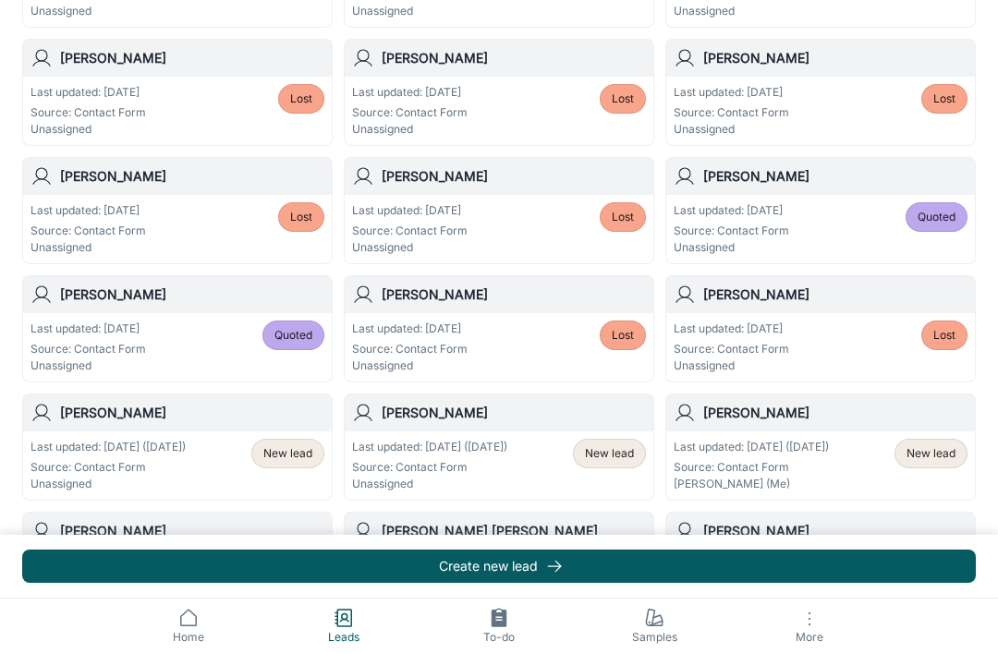
scroll to position [987, 0]
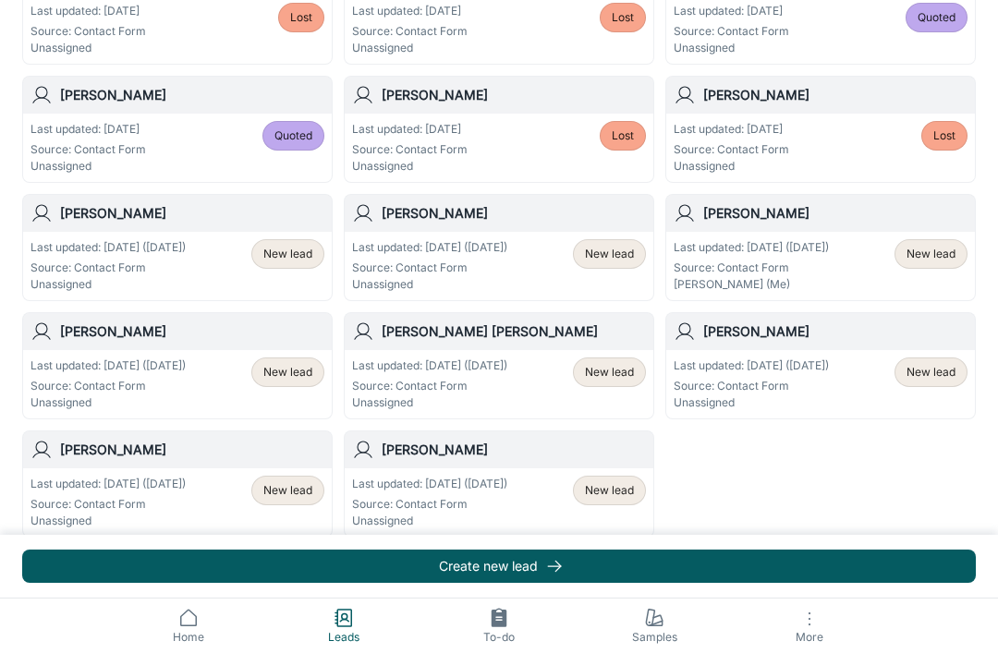
click at [626, 492] on span "New lead" at bounding box center [609, 490] width 49 height 17
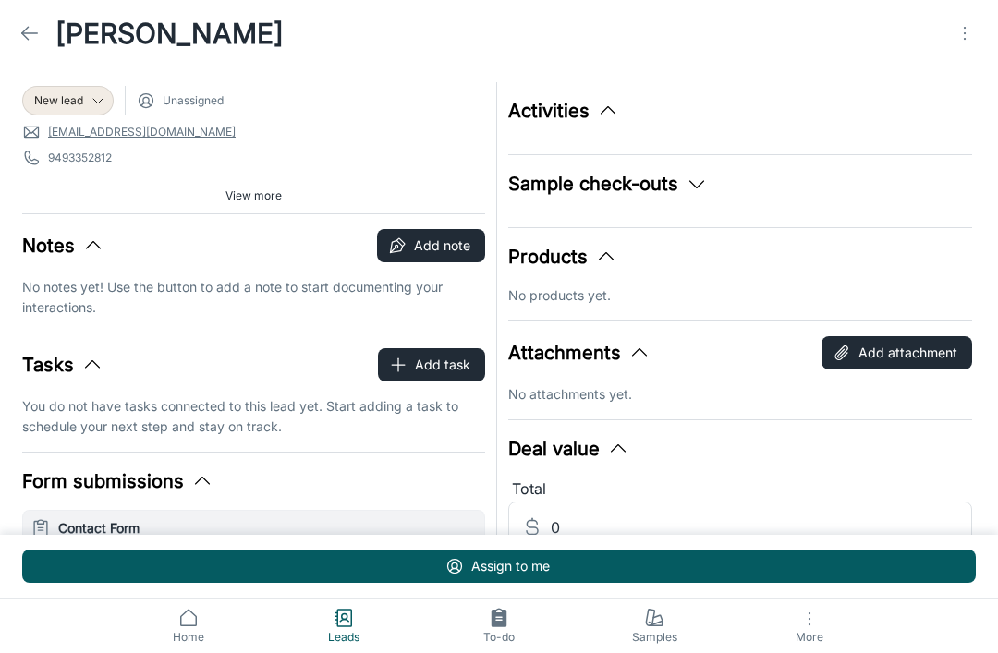
click at [964, 37] on icon "Open menu" at bounding box center [965, 33] width 22 height 22
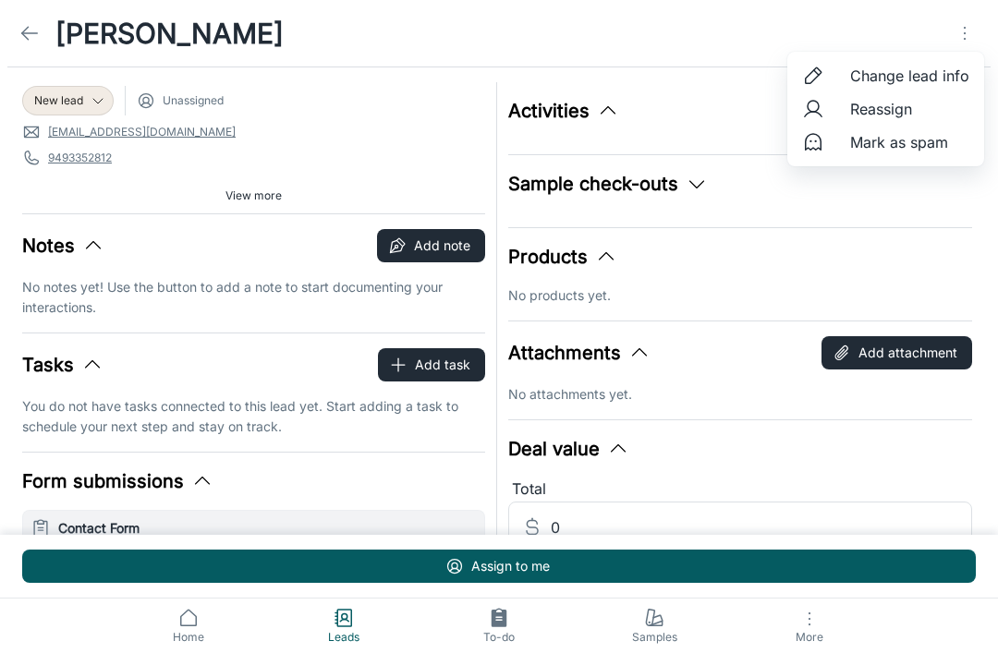
click at [919, 140] on span "Mark as spam" at bounding box center [909, 142] width 119 height 22
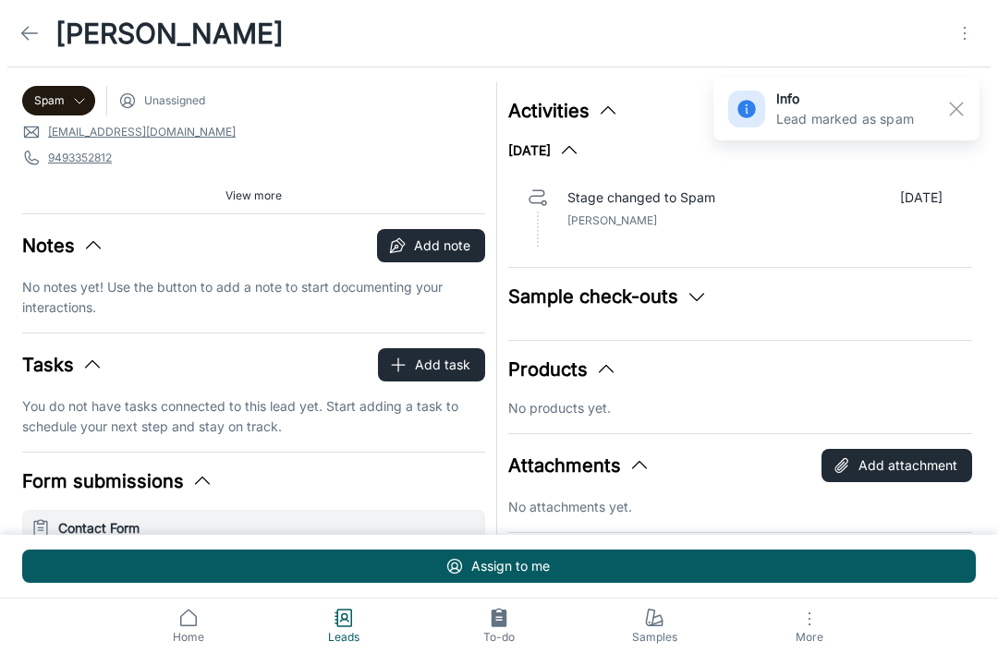
click at [30, 34] on icon at bounding box center [29, 33] width 22 height 22
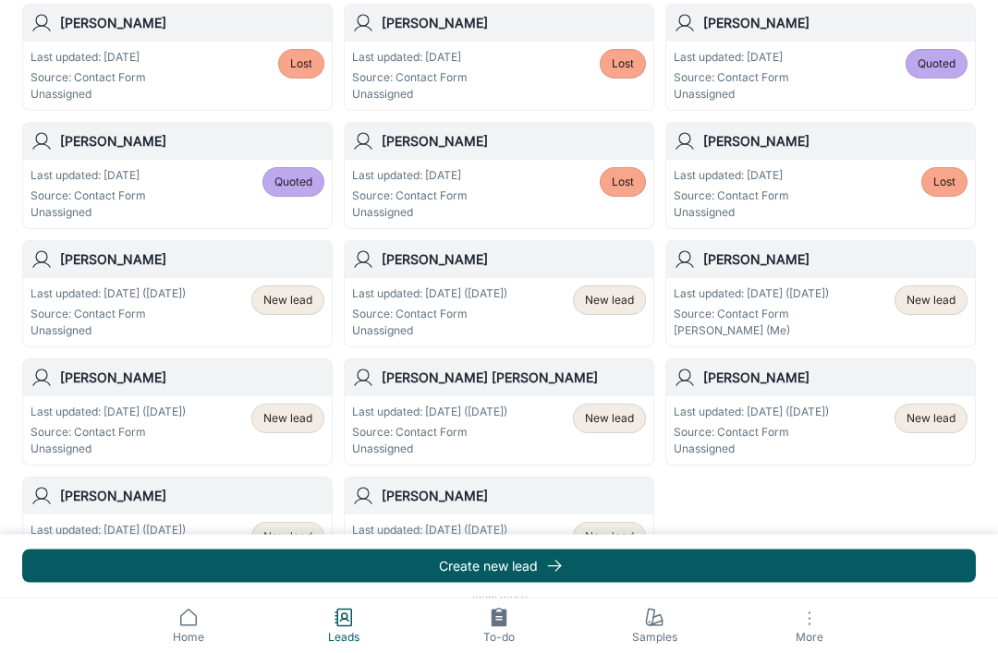
scroll to position [987, 0]
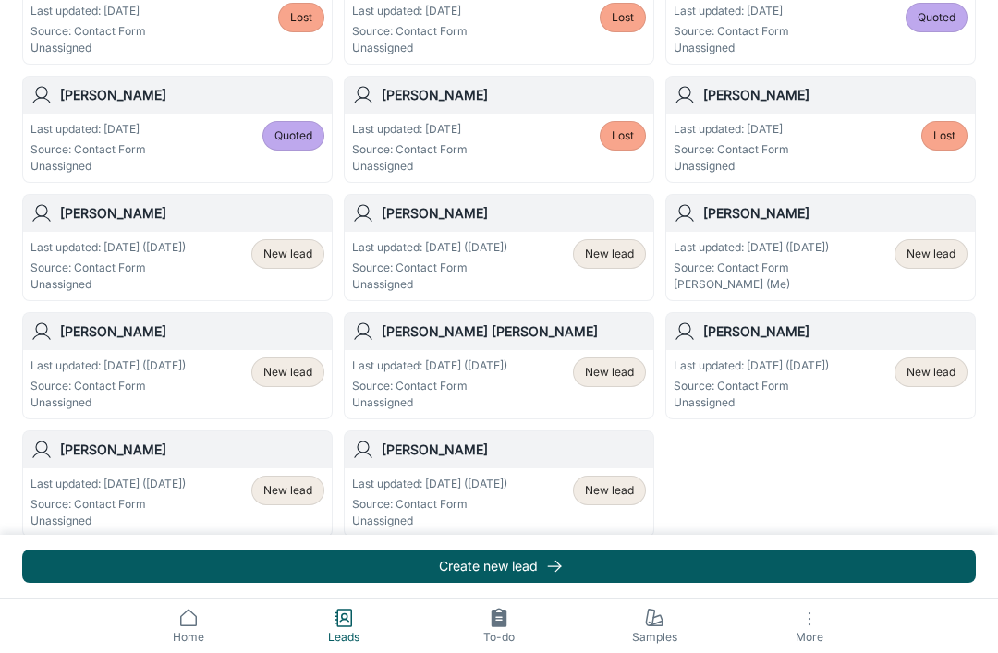
click at [620, 495] on span "New lead" at bounding box center [609, 490] width 49 height 17
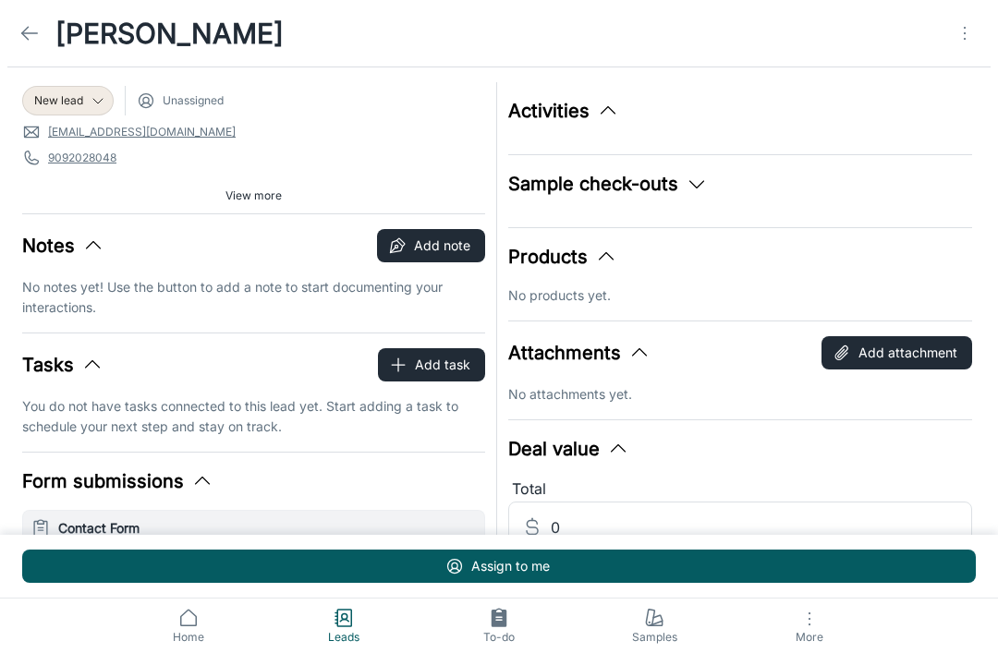
click at [969, 28] on icon "Open menu" at bounding box center [965, 33] width 22 height 22
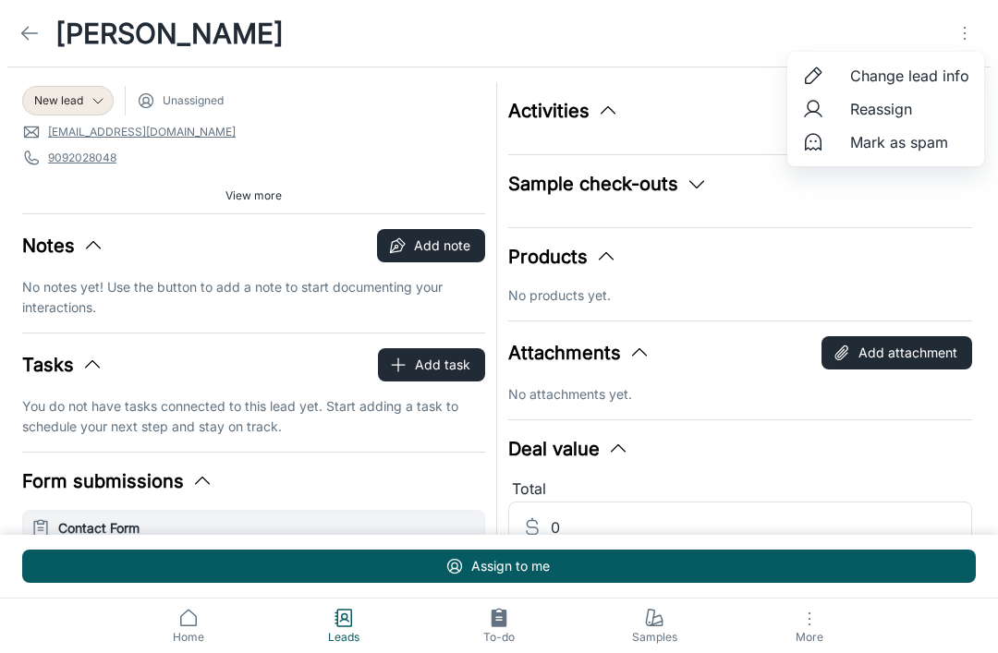
click at [932, 145] on span "Mark as spam" at bounding box center [909, 142] width 119 height 22
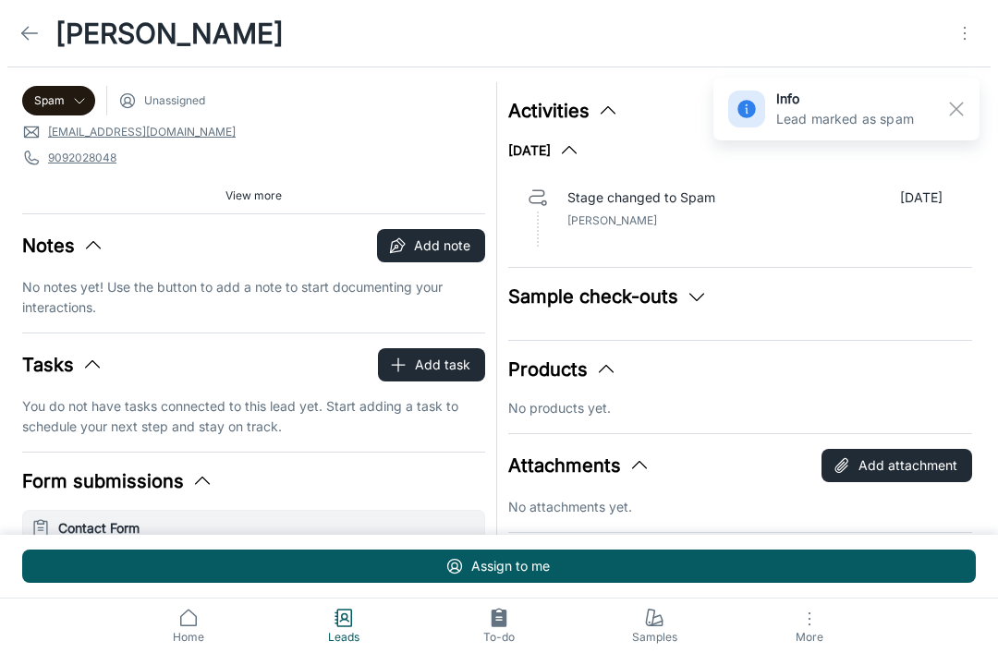
click at [30, 32] on icon at bounding box center [29, 33] width 22 height 22
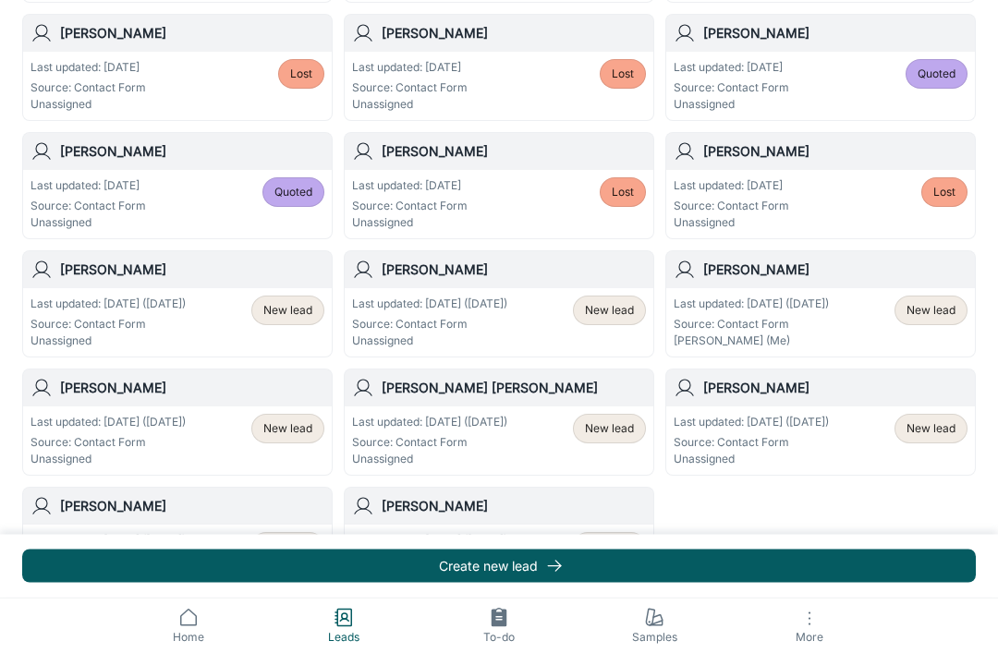
scroll to position [987, 0]
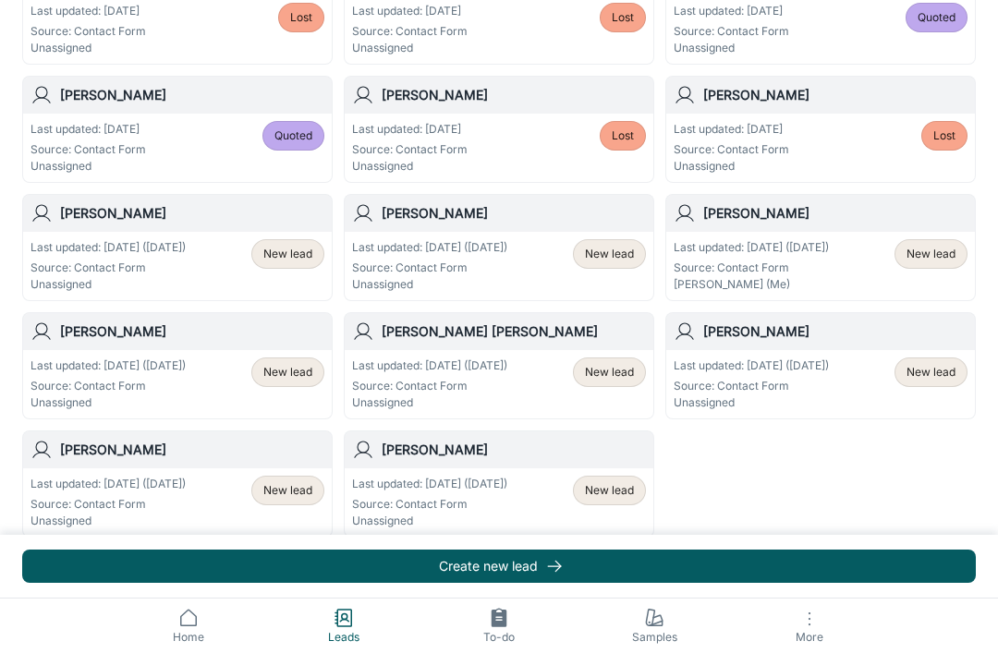
click at [284, 495] on span "New lead" at bounding box center [287, 490] width 49 height 17
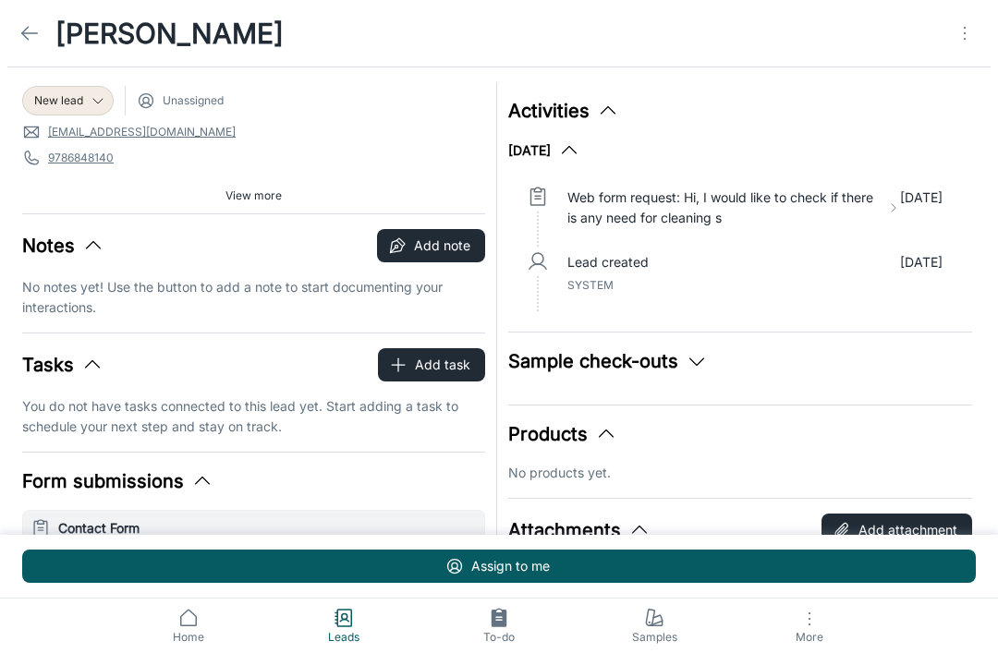
click at [962, 38] on icon "Open menu" at bounding box center [965, 33] width 22 height 22
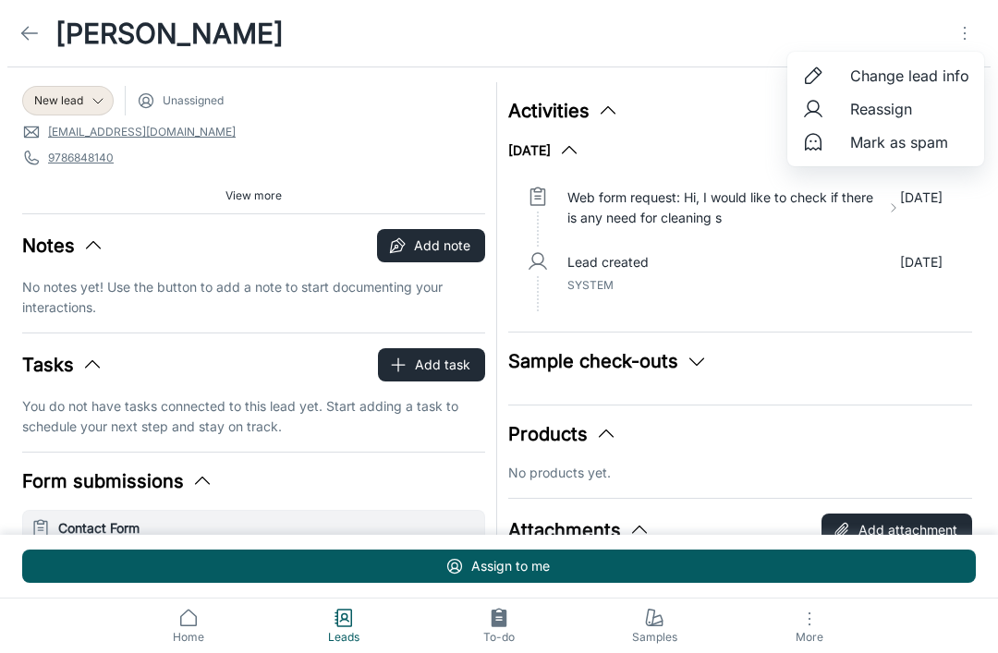
click at [897, 152] on span "Mark as spam" at bounding box center [909, 142] width 119 height 22
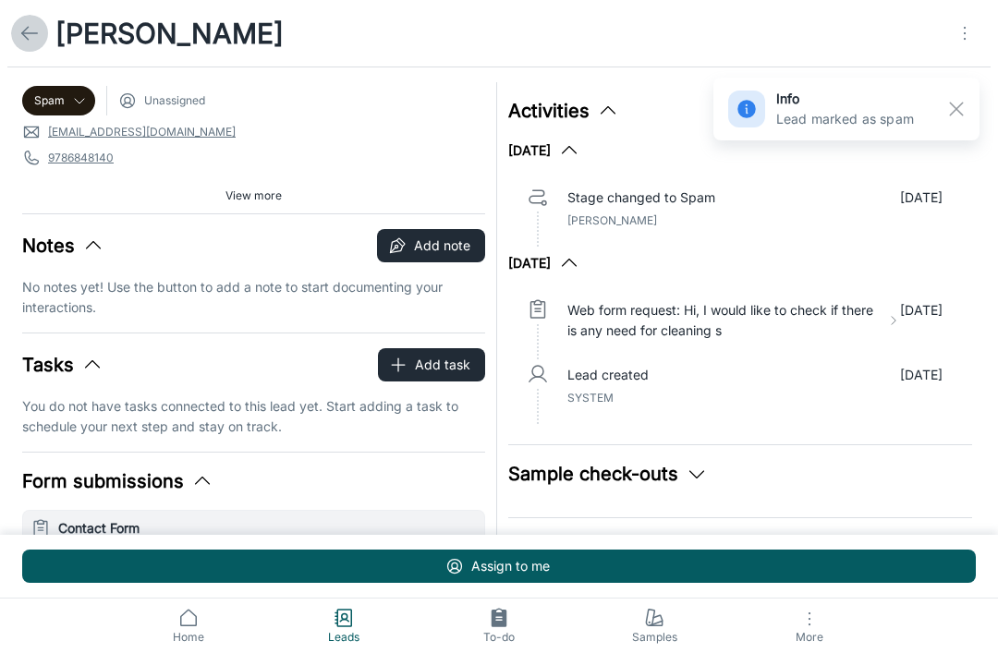
click at [39, 41] on icon at bounding box center [29, 33] width 22 height 22
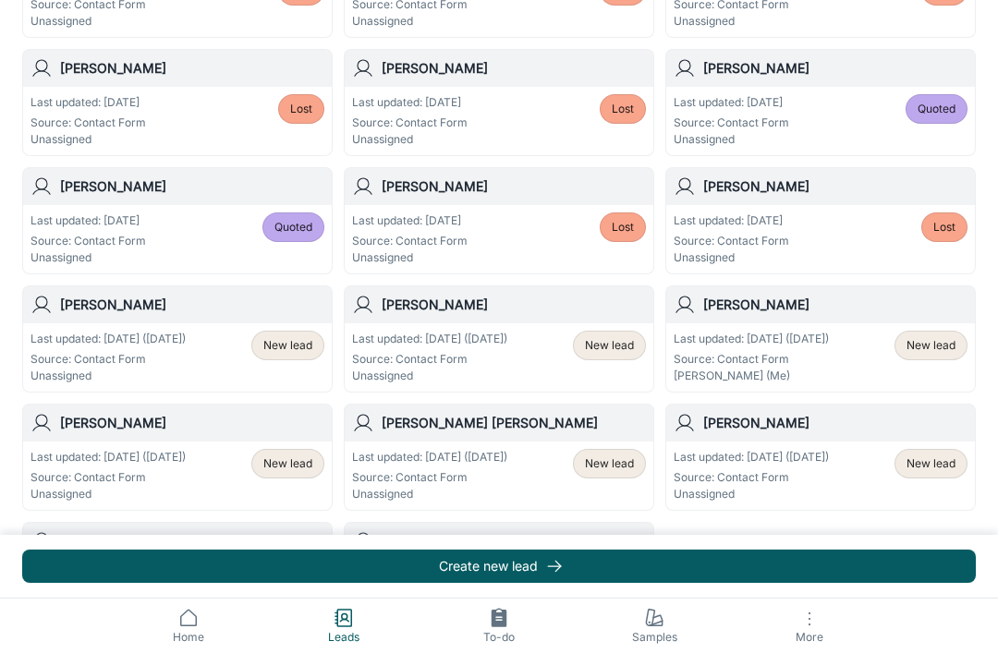
scroll to position [987, 0]
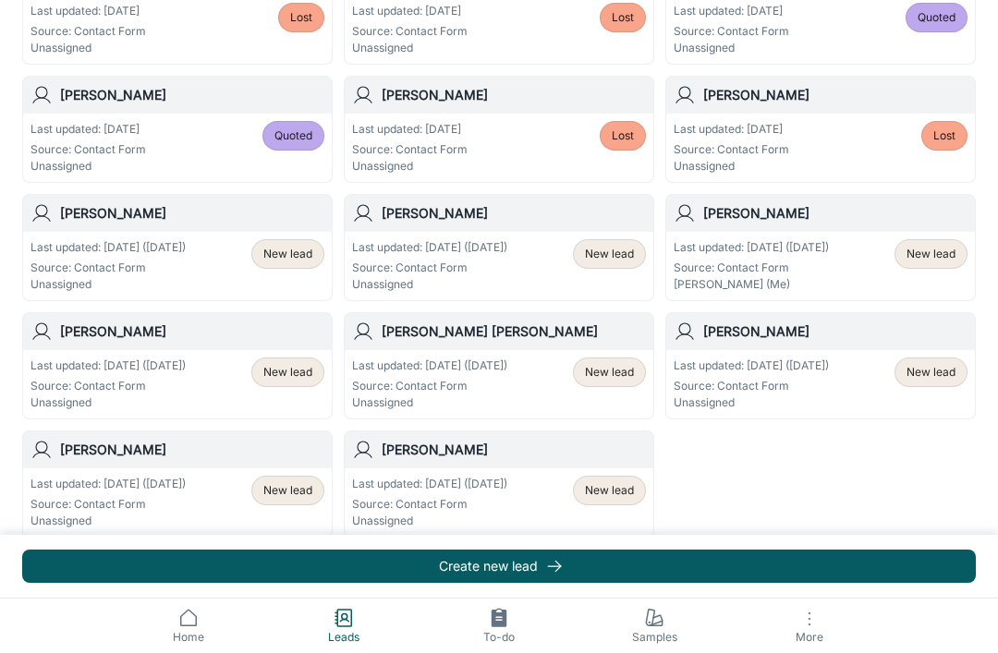
click at [940, 384] on div "New lead" at bounding box center [930, 373] width 73 height 30
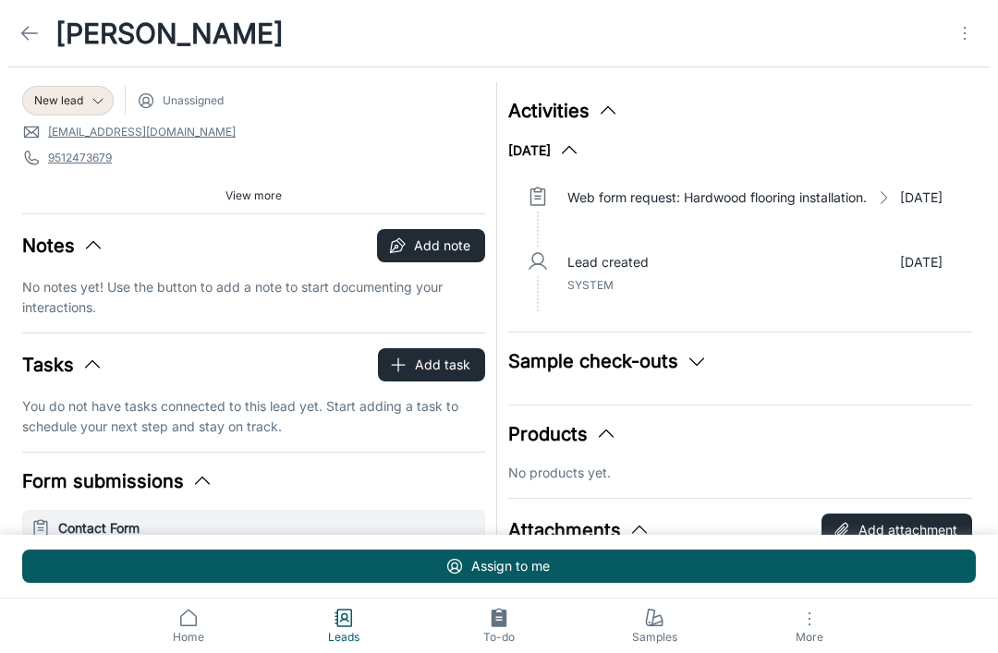
click at [966, 43] on icon "Open menu" at bounding box center [965, 33] width 22 height 22
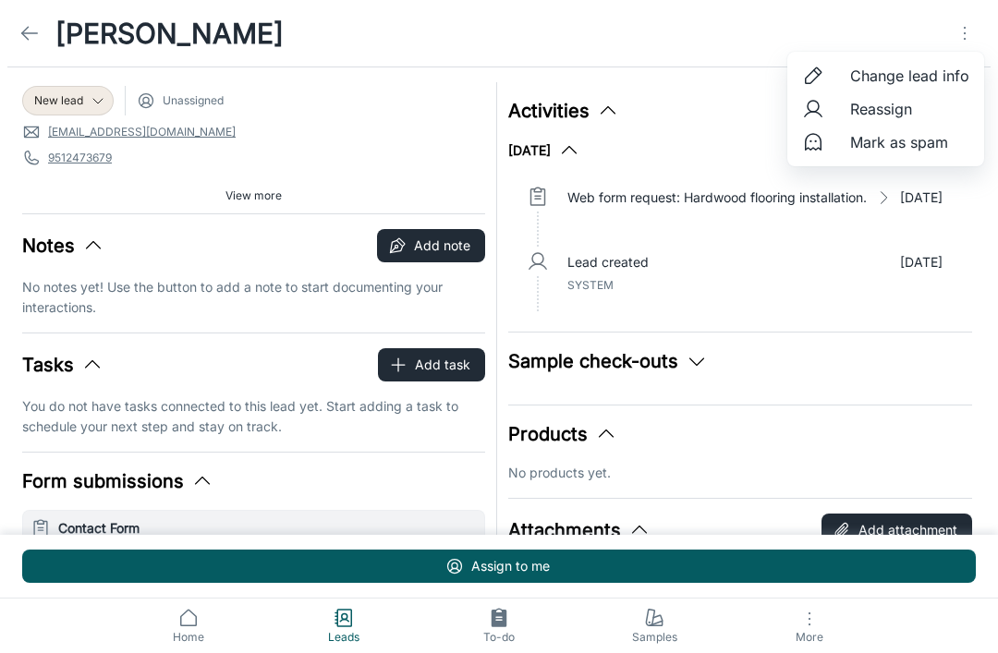
click at [920, 150] on span "Mark as spam" at bounding box center [909, 142] width 119 height 22
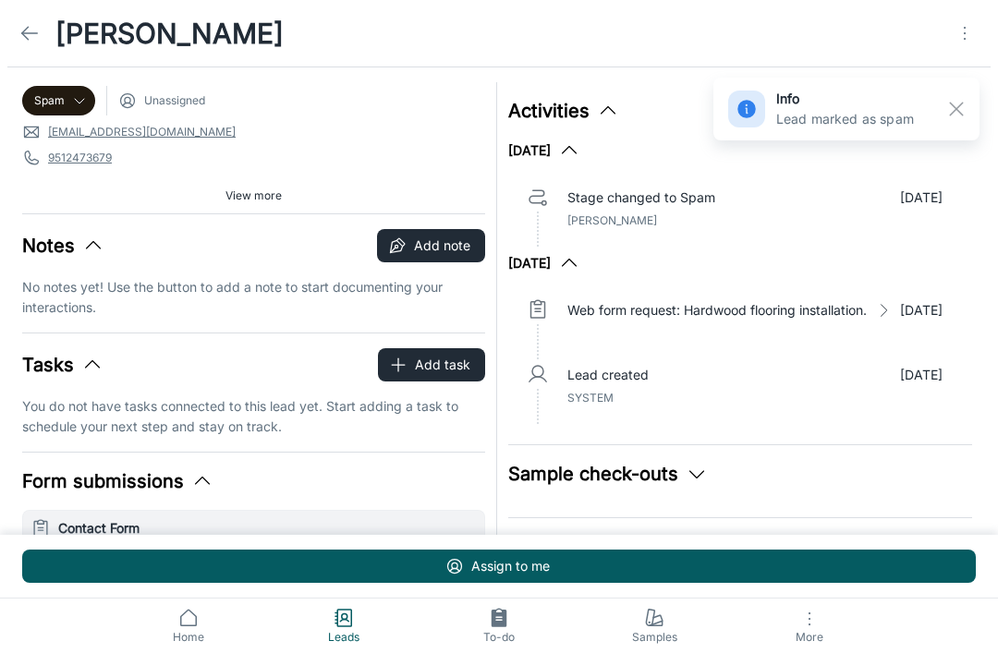
click at [26, 34] on icon at bounding box center [29, 33] width 22 height 22
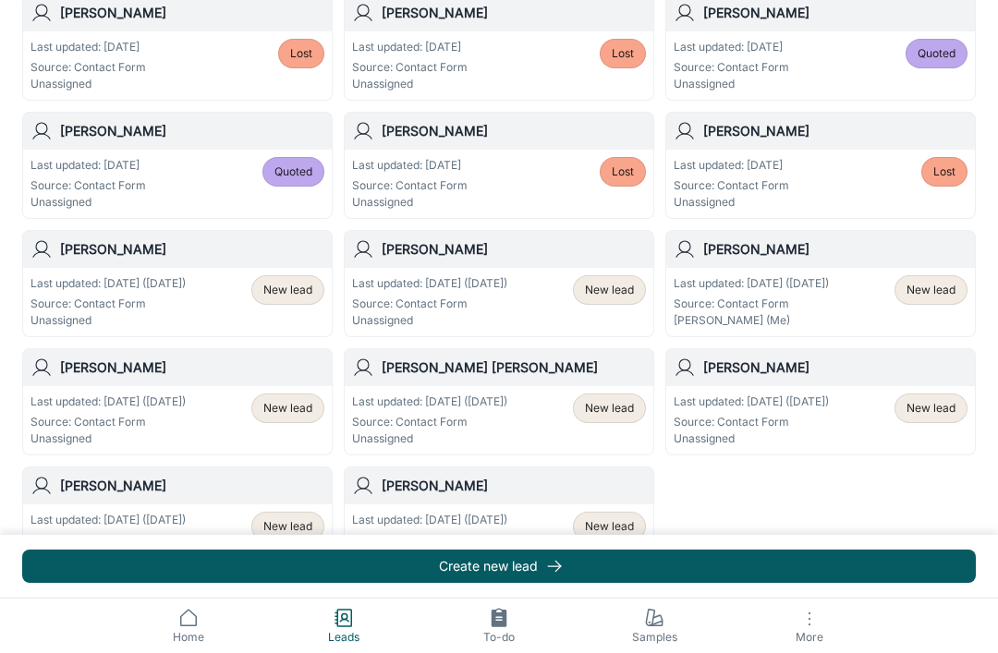
scroll to position [987, 0]
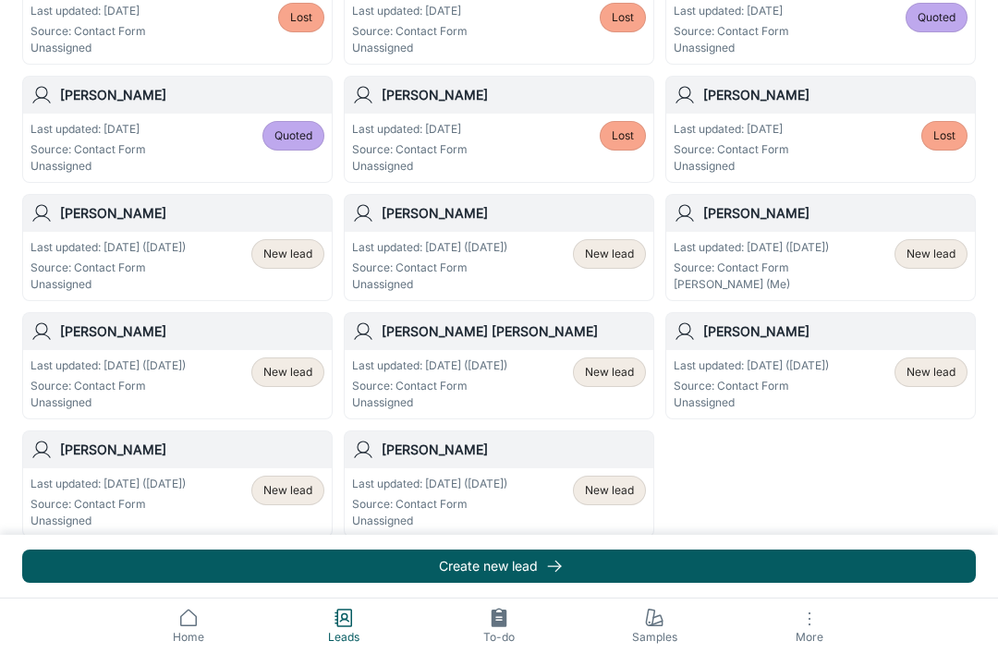
click at [626, 496] on span "New lead" at bounding box center [609, 490] width 49 height 17
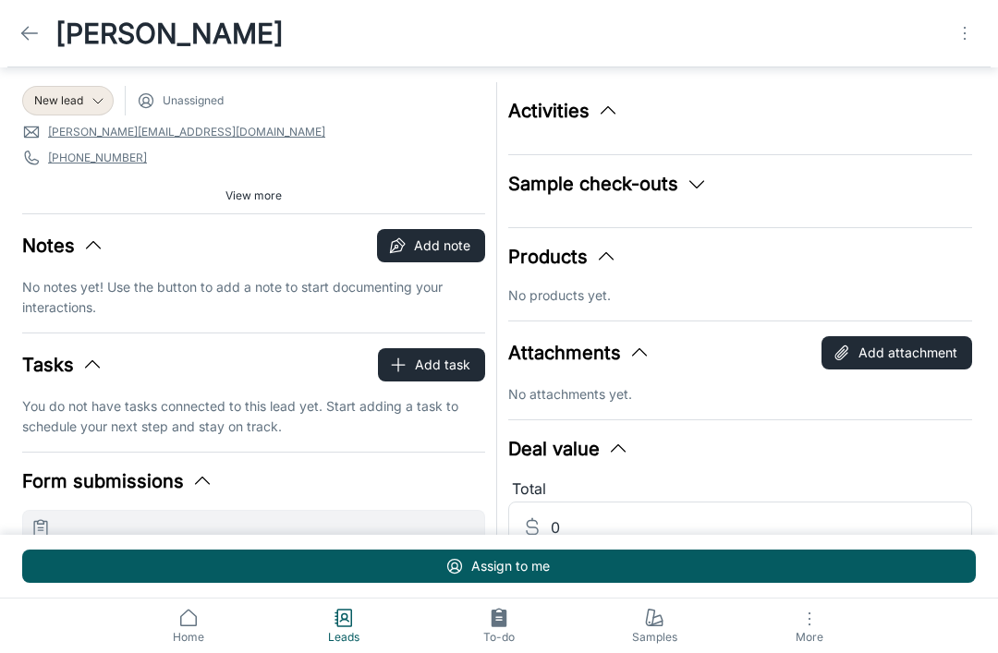
click at [966, 35] on icon "Open menu" at bounding box center [965, 33] width 22 height 22
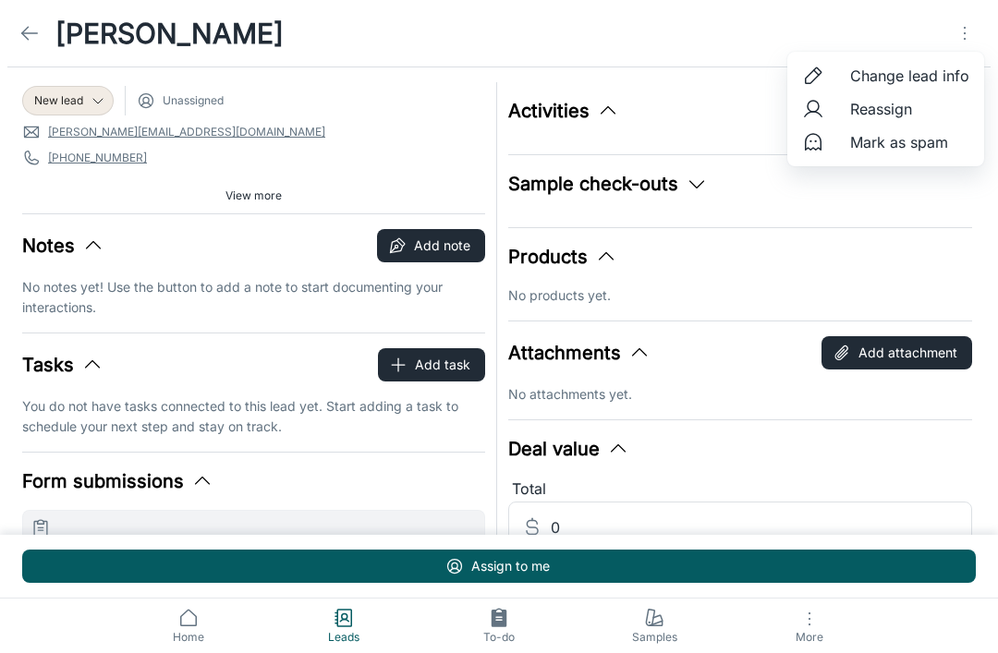
click at [917, 145] on span "Mark as spam" at bounding box center [909, 142] width 119 height 22
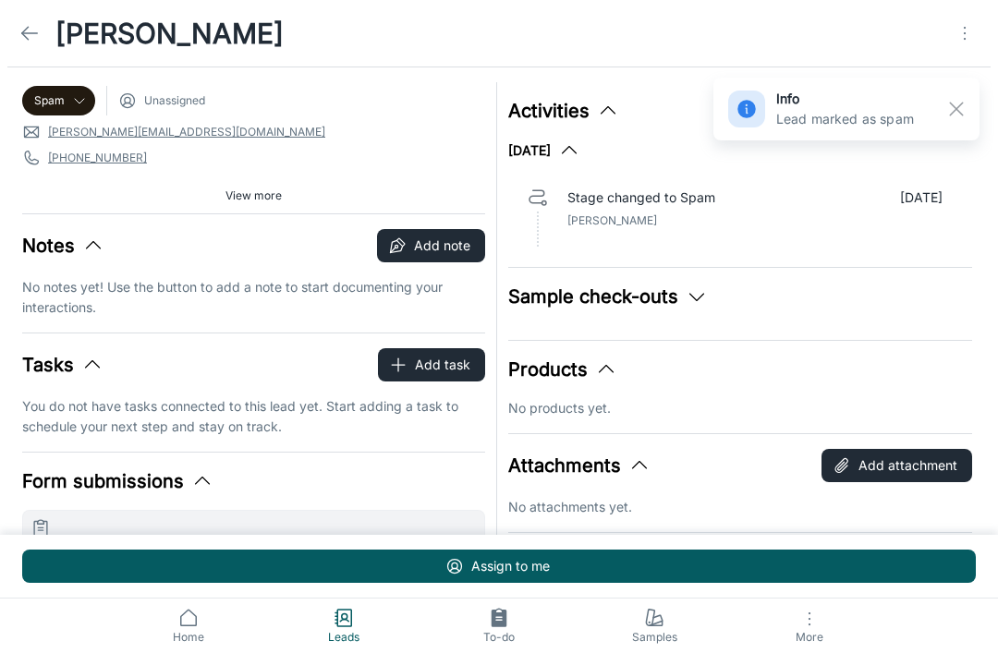
click at [35, 34] on icon at bounding box center [29, 33] width 22 height 22
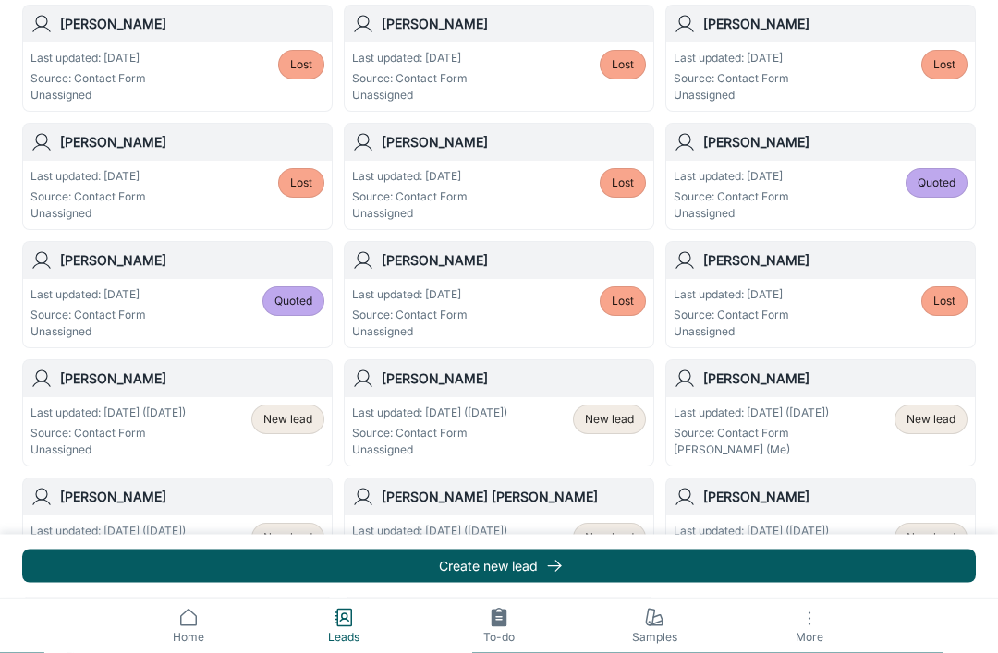
scroll to position [987, 0]
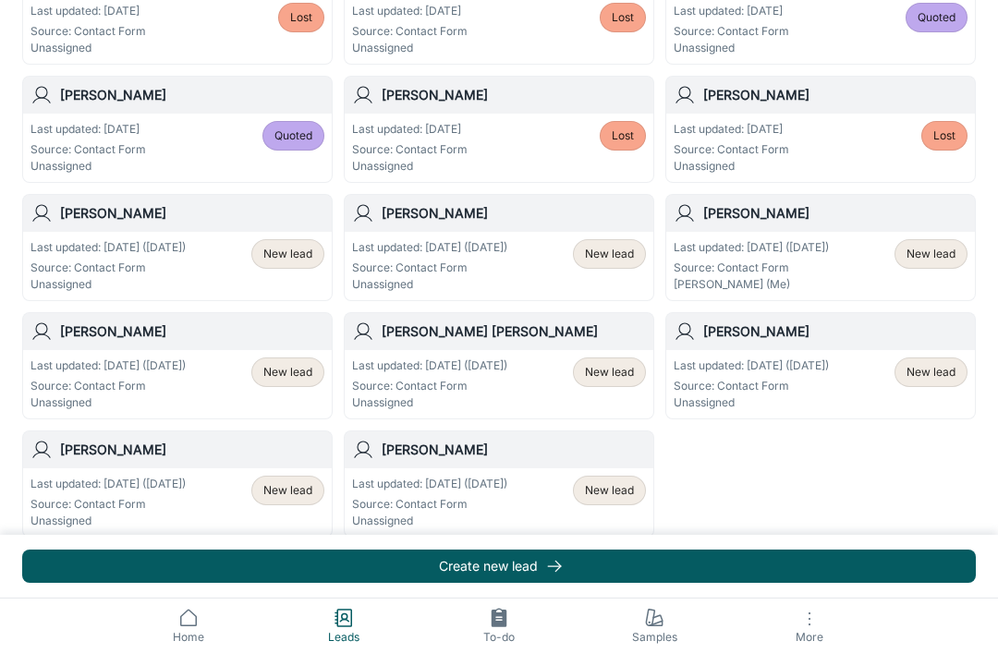
click at [626, 495] on span "New lead" at bounding box center [609, 490] width 49 height 17
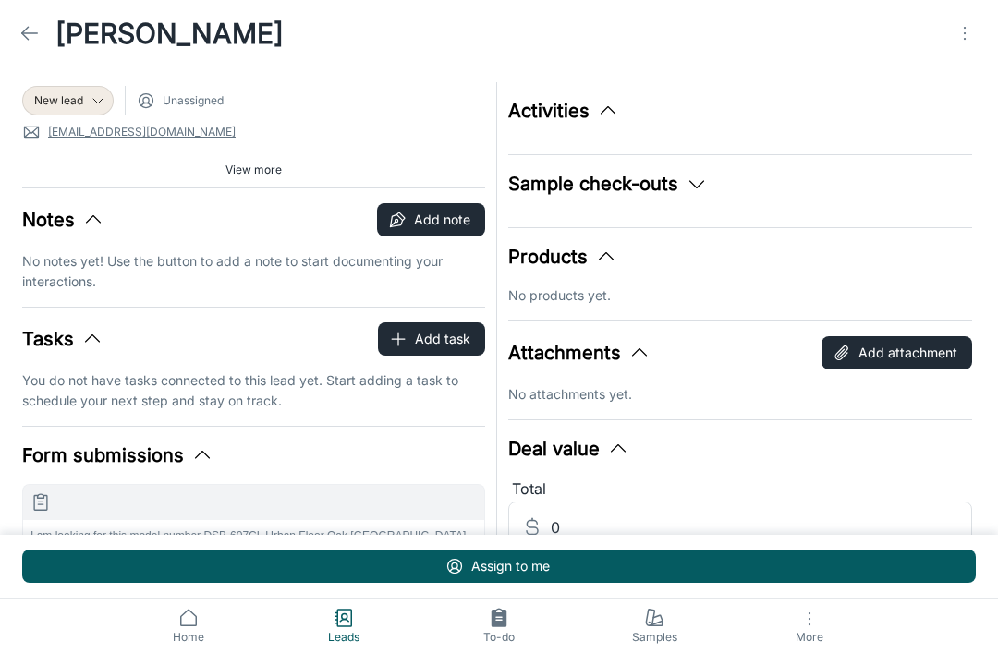
click at [968, 37] on icon "Open menu" at bounding box center [965, 33] width 22 height 22
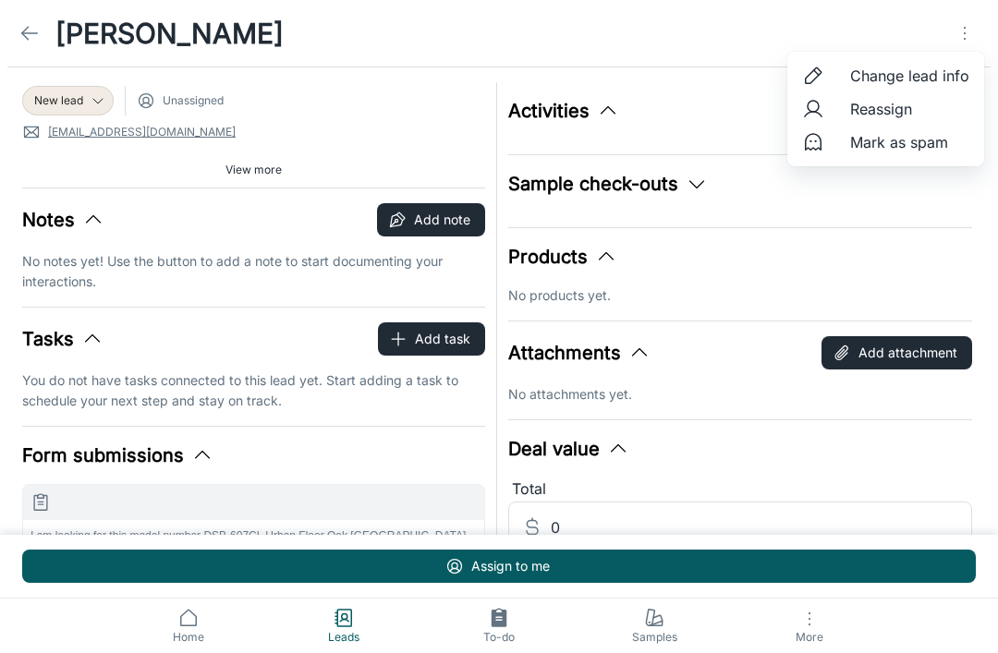
click at [923, 140] on span "Mark as spam" at bounding box center [909, 142] width 119 height 22
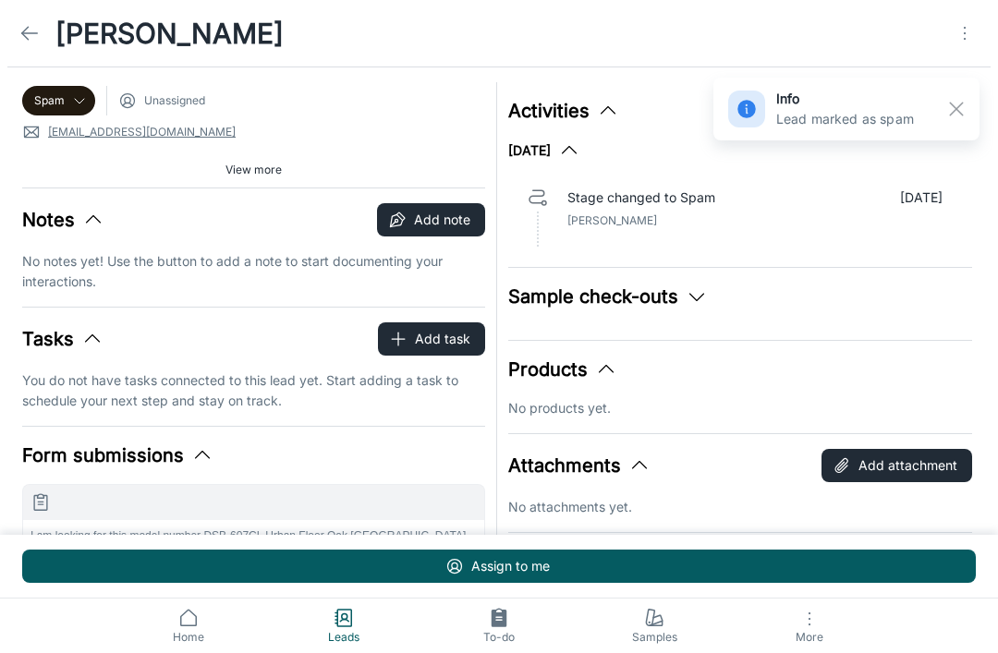
click at [42, 32] on link at bounding box center [29, 33] width 37 height 37
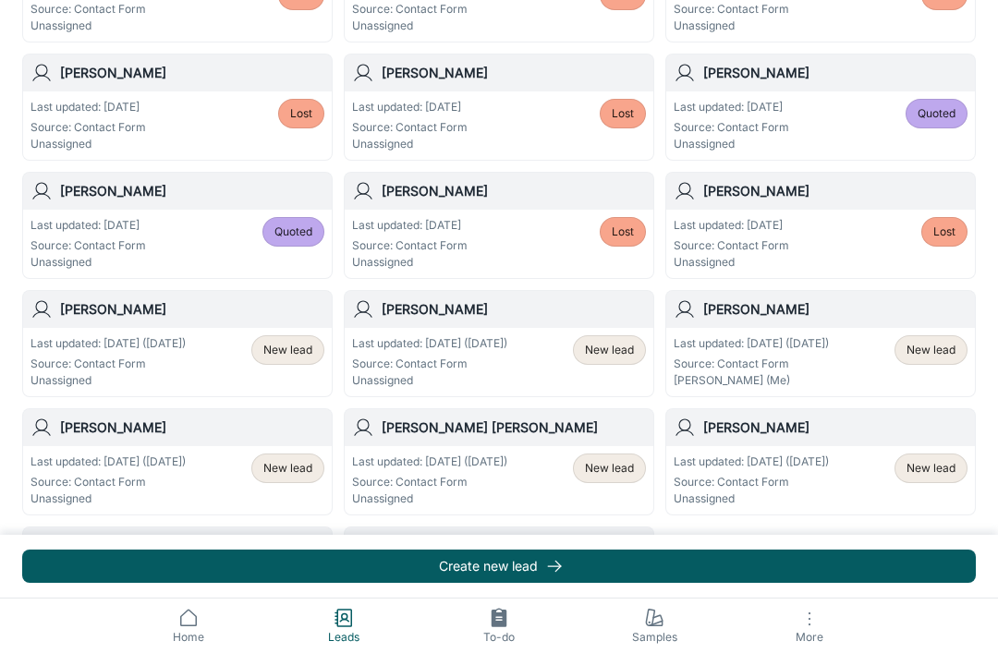
scroll to position [987, 0]
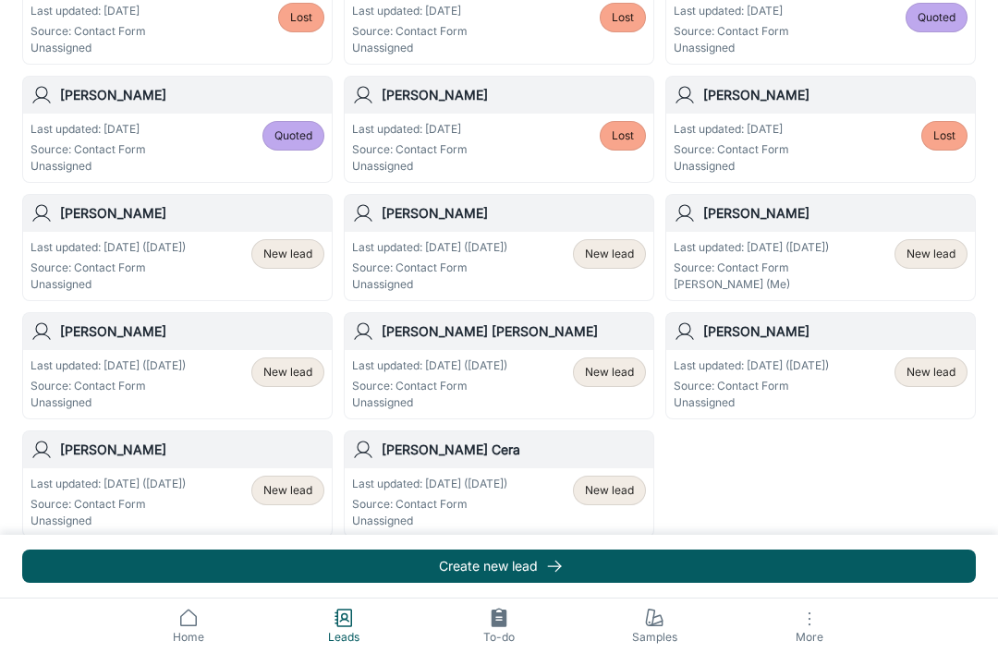
click at [631, 492] on span "New lead" at bounding box center [609, 490] width 49 height 17
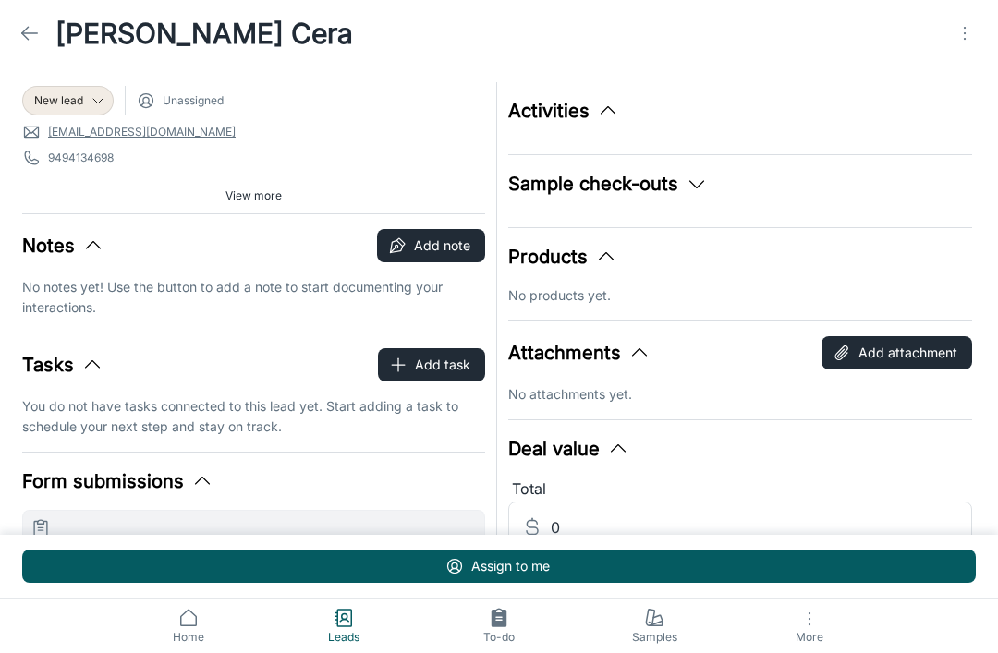
click at [64, 99] on span "New lead" at bounding box center [58, 100] width 49 height 17
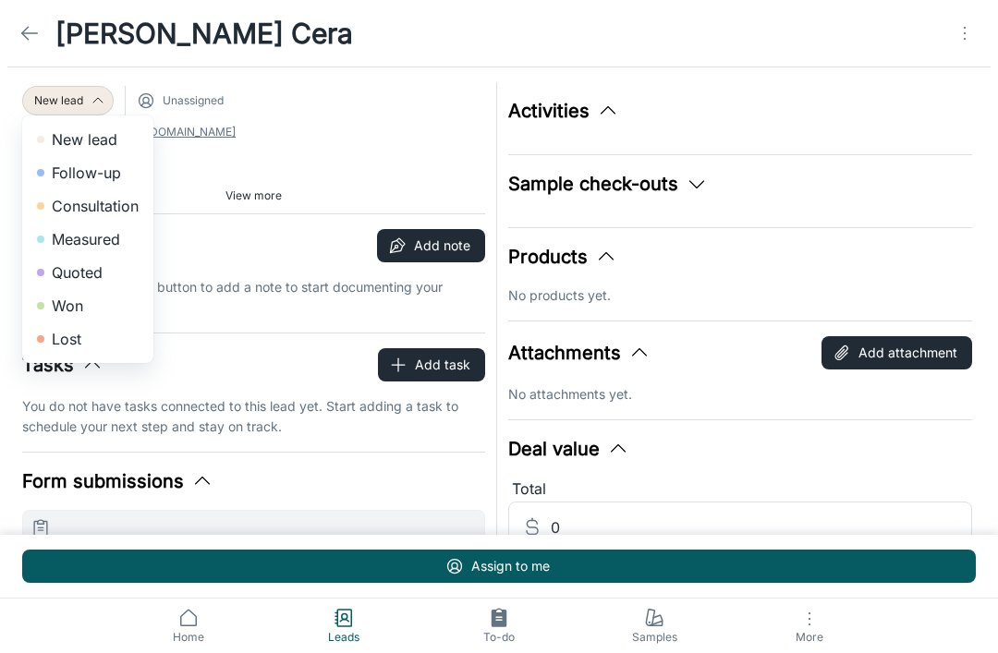
click at [59, 310] on li "Won" at bounding box center [87, 305] width 131 height 33
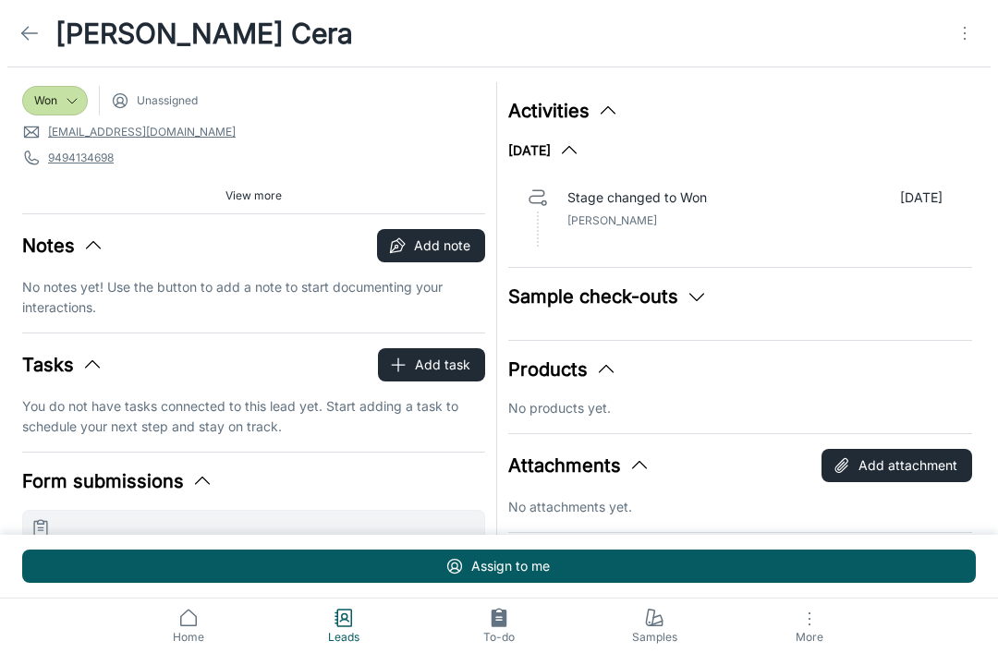
click at [35, 34] on icon at bounding box center [29, 33] width 22 height 22
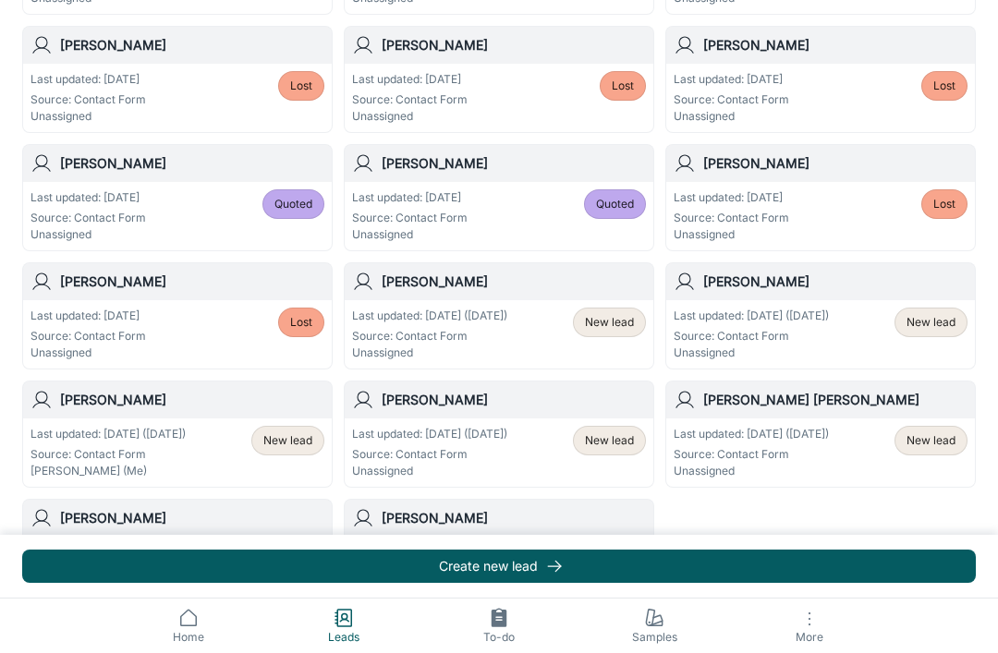
scroll to position [987, 0]
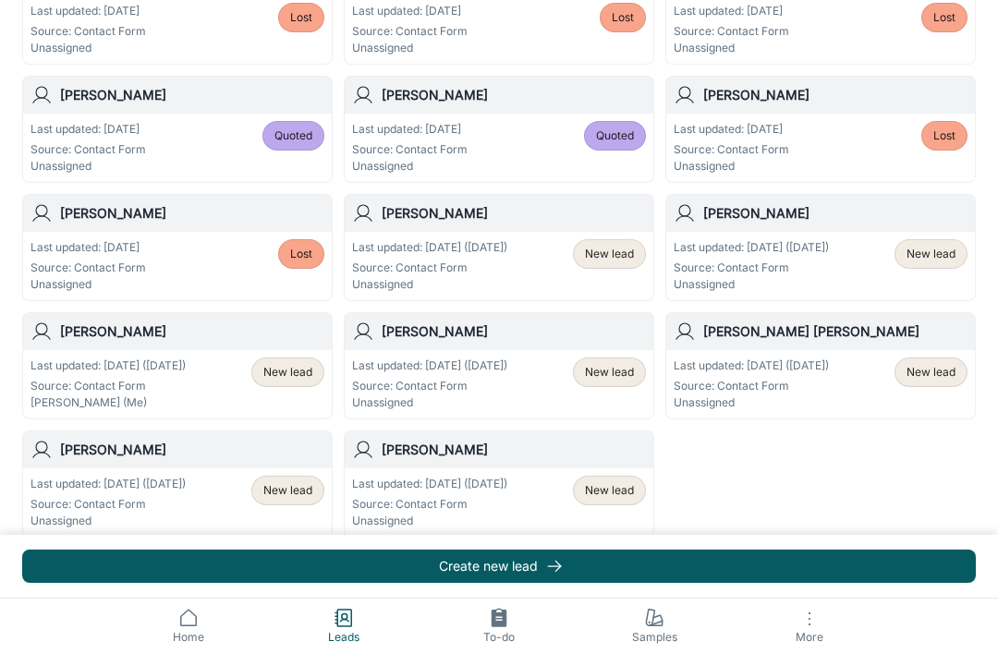
click at [623, 494] on span "New lead" at bounding box center [609, 490] width 49 height 17
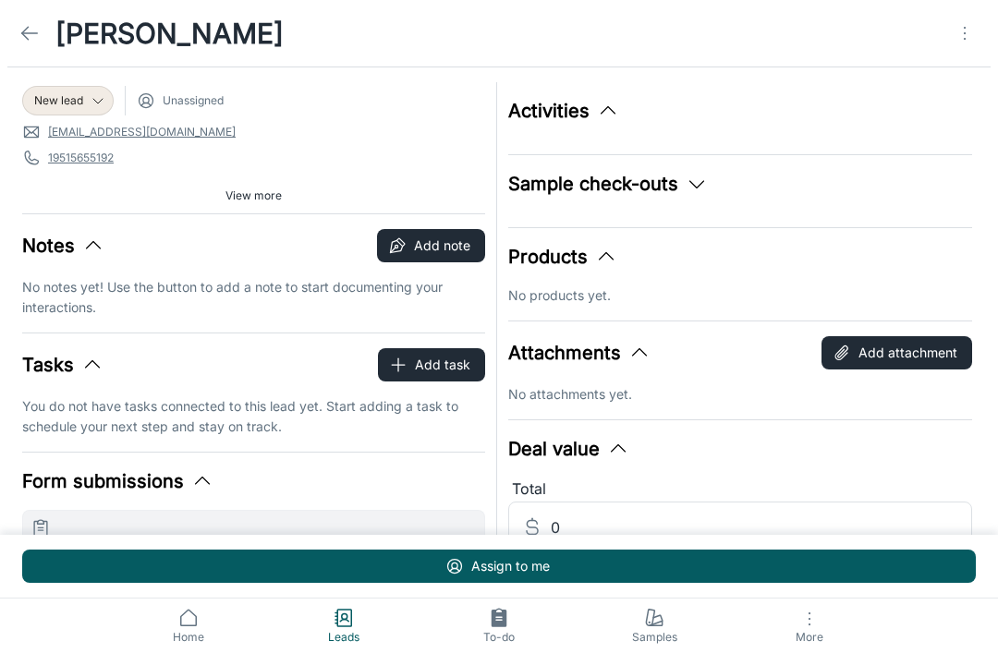
click at [65, 113] on div "New lead" at bounding box center [67, 101] width 91 height 30
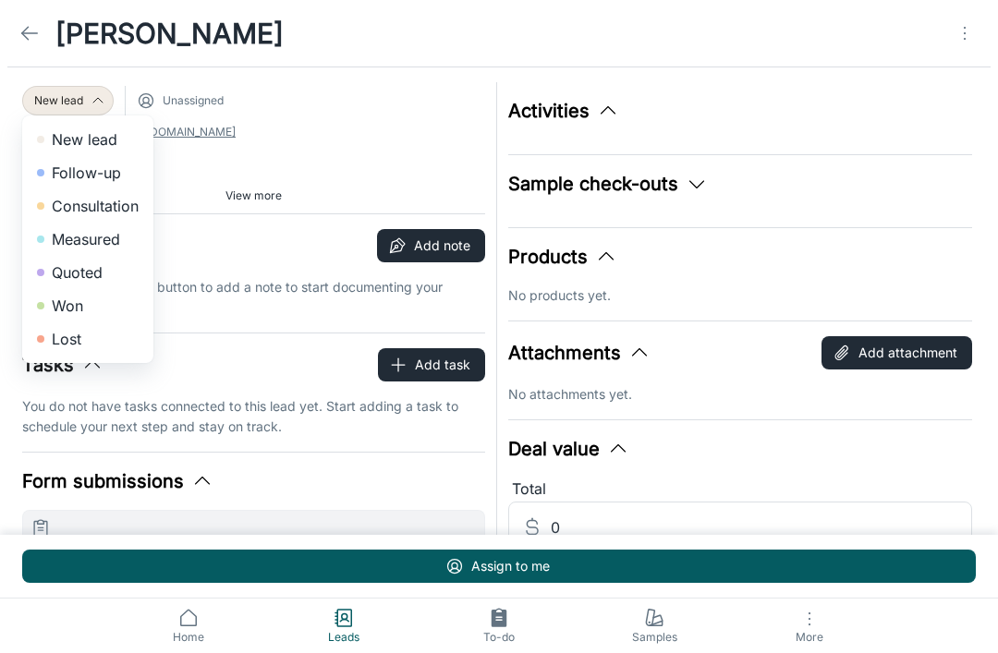
click at [427, 150] on div at bounding box center [499, 326] width 998 height 653
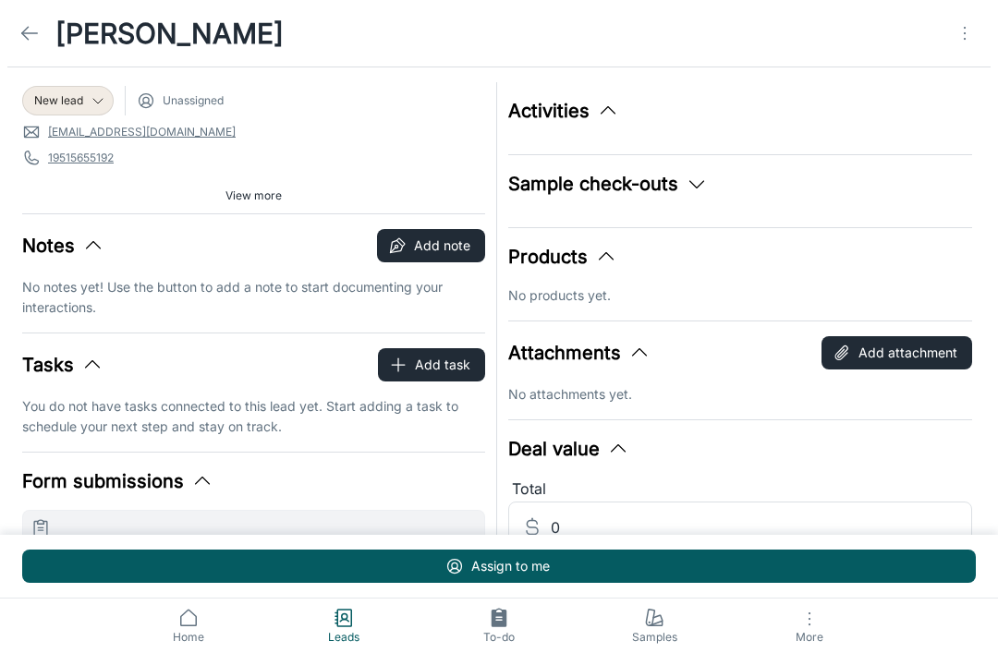
click at [64, 109] on div "New lead" at bounding box center [67, 101] width 91 height 30
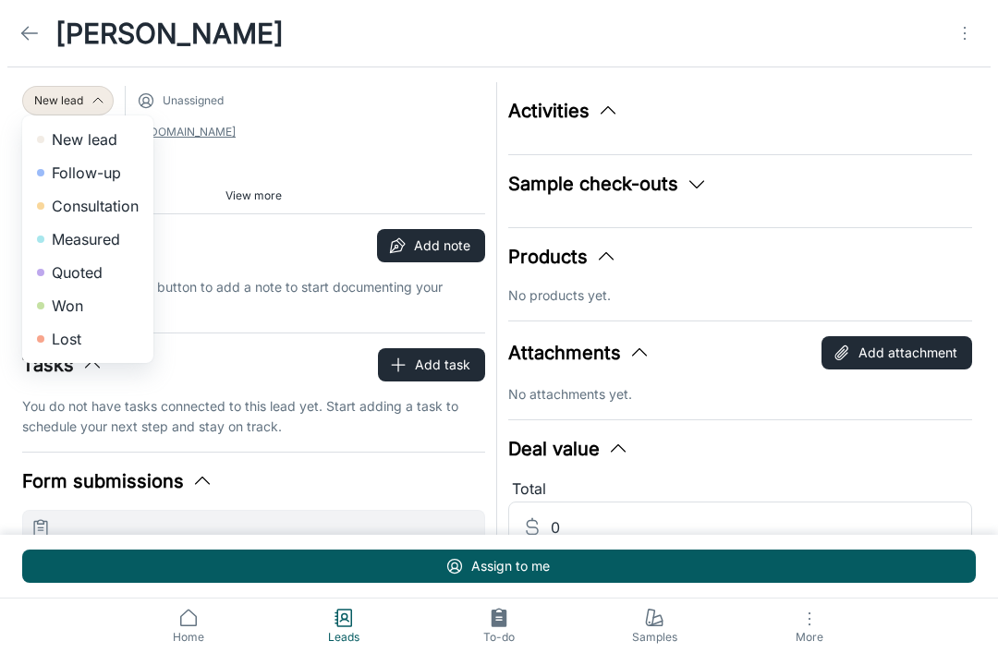
click at [64, 175] on li "Follow-up" at bounding box center [87, 172] width 131 height 33
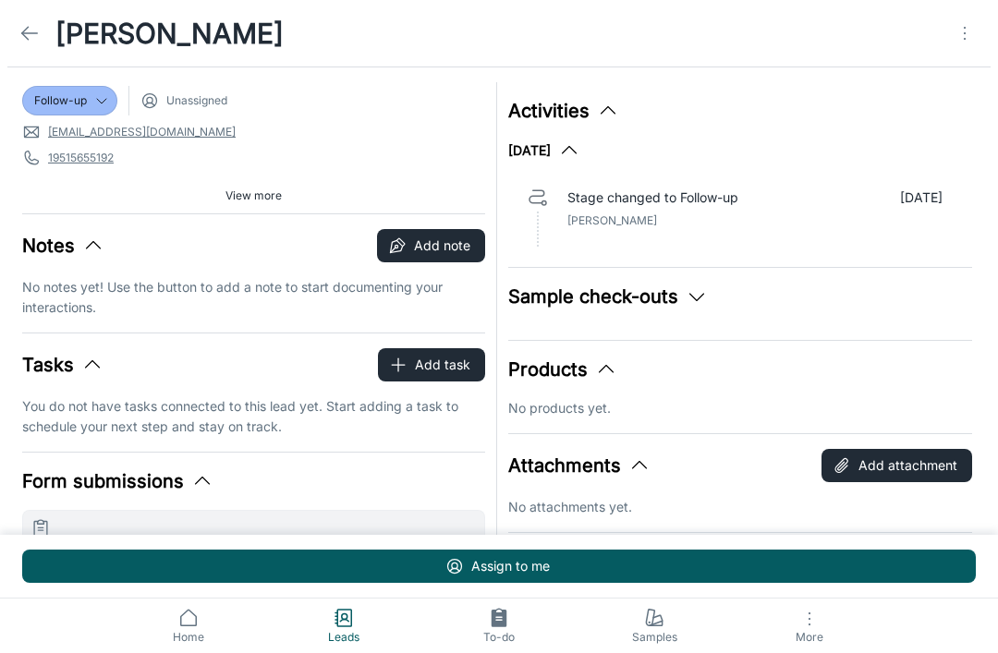
click at [19, 21] on link at bounding box center [29, 33] width 37 height 37
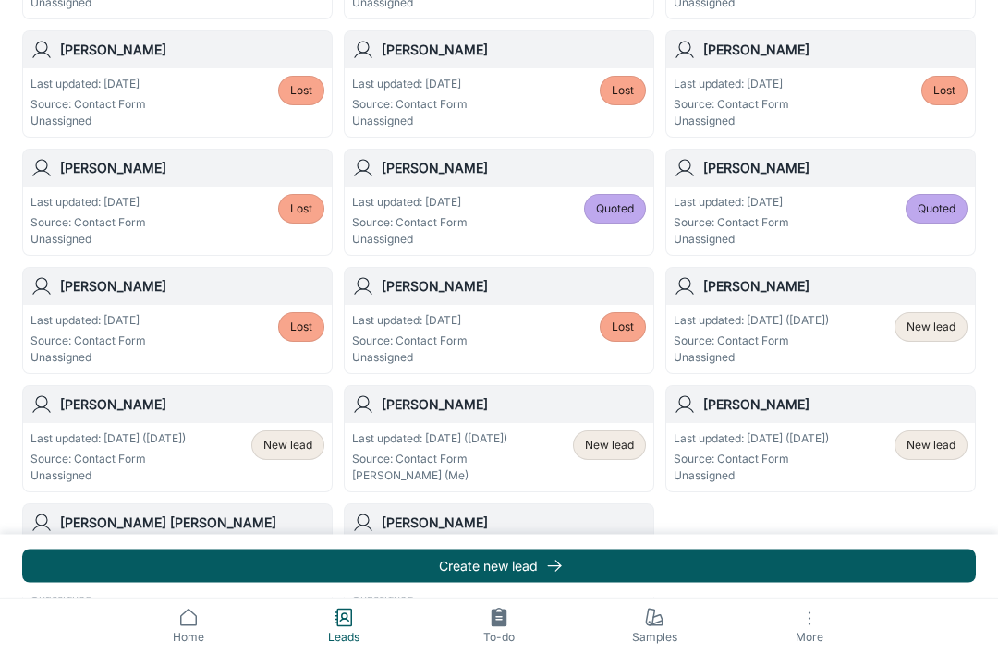
scroll to position [987, 0]
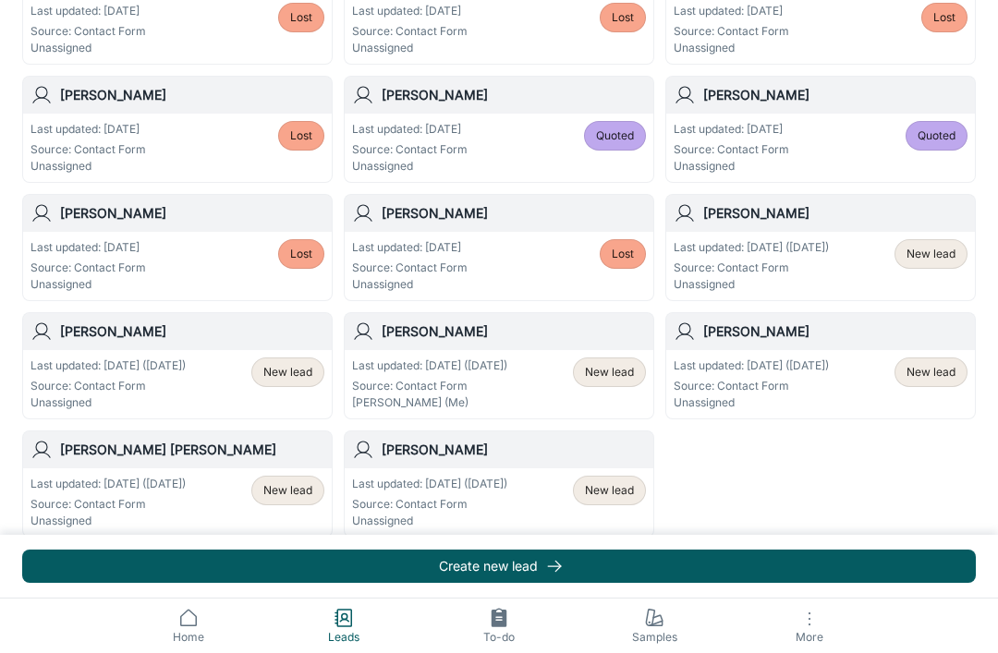
click at [616, 495] on span "New lead" at bounding box center [609, 490] width 49 height 17
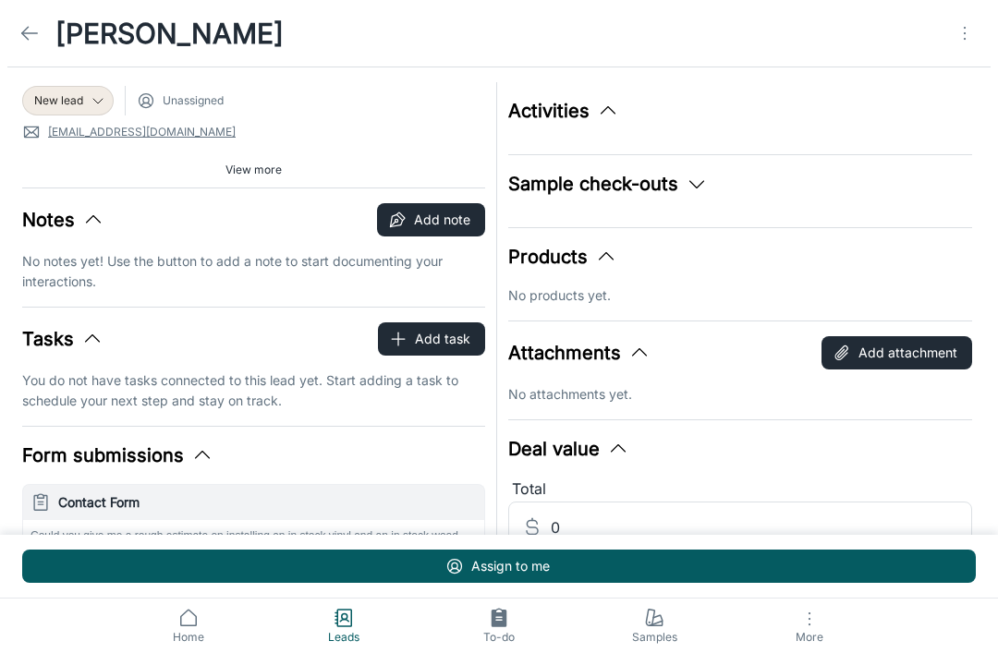
click at [59, 104] on span "New lead" at bounding box center [58, 100] width 49 height 17
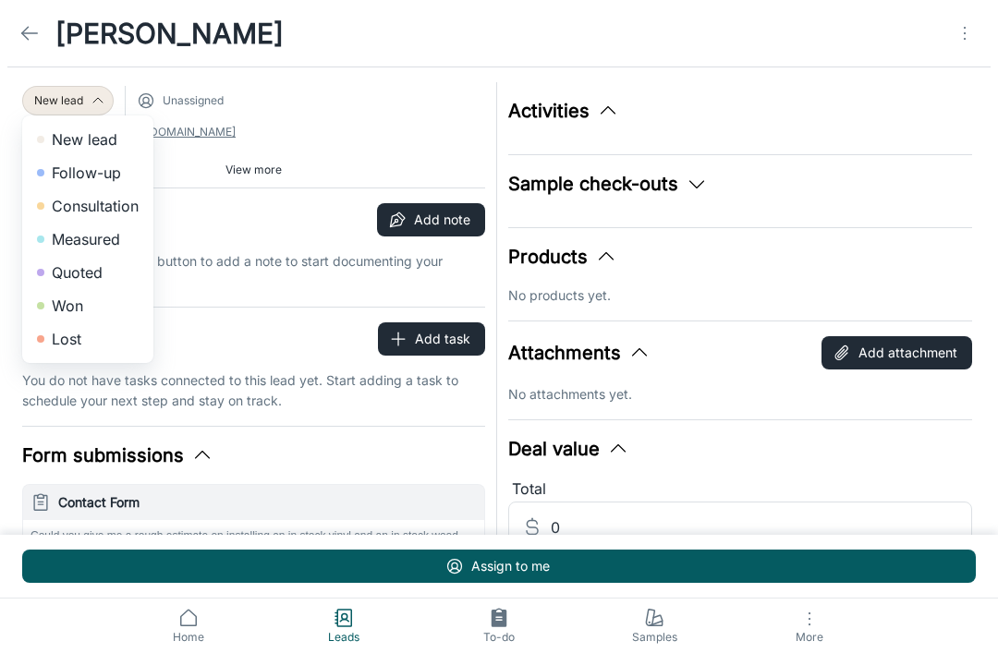
click at [54, 343] on li "Lost" at bounding box center [87, 338] width 131 height 33
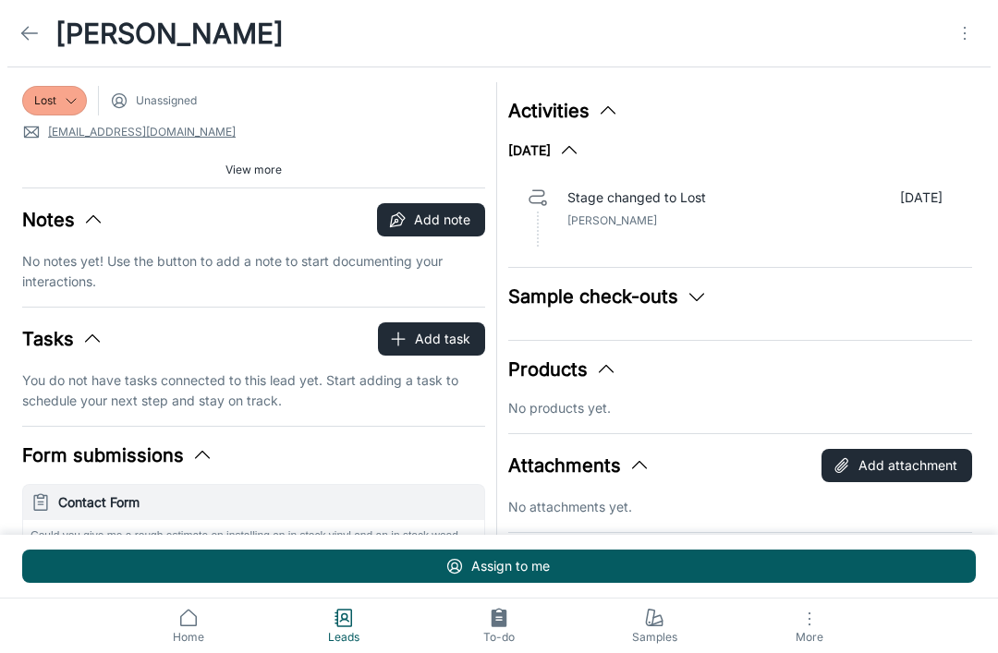
click at [29, 40] on polyline at bounding box center [25, 33] width 6 height 13
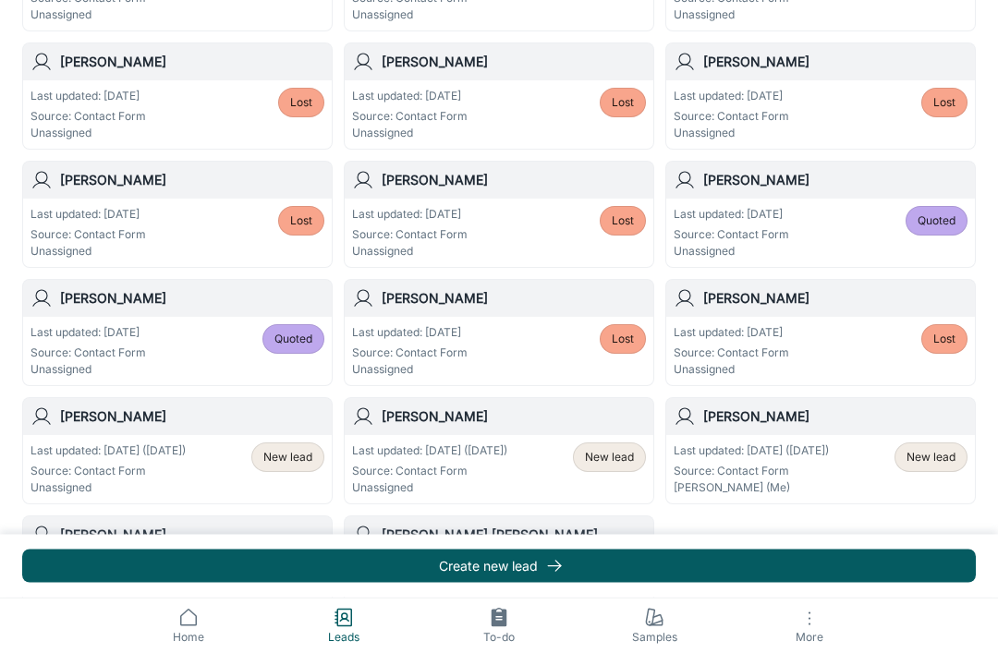
scroll to position [987, 0]
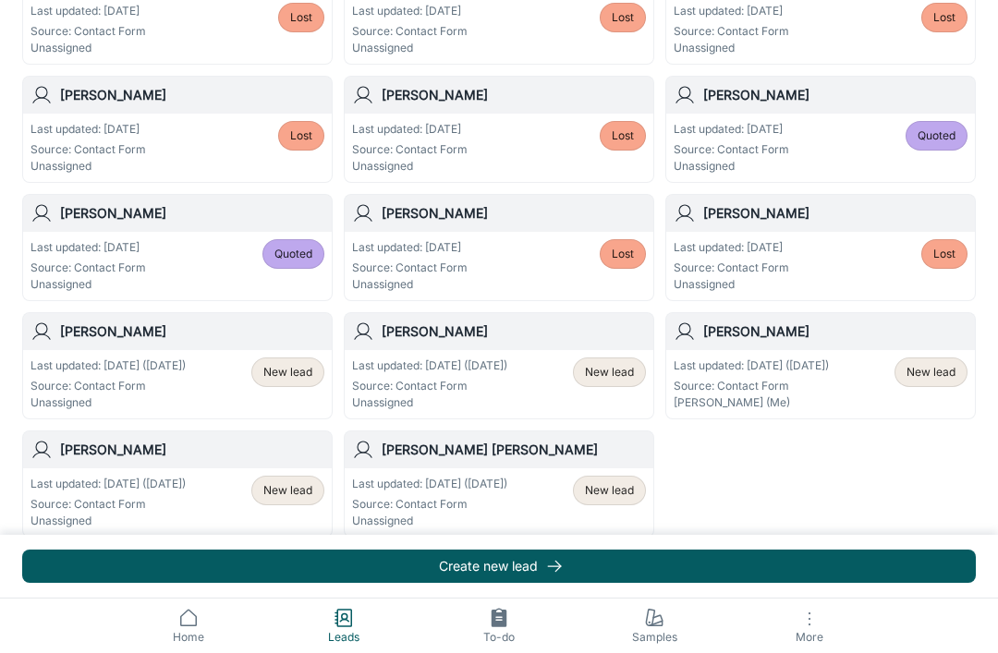
click at [621, 498] on span "New lead" at bounding box center [609, 490] width 49 height 17
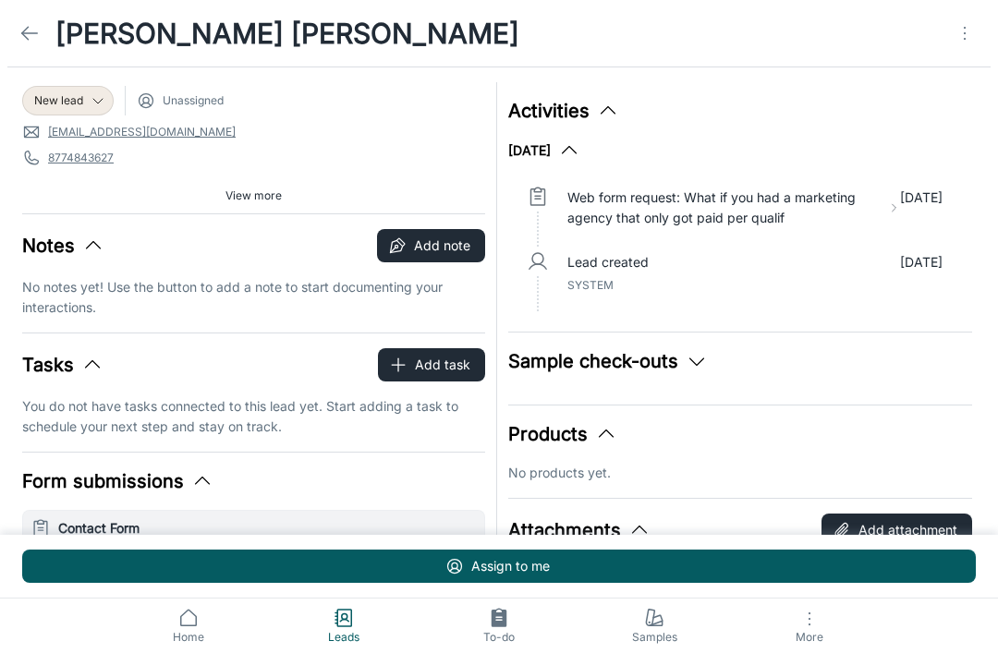
click at [968, 36] on icon "Open menu" at bounding box center [965, 33] width 22 height 22
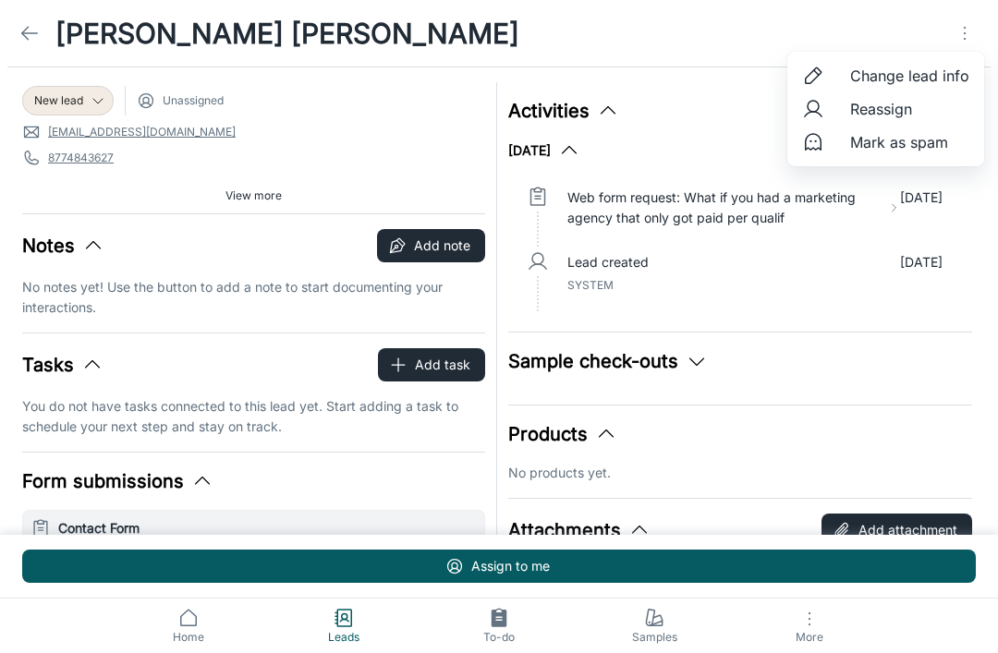
click at [934, 147] on span "Mark as spam" at bounding box center [909, 142] width 119 height 22
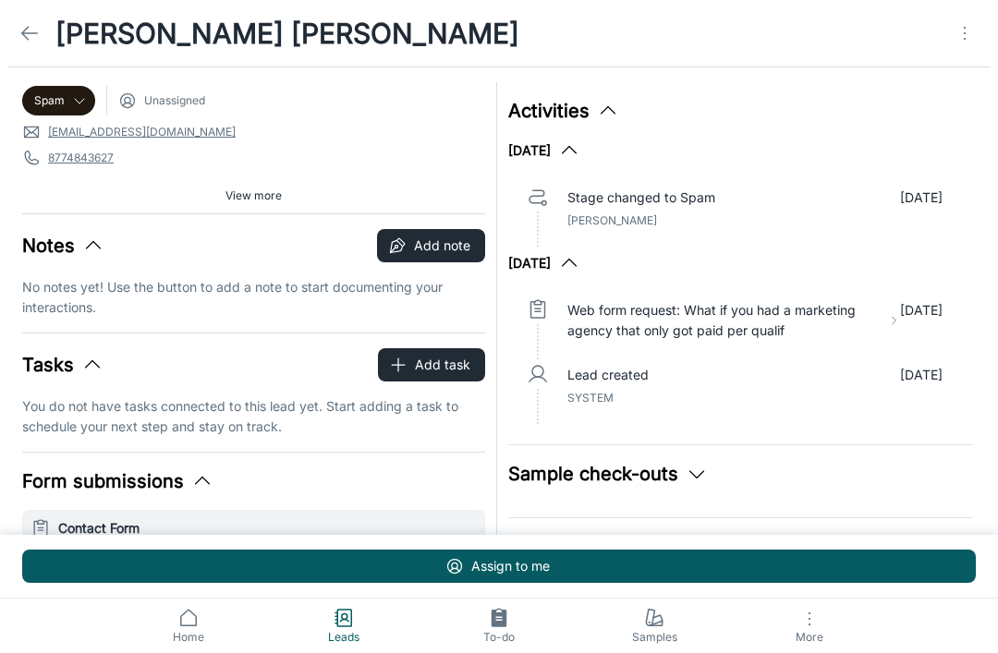
click at [37, 28] on icon at bounding box center [29, 33] width 22 height 22
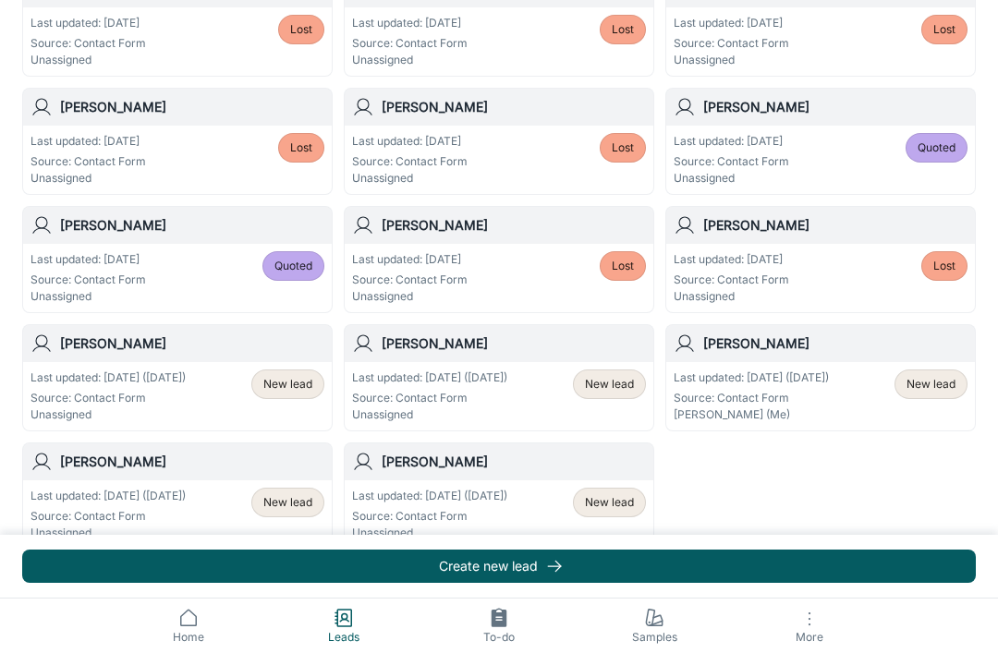
scroll to position [987, 0]
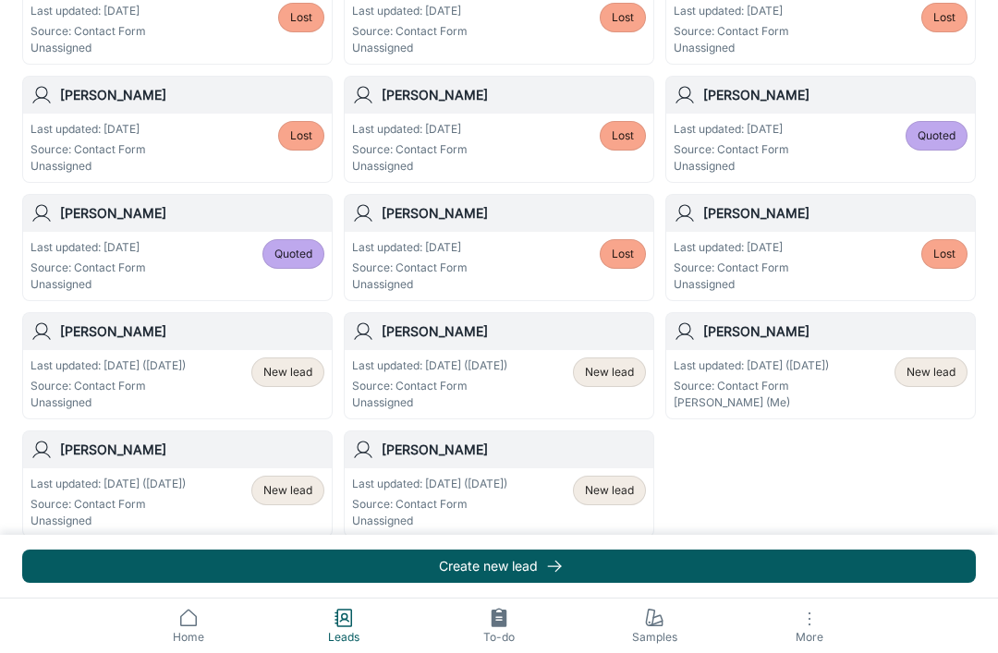
click at [616, 496] on span "New lead" at bounding box center [609, 490] width 49 height 17
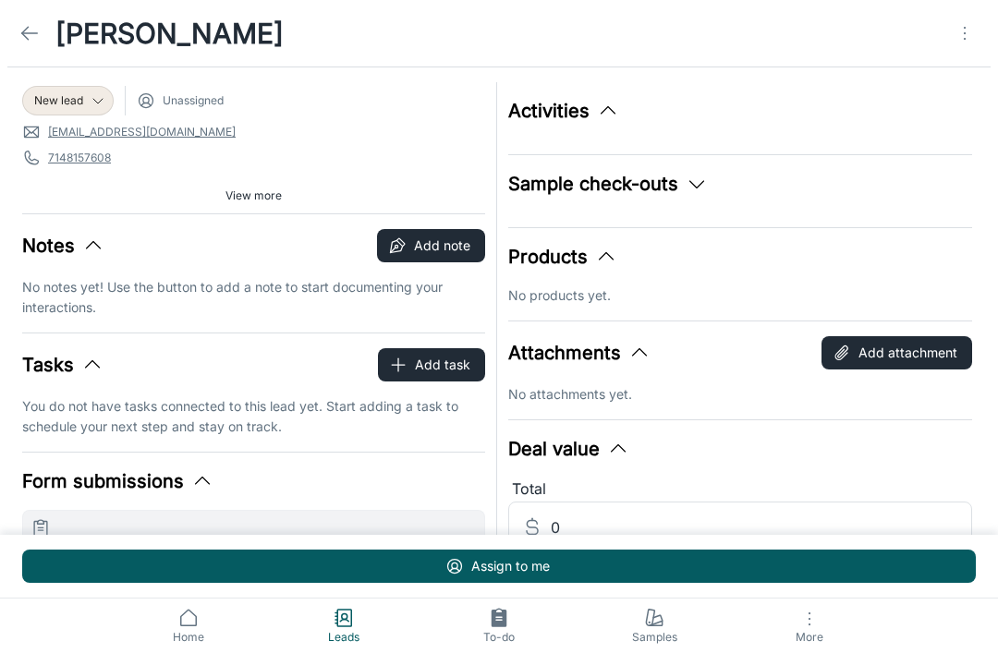
click at [959, 37] on icon "Open menu" at bounding box center [965, 33] width 22 height 22
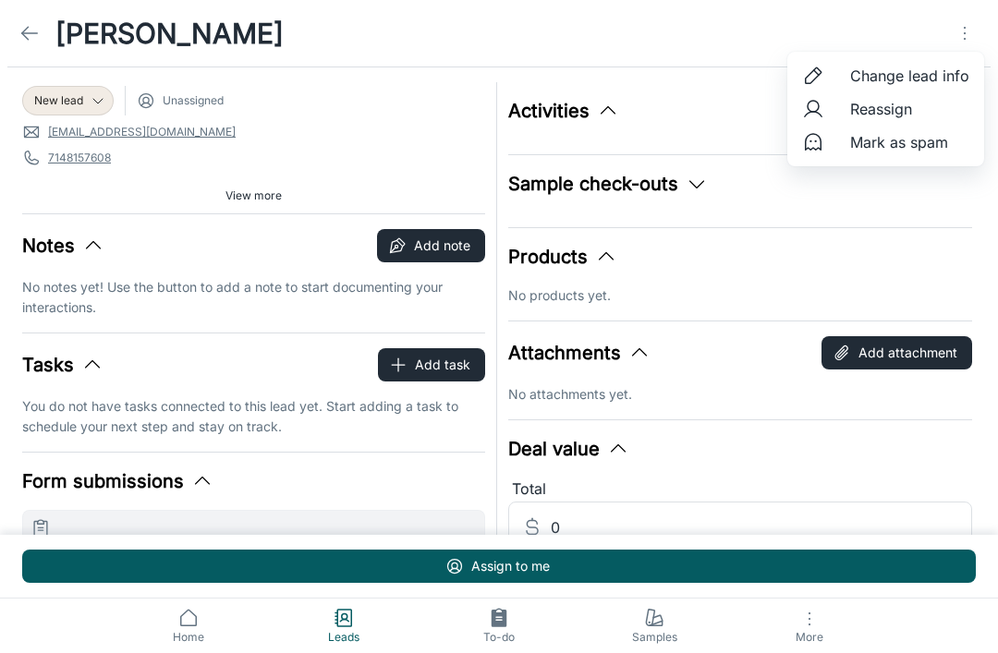
click at [929, 155] on li "Mark as spam" at bounding box center [885, 142] width 197 height 33
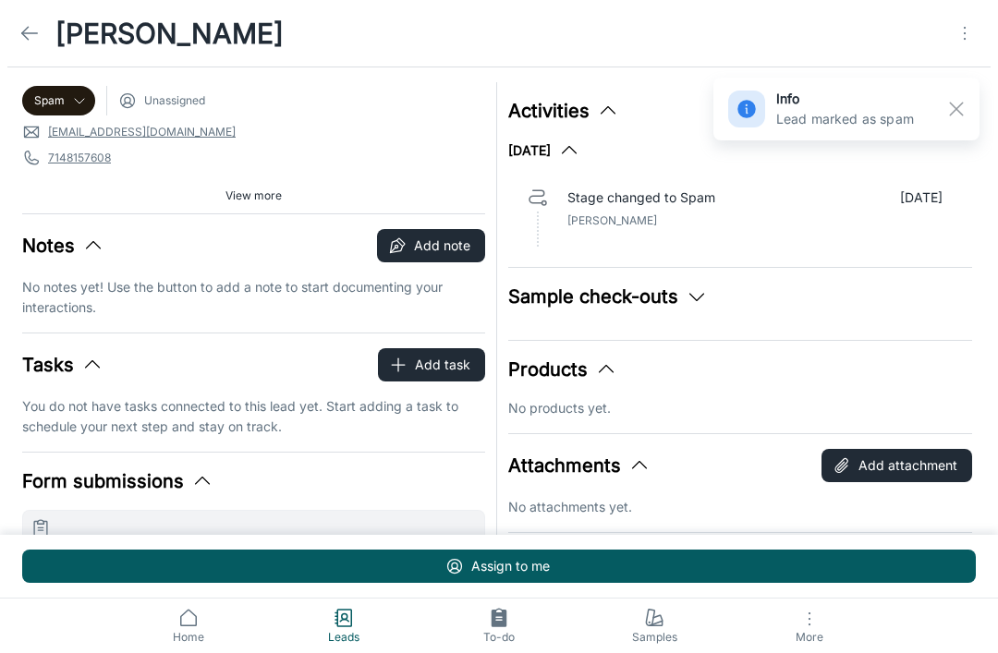
click at [30, 26] on icon at bounding box center [29, 33] width 22 height 22
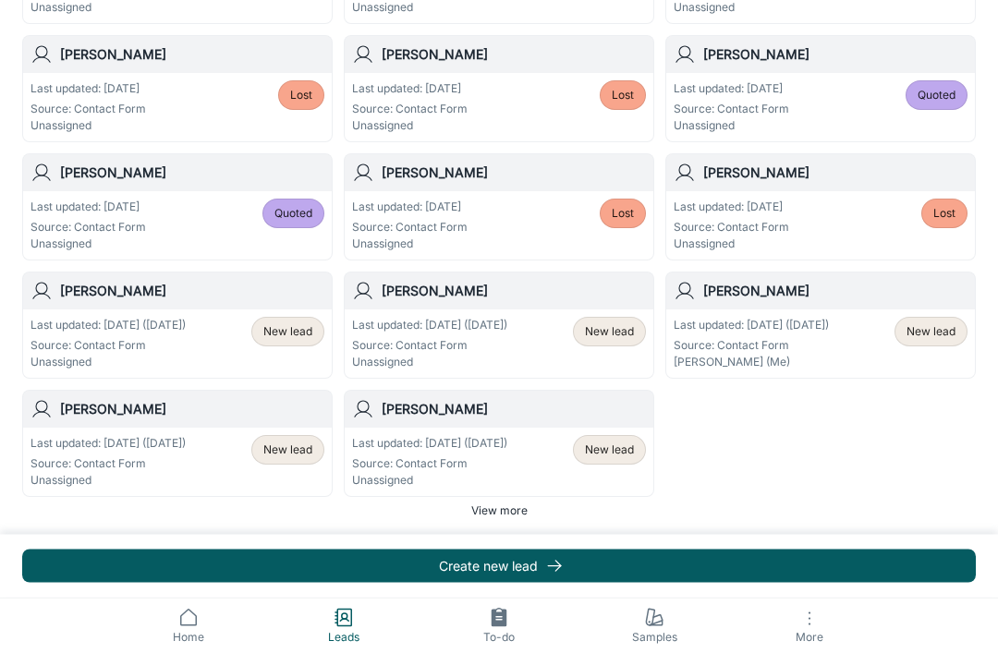
scroll to position [1046, 0]
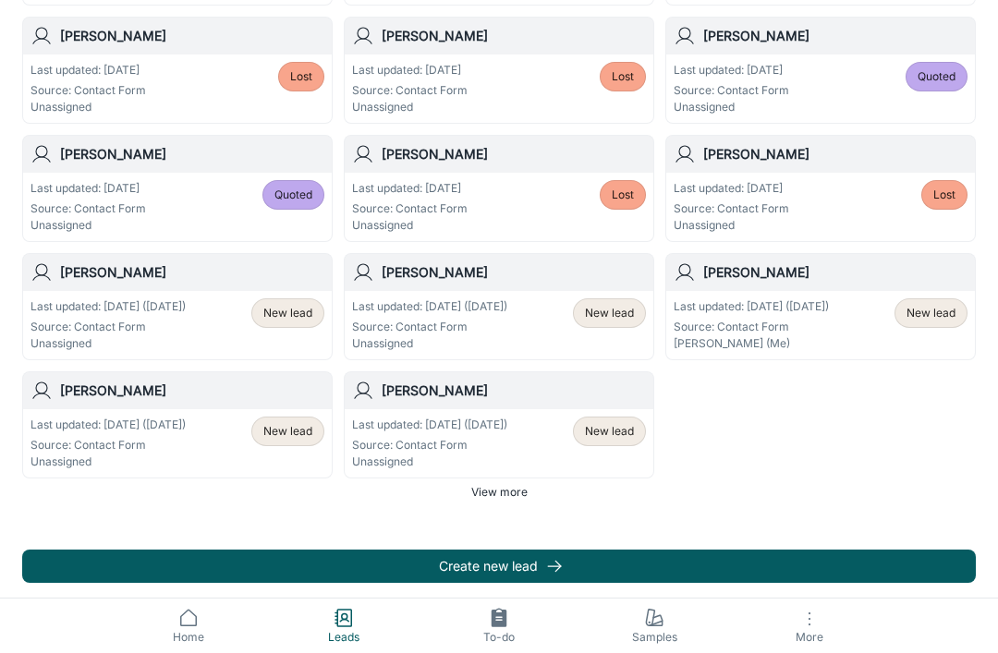
click at [621, 437] on span "New lead" at bounding box center [609, 431] width 49 height 17
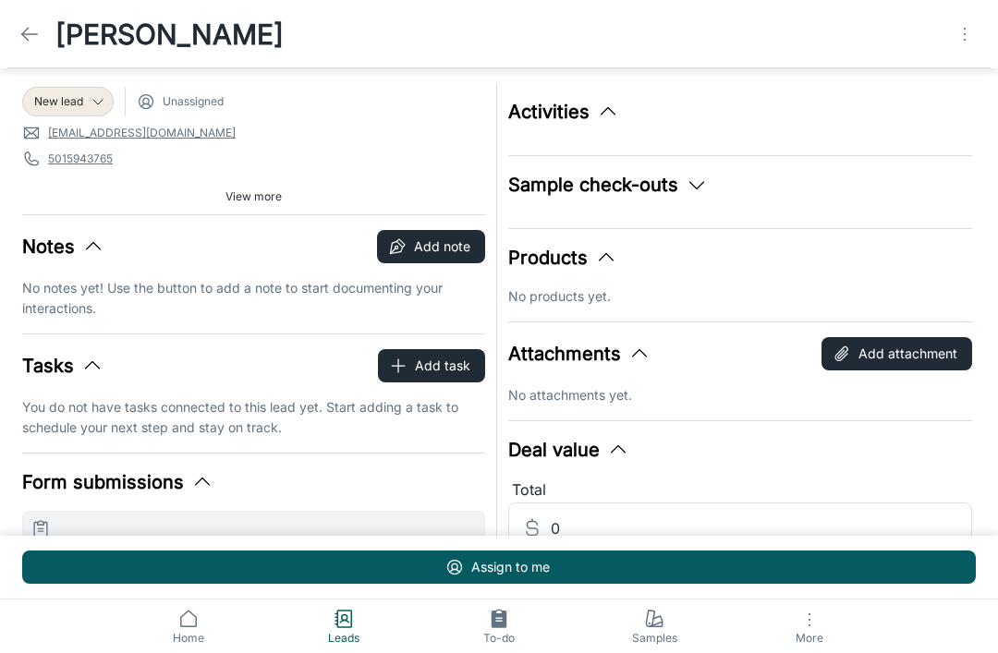
click at [965, 42] on icon "Open menu" at bounding box center [965, 33] width 22 height 22
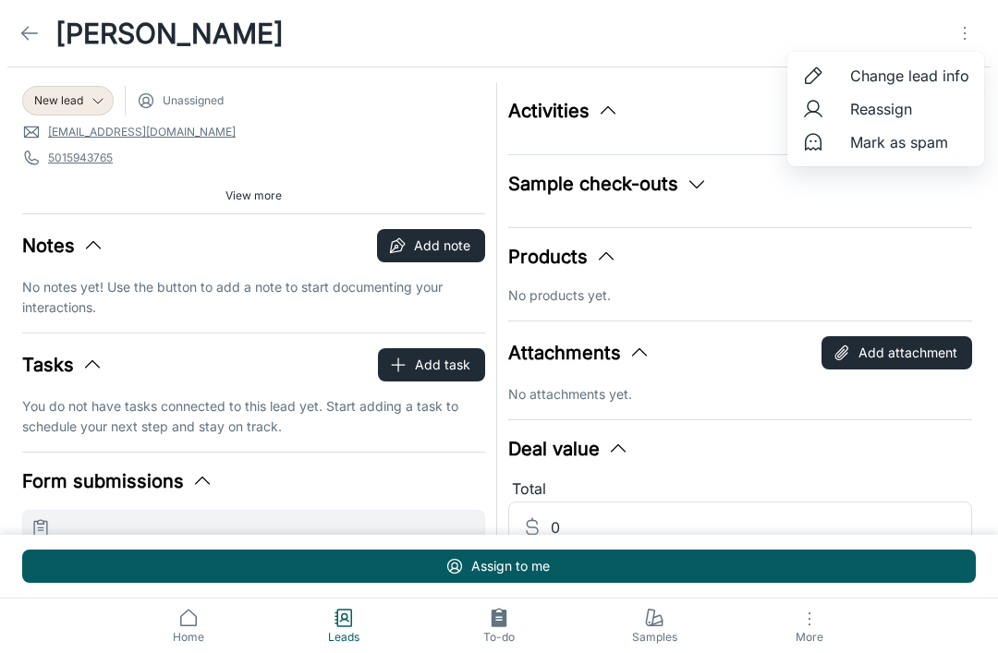
click at [925, 146] on span "Mark as spam" at bounding box center [909, 142] width 119 height 22
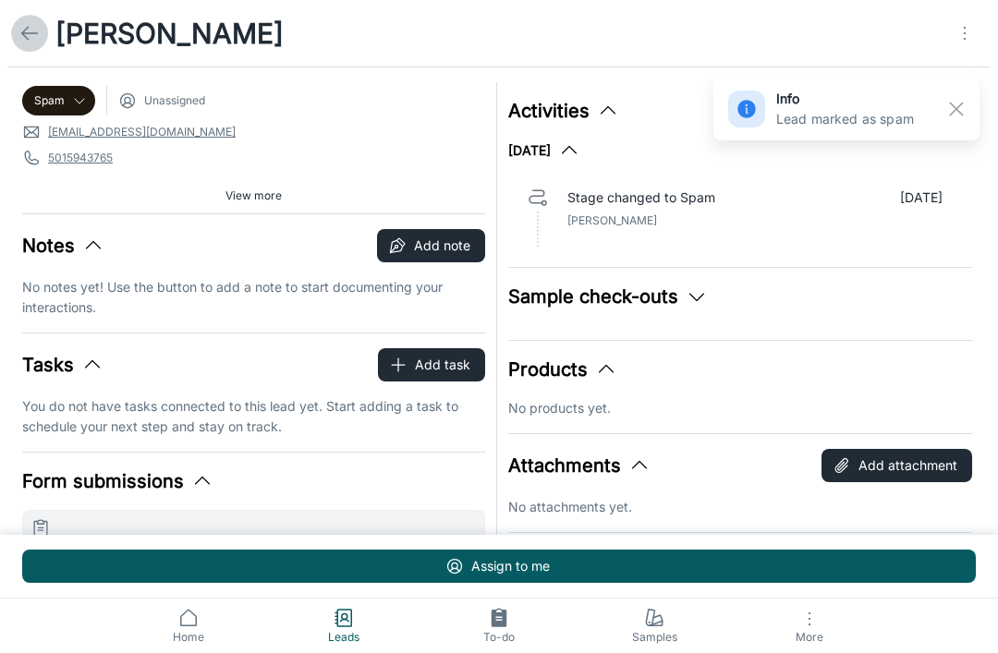
click at [30, 37] on icon at bounding box center [29, 33] width 22 height 22
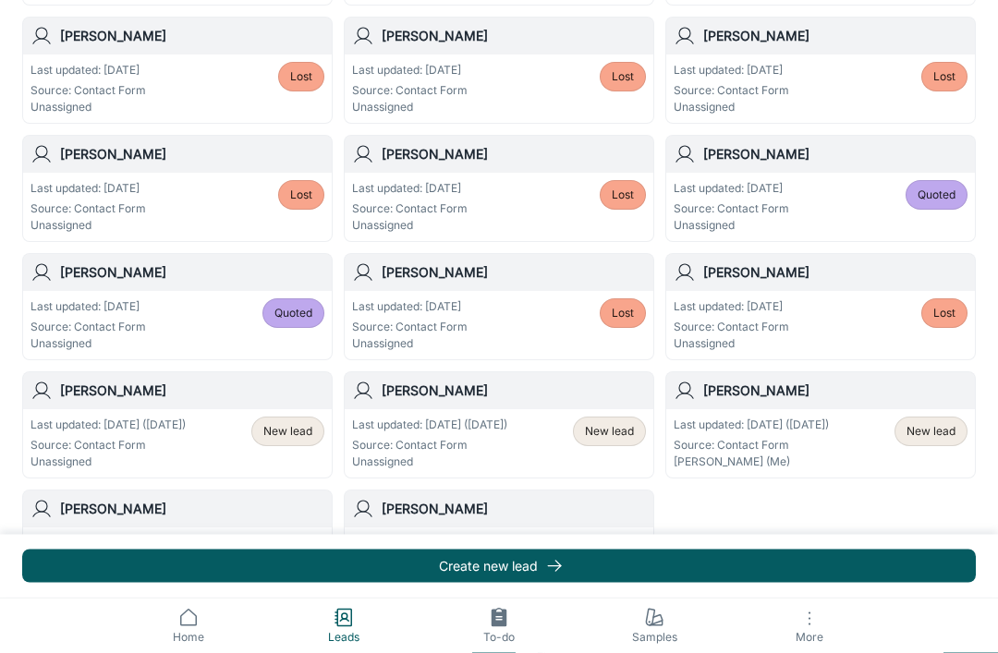
scroll to position [987, 0]
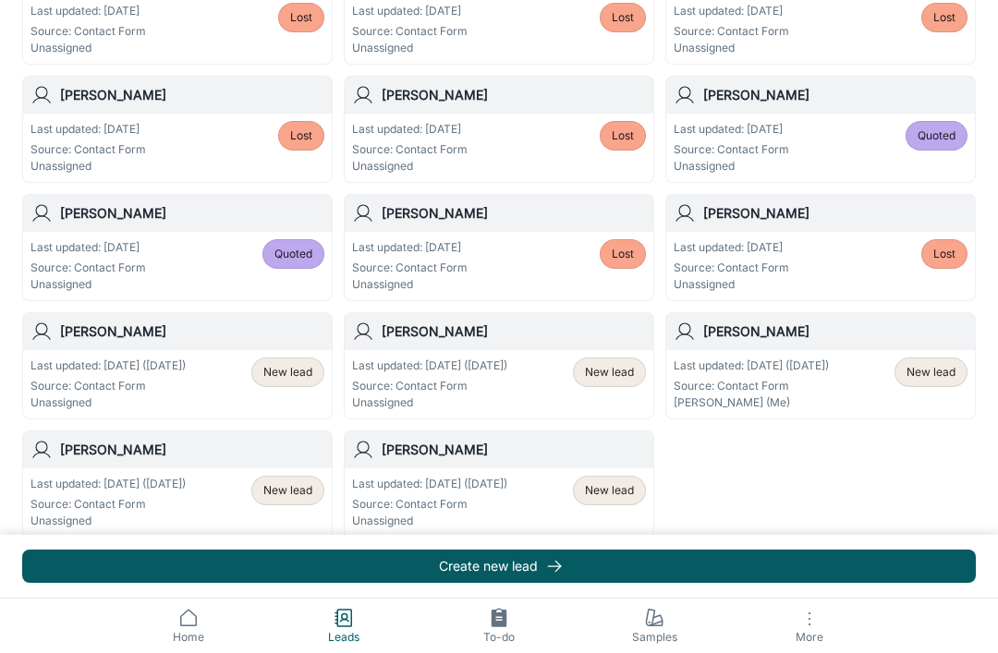
click at [620, 492] on span "New lead" at bounding box center [609, 490] width 49 height 17
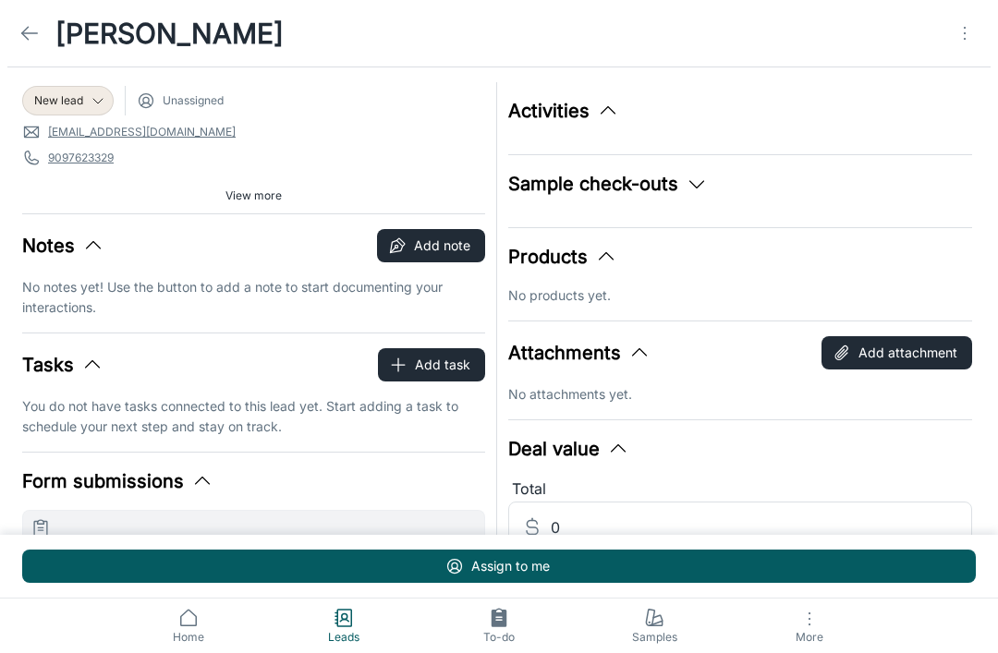
click at [59, 99] on span "New lead" at bounding box center [58, 100] width 49 height 17
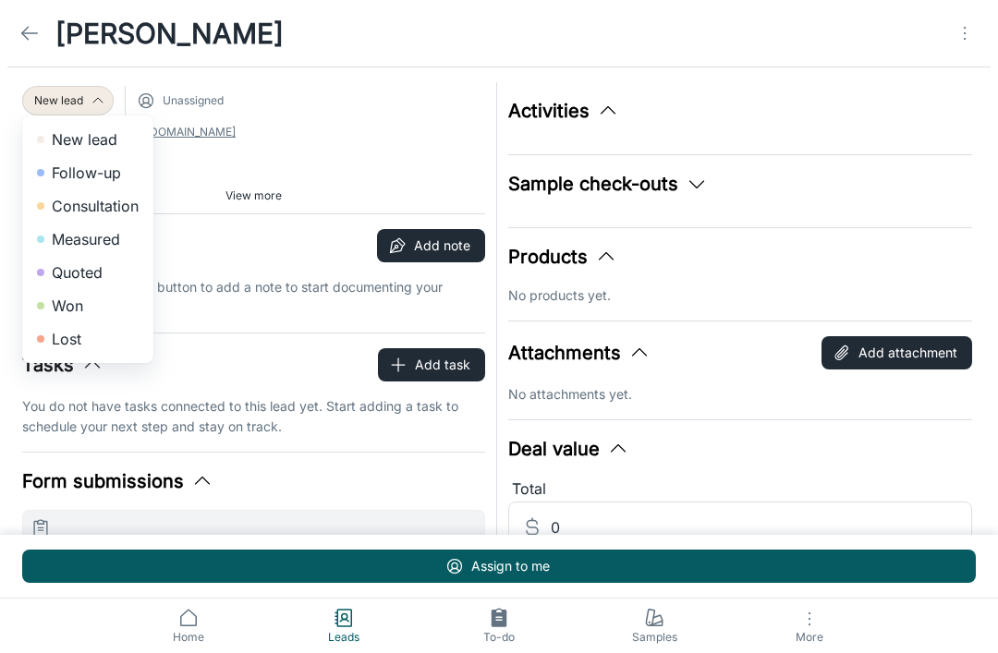
click at [48, 305] on li "Won" at bounding box center [87, 305] width 131 height 33
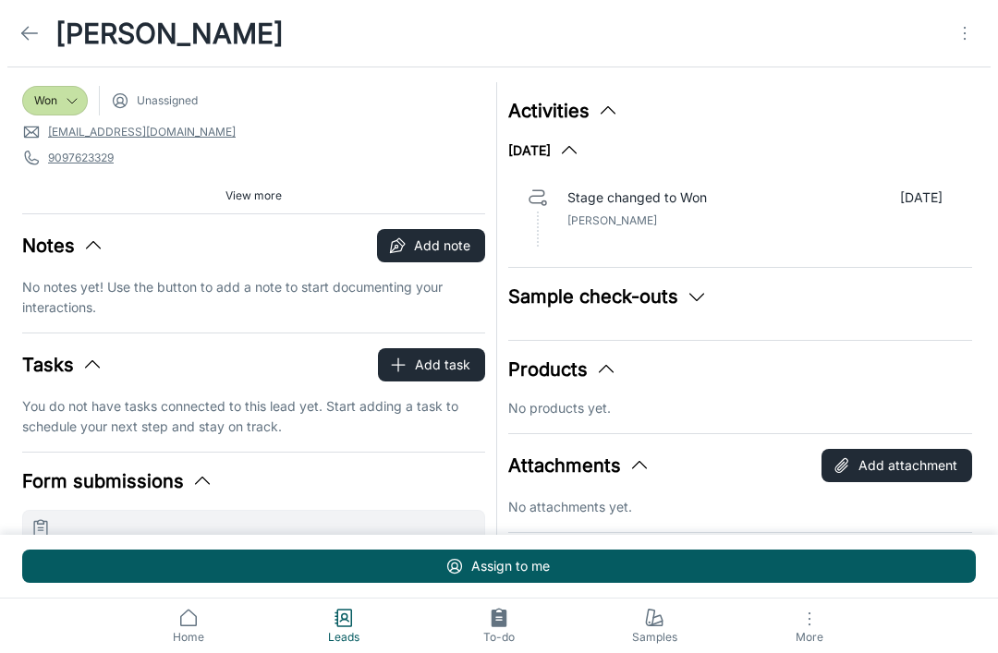
click at [37, 29] on icon at bounding box center [29, 33] width 22 height 22
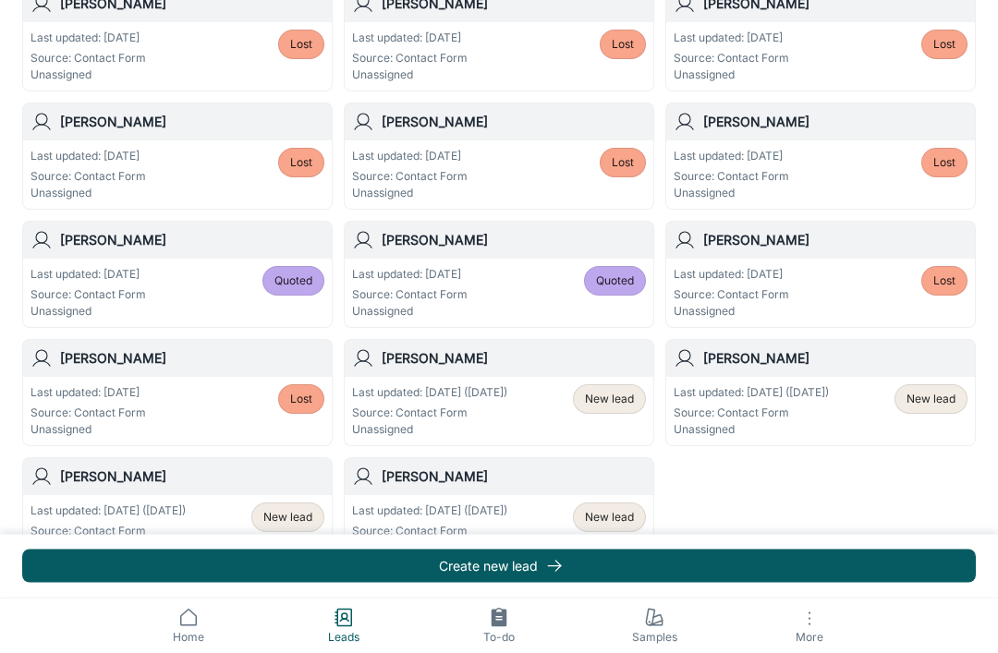
scroll to position [987, 0]
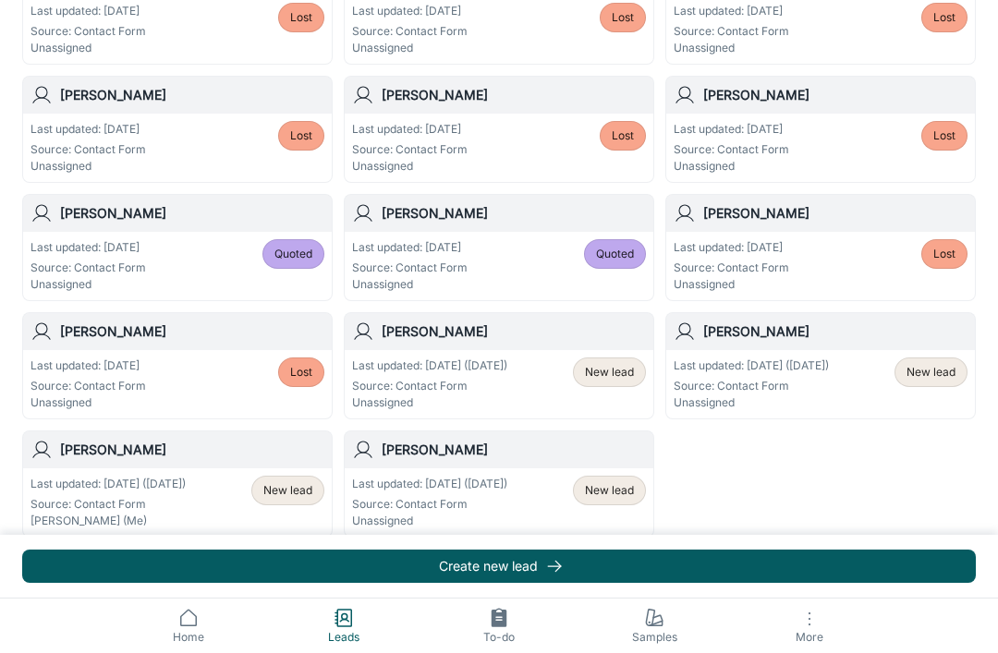
click at [511, 551] on span "View more" at bounding box center [499, 551] width 56 height 17
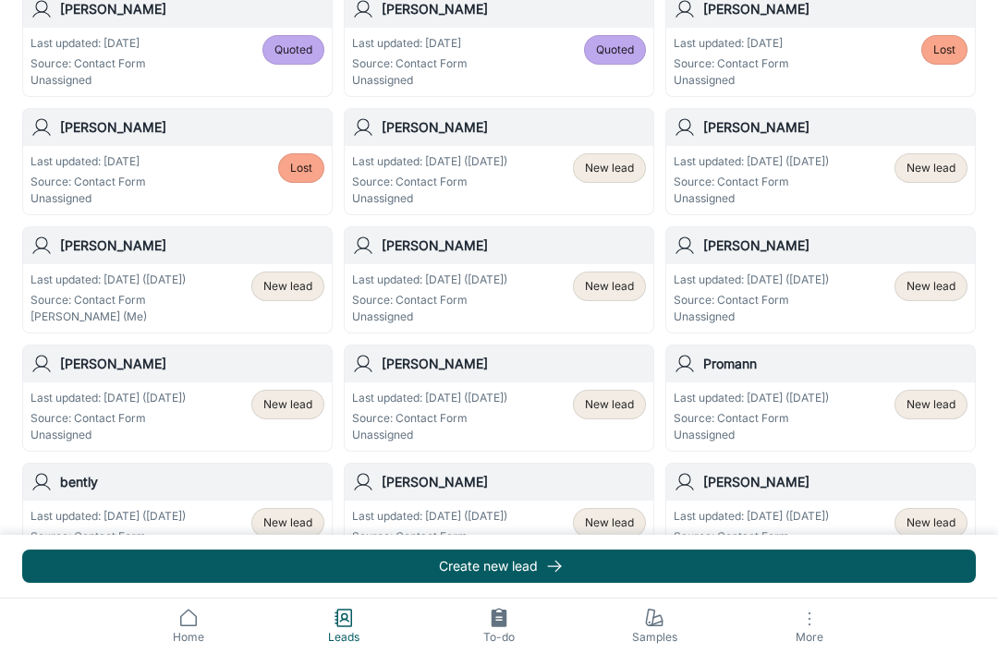
scroll to position [1432, 0]
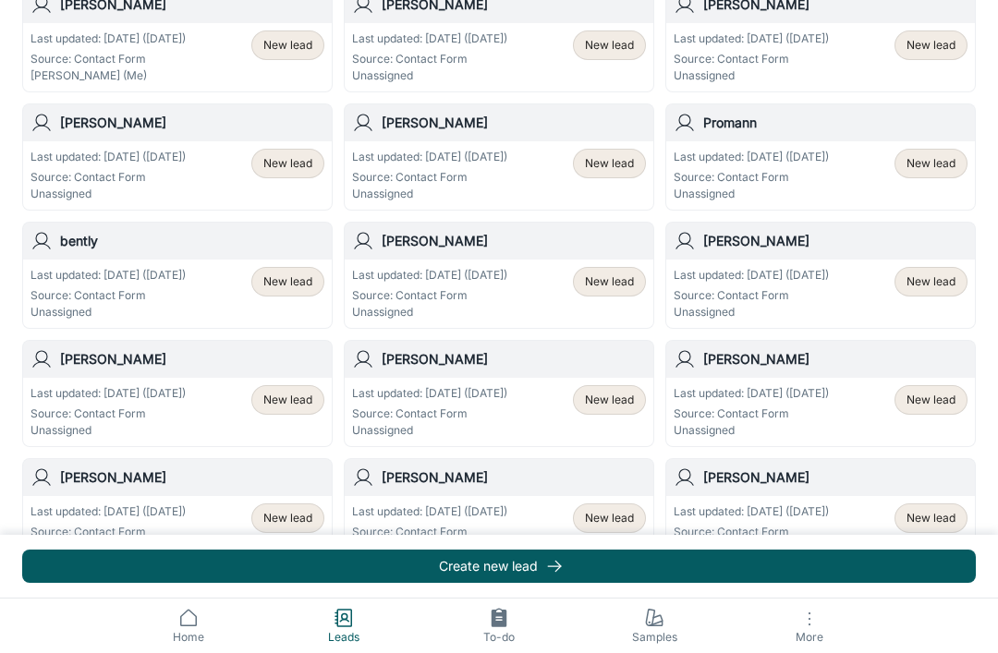
click at [941, 518] on span "New lead" at bounding box center [930, 518] width 49 height 17
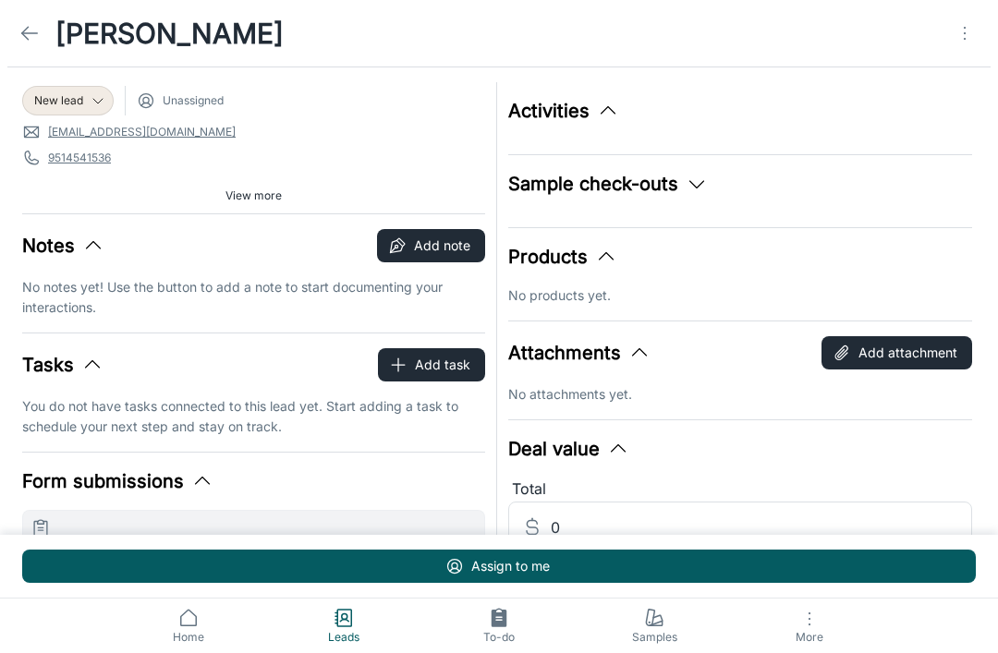
click at [28, 30] on icon at bounding box center [29, 33] width 22 height 22
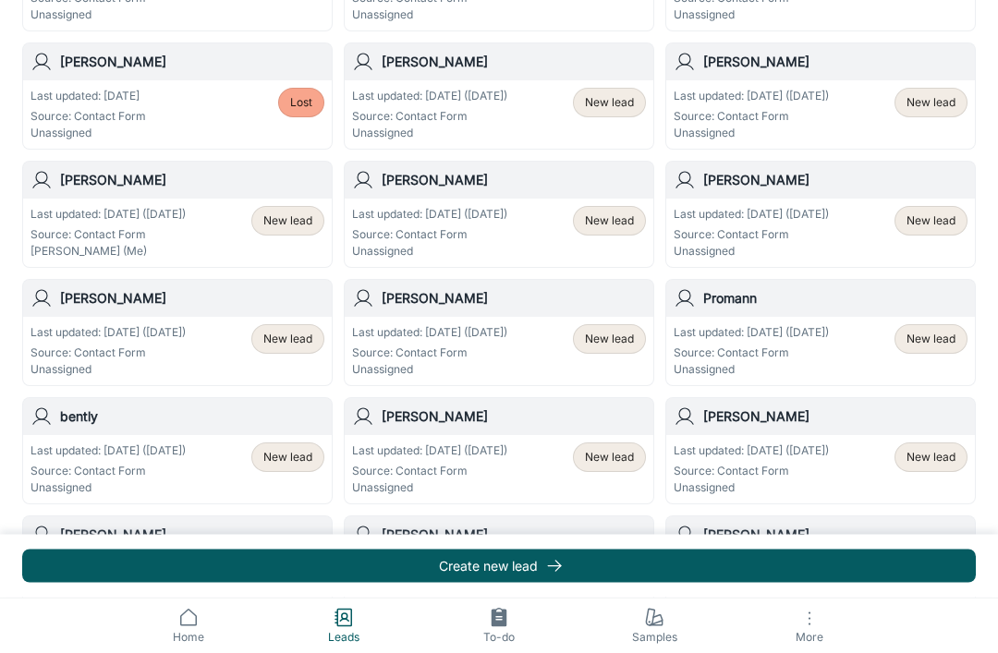
scroll to position [1432, 0]
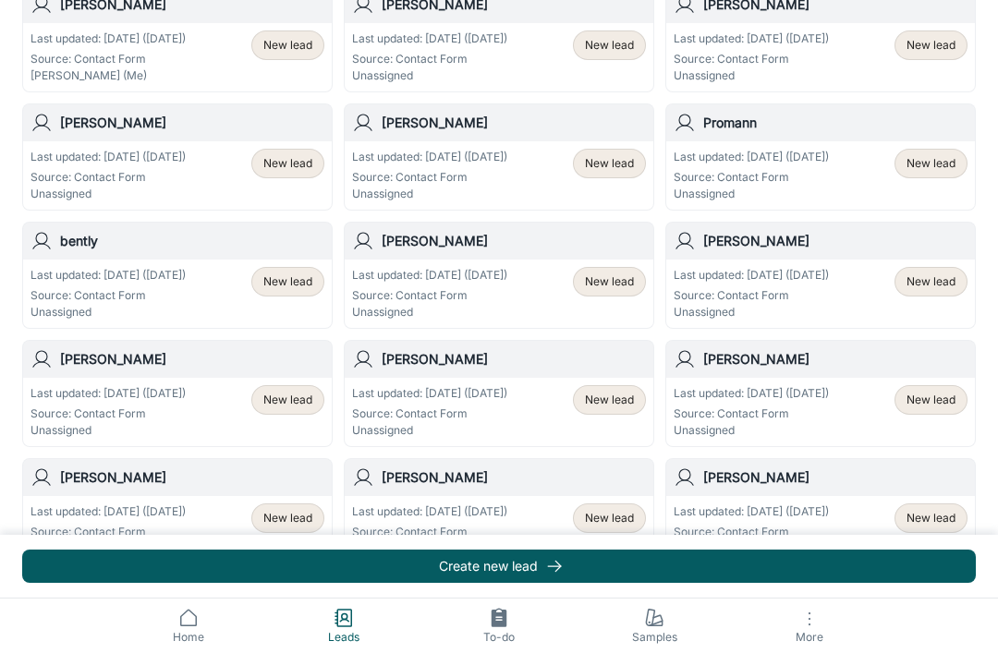
click at [829, 515] on p "Last updated: [DATE] ([DATE])" at bounding box center [751, 512] width 155 height 17
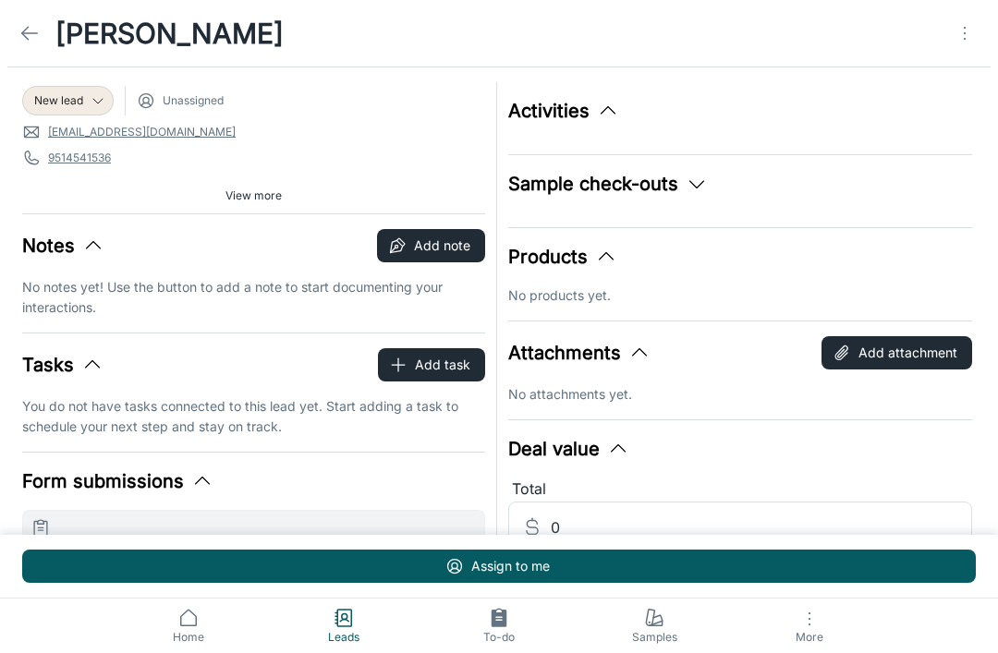
click at [63, 101] on span "New lead" at bounding box center [58, 100] width 49 height 17
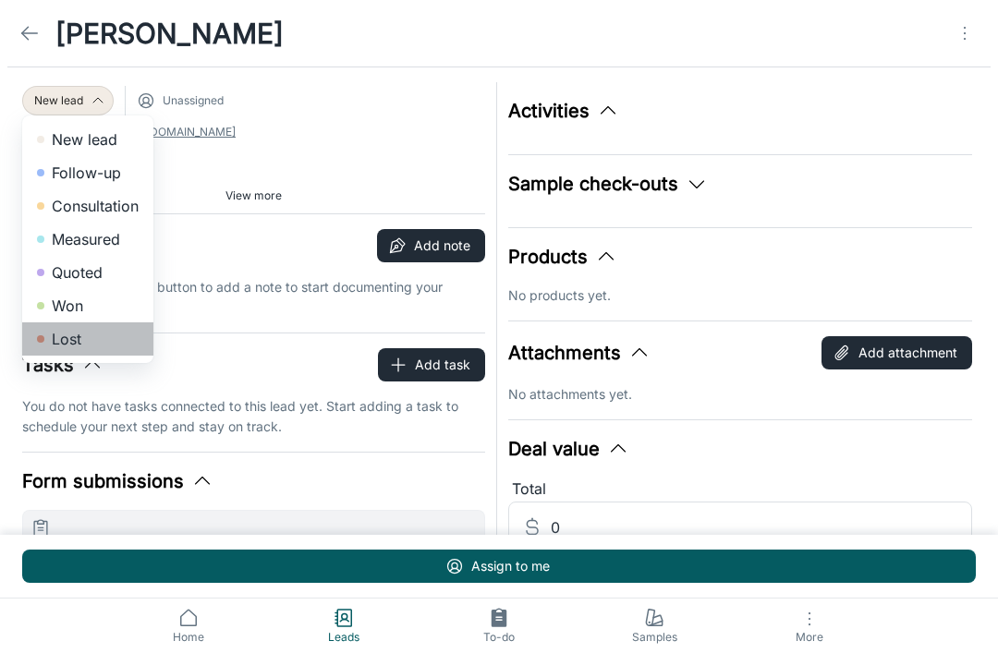
click at [55, 344] on li "Lost" at bounding box center [87, 338] width 131 height 33
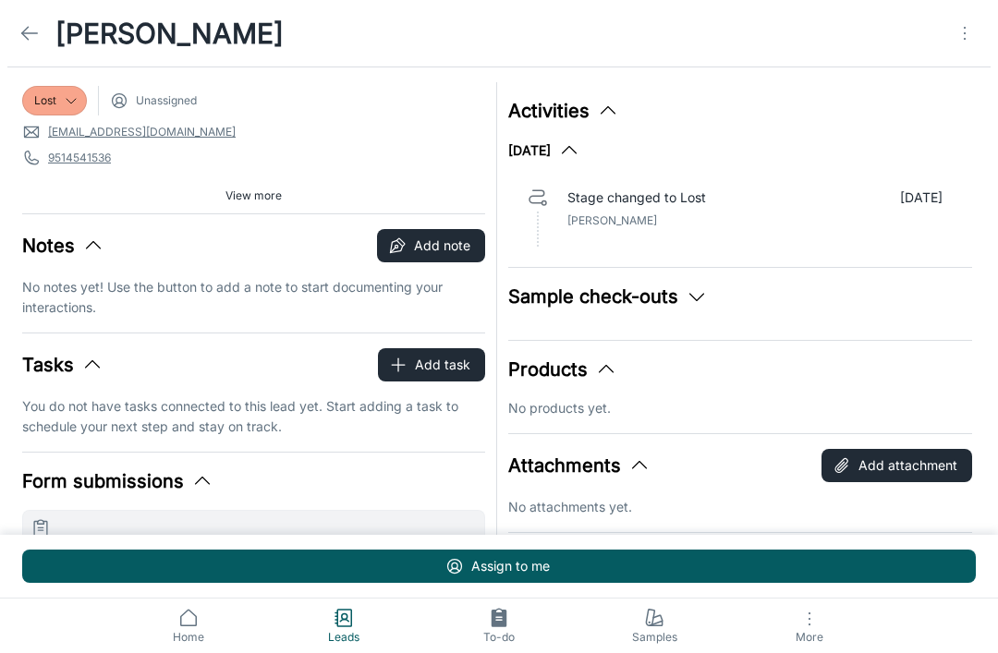
click at [35, 33] on line at bounding box center [30, 33] width 16 height 0
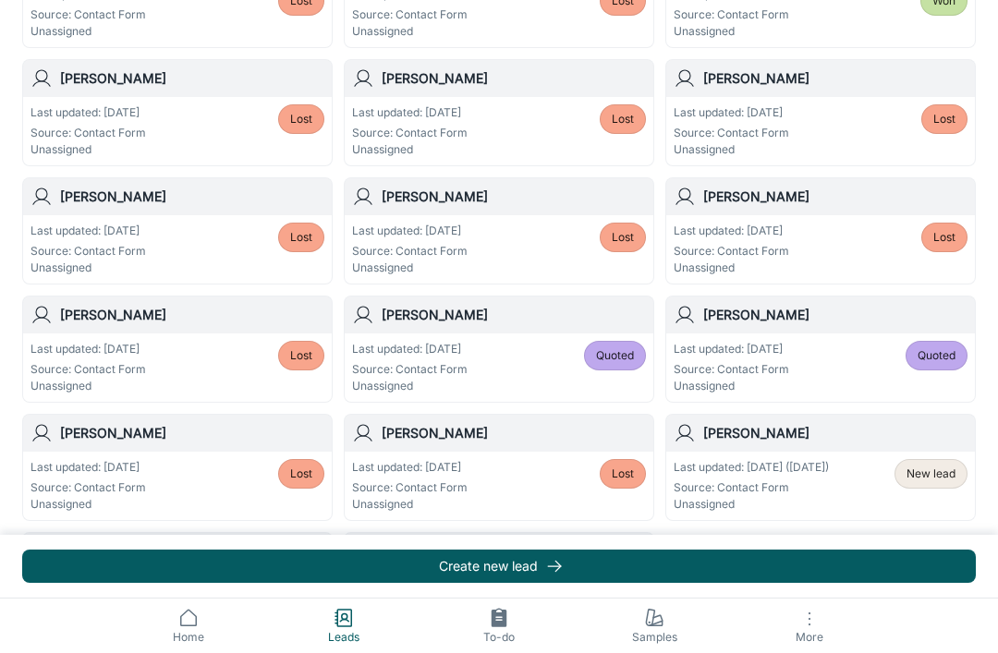
scroll to position [987, 0]
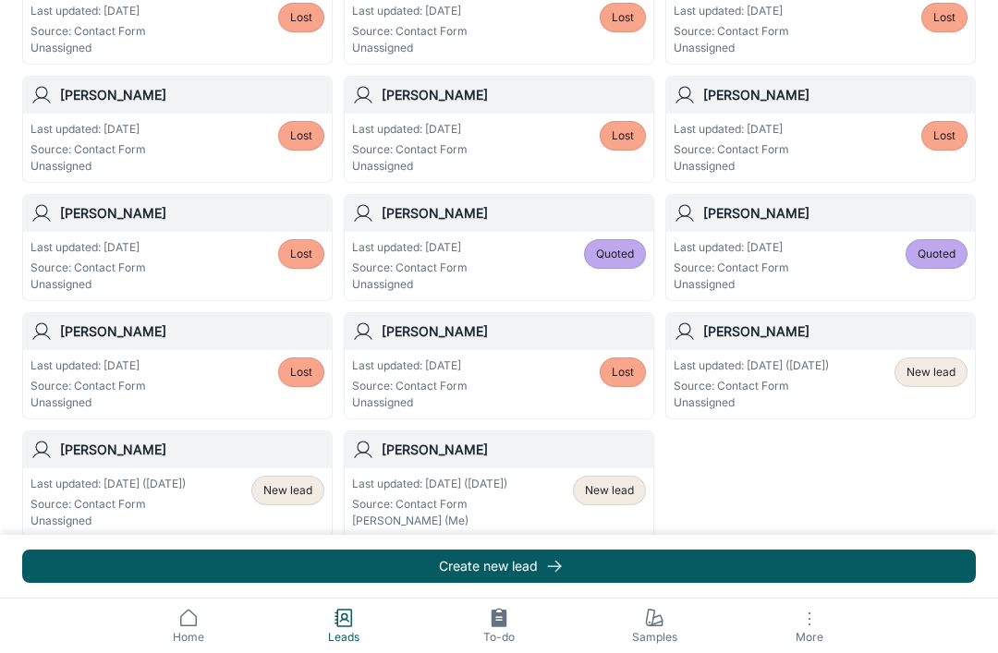
click at [507, 555] on span "View more" at bounding box center [499, 551] width 56 height 17
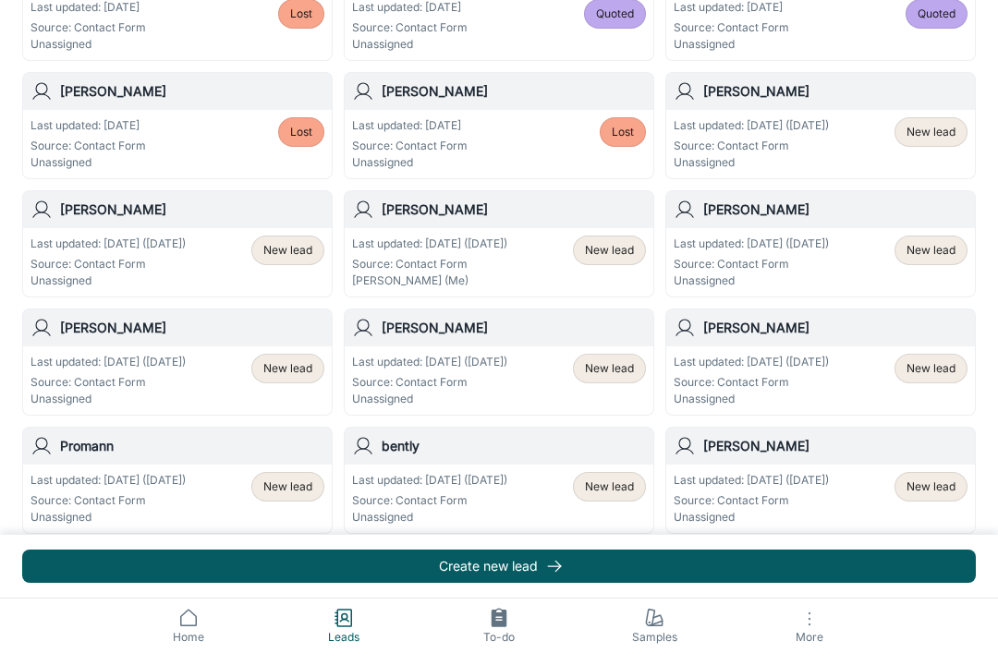
scroll to position [1432, 0]
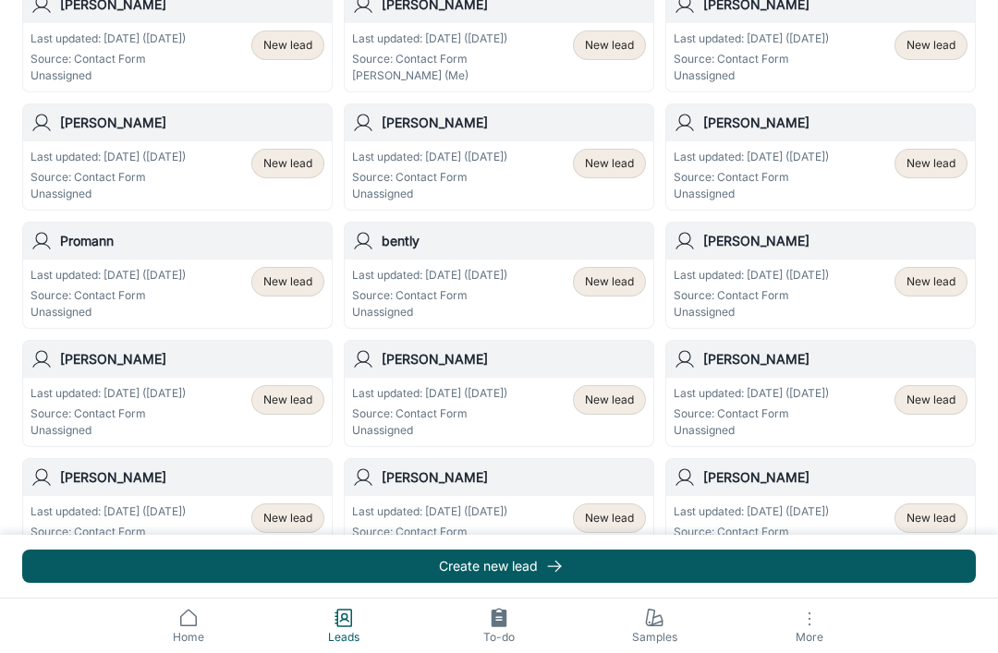
click at [937, 522] on span "New lead" at bounding box center [930, 518] width 49 height 17
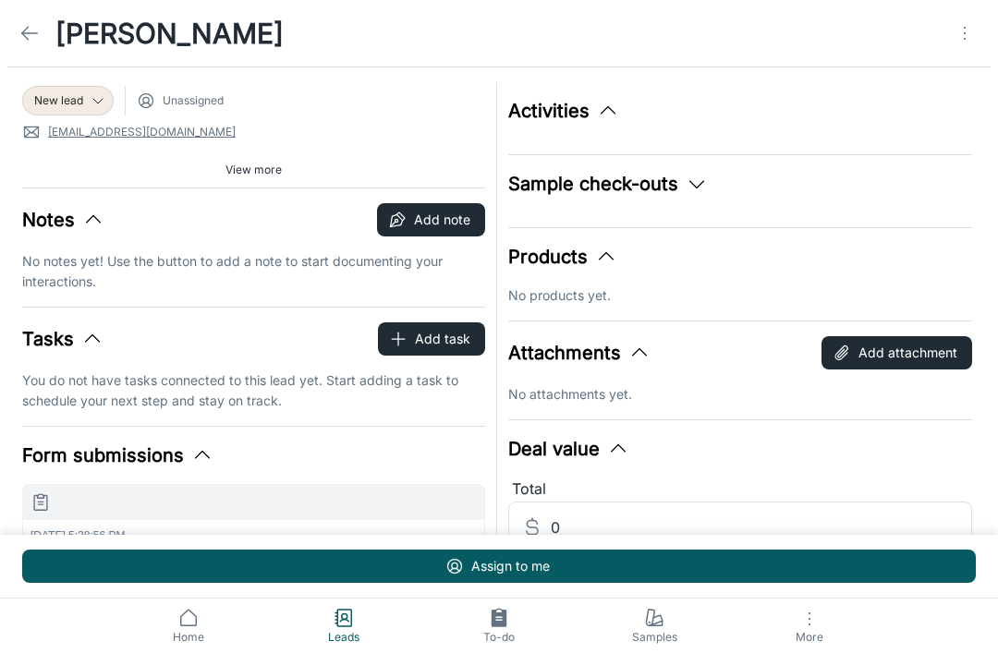
click at [968, 34] on icon "Open menu" at bounding box center [965, 33] width 22 height 22
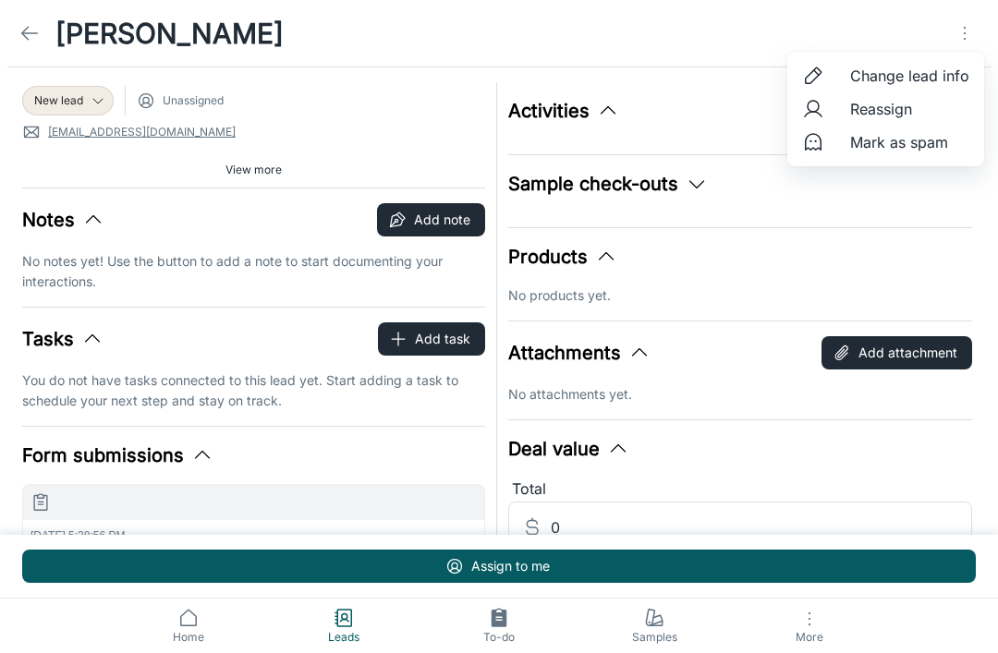
click at [903, 140] on span "Mark as spam" at bounding box center [909, 142] width 119 height 22
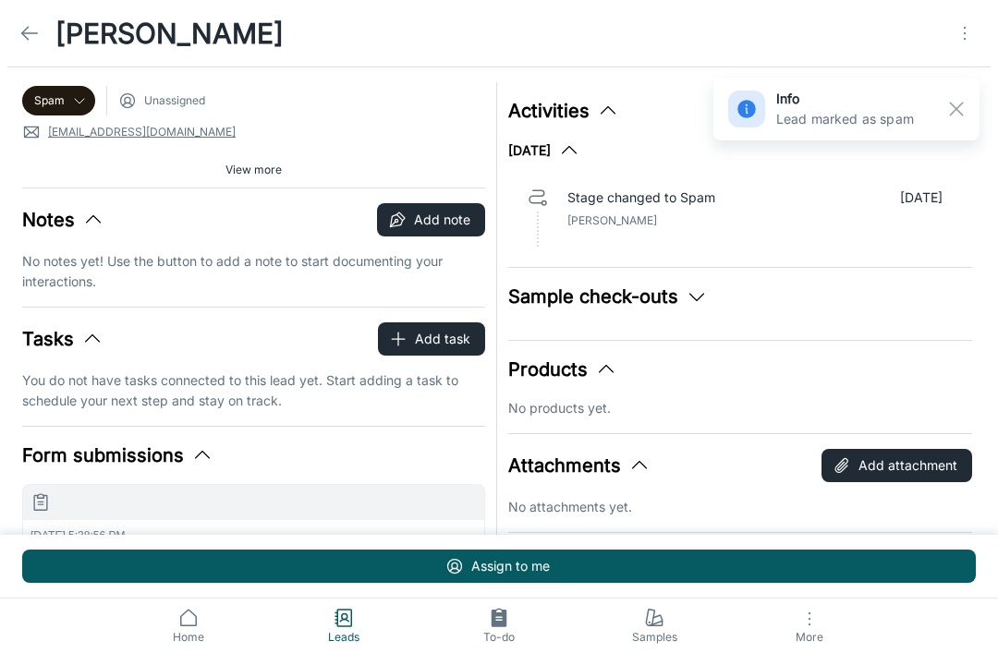
click at [27, 22] on icon at bounding box center [29, 33] width 22 height 22
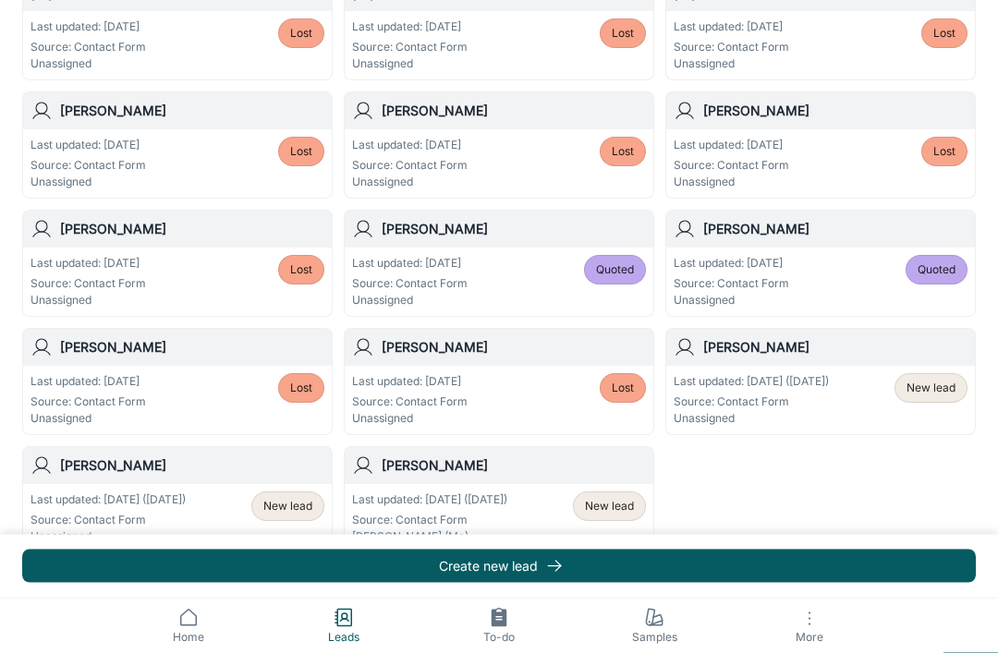
scroll to position [987, 0]
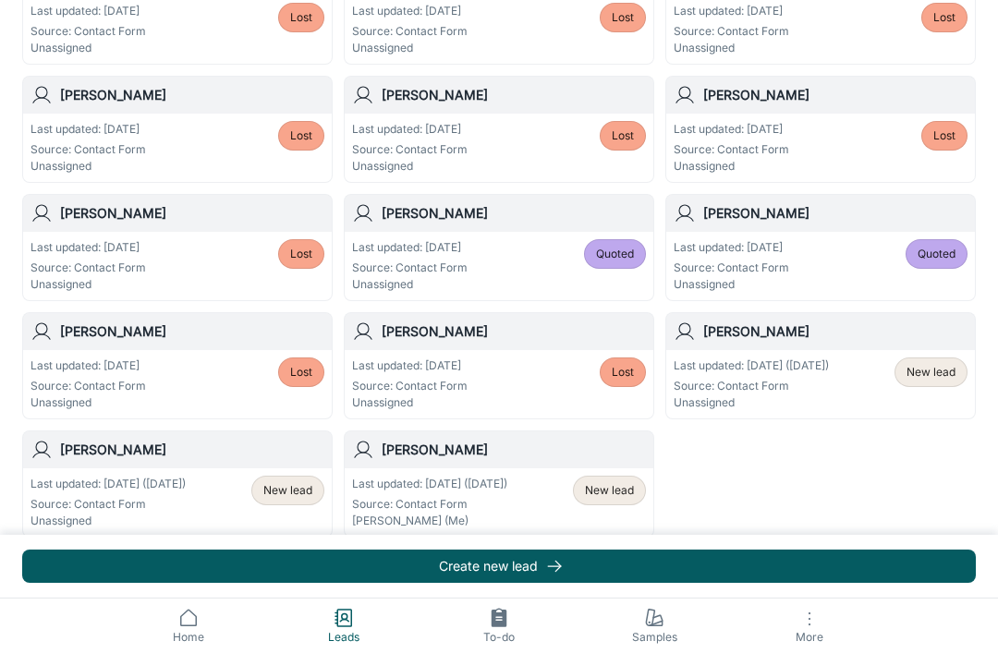
click at [514, 564] on button "View more" at bounding box center [499, 552] width 71 height 28
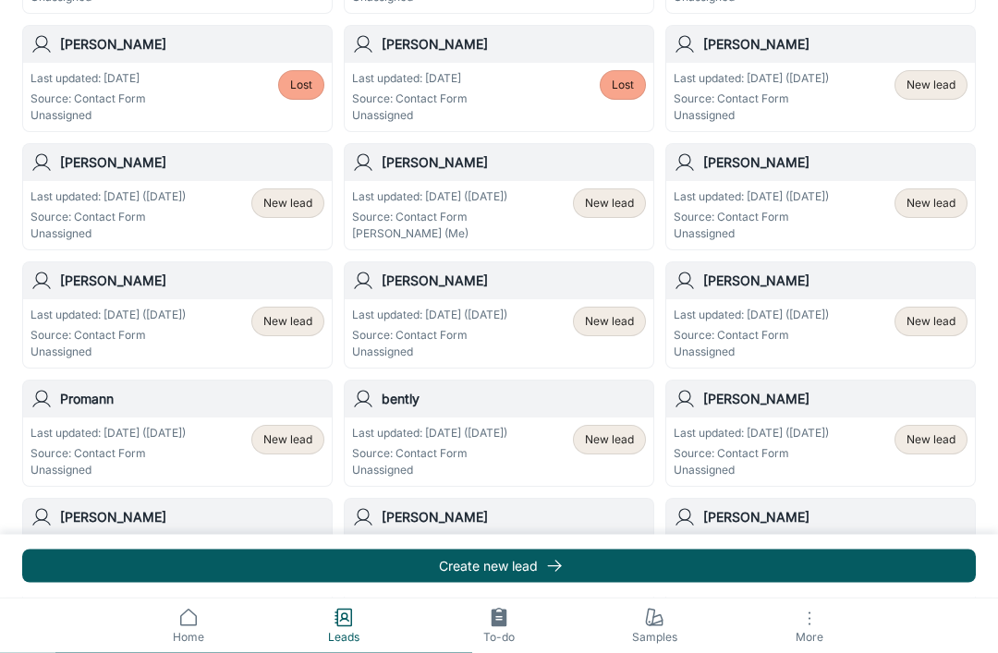
scroll to position [1432, 0]
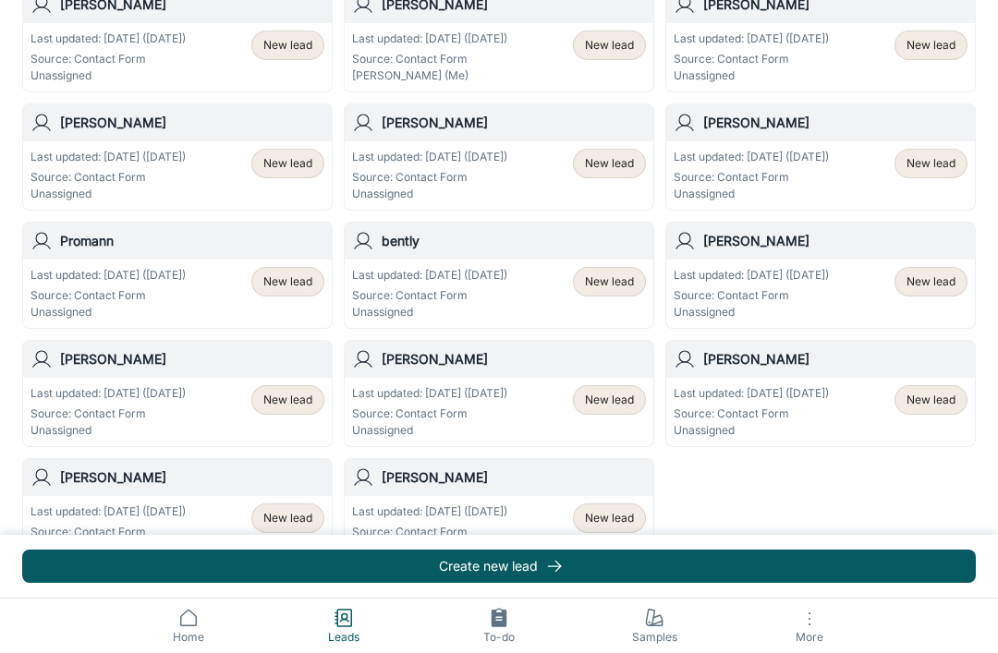
click at [507, 514] on p "Last updated: [DATE] ([DATE])" at bounding box center [429, 512] width 155 height 17
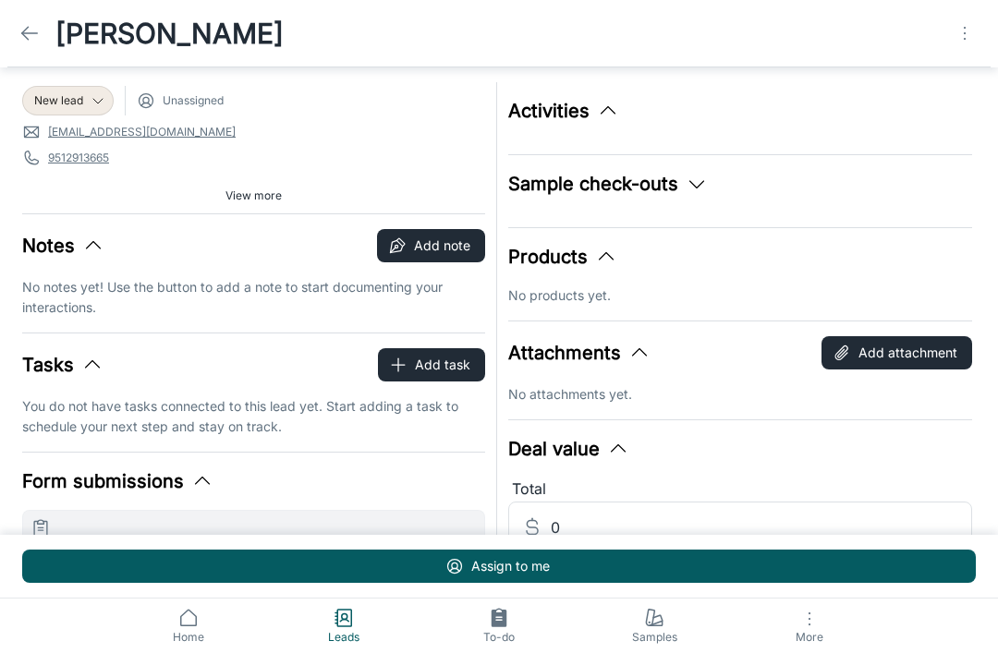
click at [970, 35] on icon "Open menu" at bounding box center [965, 33] width 22 height 22
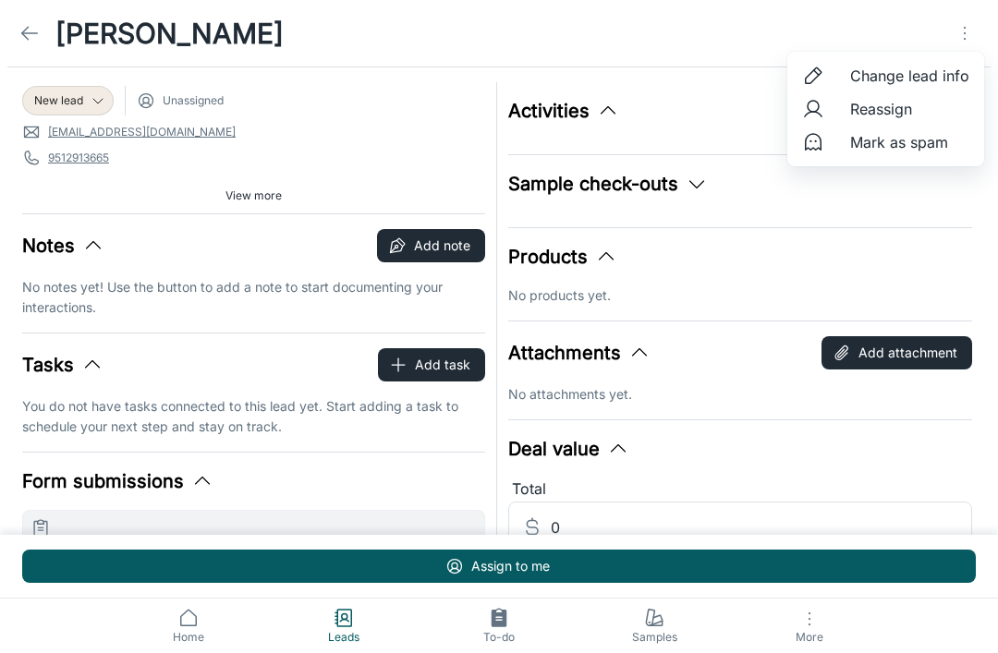
click at [924, 147] on span "Mark as spam" at bounding box center [909, 142] width 119 height 22
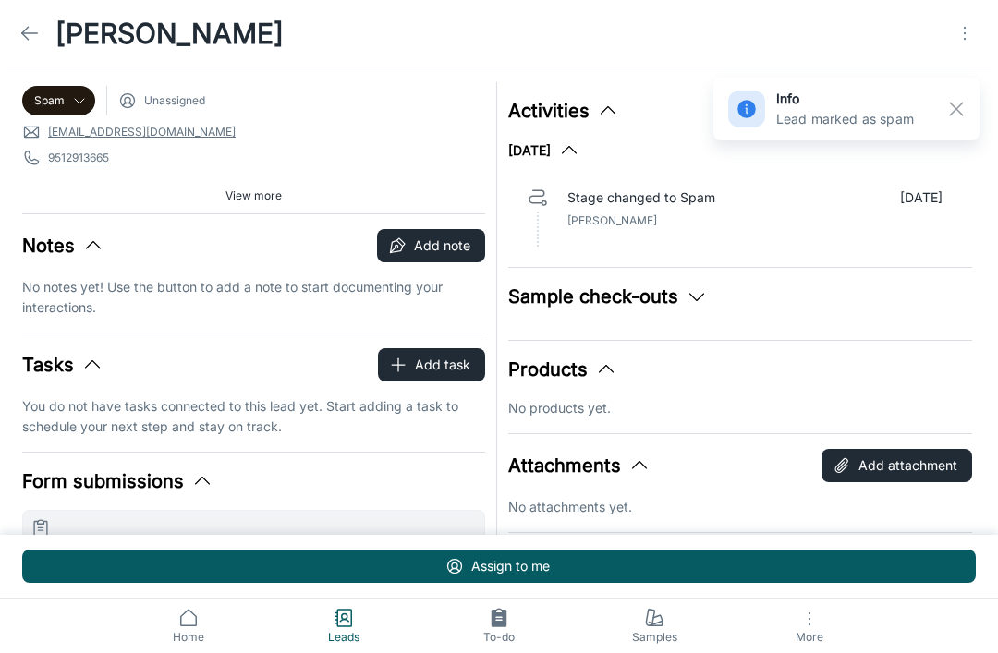
click at [35, 32] on icon at bounding box center [29, 33] width 22 height 22
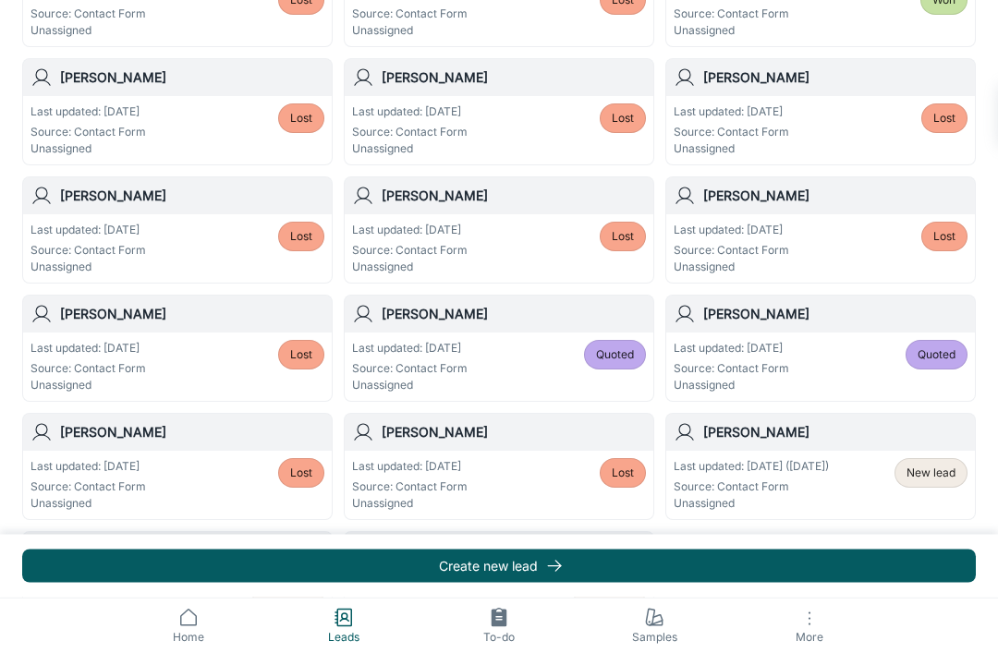
scroll to position [987, 0]
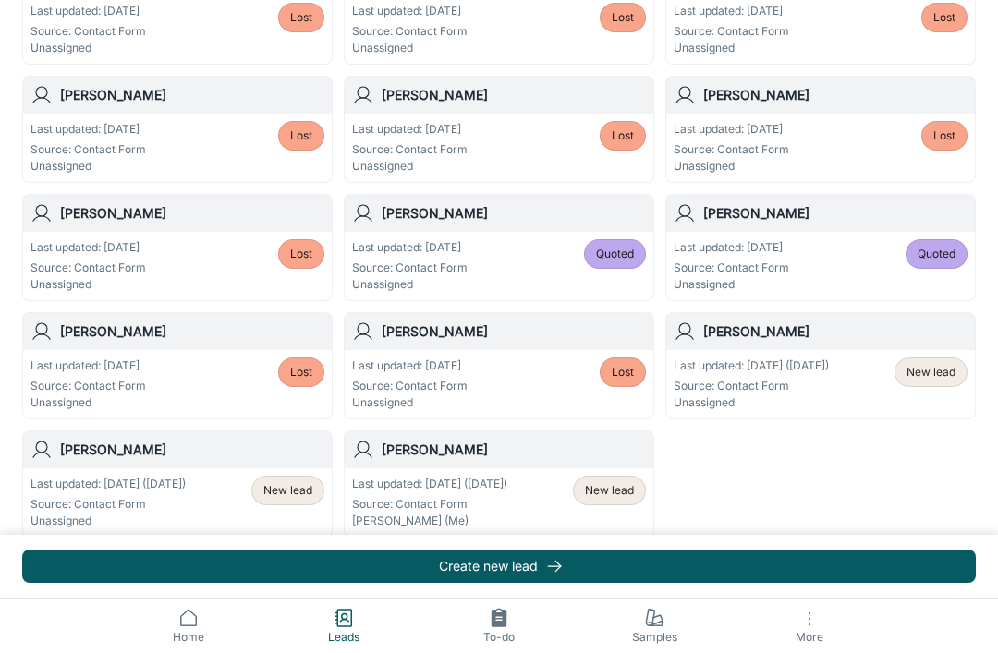
click at [506, 551] on span "View more" at bounding box center [499, 551] width 56 height 17
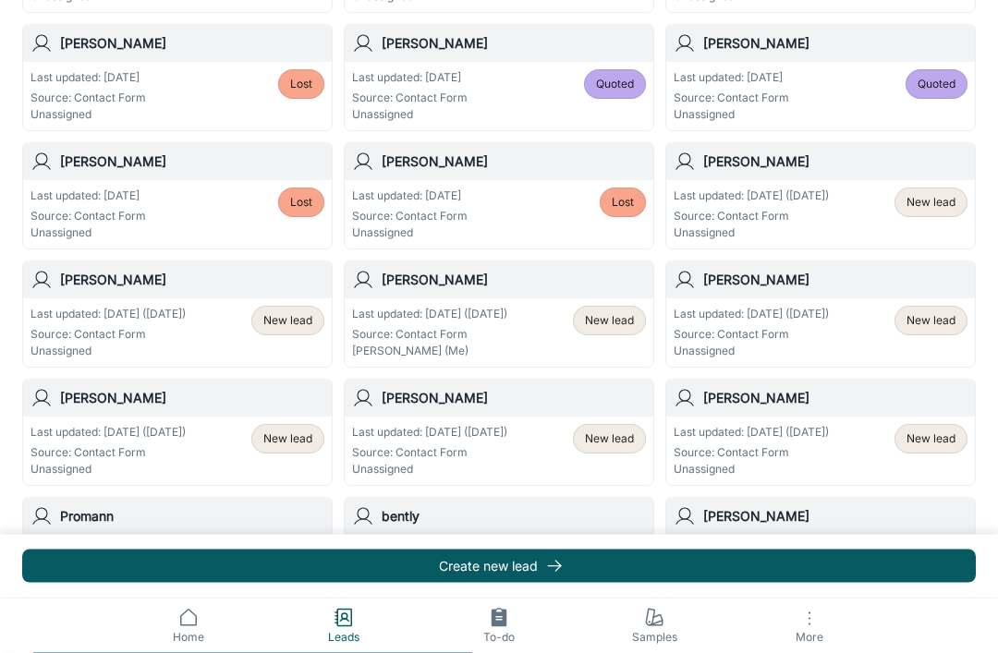
scroll to position [1432, 0]
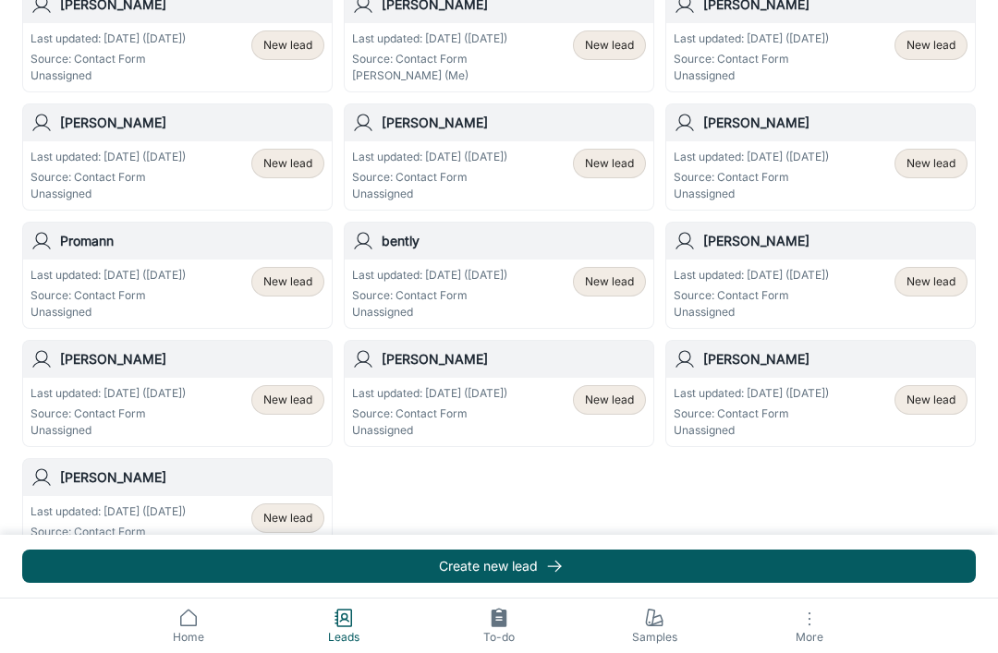
click at [164, 513] on p "Last updated: [DATE] ([DATE])" at bounding box center [107, 512] width 155 height 17
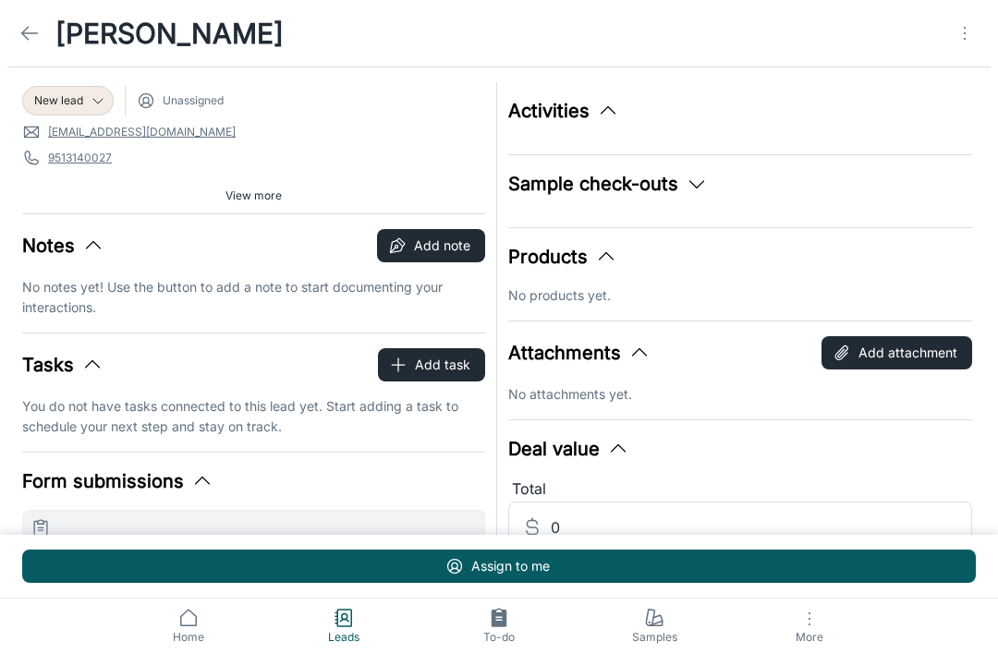
click at [966, 30] on icon "Open menu" at bounding box center [965, 33] width 22 height 22
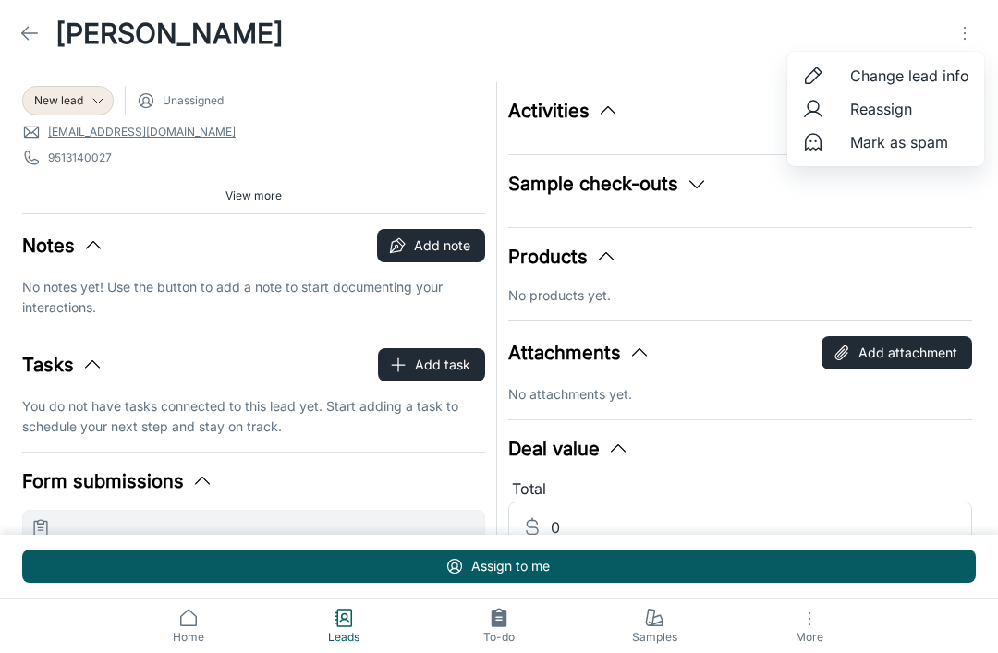
click at [66, 96] on div at bounding box center [499, 326] width 998 height 653
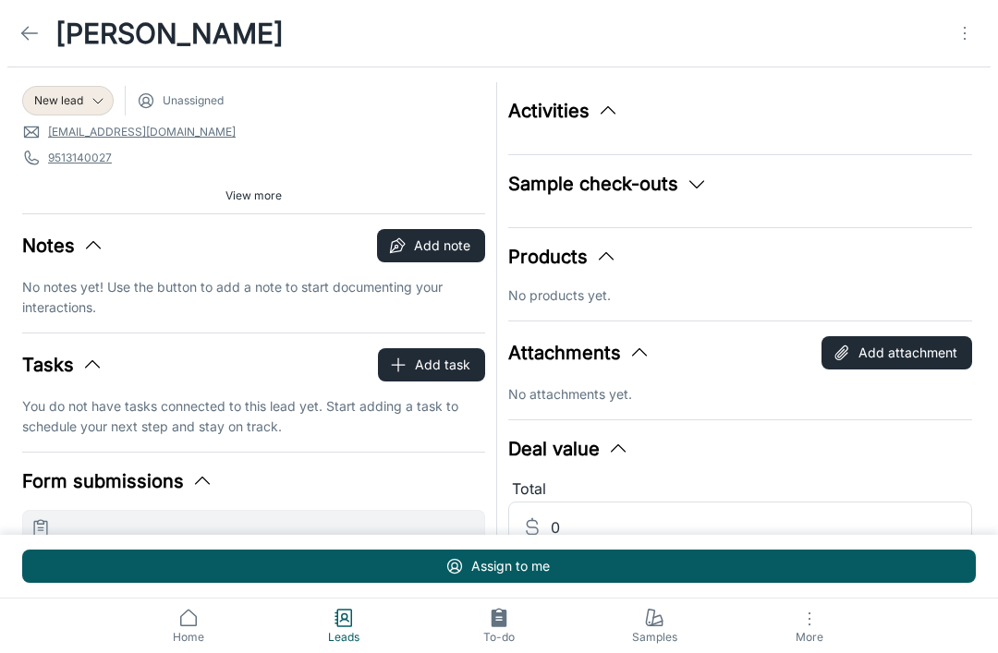
click at [54, 91] on div "New lead" at bounding box center [67, 101] width 91 height 30
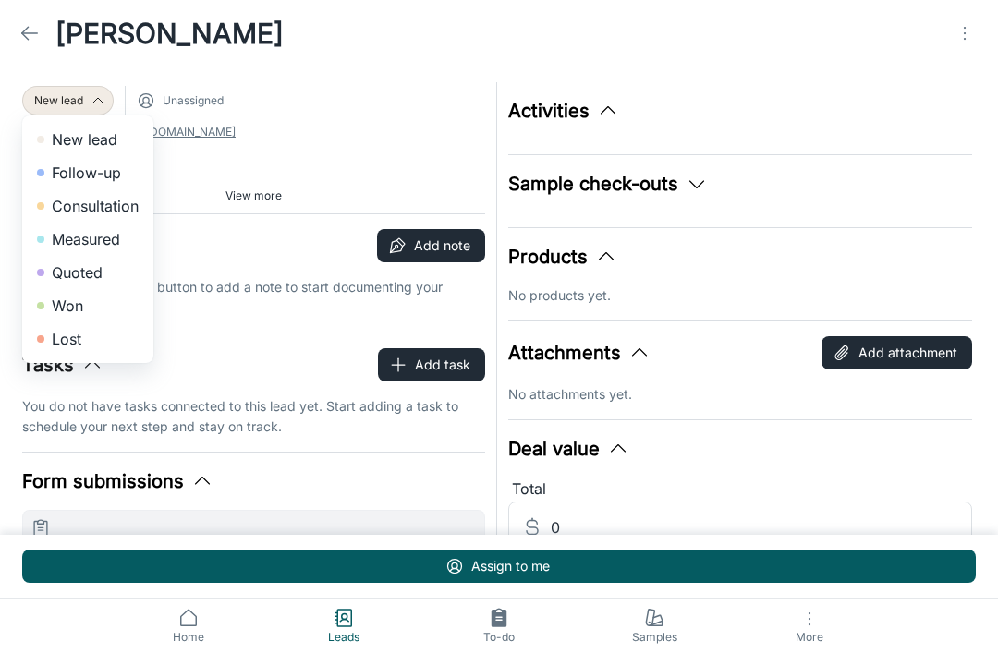
click at [64, 263] on li "Quoted" at bounding box center [87, 272] width 131 height 33
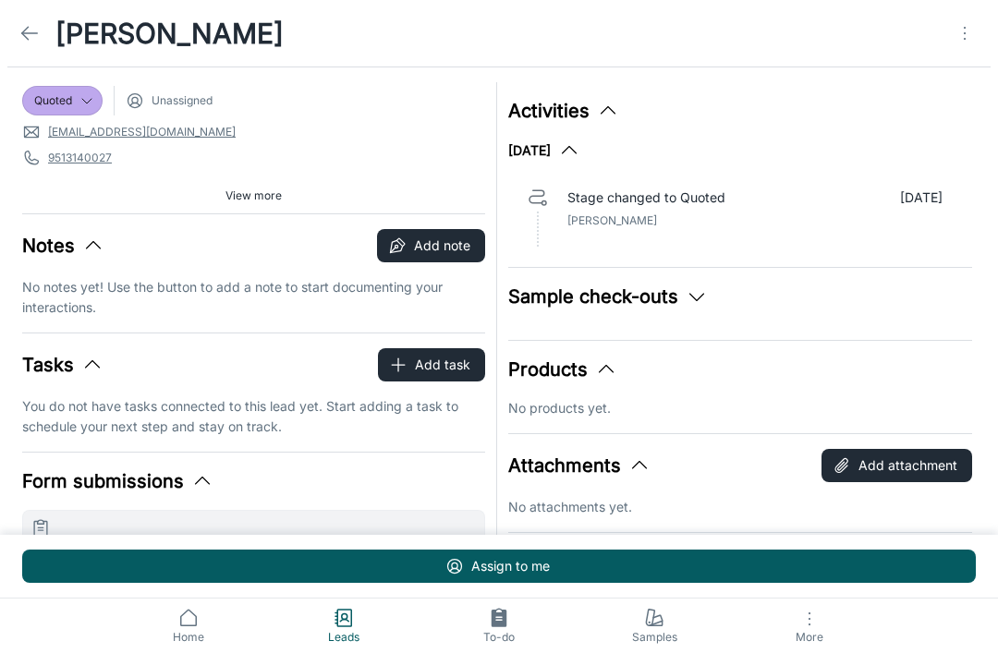
click at [14, 37] on link at bounding box center [29, 33] width 37 height 37
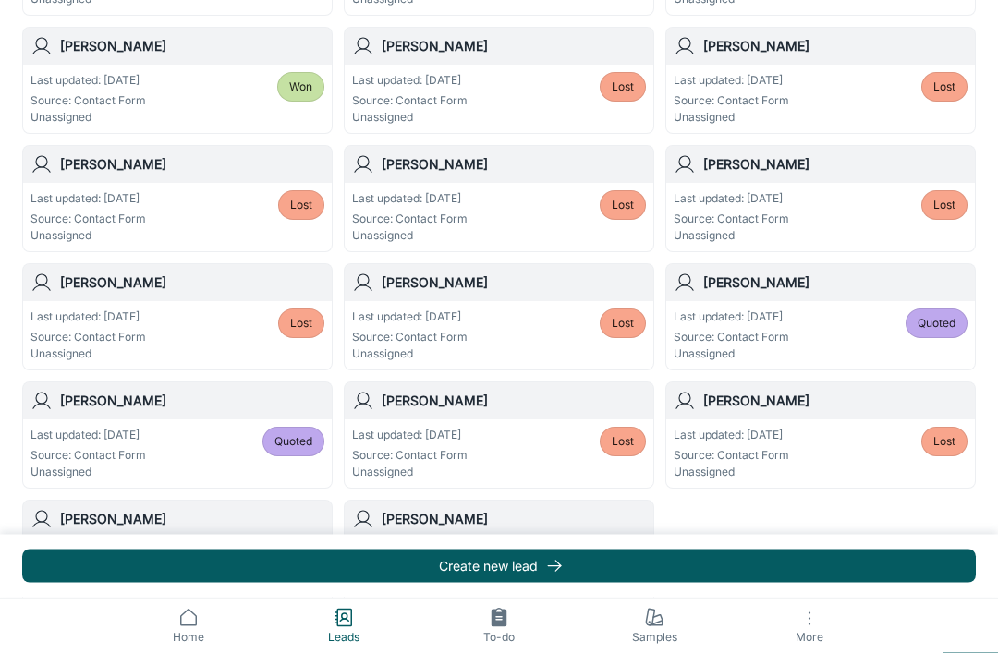
scroll to position [987, 0]
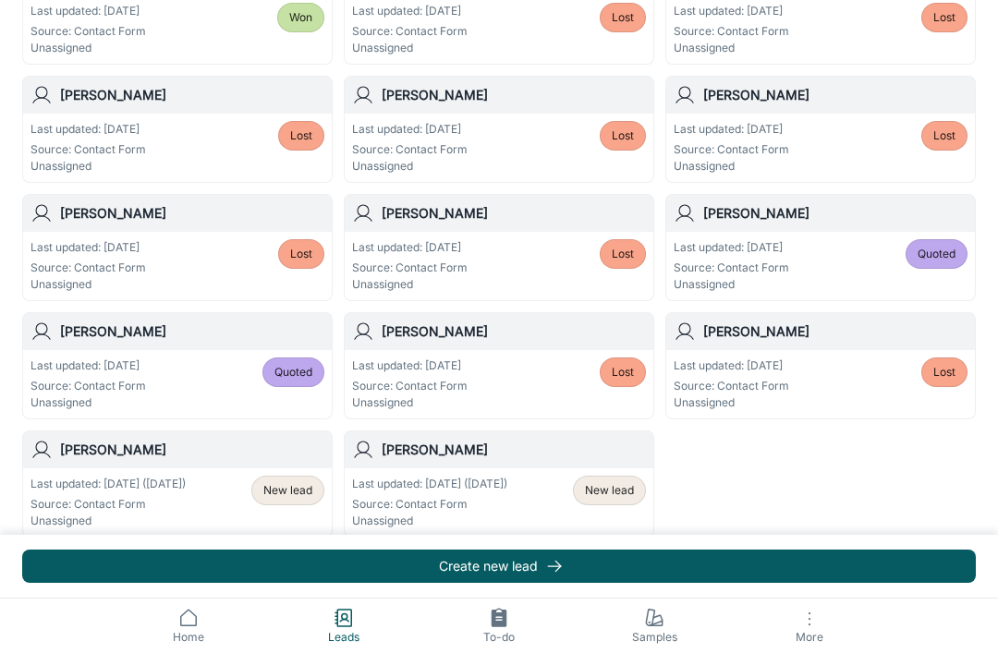
click at [504, 564] on button "View more" at bounding box center [499, 552] width 71 height 28
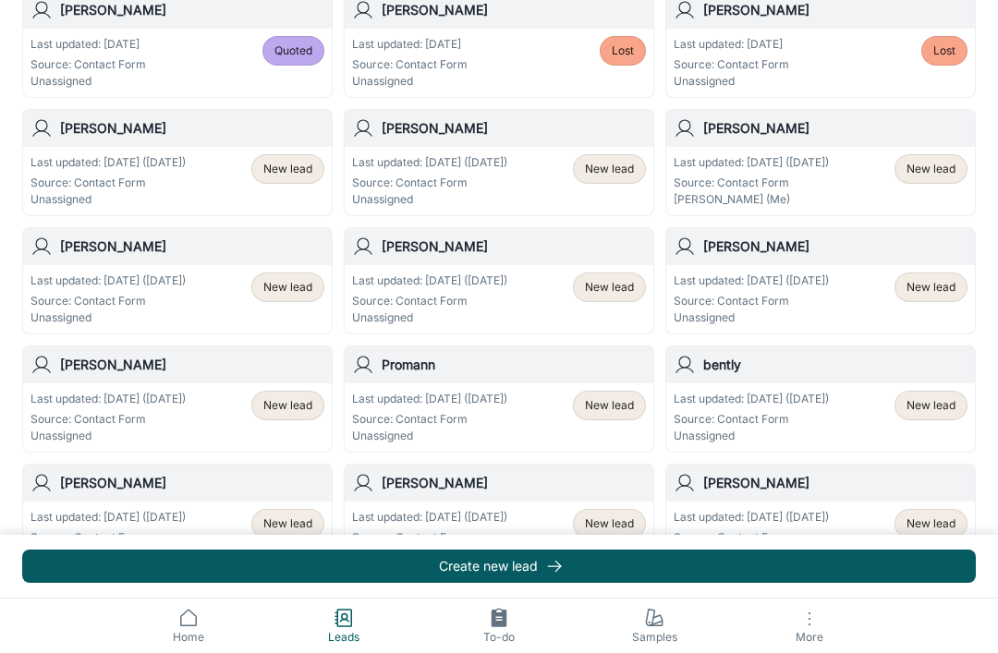
scroll to position [1432, 0]
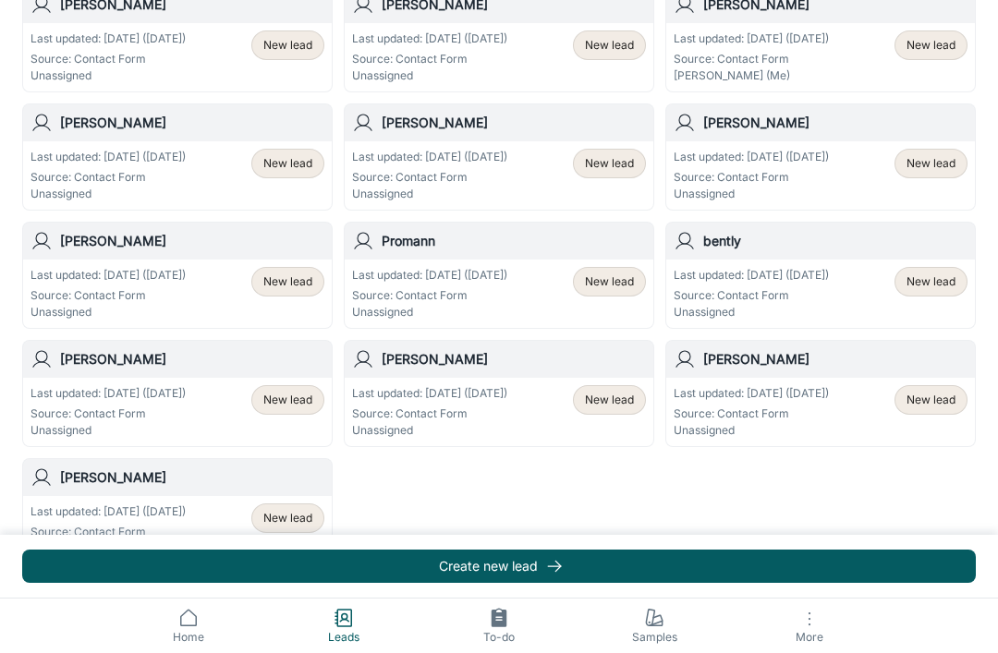
click at [297, 517] on span "New lead" at bounding box center [287, 518] width 49 height 17
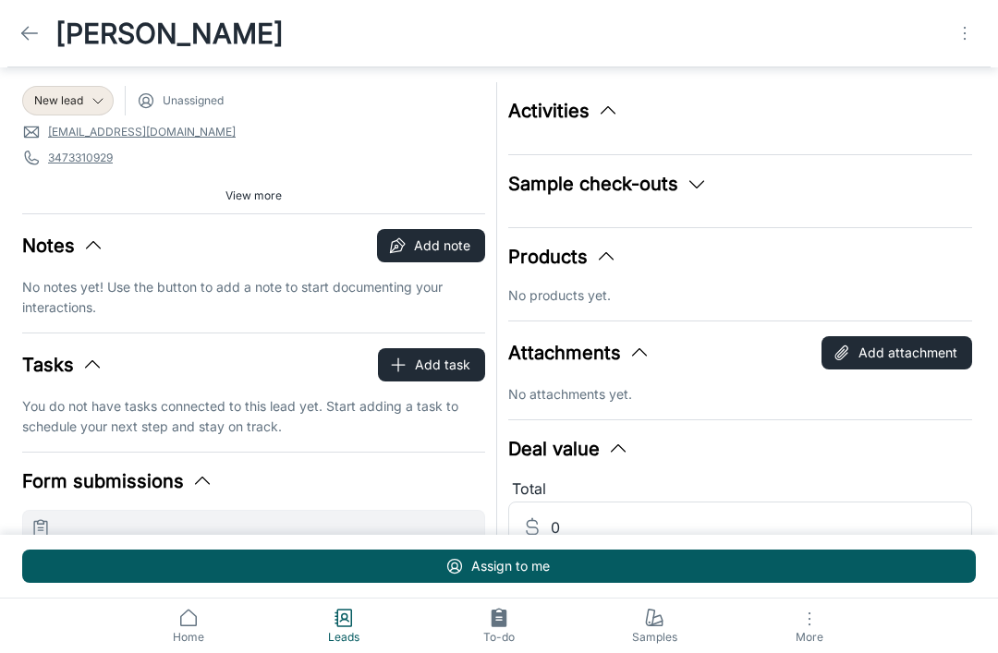
click at [963, 35] on icon "Open menu" at bounding box center [965, 33] width 22 height 22
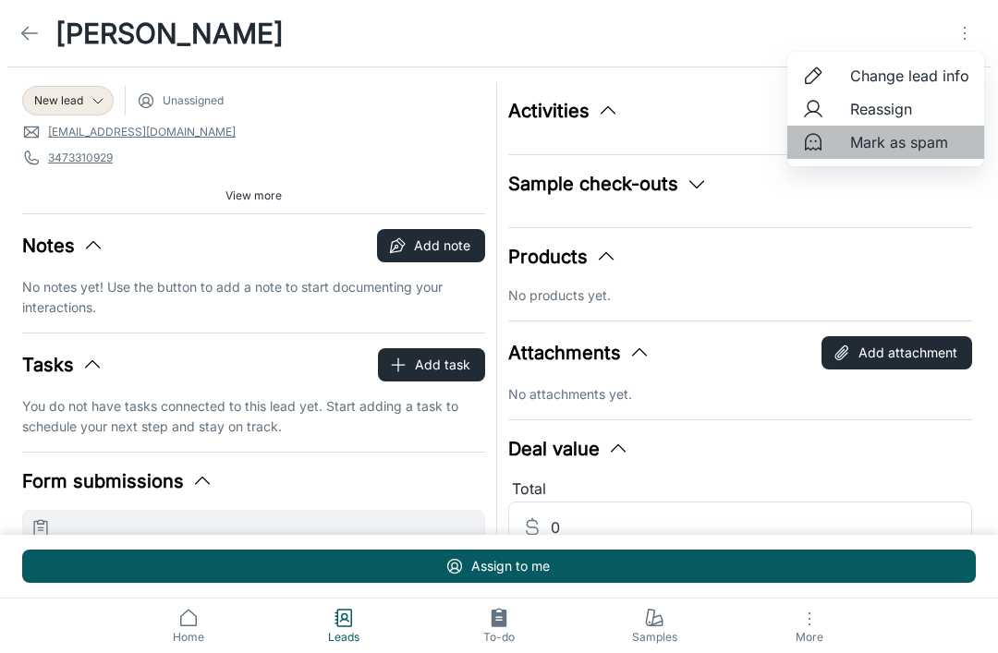
click at [921, 148] on span "Mark as spam" at bounding box center [909, 142] width 119 height 22
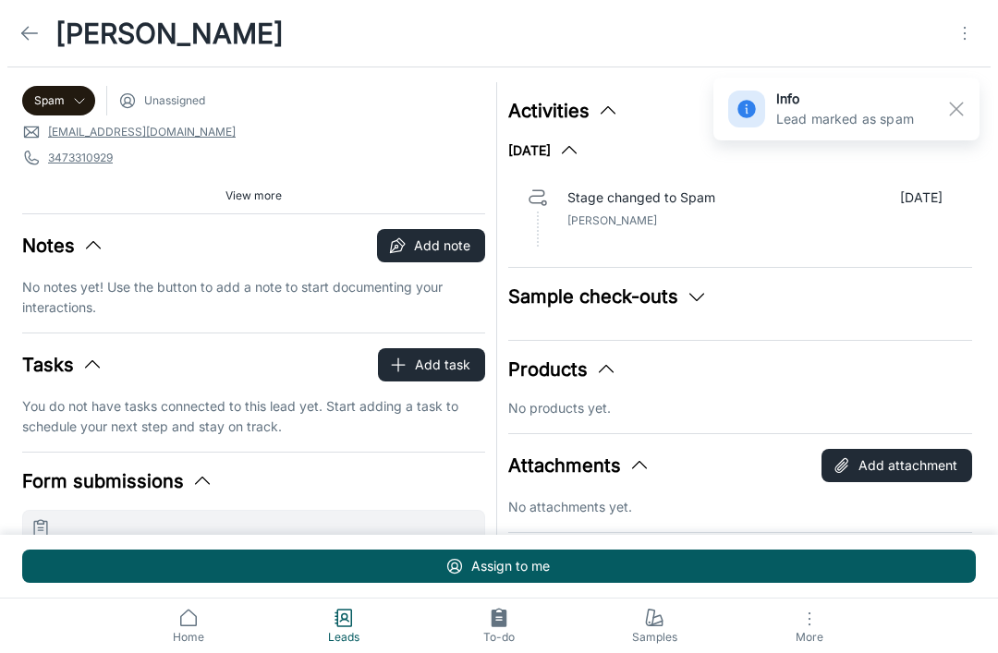
click at [45, 35] on link at bounding box center [29, 33] width 37 height 37
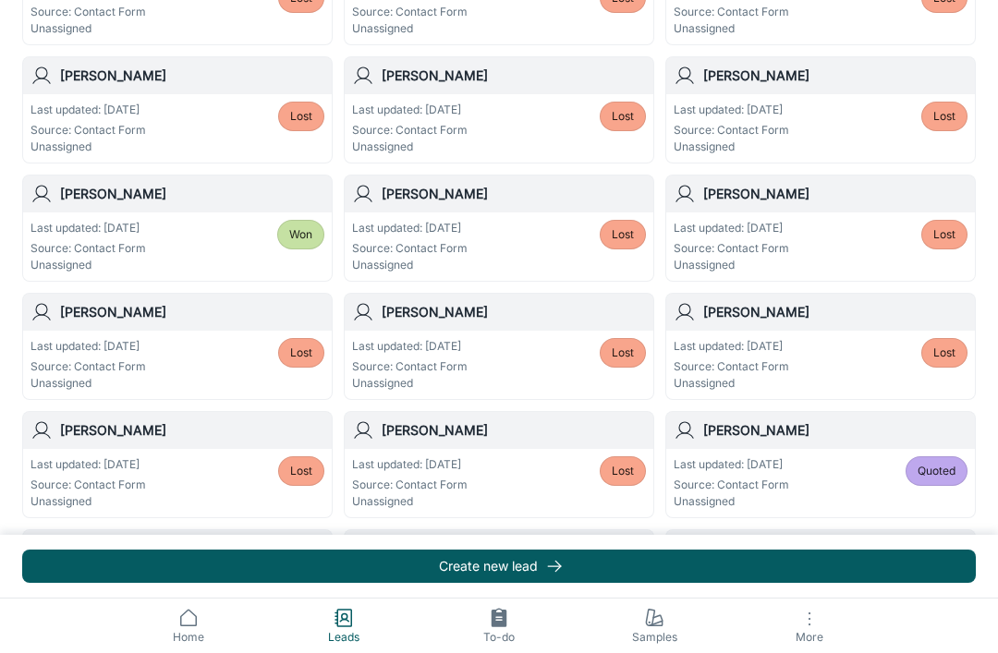
scroll to position [987, 0]
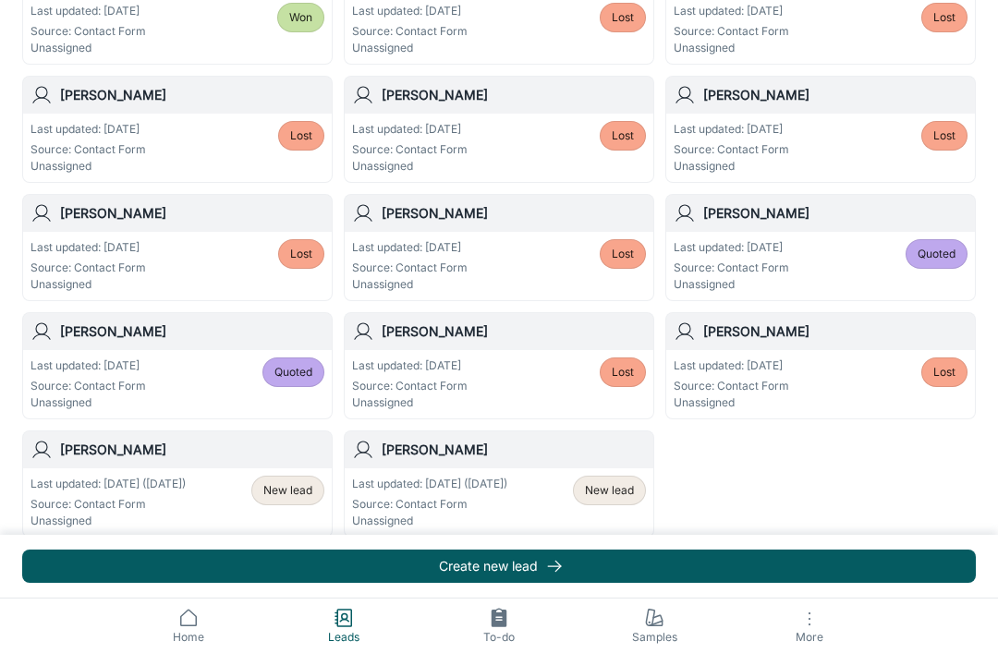
click at [510, 554] on span "View more" at bounding box center [499, 551] width 56 height 17
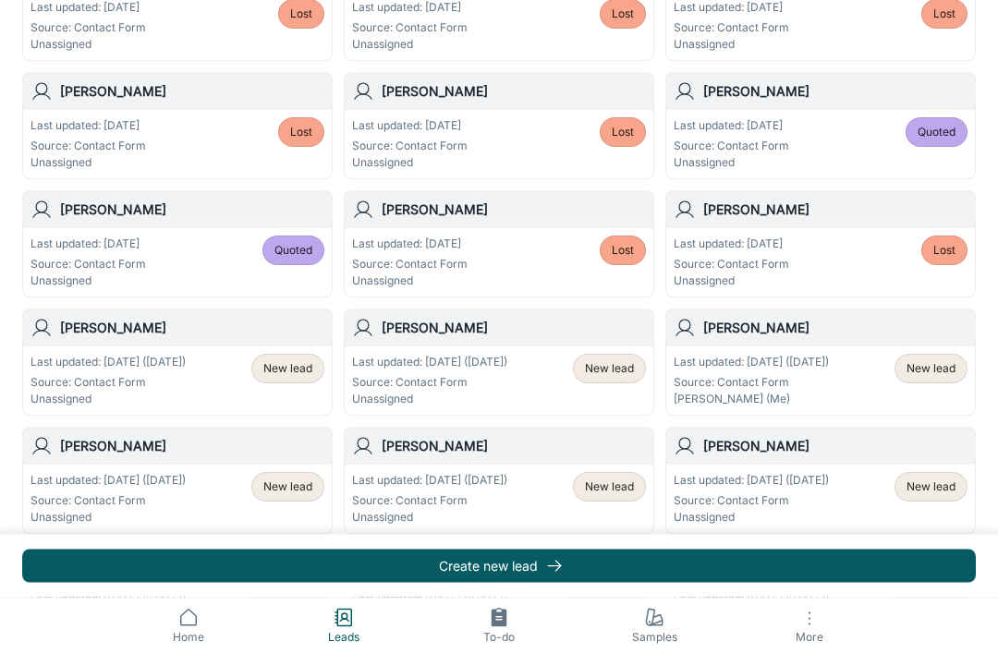
scroll to position [1314, 0]
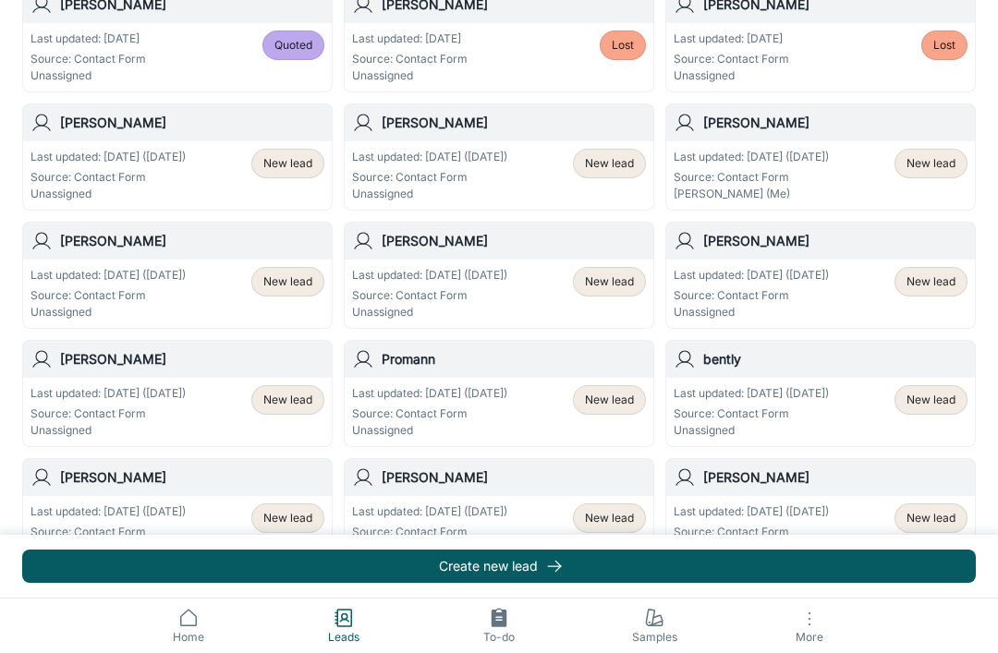
click at [942, 520] on span "New lead" at bounding box center [930, 518] width 49 height 17
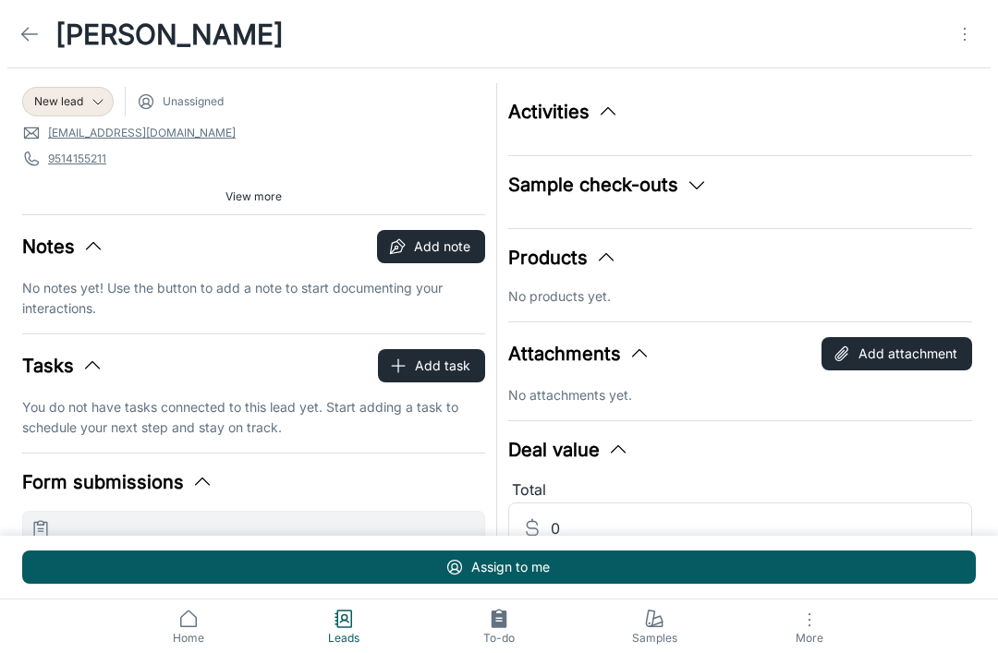
click at [963, 42] on icon "Open menu" at bounding box center [965, 33] width 22 height 22
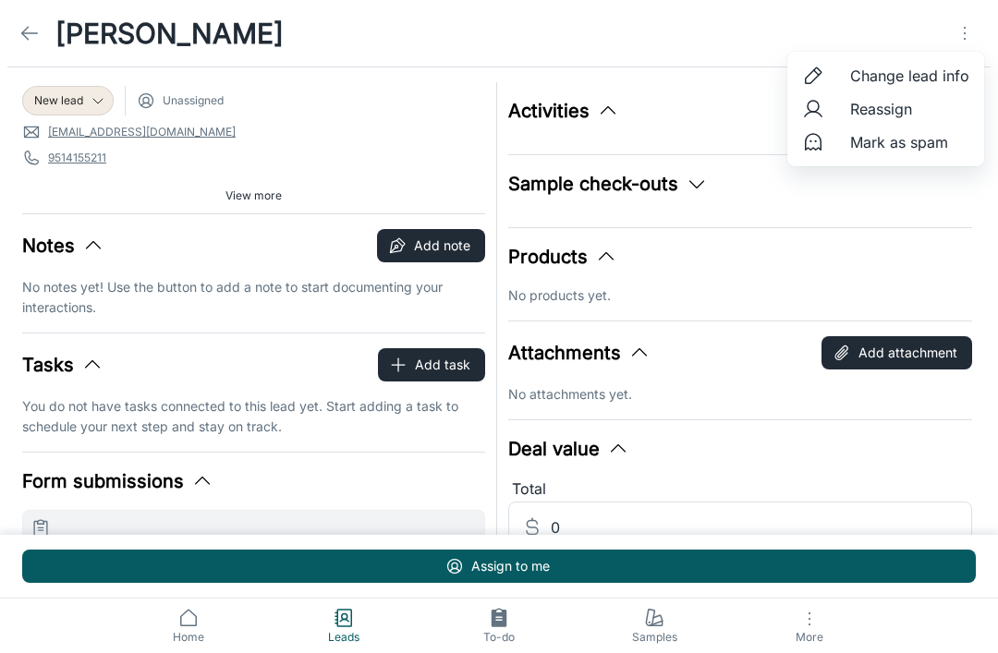
click at [929, 148] on span "Mark as spam" at bounding box center [909, 142] width 119 height 22
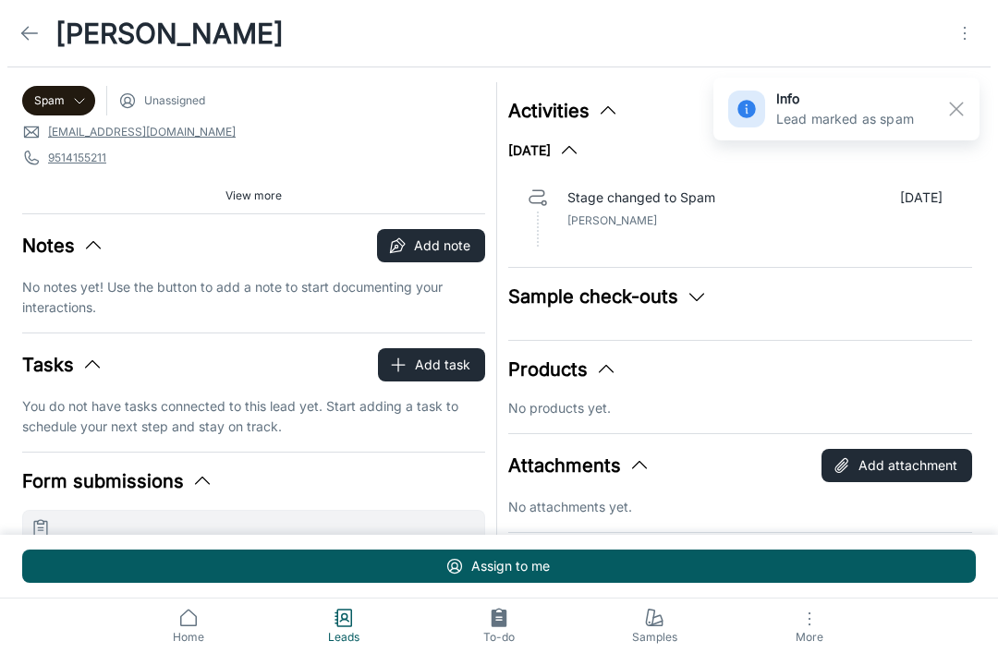
click at [39, 24] on icon at bounding box center [29, 33] width 22 height 22
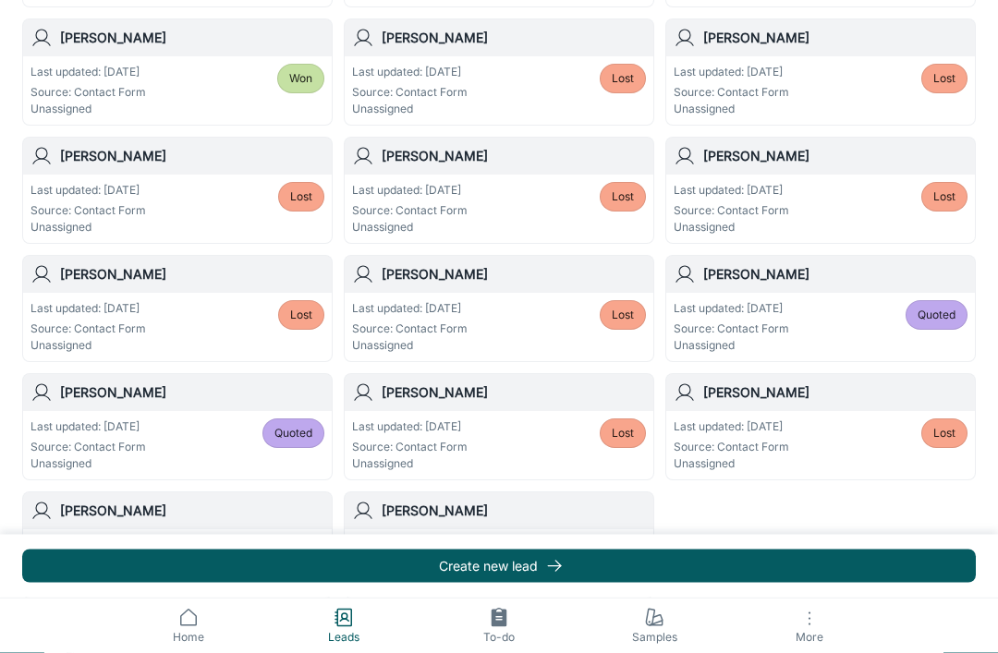
scroll to position [987, 0]
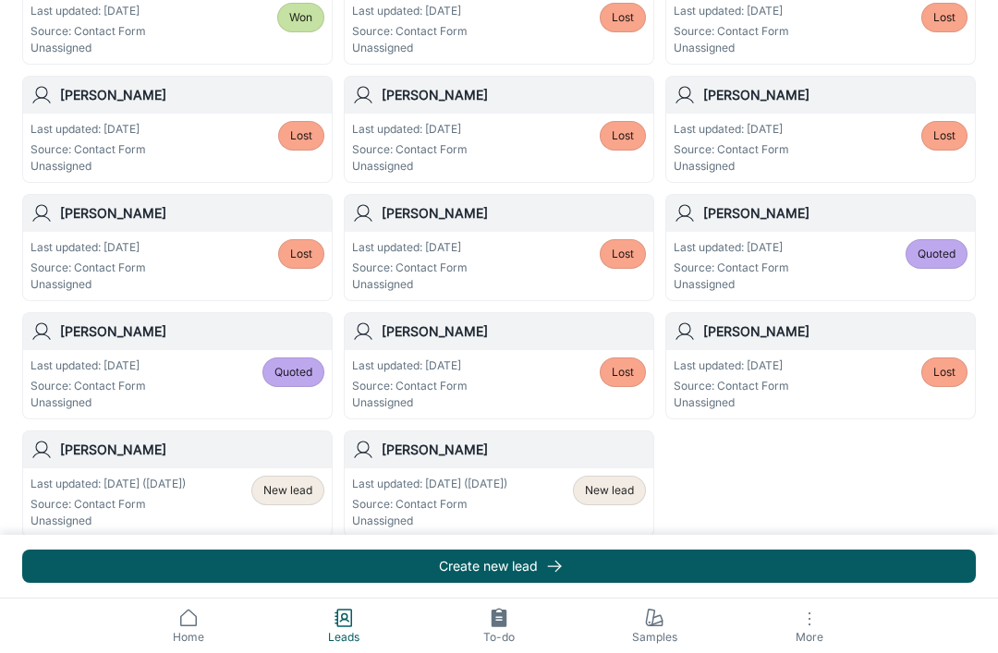
click at [517, 551] on span "View more" at bounding box center [499, 551] width 56 height 17
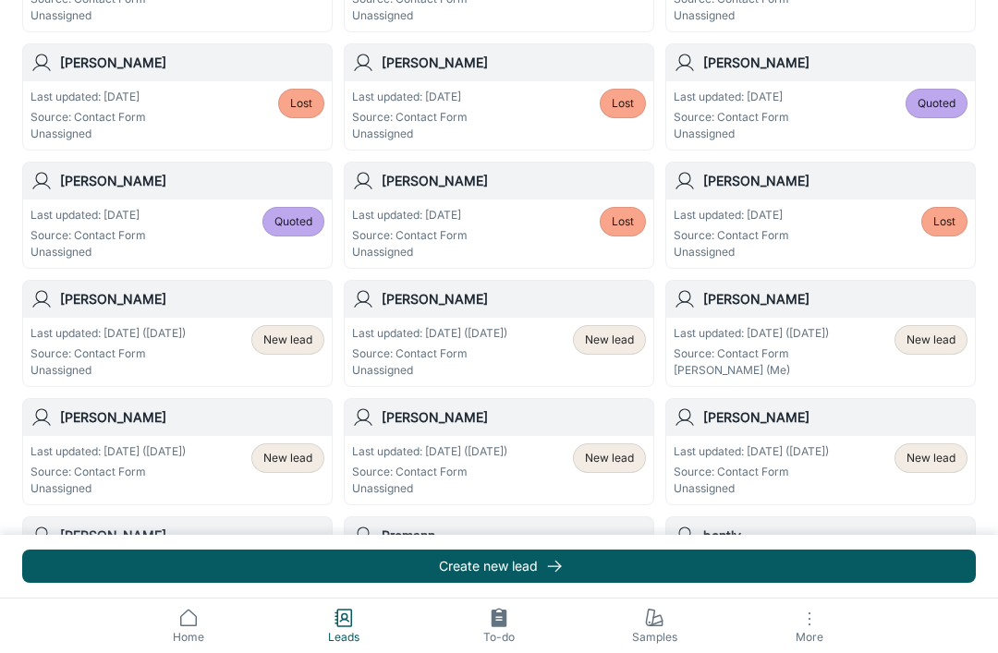
scroll to position [1314, 0]
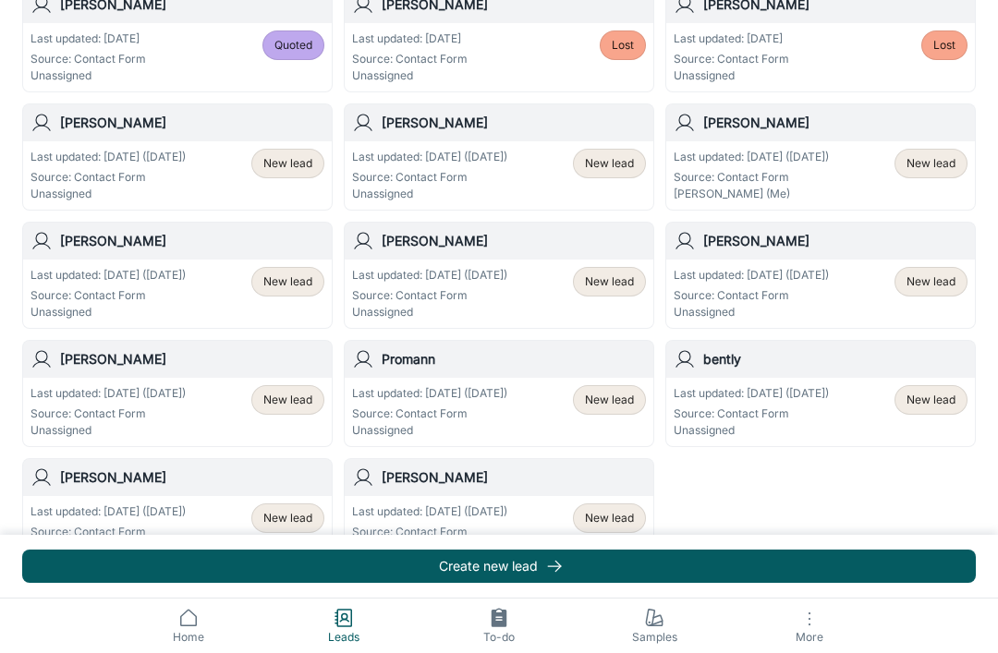
click at [614, 521] on span "New lead" at bounding box center [609, 518] width 49 height 17
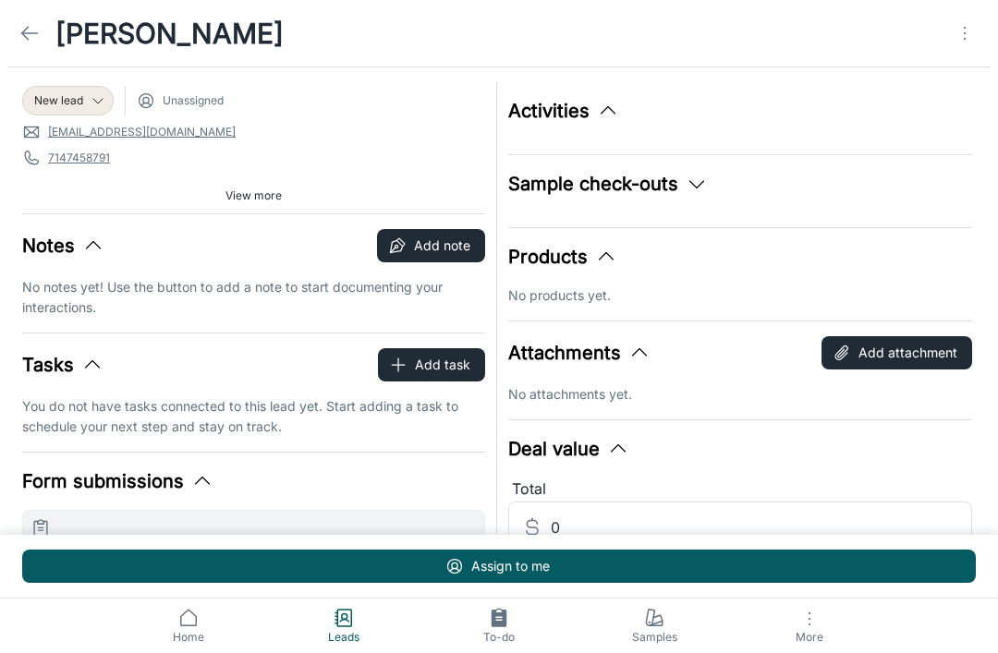
click at [21, 32] on icon at bounding box center [29, 33] width 22 height 22
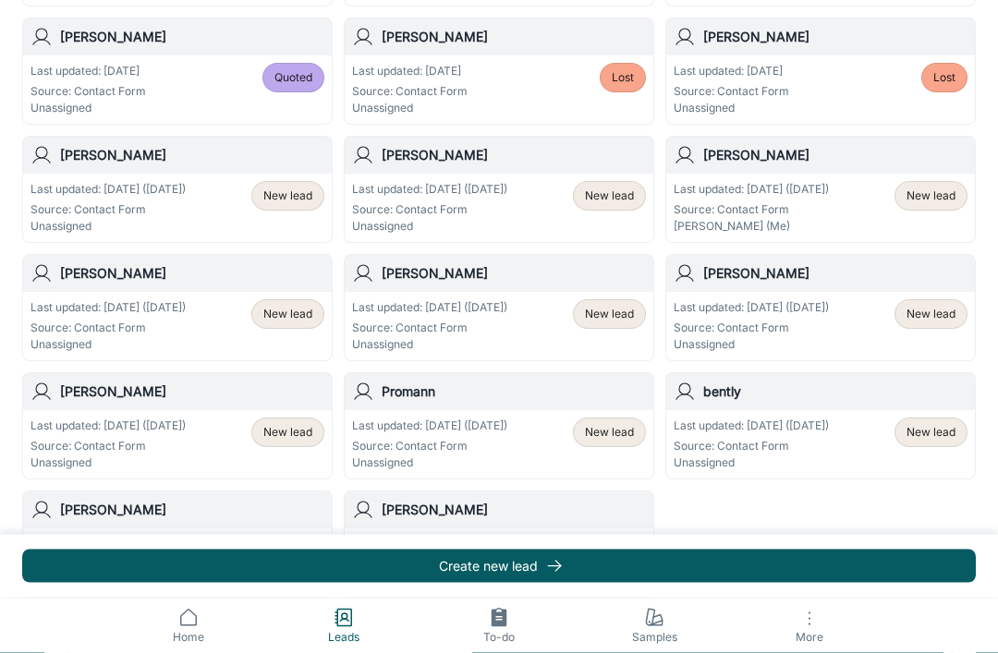
scroll to position [1314, 0]
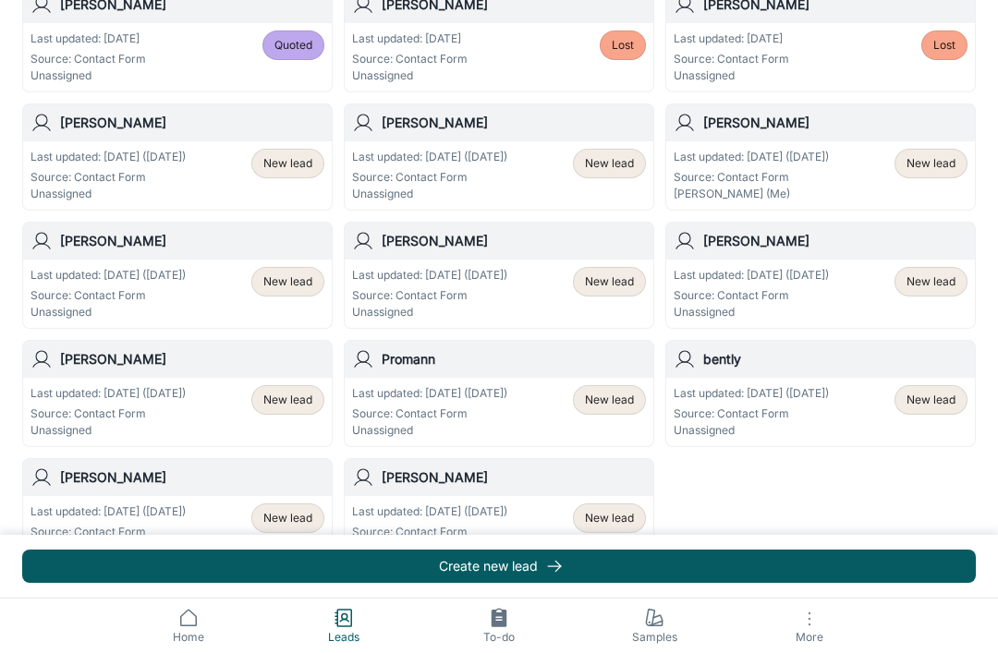
click at [507, 514] on p "Last updated: [DATE] ([DATE])" at bounding box center [429, 512] width 155 height 17
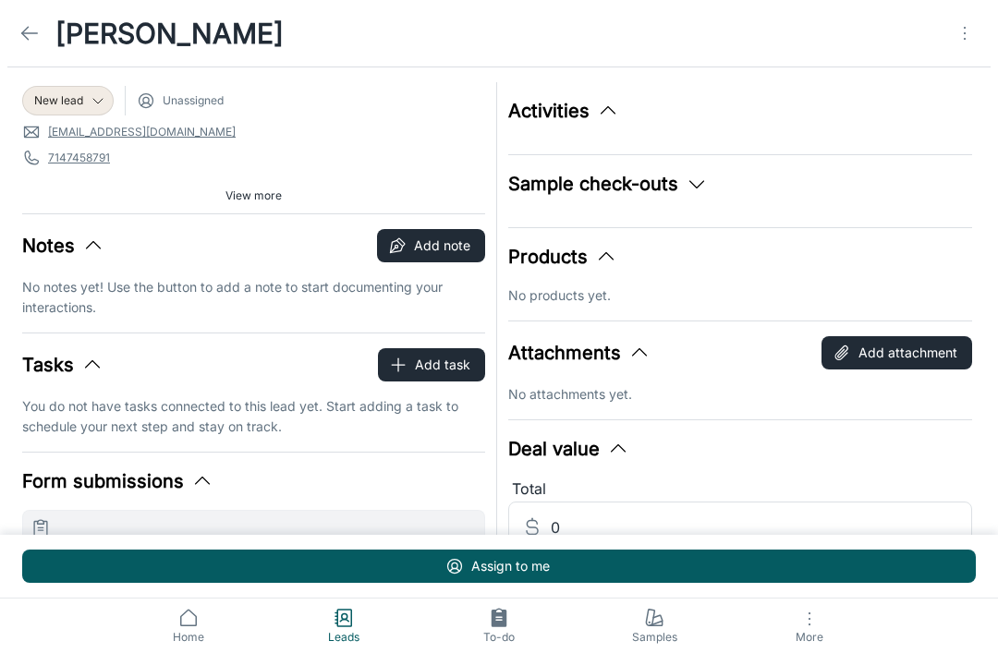
click at [49, 100] on span "New lead" at bounding box center [58, 100] width 49 height 17
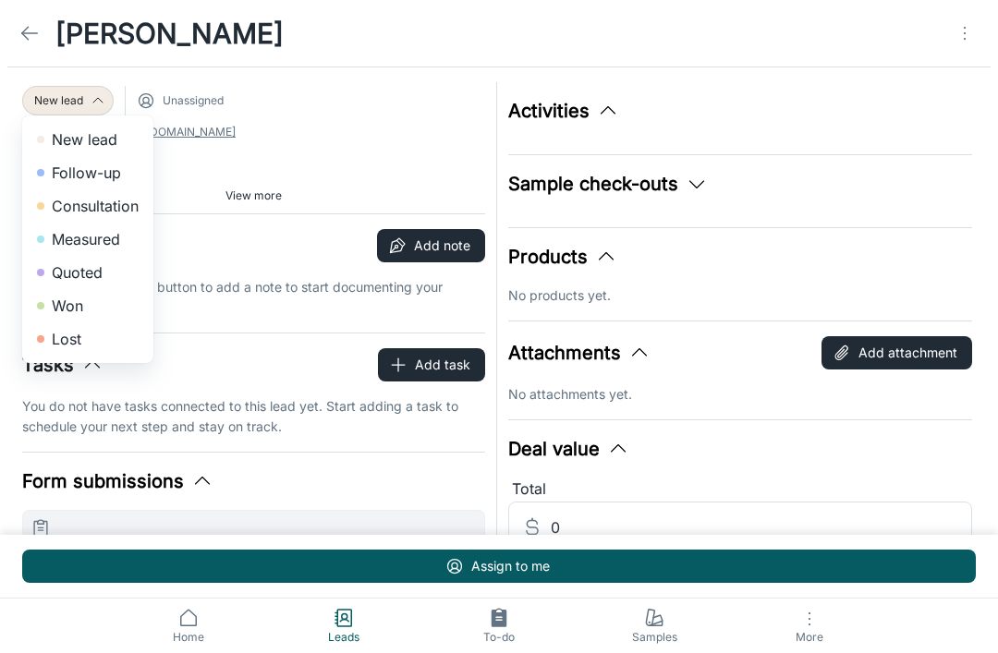
click at [54, 344] on li "Lost" at bounding box center [87, 338] width 131 height 33
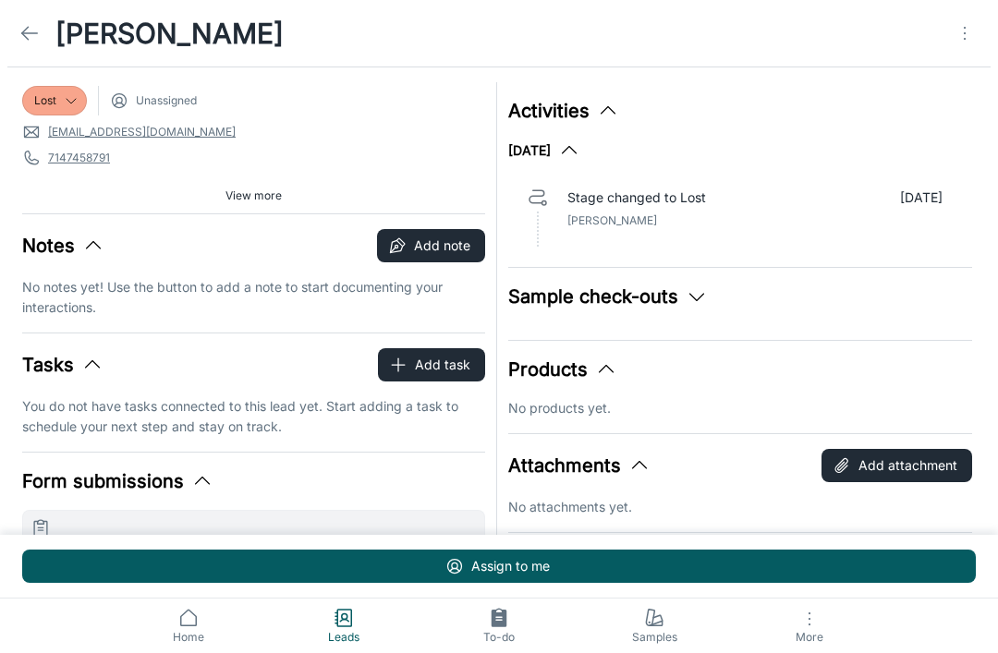
click at [30, 30] on icon at bounding box center [29, 33] width 22 height 22
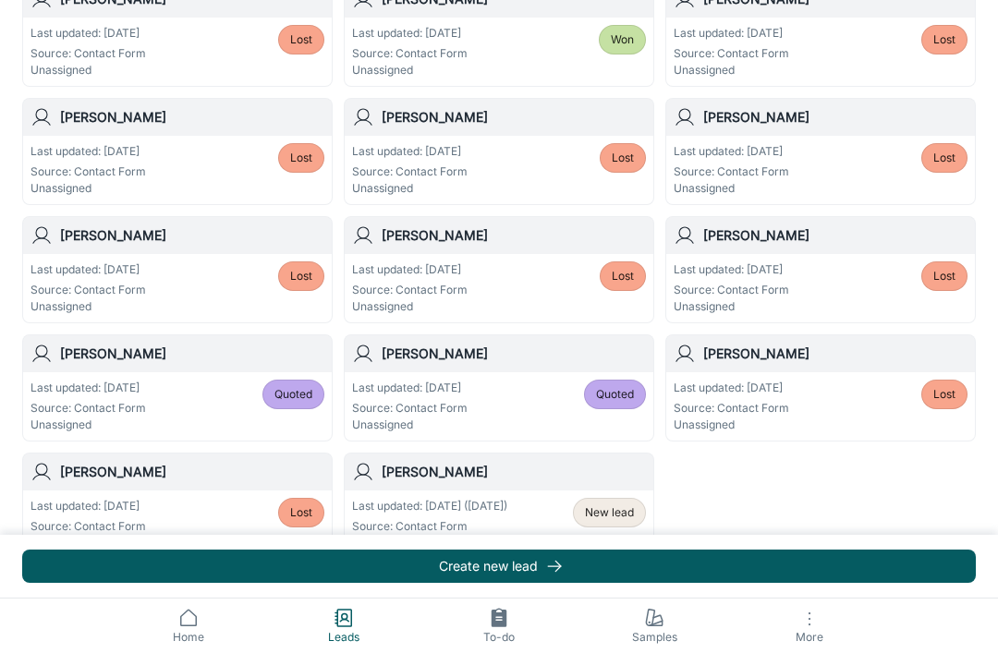
scroll to position [987, 0]
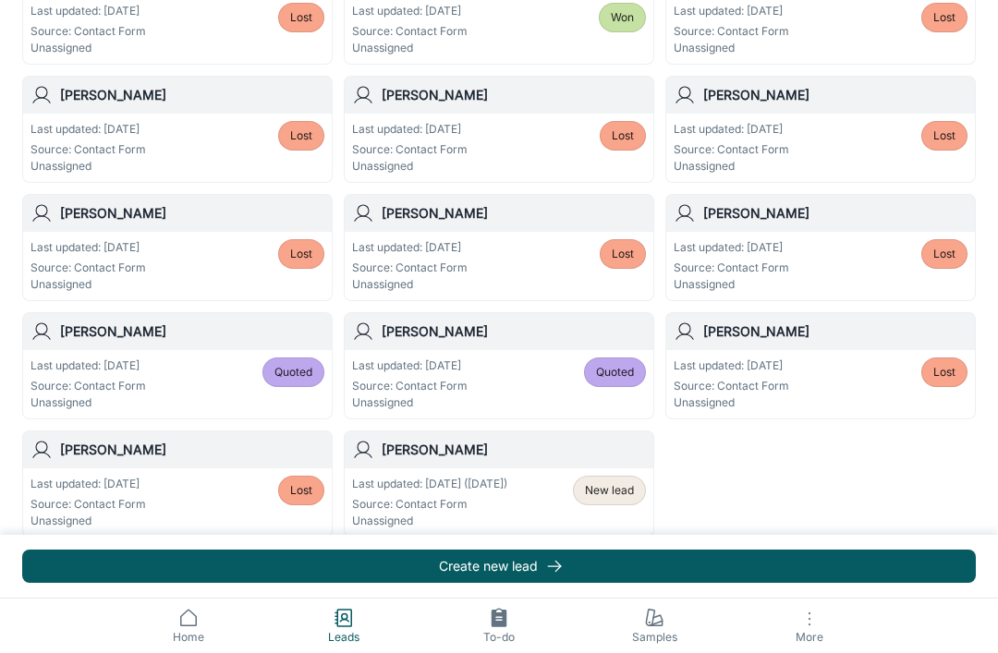
click at [515, 551] on span "View more" at bounding box center [499, 551] width 56 height 17
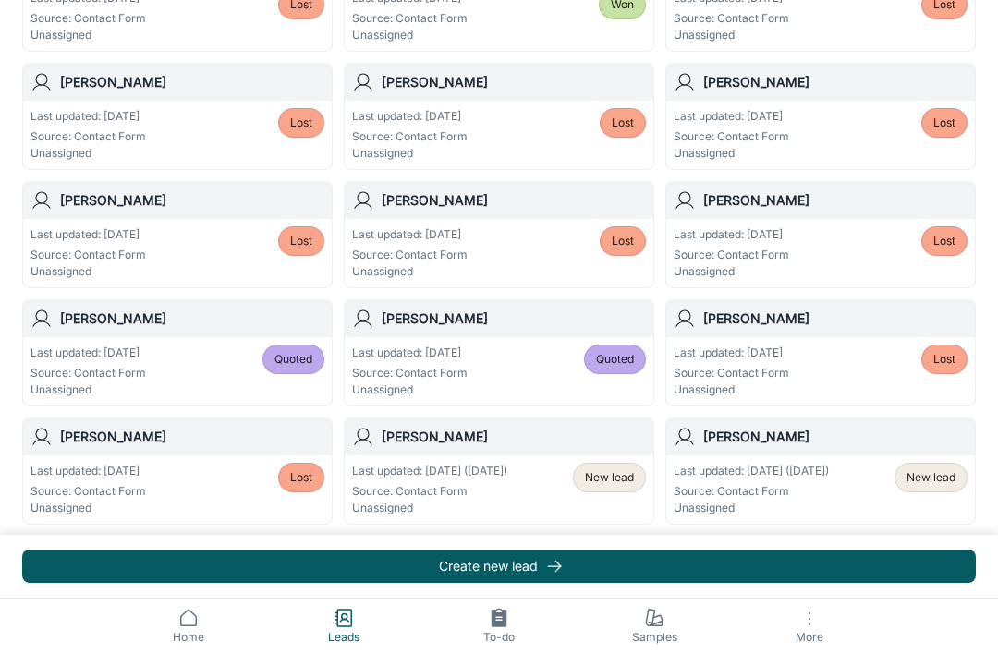
scroll to position [1314, 0]
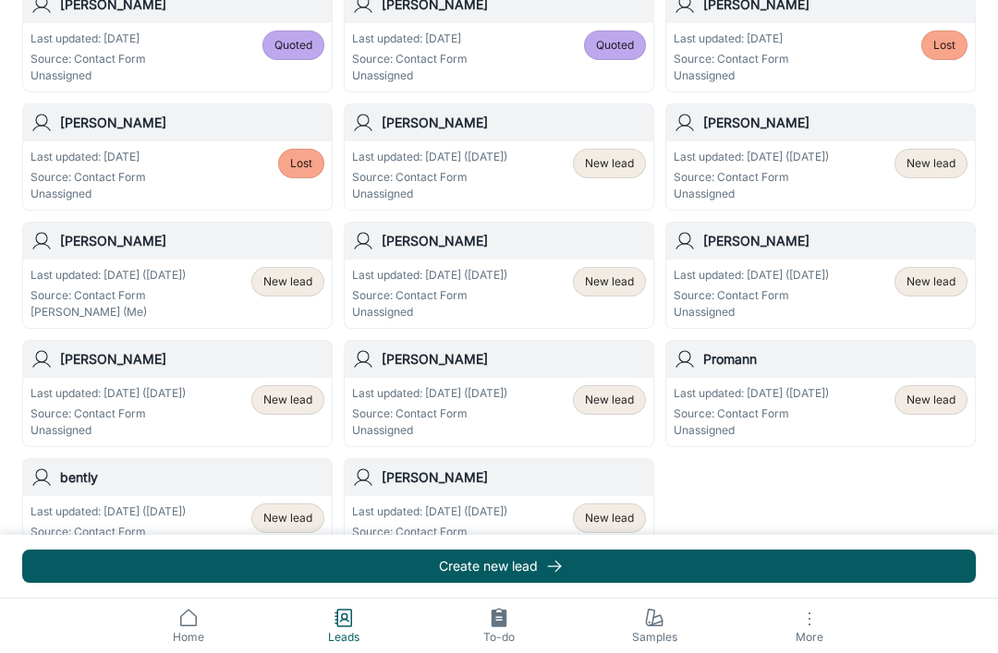
click at [626, 528] on div "New lead" at bounding box center [609, 519] width 73 height 30
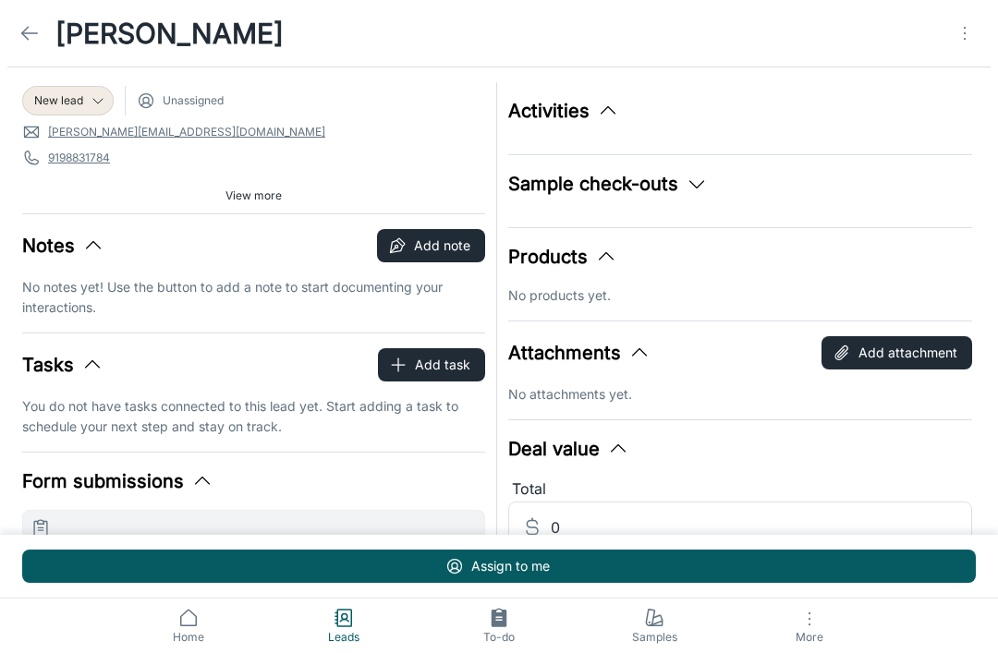
click at [971, 32] on icon "Open menu" at bounding box center [965, 33] width 22 height 22
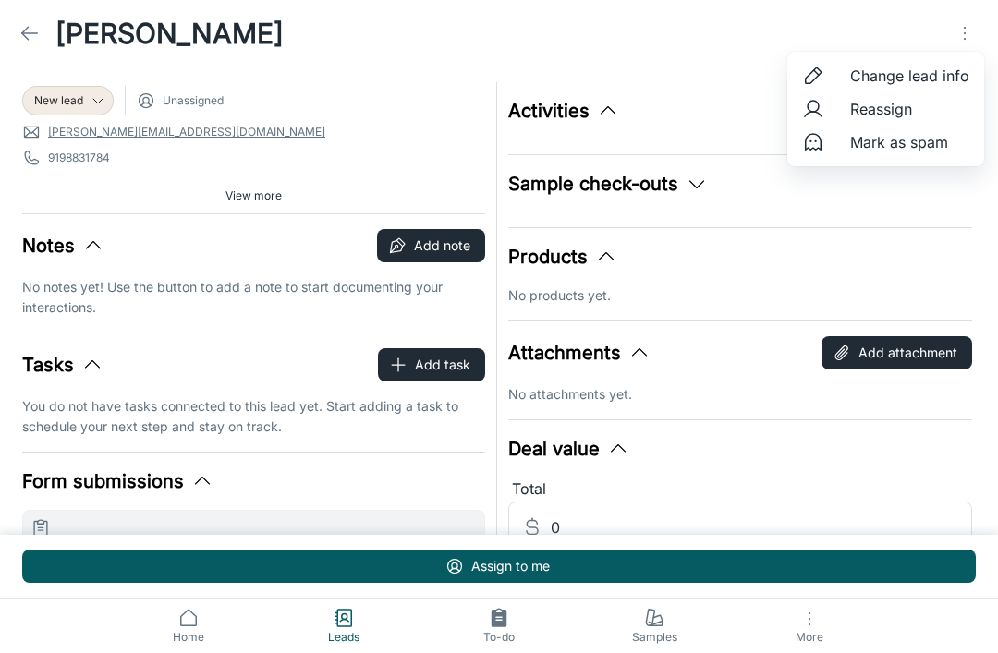
click at [921, 146] on span "Mark as spam" at bounding box center [909, 142] width 119 height 22
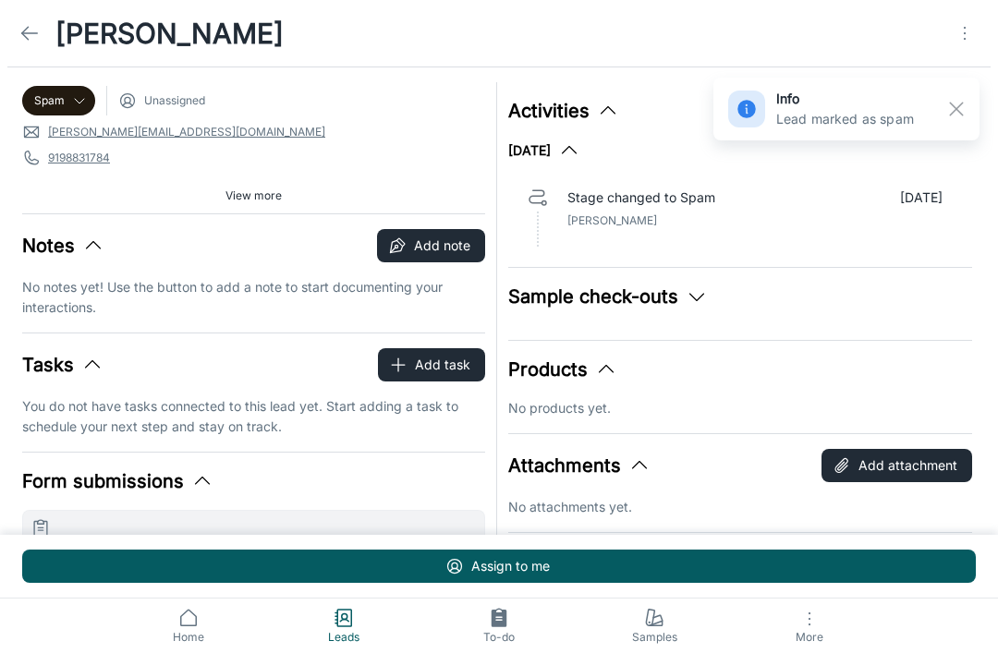
click at [35, 35] on icon at bounding box center [29, 33] width 22 height 22
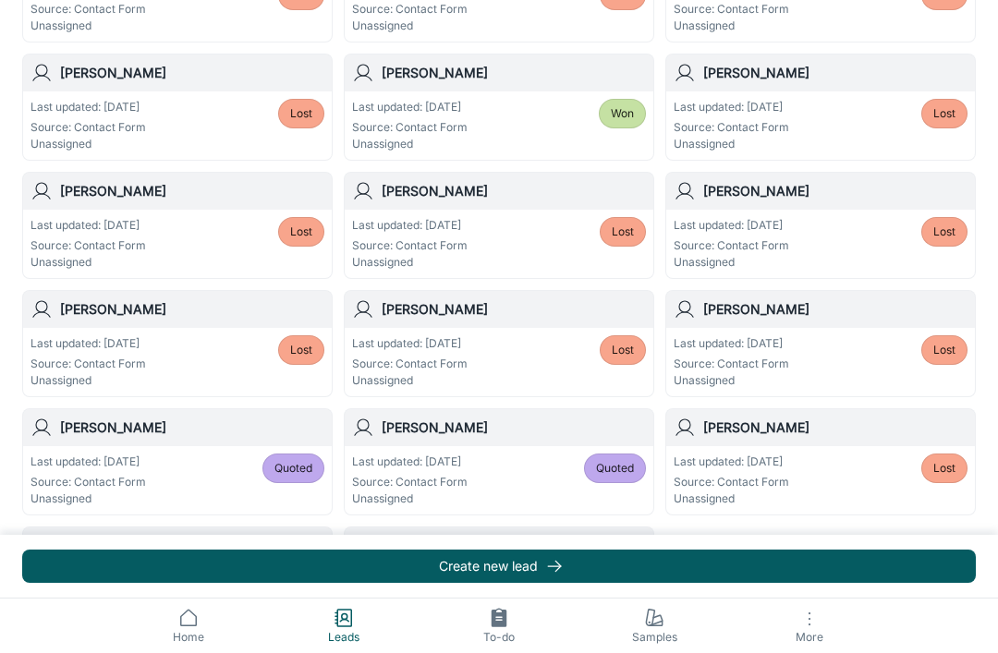
scroll to position [987, 0]
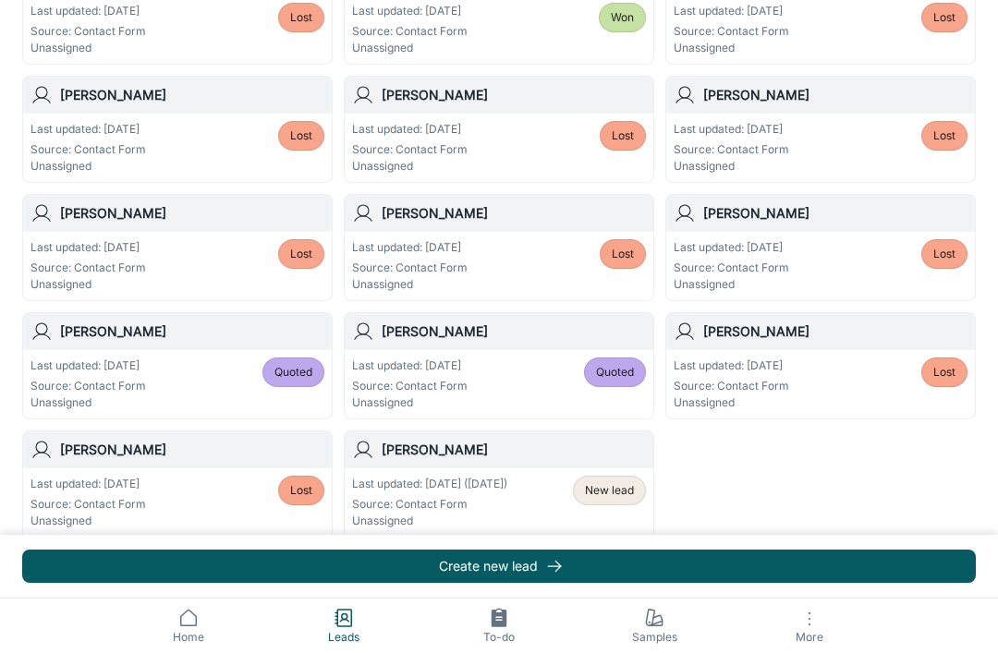
click at [504, 546] on span "View more" at bounding box center [499, 551] width 56 height 17
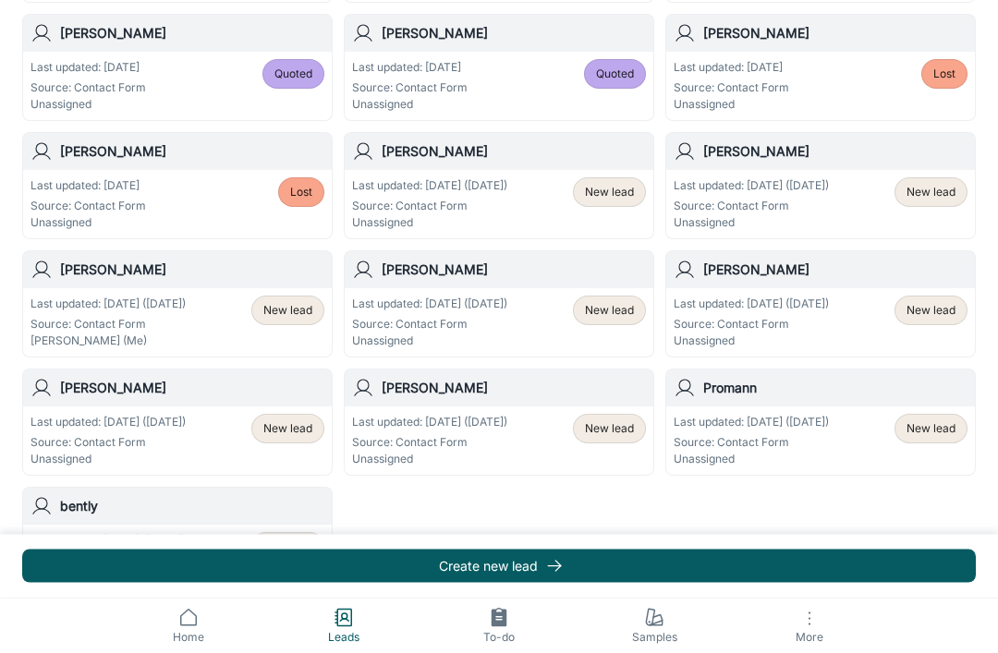
scroll to position [1314, 0]
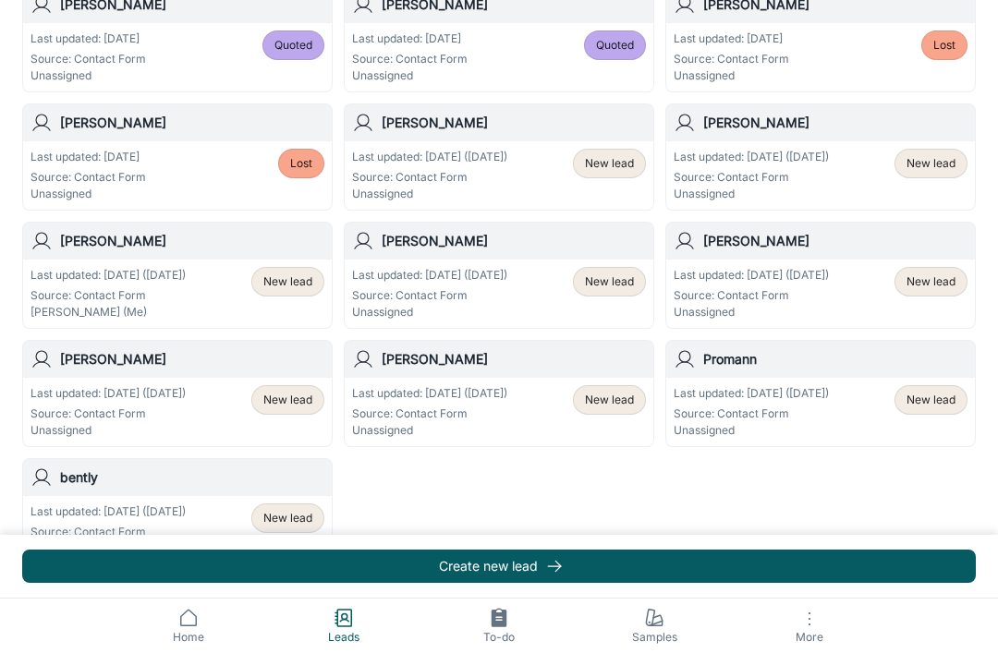
click at [57, 524] on p "Source: Contact Form" at bounding box center [107, 532] width 155 height 17
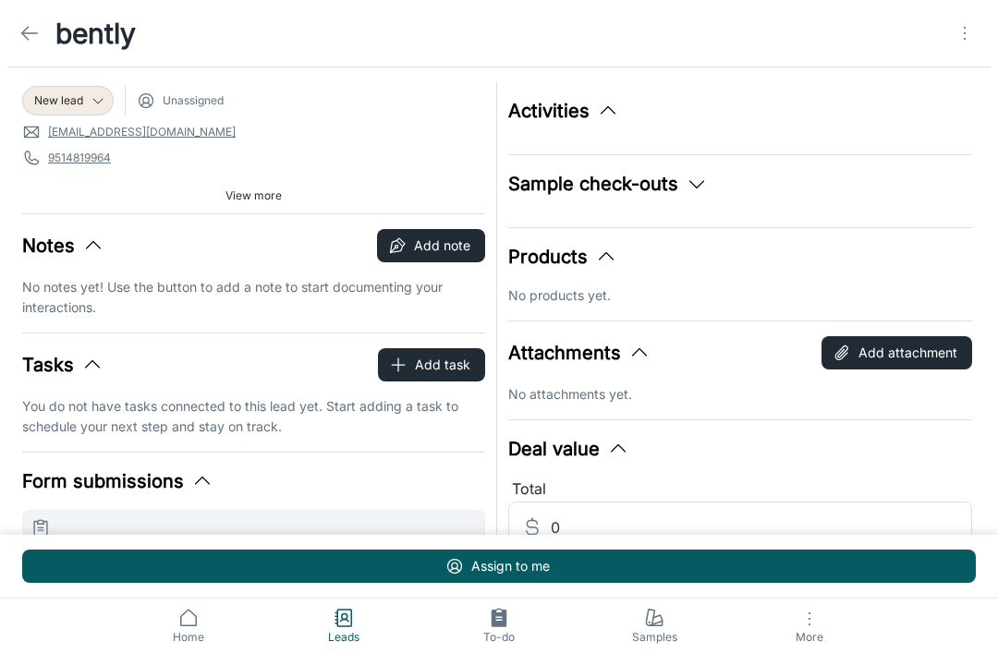
click at [46, 99] on span "New lead" at bounding box center [58, 100] width 49 height 17
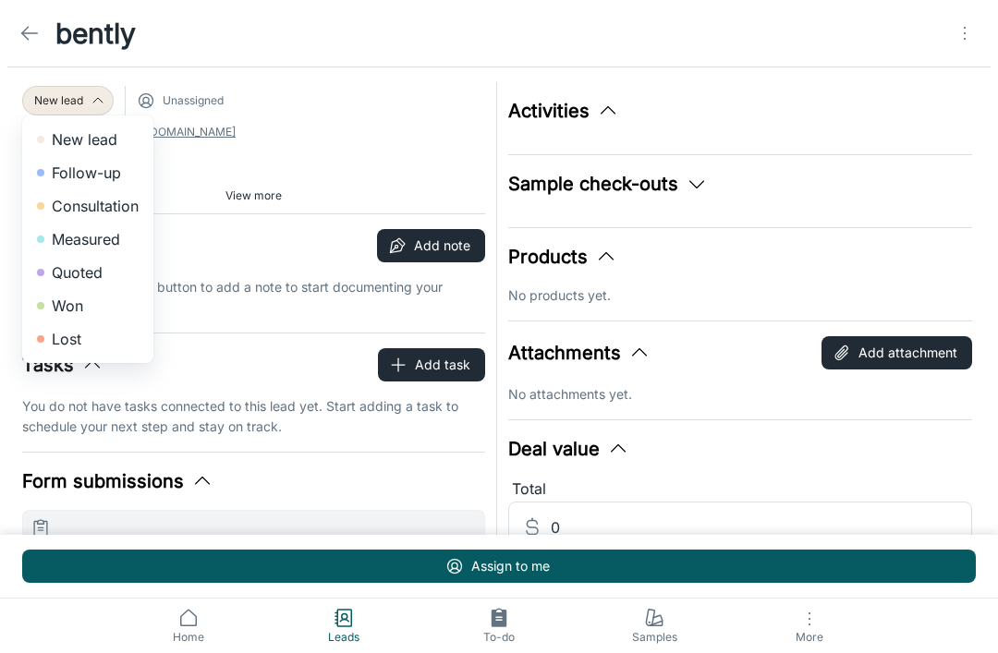
click at [52, 346] on li "Lost" at bounding box center [87, 338] width 131 height 33
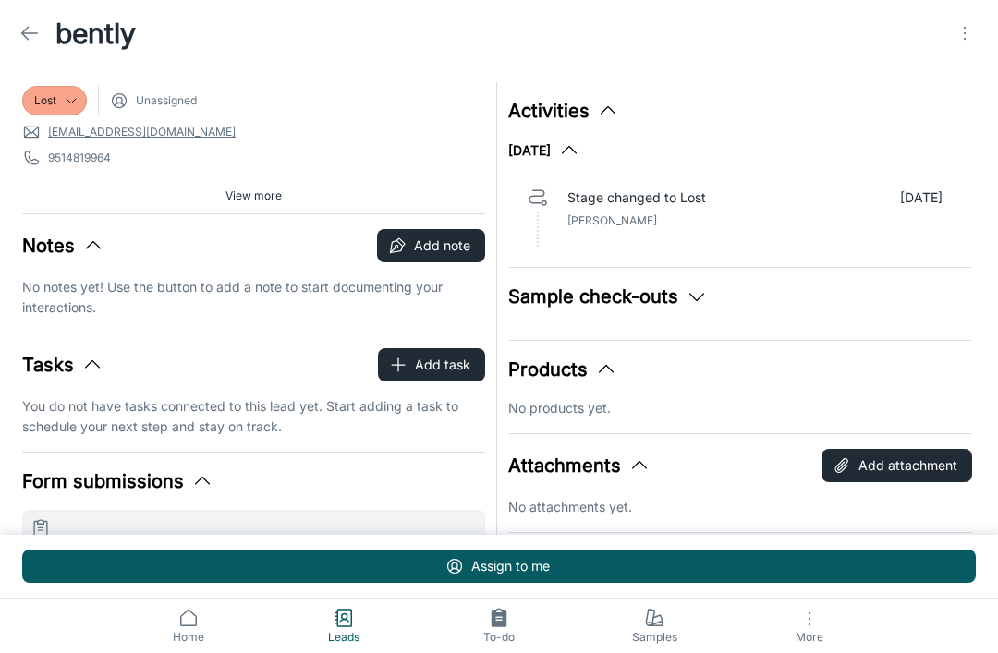
click at [37, 30] on icon at bounding box center [29, 33] width 22 height 22
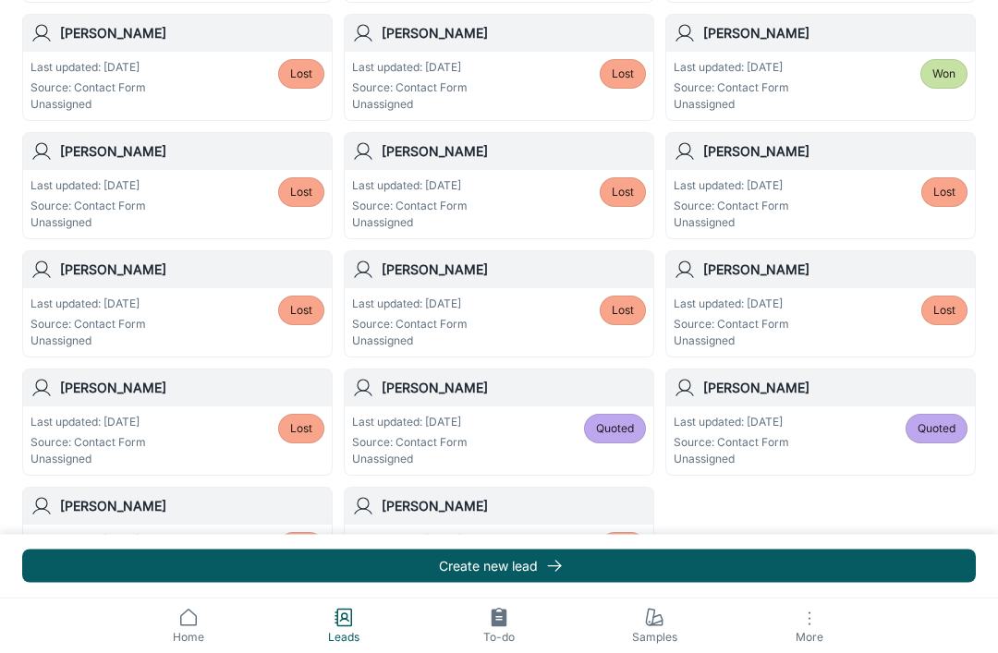
scroll to position [987, 0]
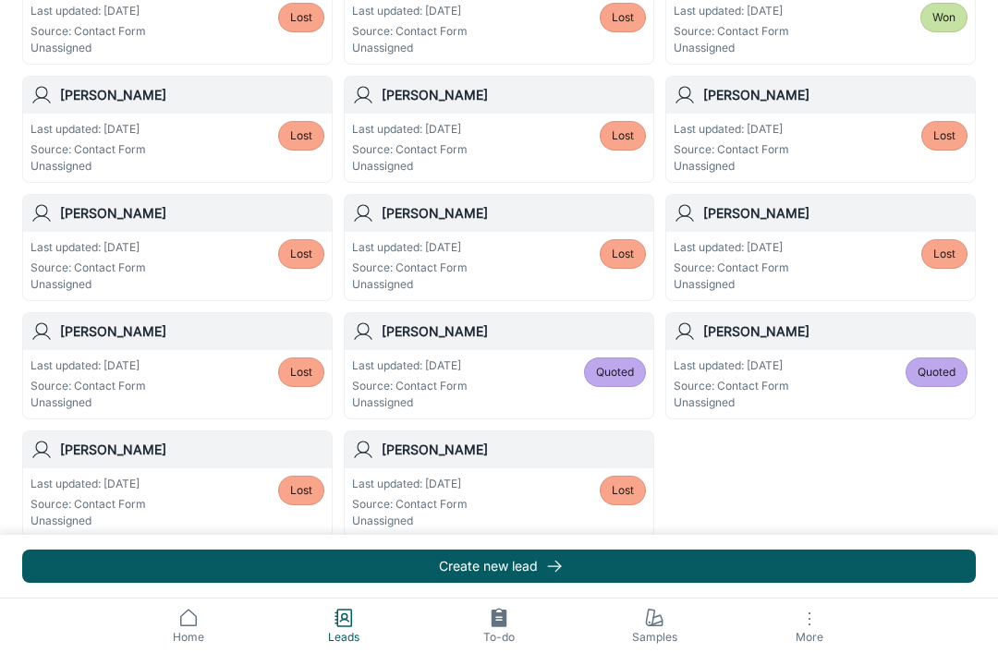
click at [510, 550] on span "View more" at bounding box center [499, 551] width 56 height 17
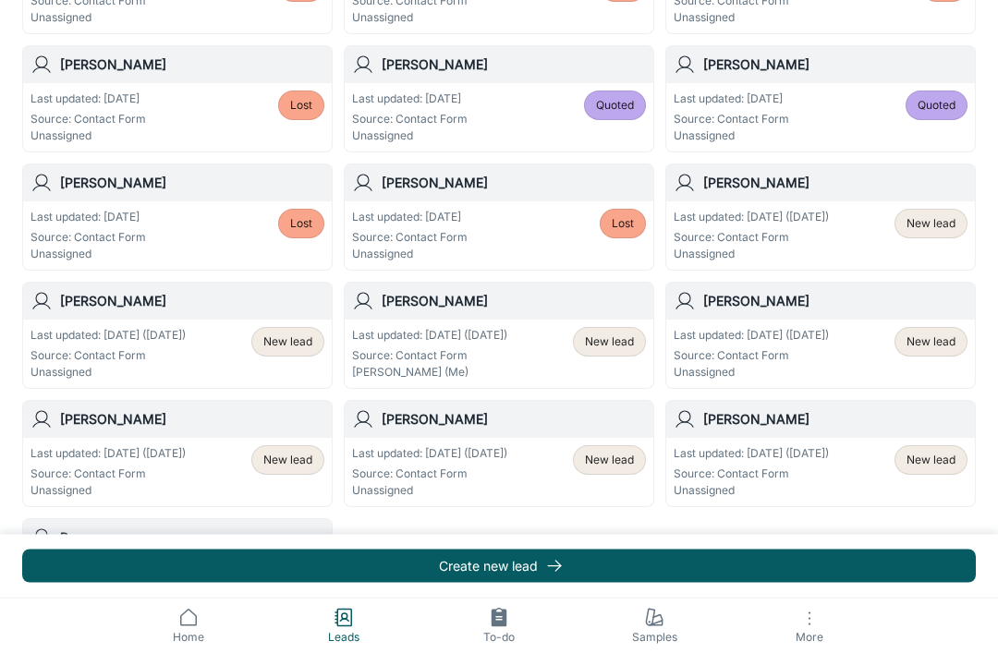
scroll to position [1314, 0]
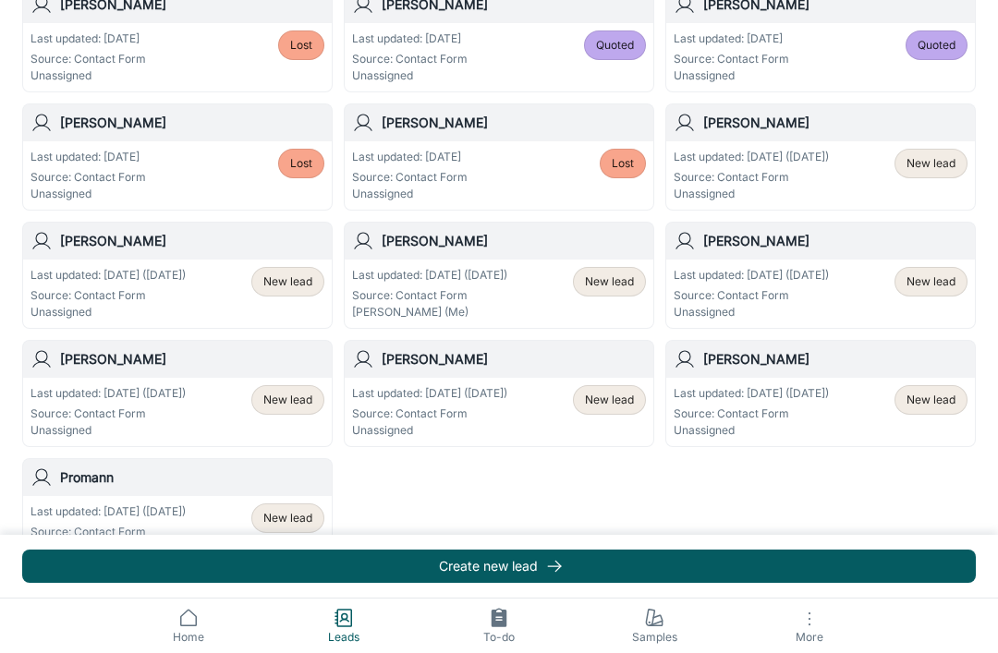
click at [159, 508] on p "Last updated: [DATE] ([DATE])" at bounding box center [107, 512] width 155 height 17
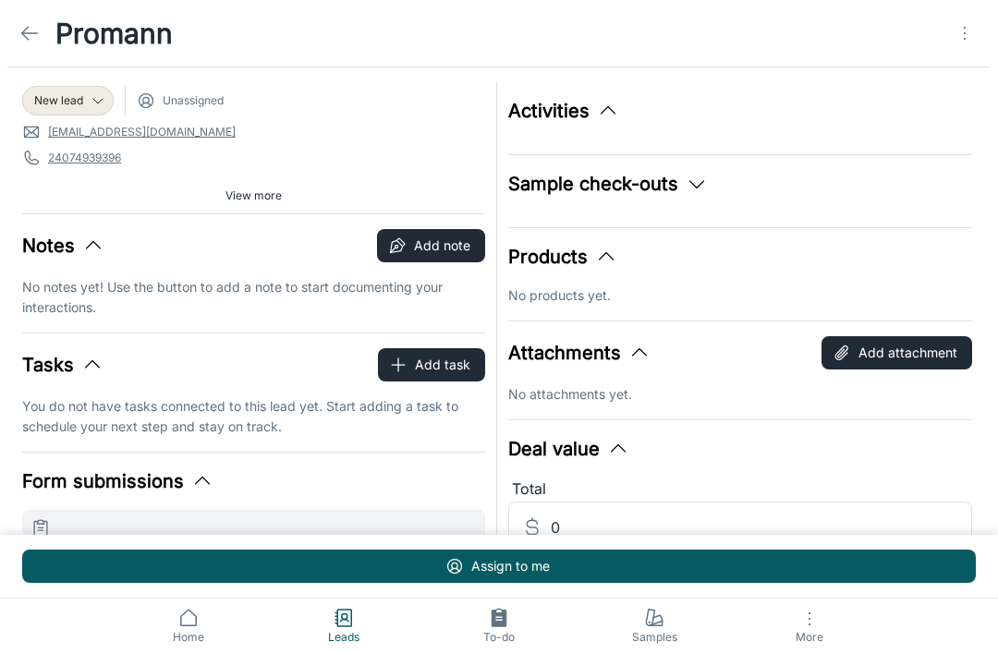
click at [967, 42] on icon "Open menu" at bounding box center [965, 33] width 22 height 22
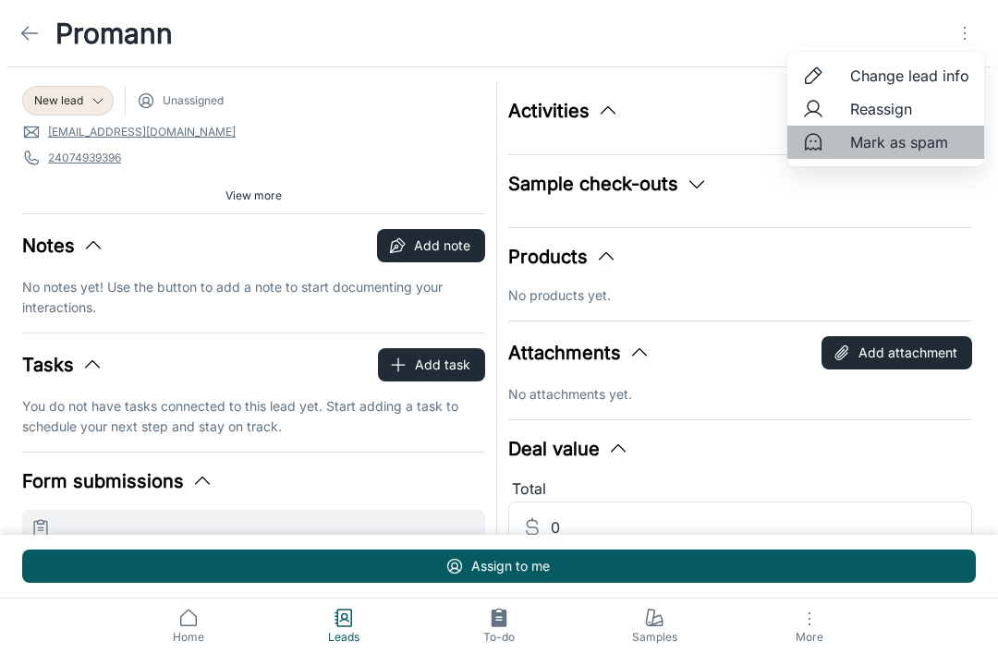
click at [928, 140] on span "Mark as spam" at bounding box center [909, 142] width 119 height 22
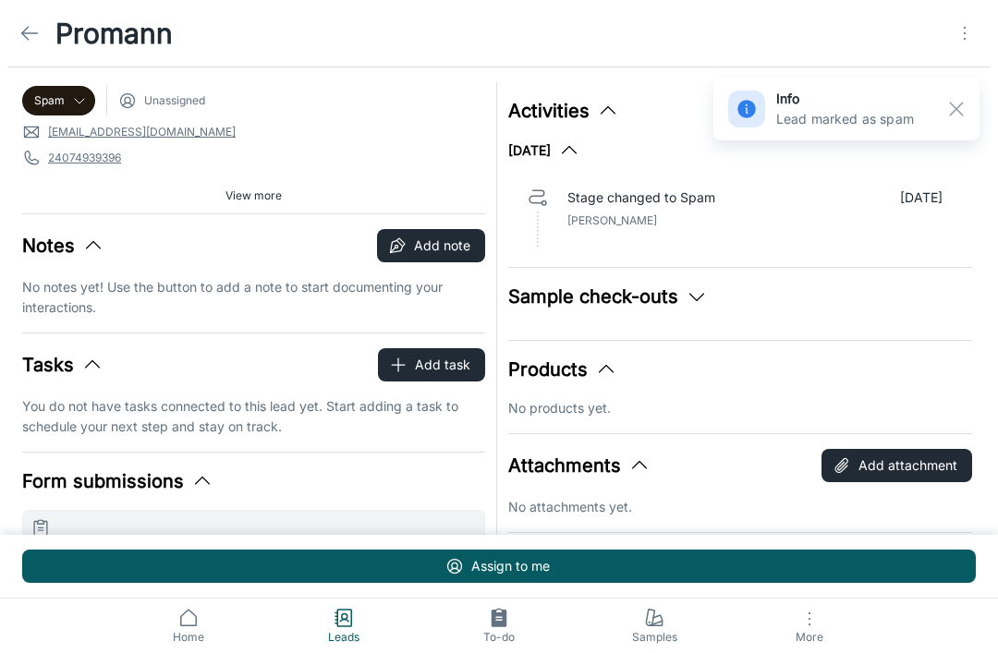
click at [44, 32] on link at bounding box center [29, 33] width 37 height 37
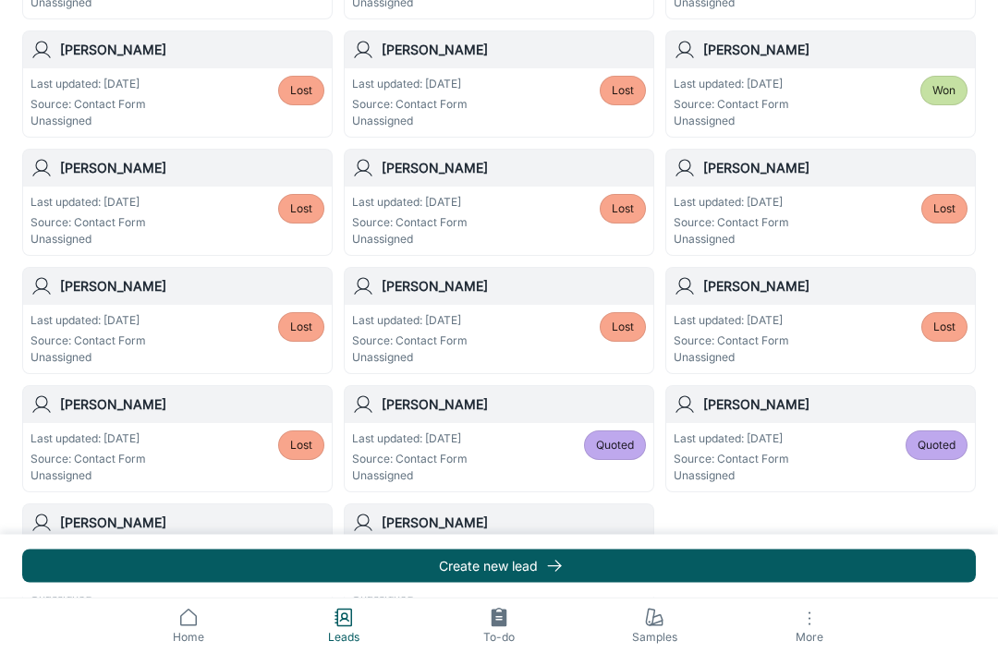
scroll to position [987, 0]
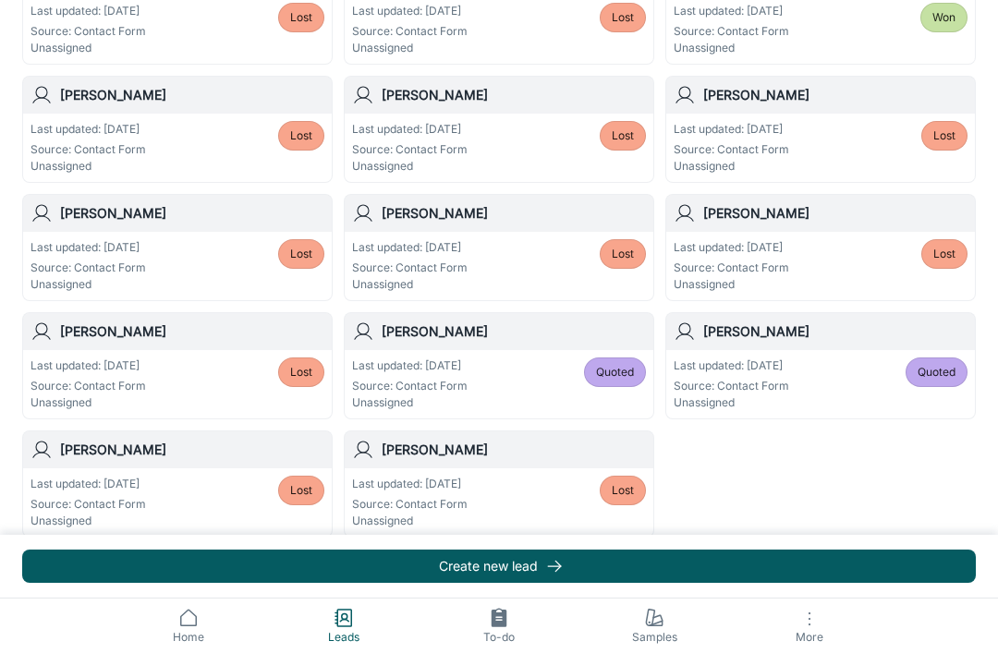
click at [504, 557] on span "View more" at bounding box center [499, 551] width 56 height 17
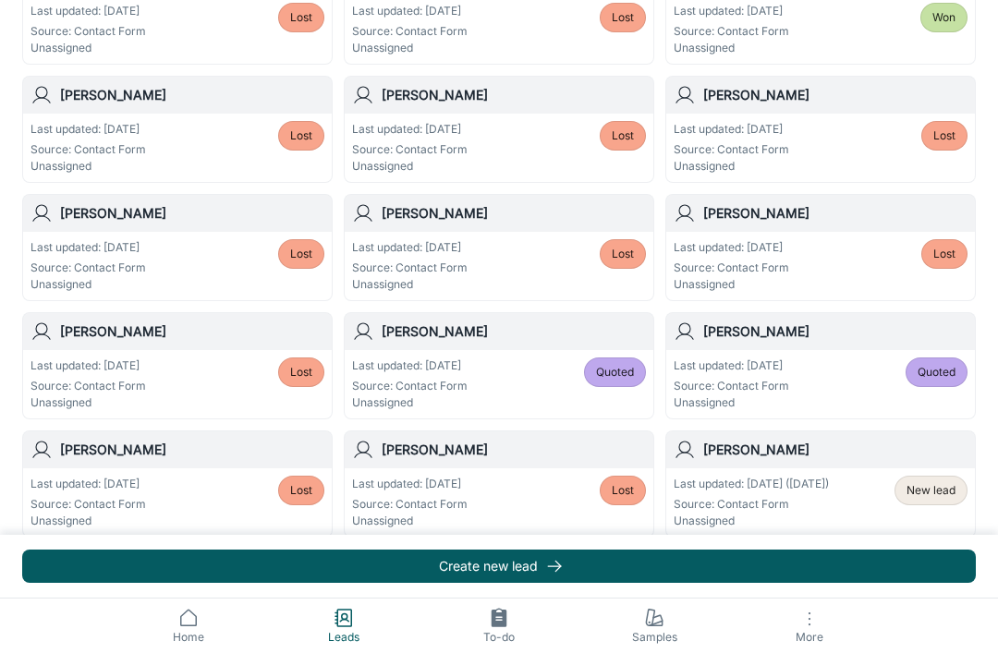
scroll to position [1196, 0]
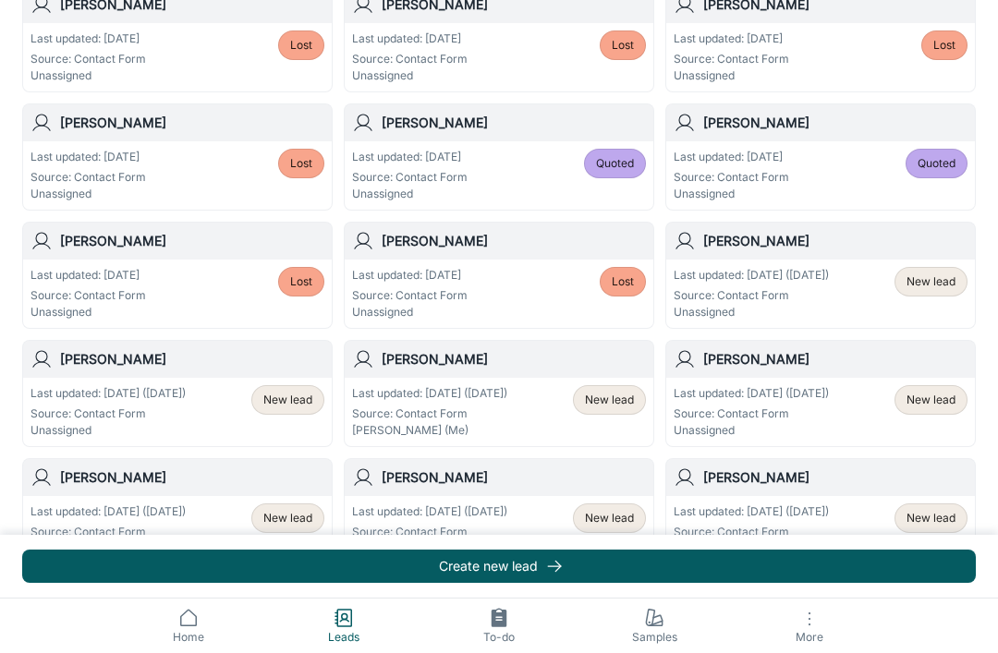
click at [931, 525] on span "New lead" at bounding box center [930, 518] width 49 height 17
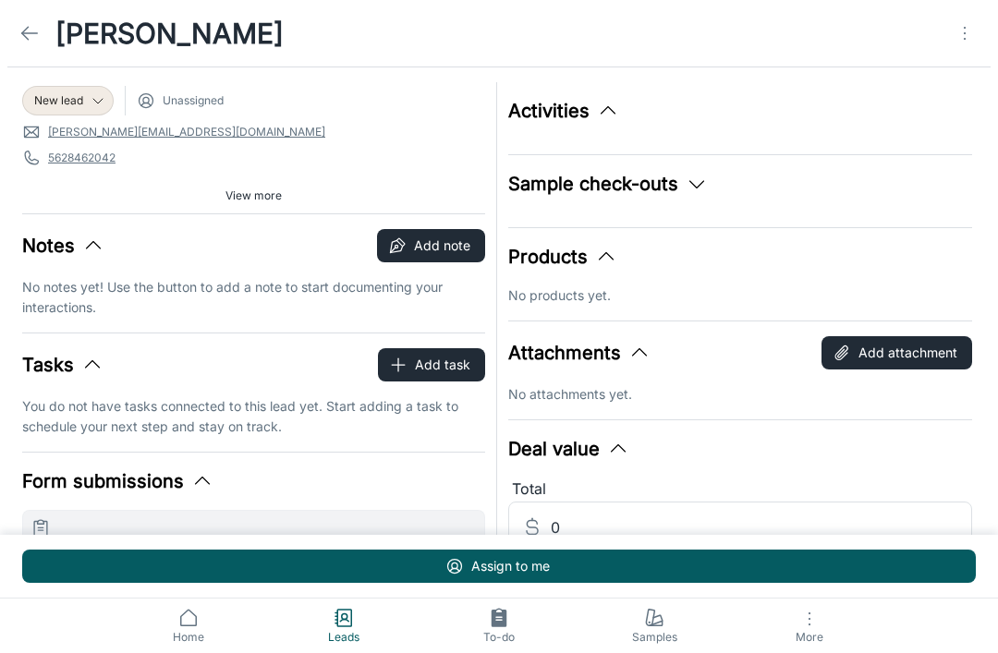
click at [53, 95] on span "New lead" at bounding box center [58, 100] width 49 height 17
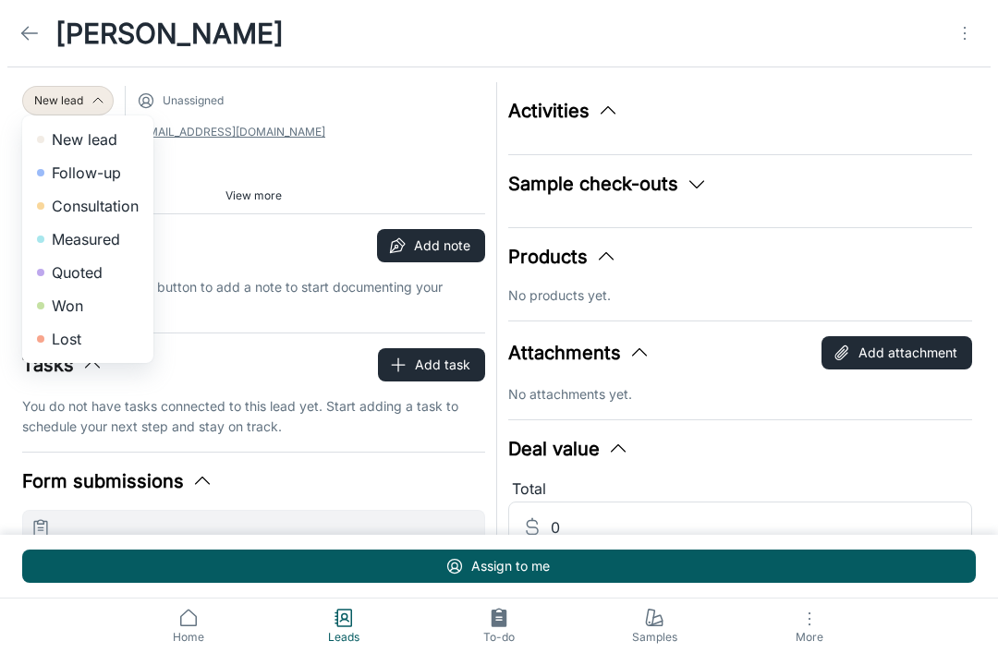
click at [49, 346] on li "Lost" at bounding box center [87, 338] width 131 height 33
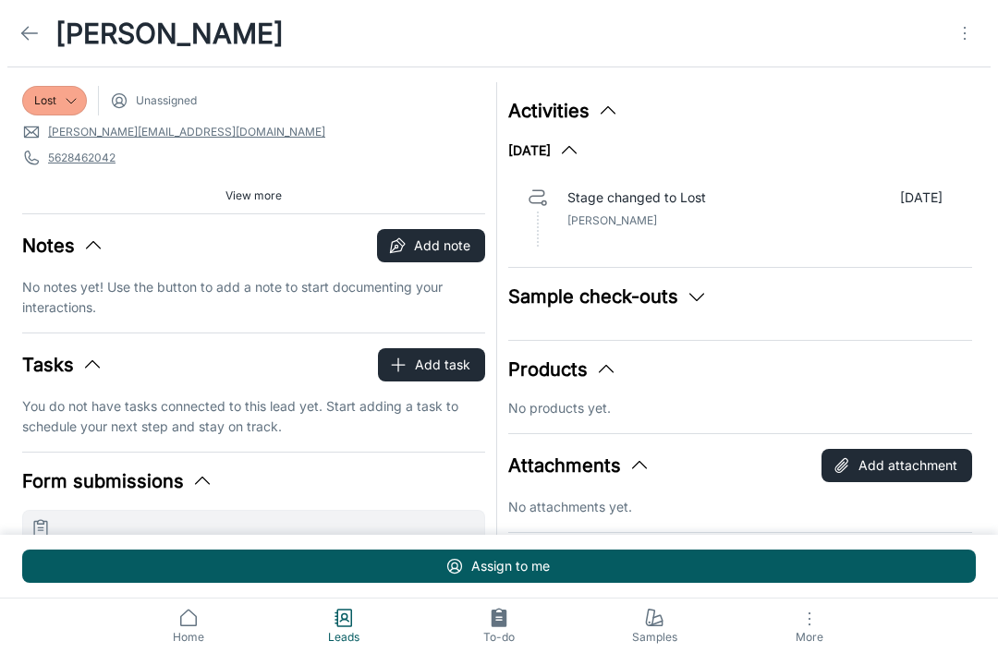
click at [29, 32] on icon at bounding box center [29, 33] width 22 height 22
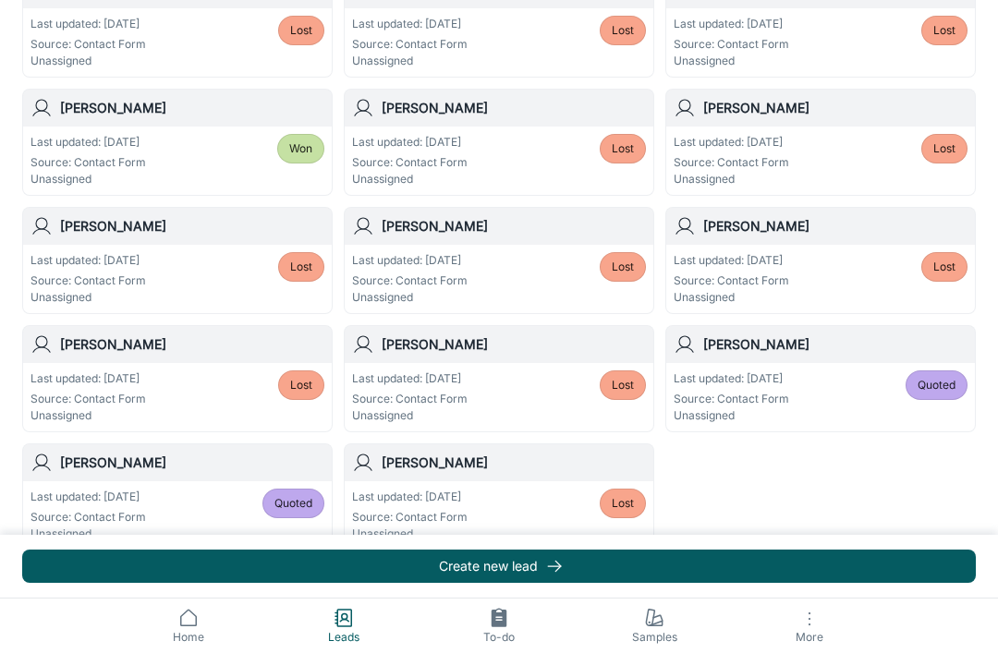
scroll to position [987, 0]
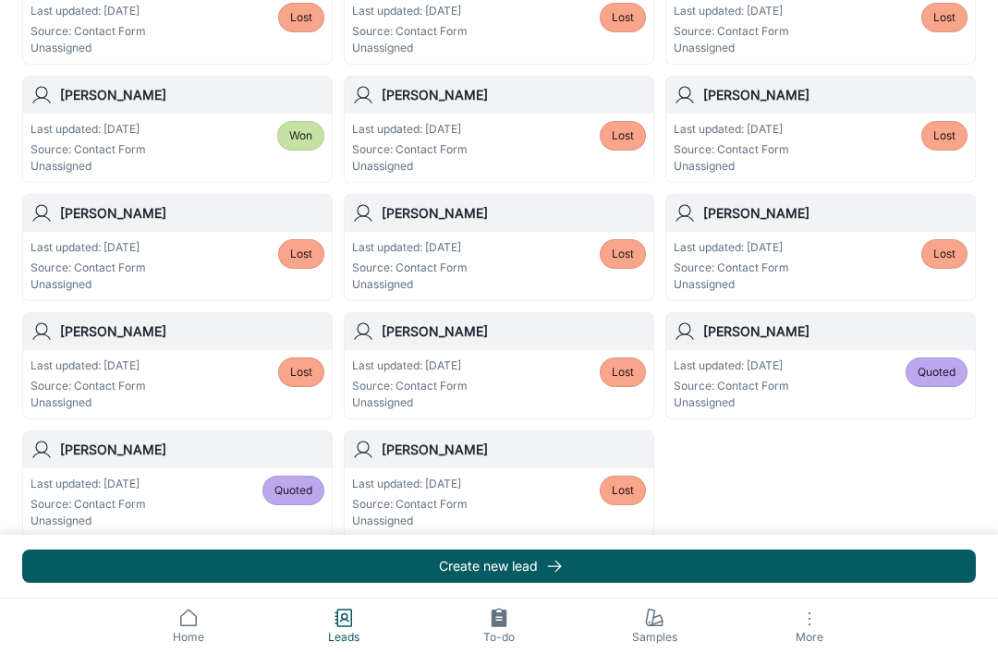
click at [508, 551] on span "View more" at bounding box center [499, 551] width 56 height 17
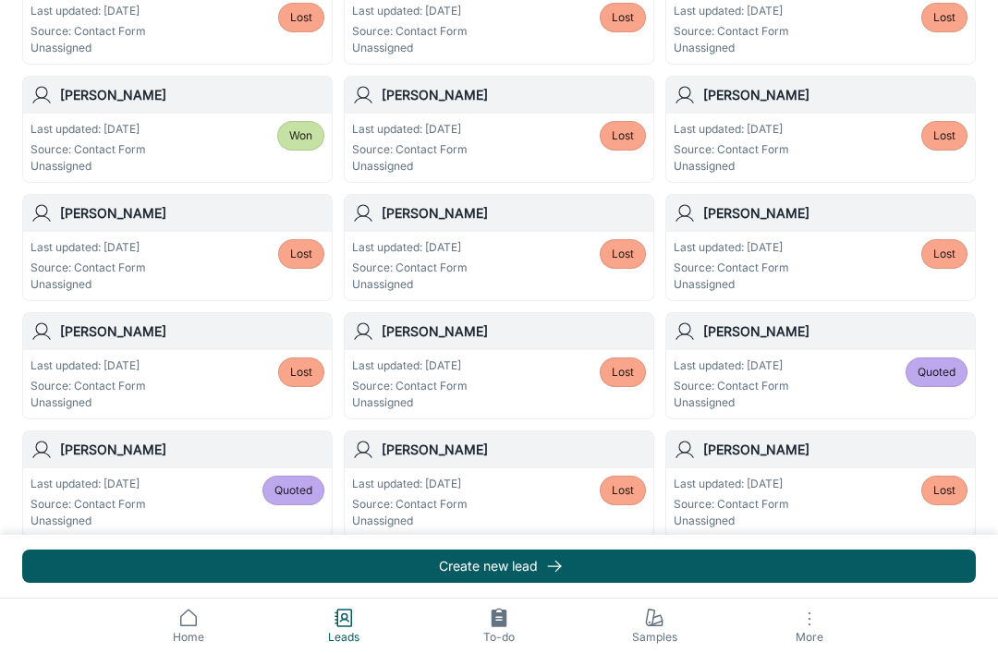
scroll to position [1196, 0]
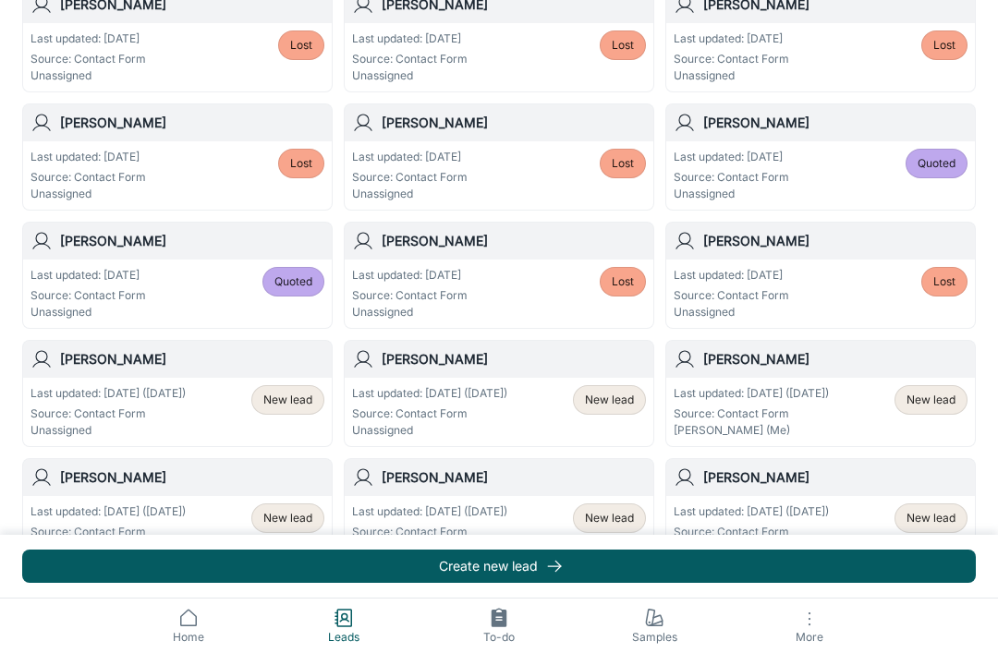
click at [945, 529] on div "New lead" at bounding box center [930, 519] width 73 height 30
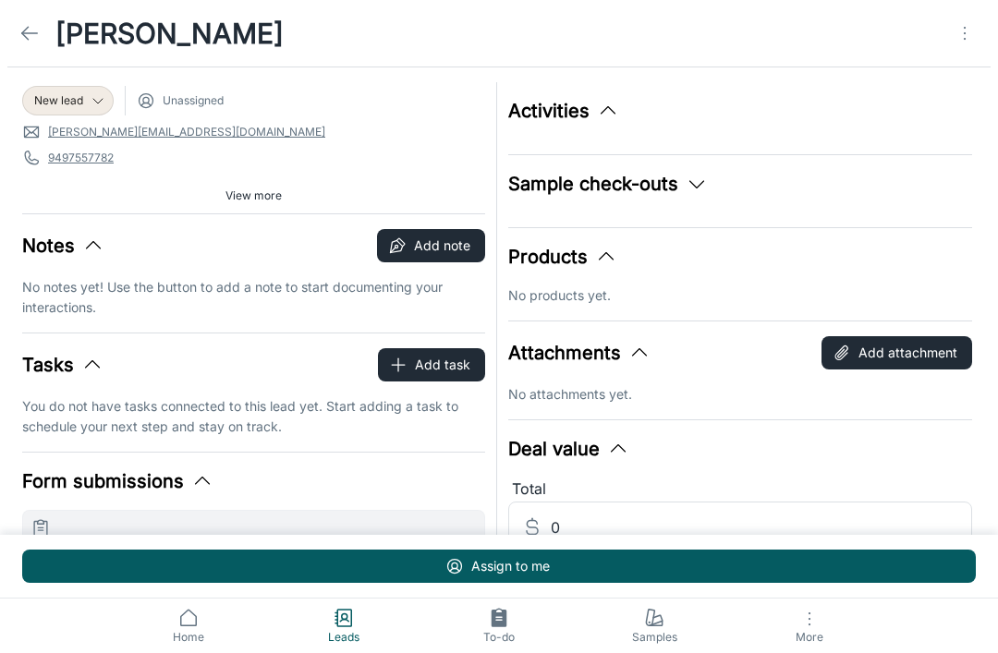
click at [968, 33] on icon "Open menu" at bounding box center [965, 33] width 22 height 22
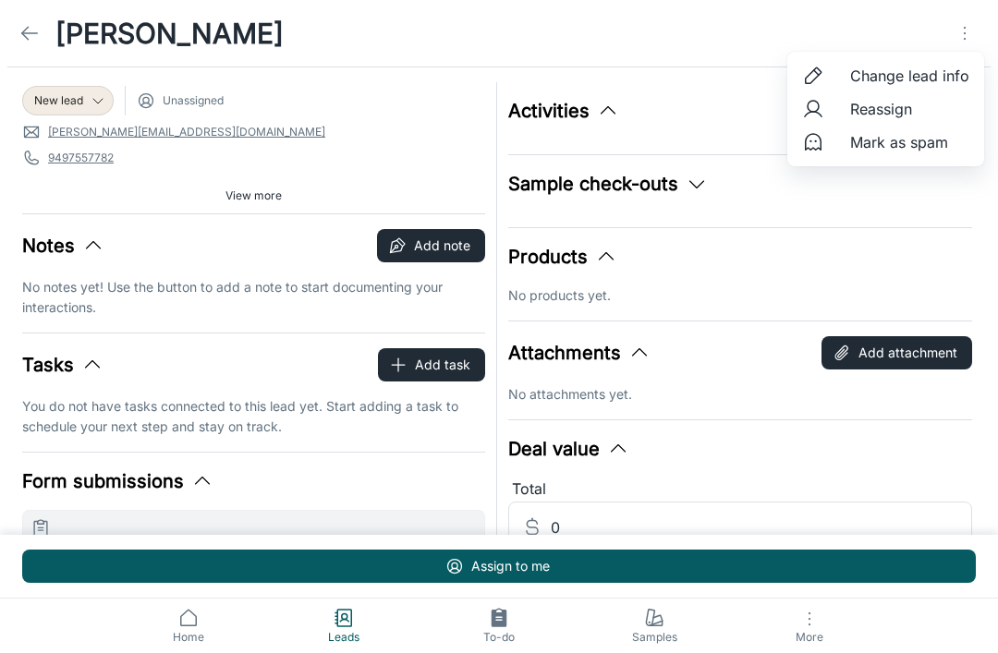
click at [935, 144] on span "Mark as spam" at bounding box center [909, 142] width 119 height 22
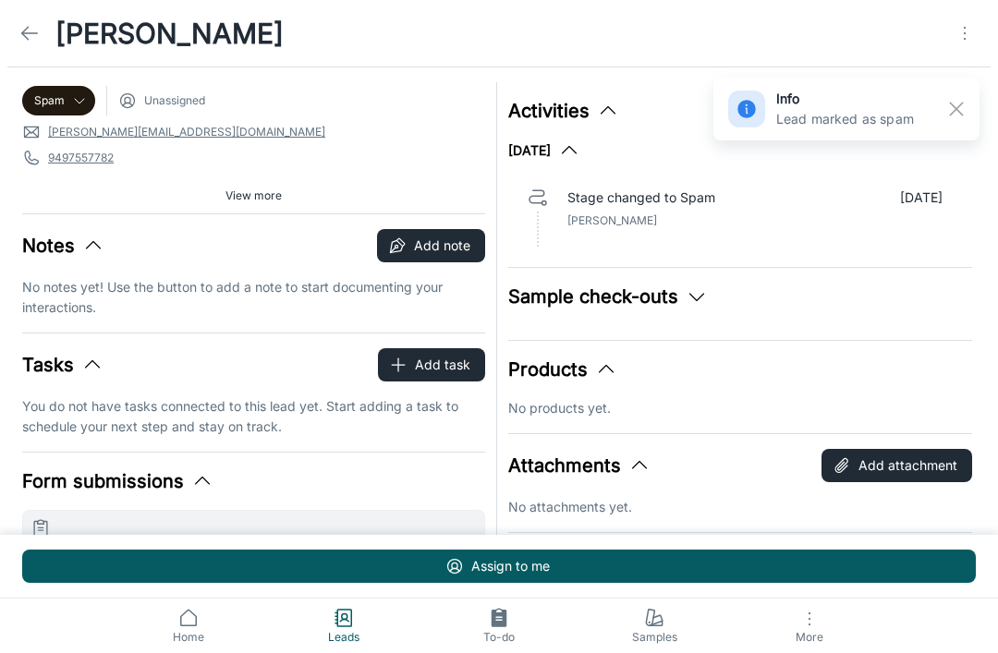
click at [41, 32] on link at bounding box center [29, 33] width 37 height 37
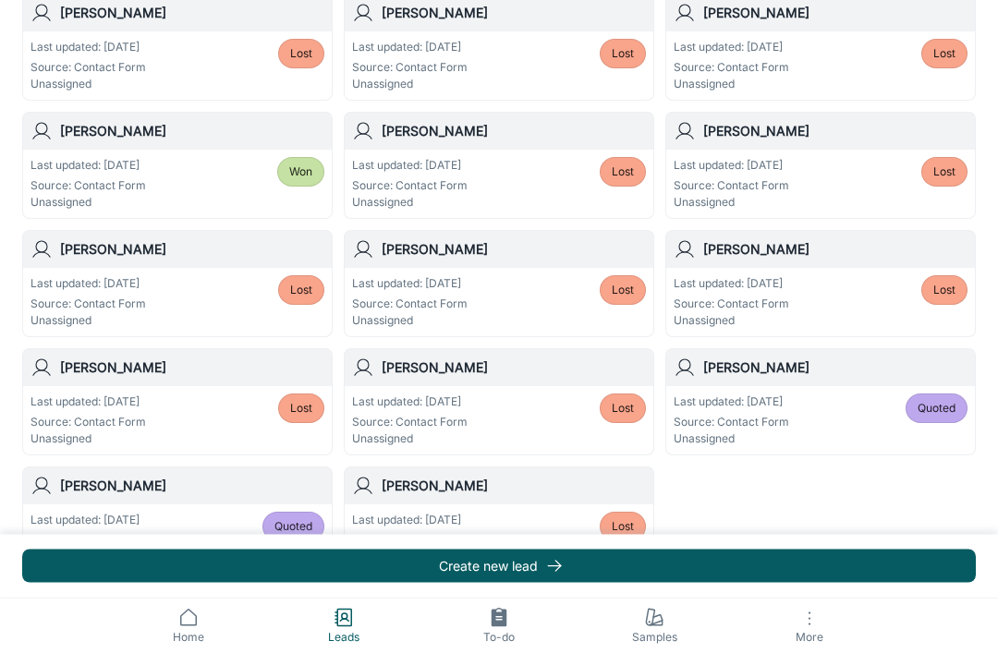
scroll to position [987, 0]
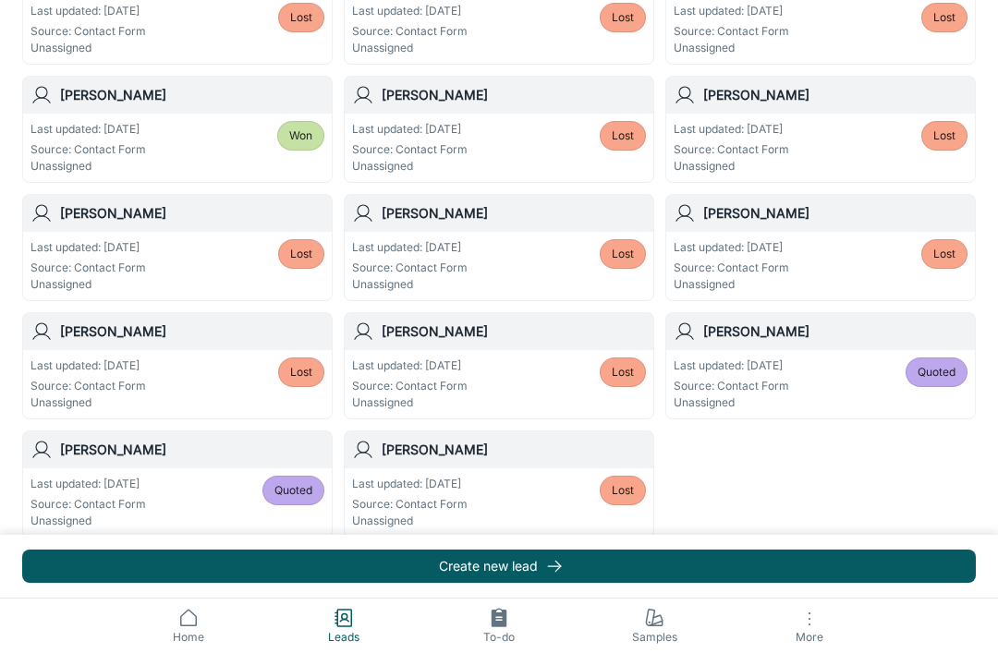
click at [506, 553] on span "View more" at bounding box center [499, 551] width 56 height 17
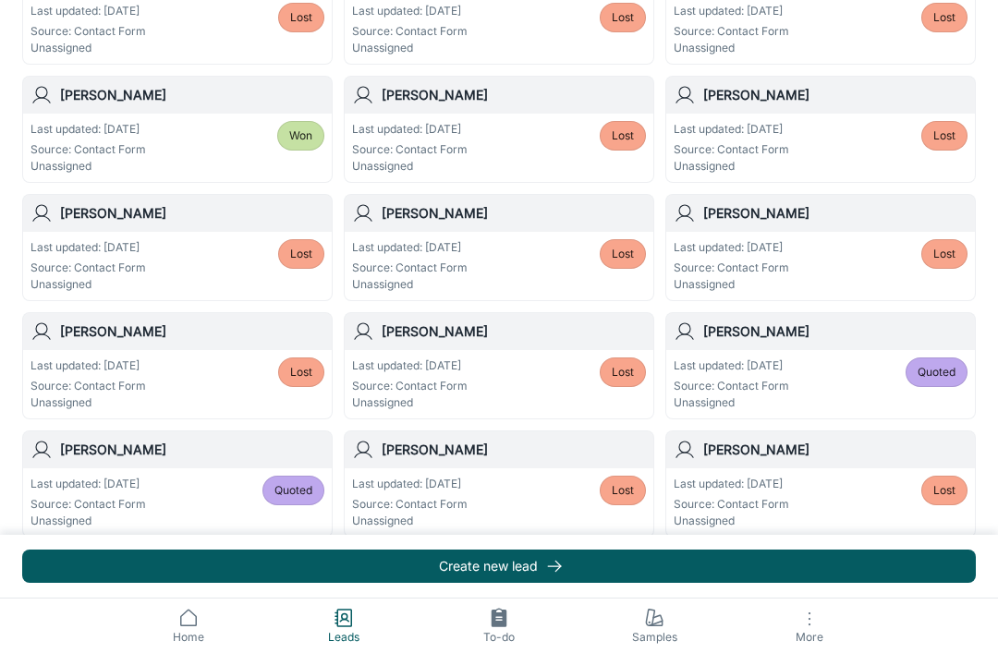
scroll to position [1196, 0]
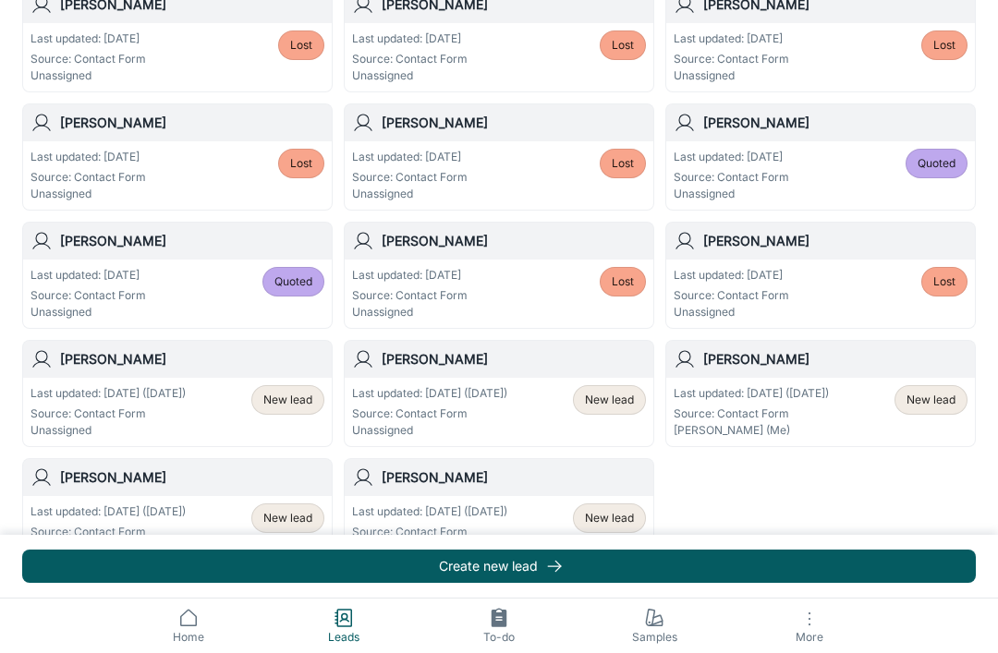
click at [616, 528] on div "New lead" at bounding box center [609, 519] width 73 height 30
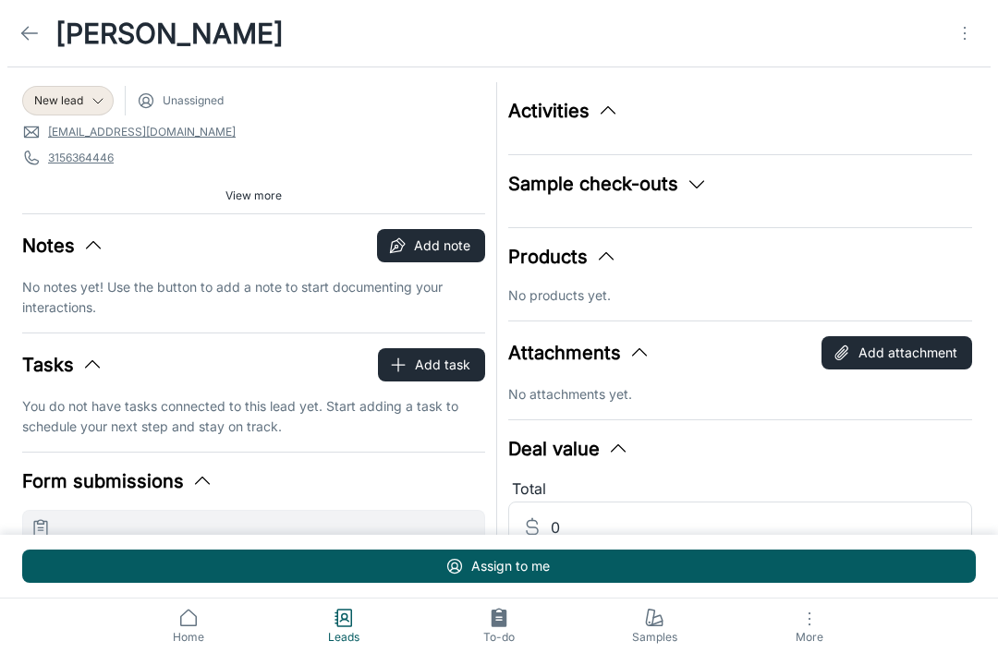
click at [962, 28] on icon "Open menu" at bounding box center [965, 33] width 22 height 22
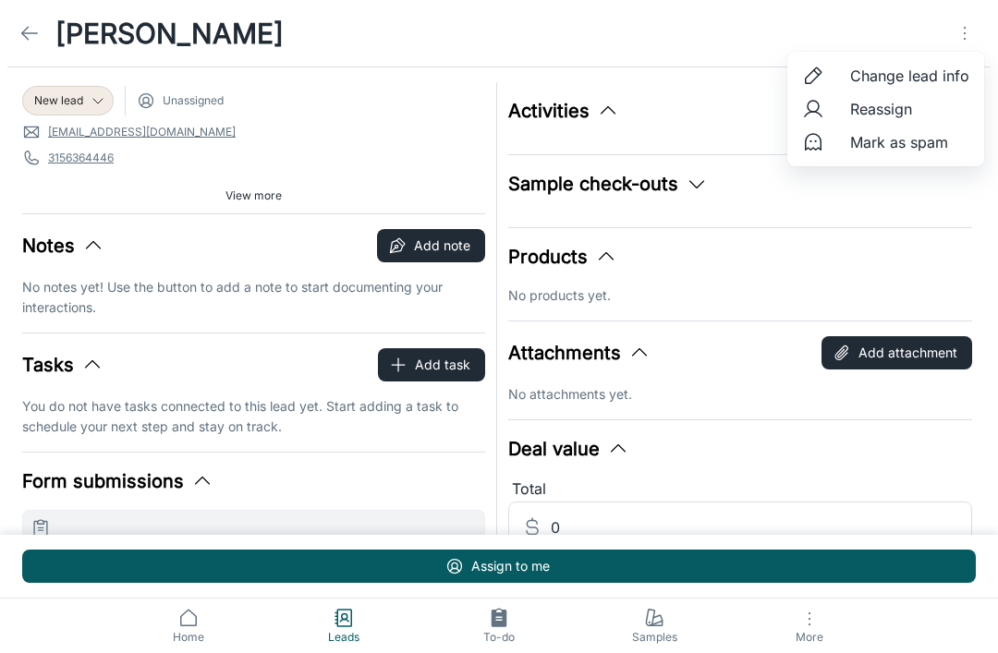
click at [925, 151] on span "Mark as spam" at bounding box center [909, 142] width 119 height 22
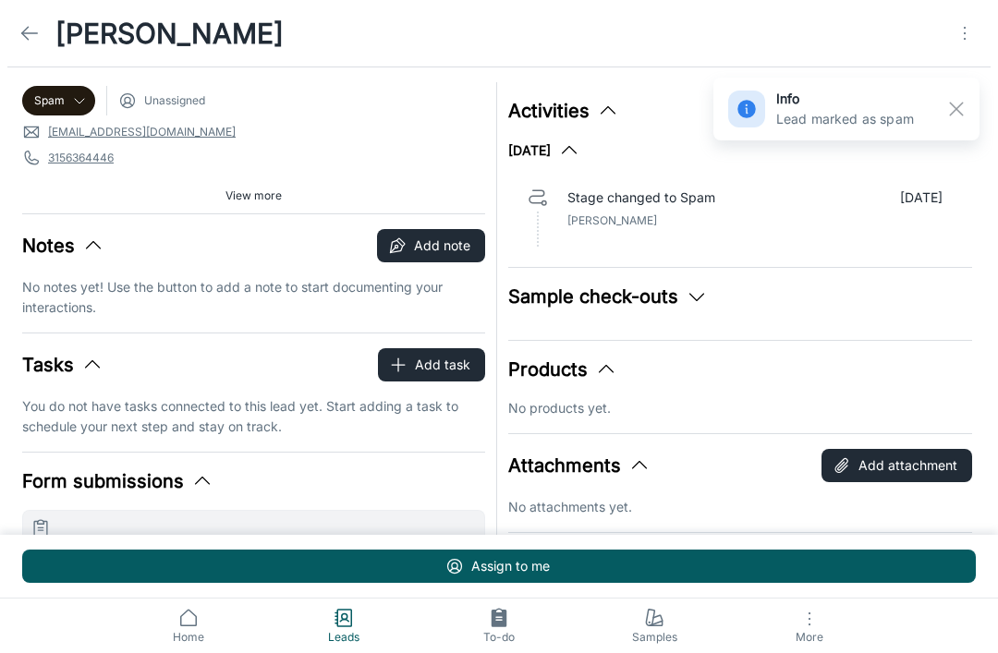
click at [39, 35] on icon at bounding box center [29, 33] width 22 height 22
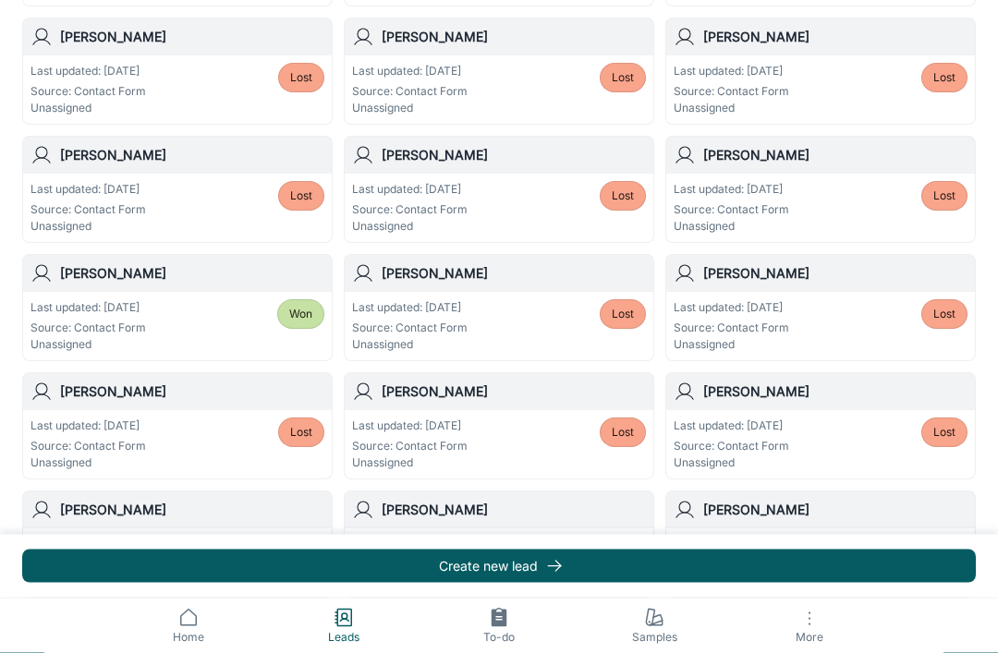
scroll to position [987, 0]
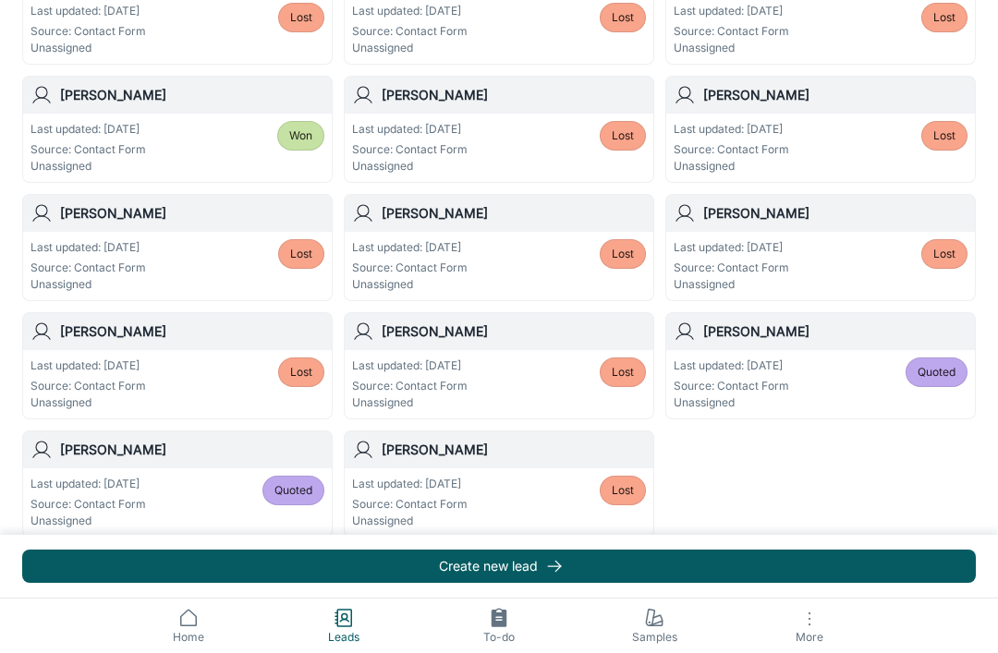
click at [506, 558] on span "View more" at bounding box center [499, 551] width 56 height 17
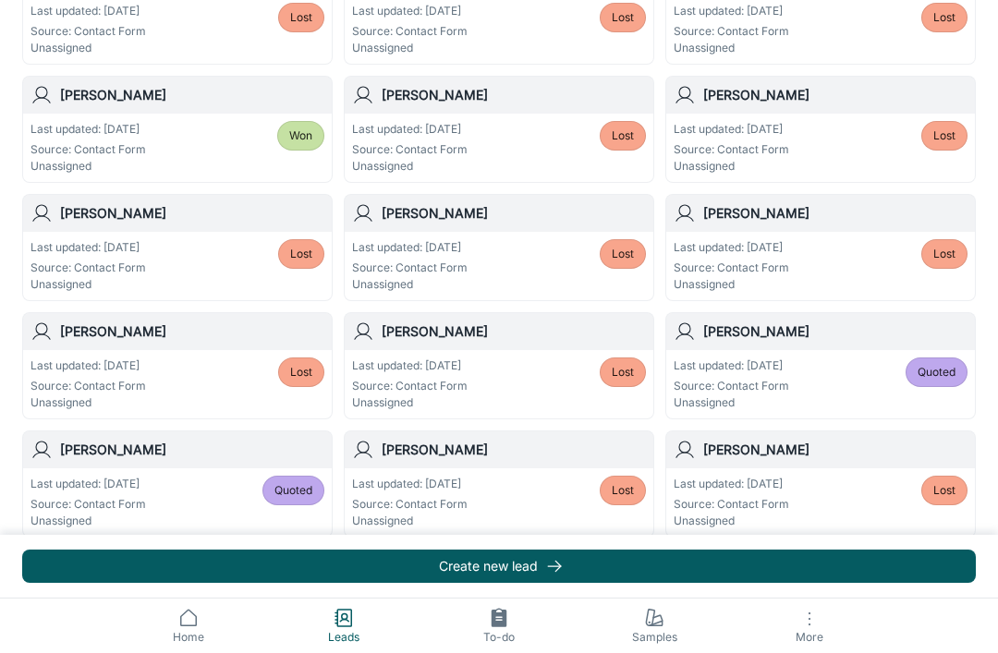
scroll to position [1196, 0]
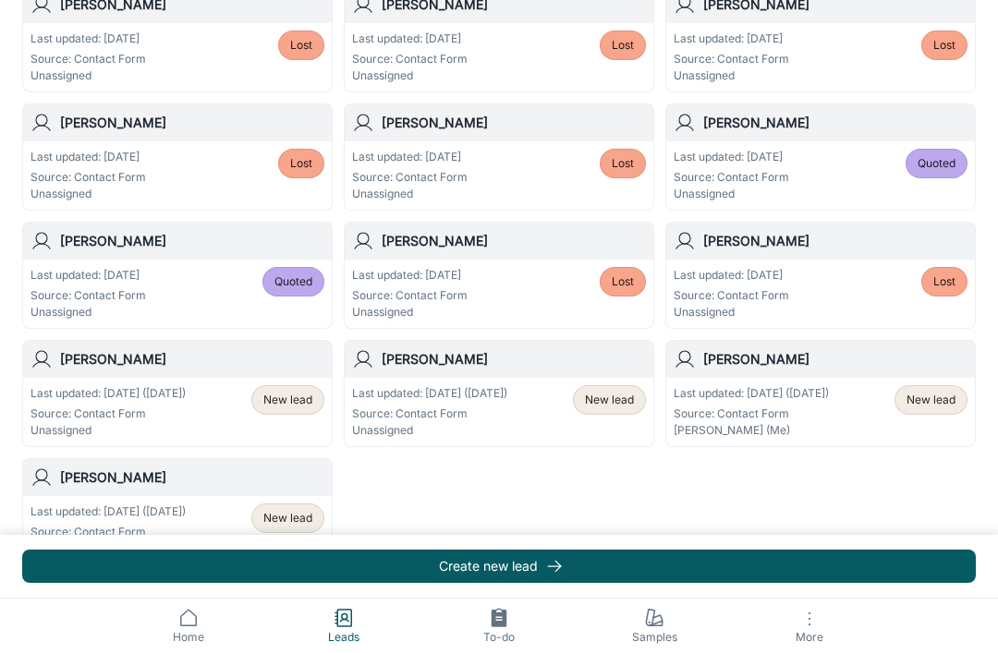
click at [527, 583] on button "Create new lead" at bounding box center [499, 566] width 954 height 33
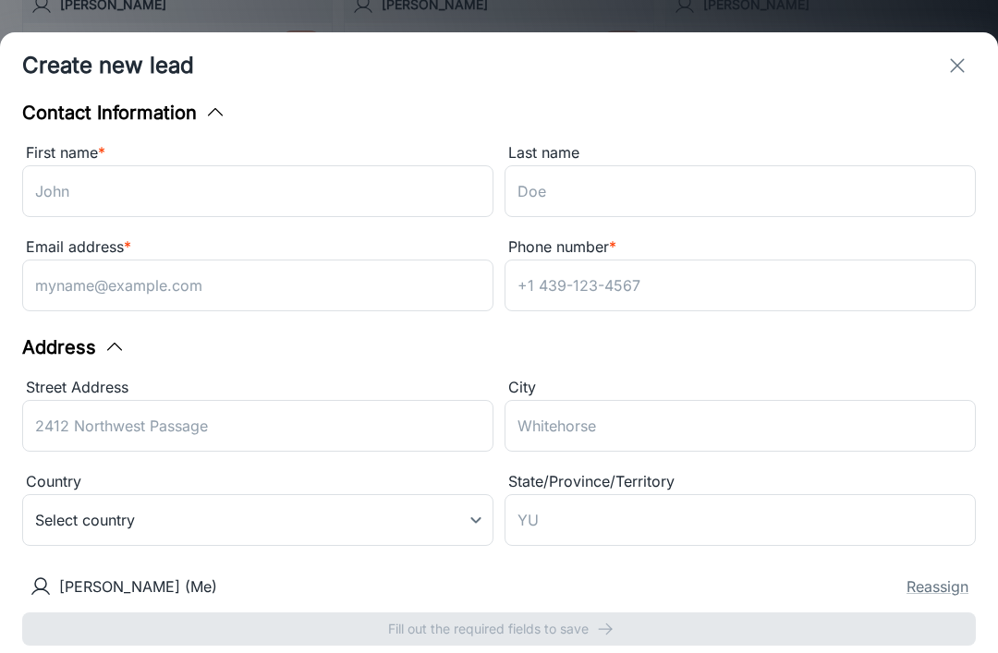
click at [977, 51] on div "Create new lead" at bounding box center [499, 65] width 998 height 67
click at [954, 80] on button "exit" at bounding box center [957, 65] width 37 height 37
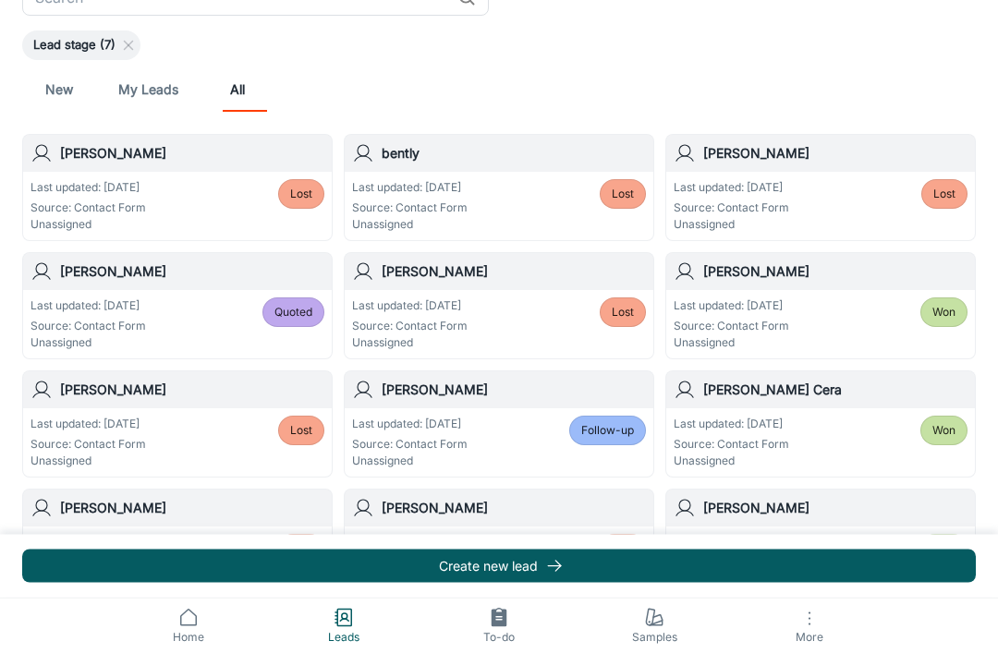
scroll to position [0, 0]
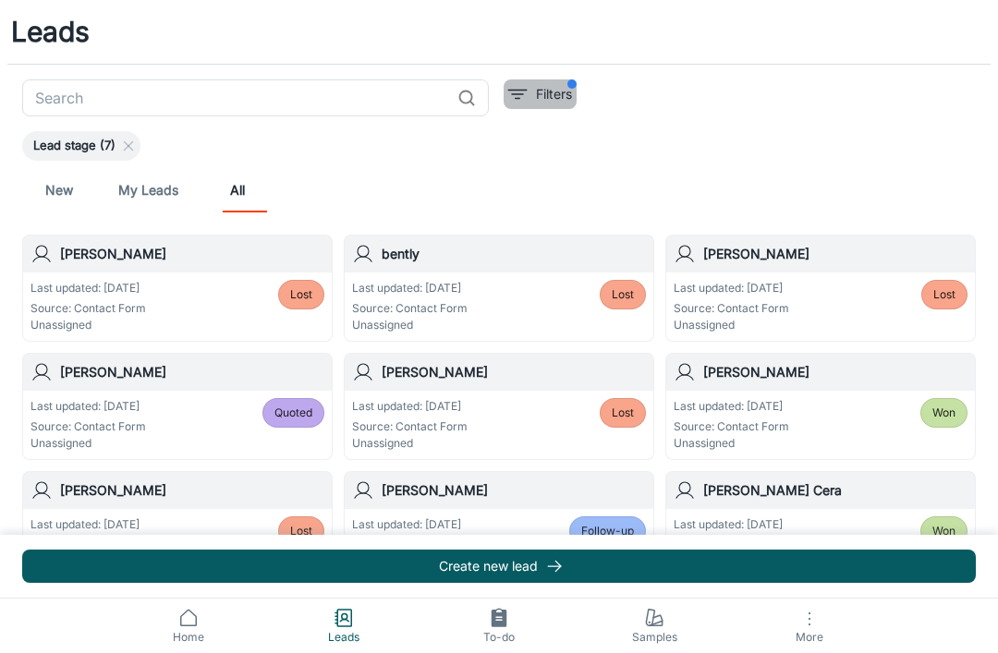
click at [531, 98] on button "Filters" at bounding box center [540, 94] width 73 height 30
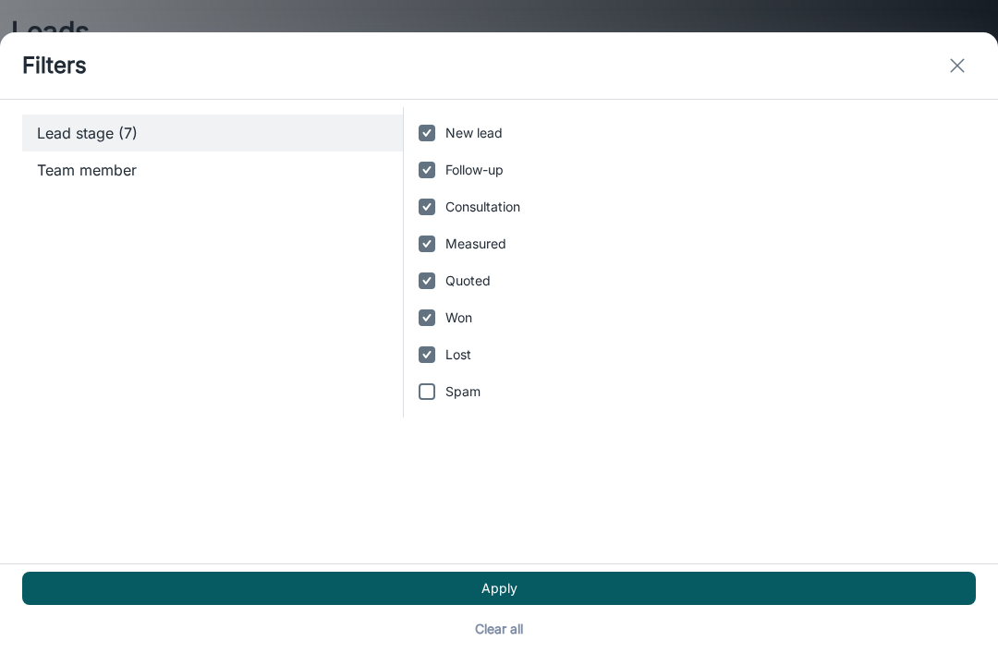
click at [434, 336] on input "Lost" at bounding box center [426, 354] width 37 height 37
checkbox input "false"
click at [440, 262] on input "Quoted" at bounding box center [426, 280] width 37 height 37
checkbox input "false"
click at [457, 589] on button "Apply" at bounding box center [499, 588] width 954 height 33
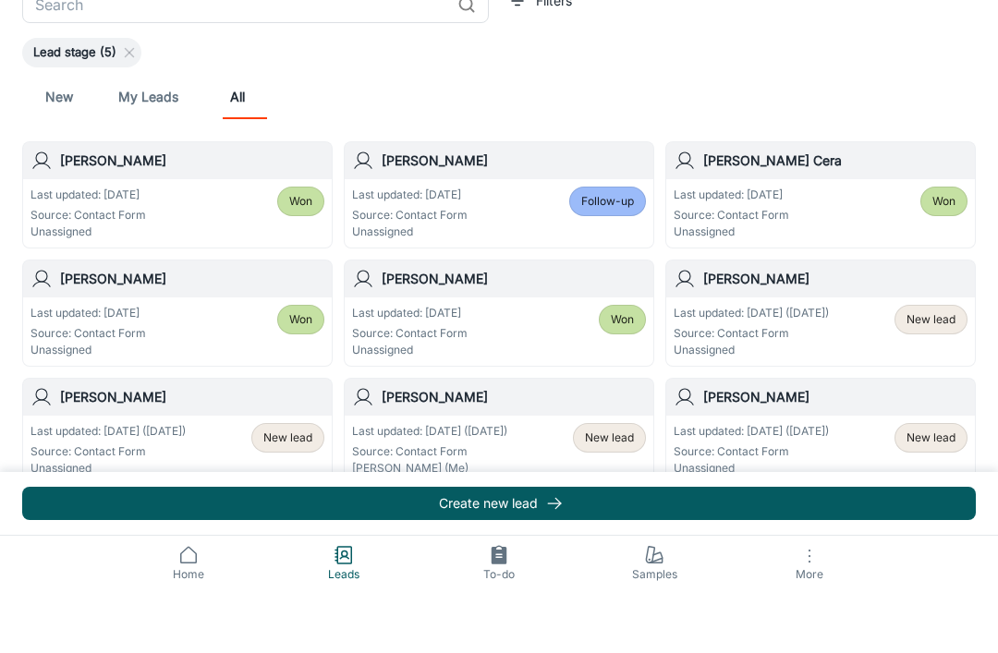
scroll to position [13, 0]
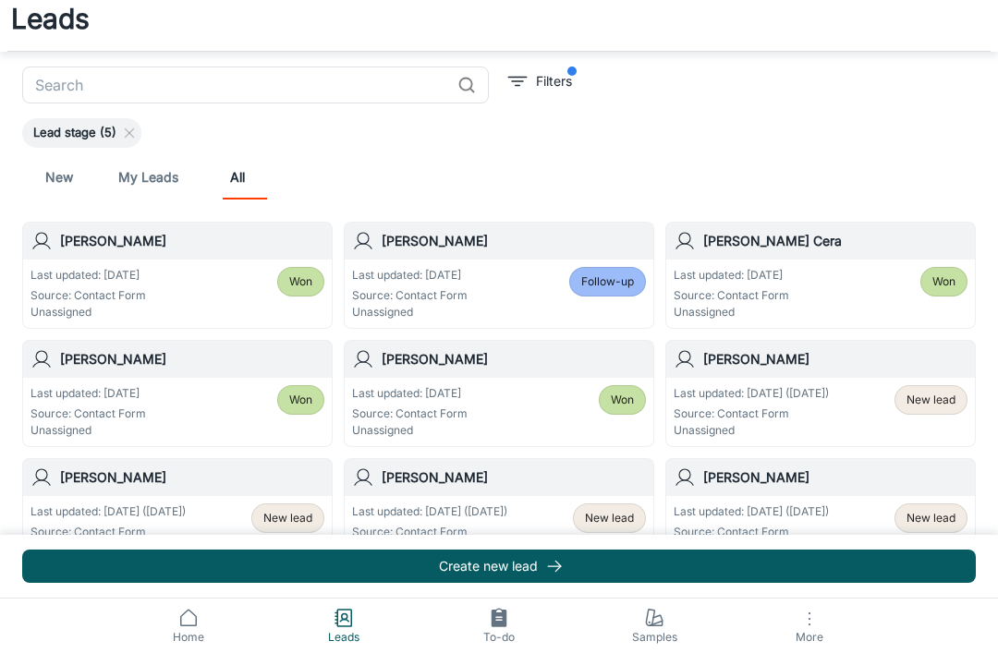
click at [935, 524] on span "New lead" at bounding box center [930, 518] width 49 height 17
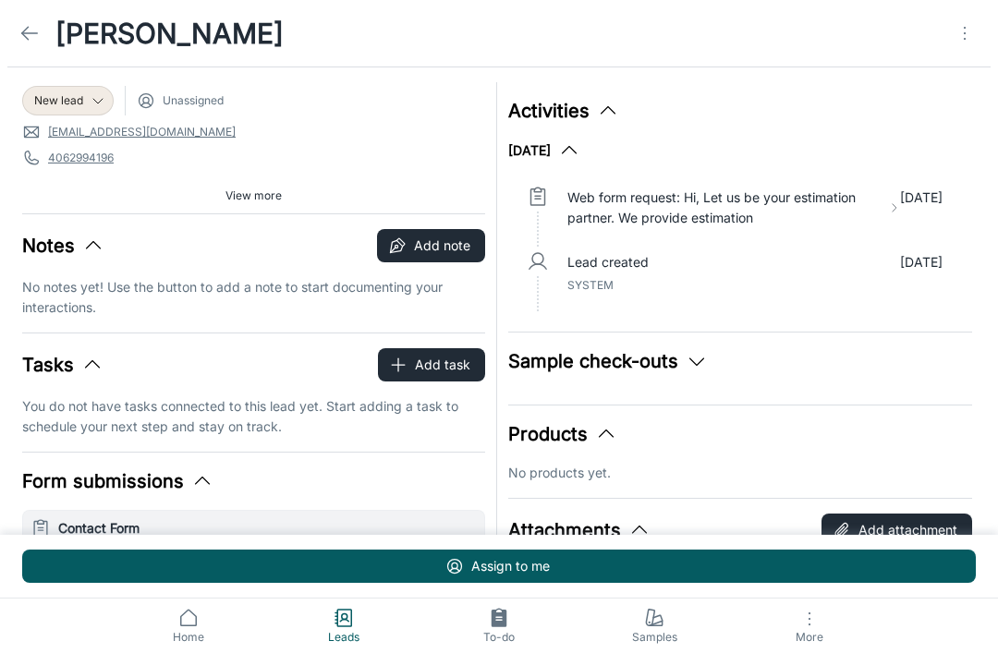
click at [966, 36] on icon "Open menu" at bounding box center [965, 33] width 22 height 22
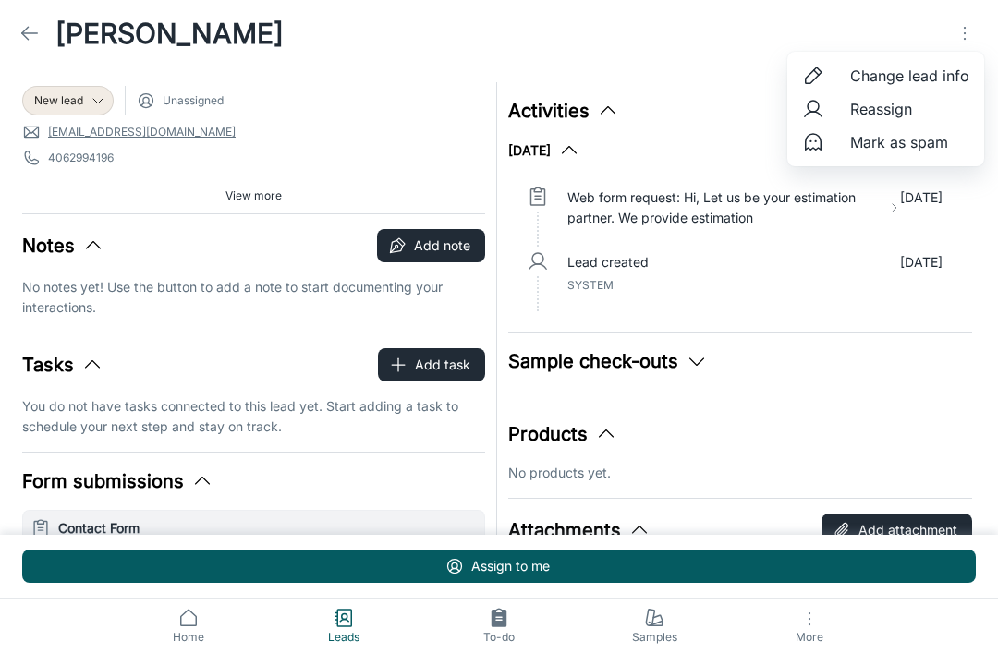
click at [914, 156] on li "Mark as spam" at bounding box center [885, 142] width 197 height 33
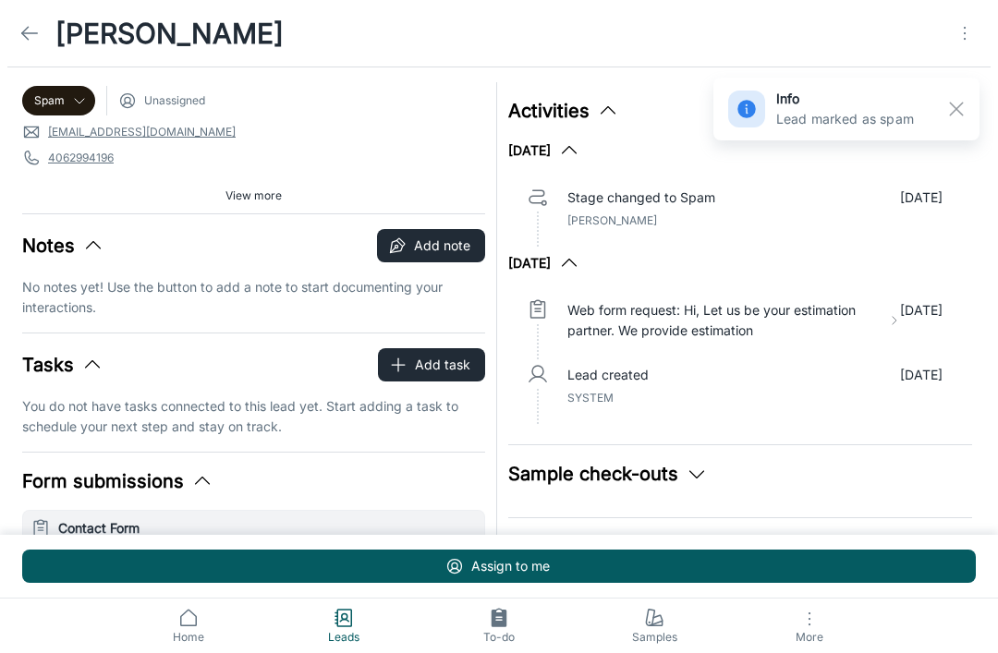
click at [30, 32] on icon at bounding box center [29, 33] width 22 height 22
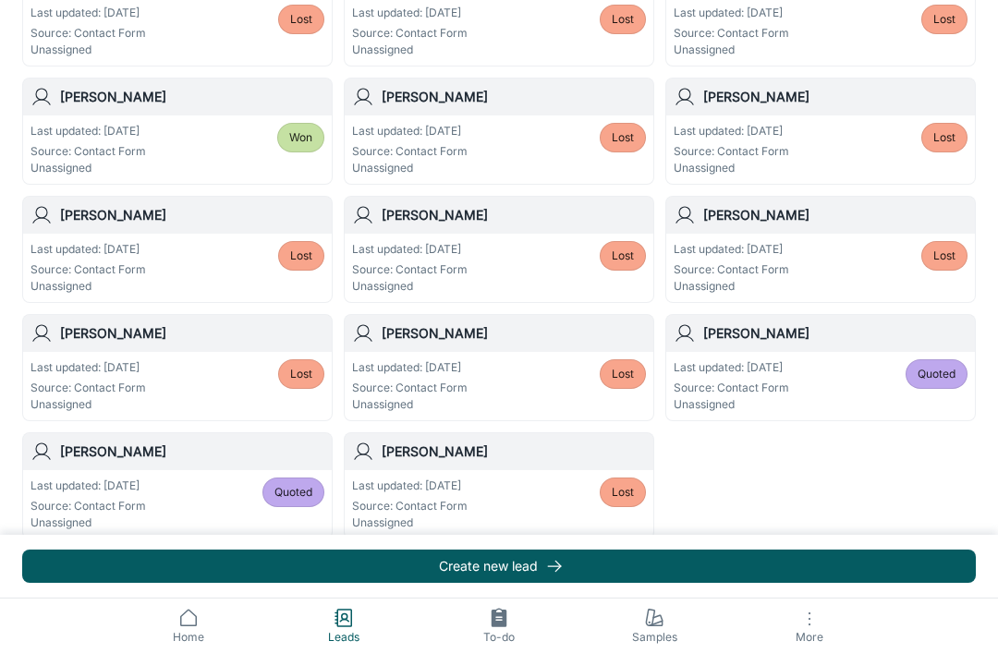
scroll to position [987, 0]
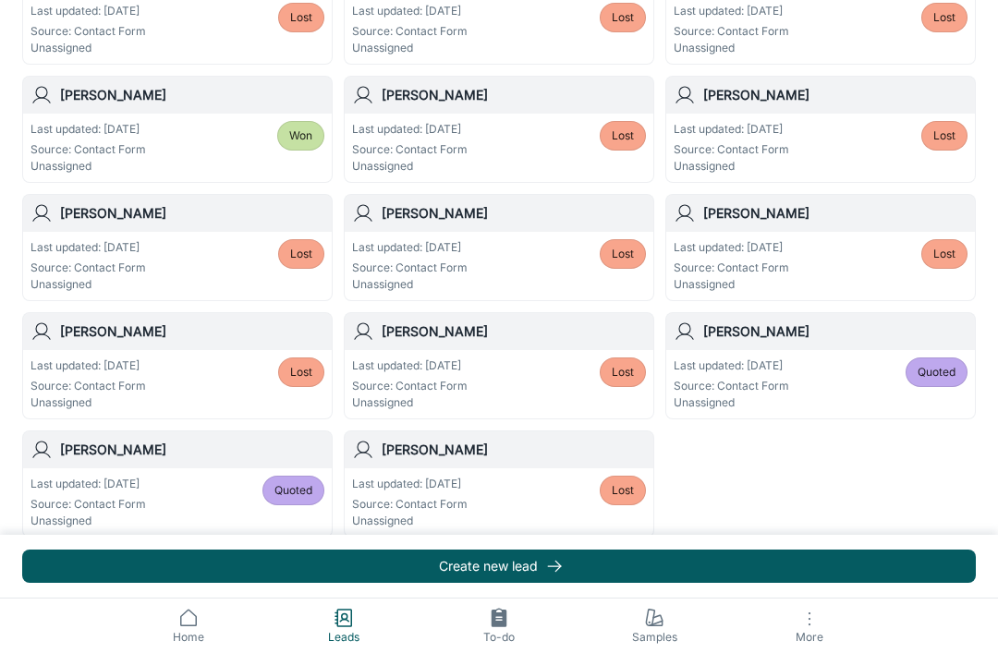
click at [505, 553] on span "View more" at bounding box center [499, 551] width 56 height 17
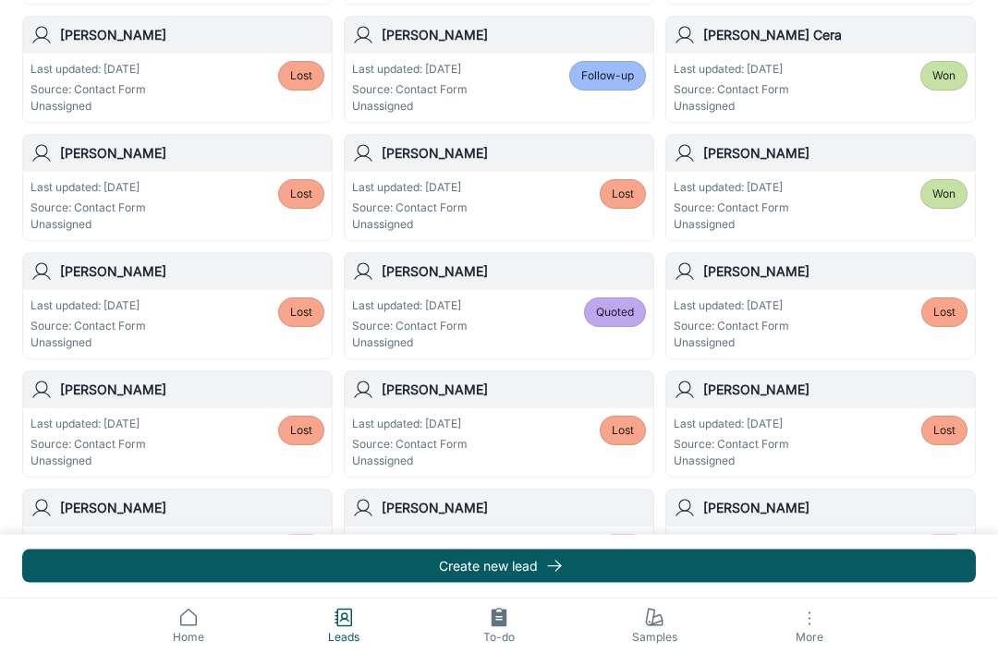
scroll to position [462, 0]
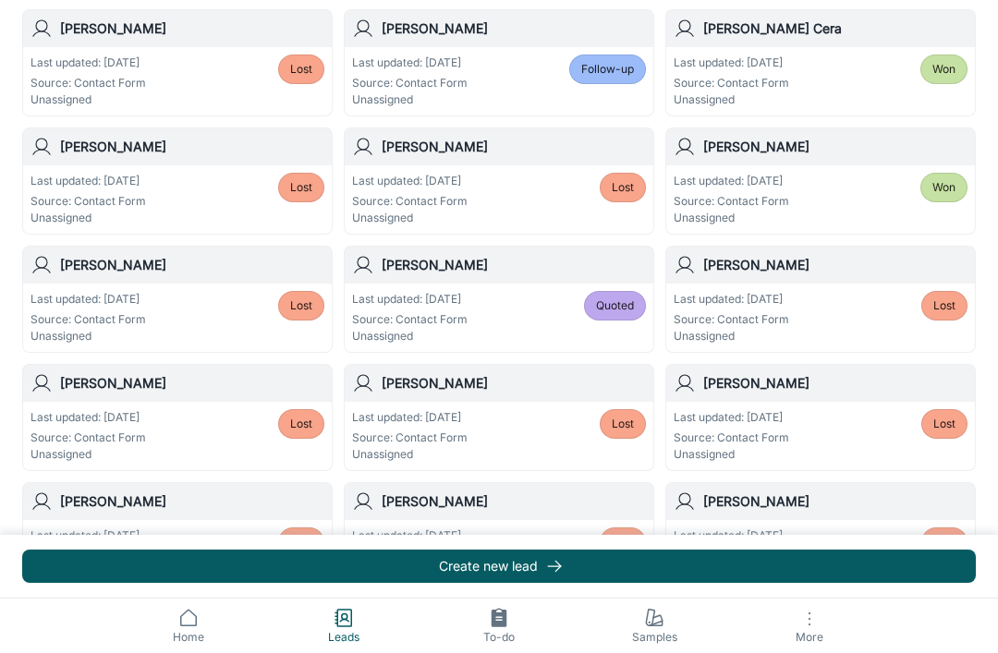
click at [613, 306] on span "Quoted" at bounding box center [615, 306] width 38 height 17
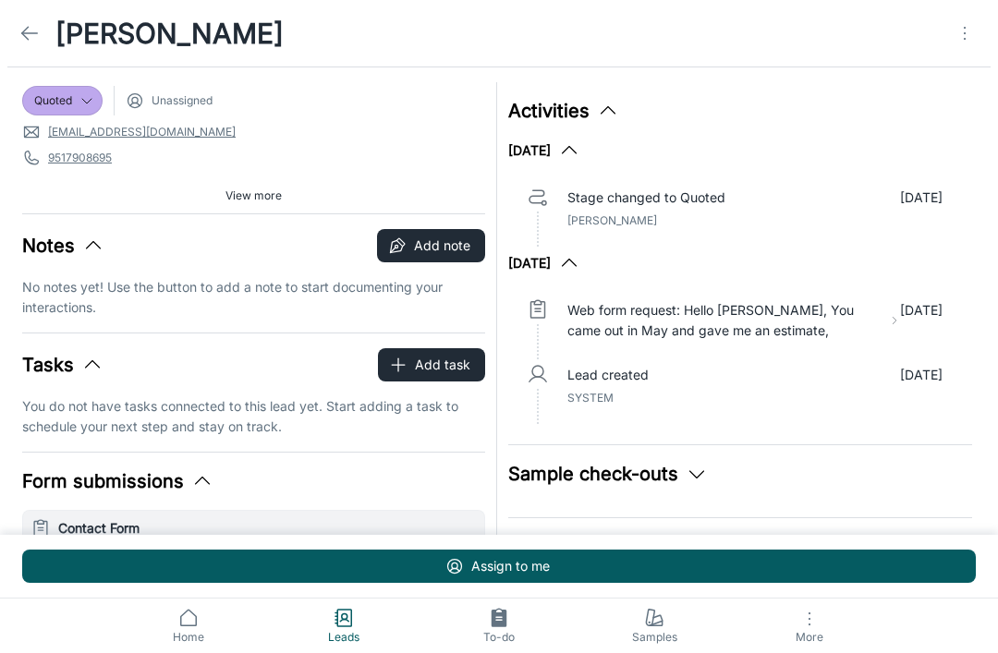
click at [68, 110] on div "Quoted" at bounding box center [62, 101] width 80 height 30
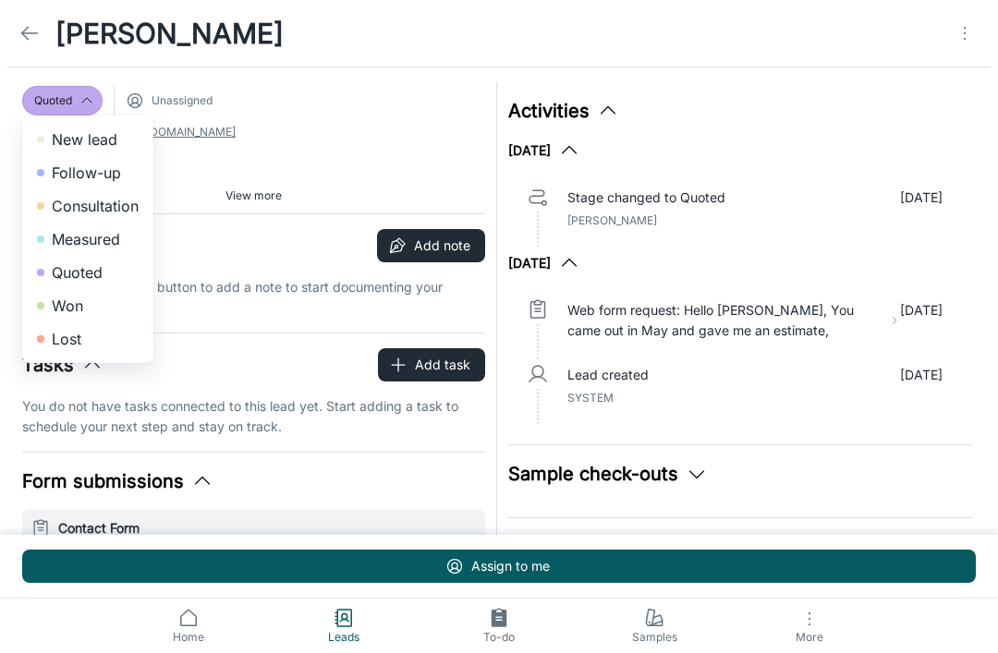
click at [117, 168] on li "Follow-up" at bounding box center [87, 172] width 131 height 33
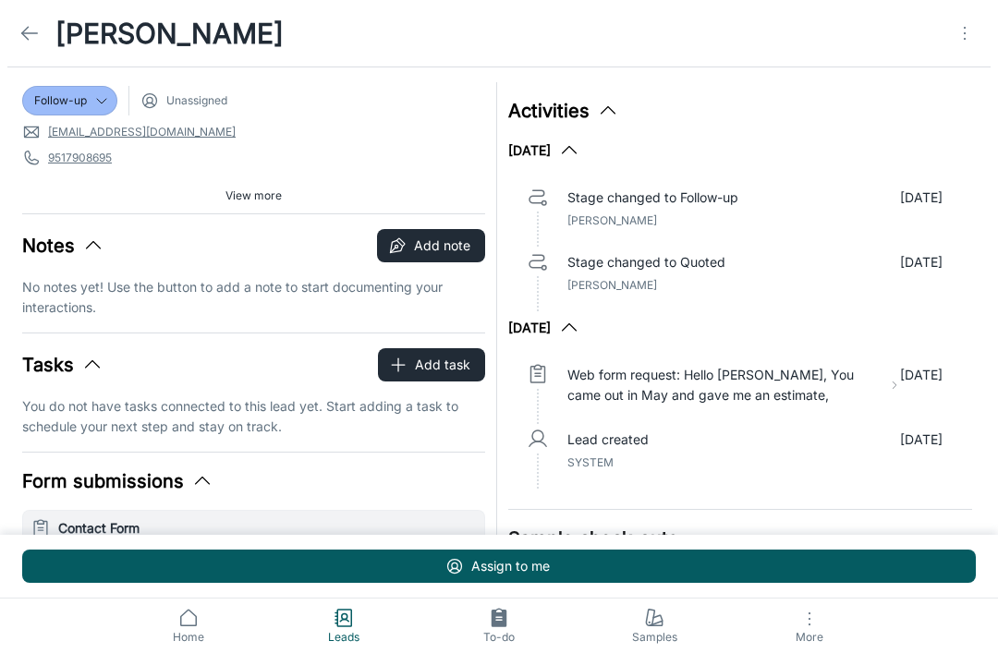
click at [33, 22] on icon at bounding box center [29, 33] width 22 height 22
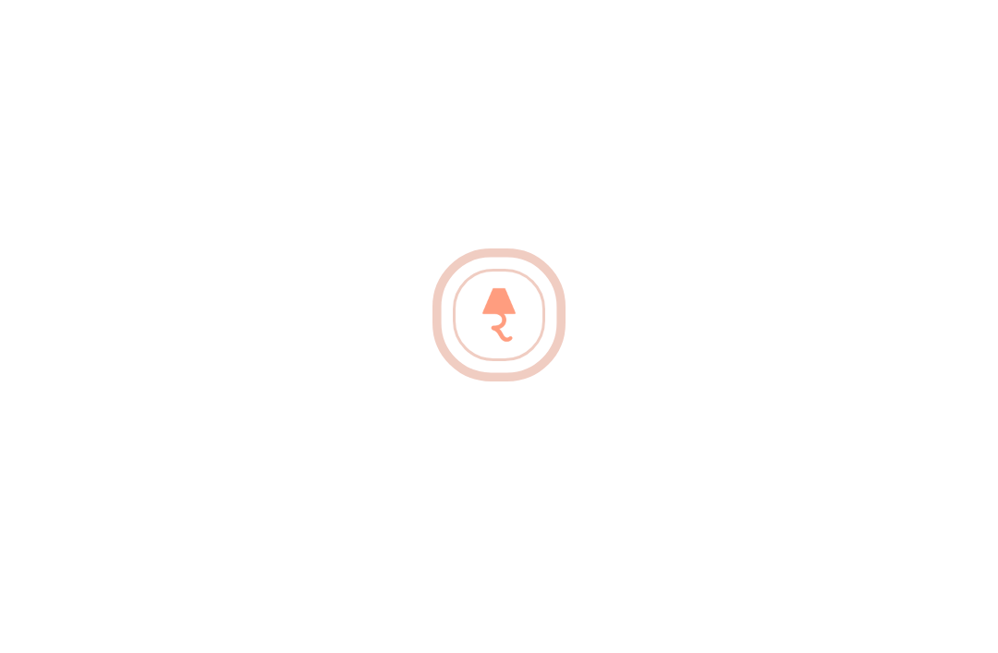
scroll to position [24, 0]
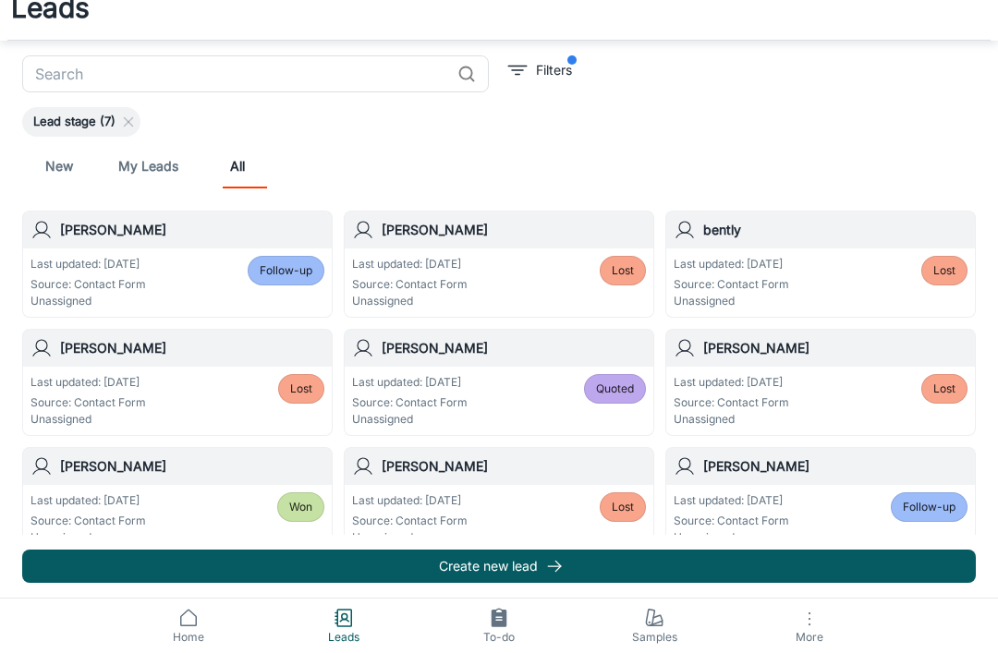
click at [545, 79] on p "Filters" at bounding box center [554, 70] width 36 height 20
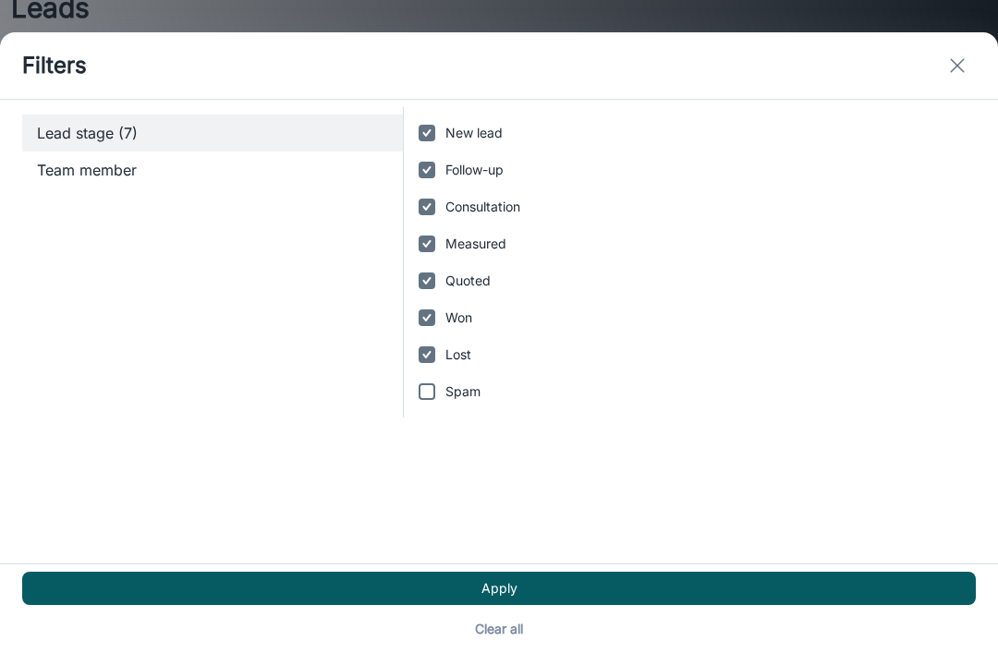
click at [431, 188] on input "Consultation" at bounding box center [426, 206] width 37 height 37
checkbox input "false"
click at [434, 225] on input "Measured" at bounding box center [426, 243] width 37 height 37
checkbox input "false"
click at [440, 262] on input "Quoted" at bounding box center [426, 280] width 37 height 37
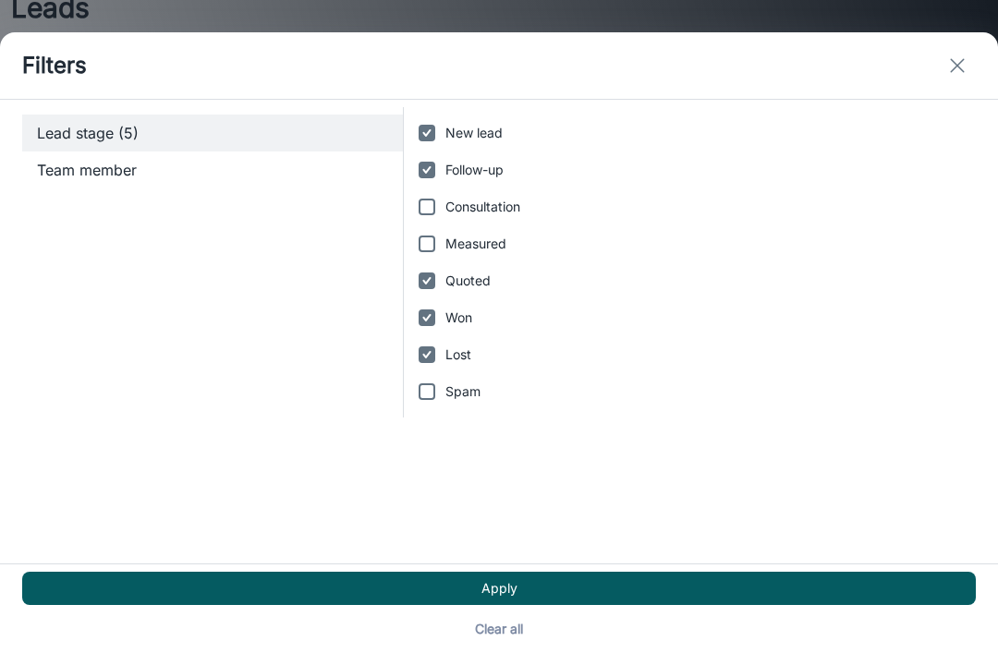
checkbox input "false"
click at [442, 299] on input "Won" at bounding box center [426, 317] width 37 height 37
checkbox input "false"
click at [438, 336] on input "Lost" at bounding box center [426, 354] width 37 height 37
checkbox input "false"
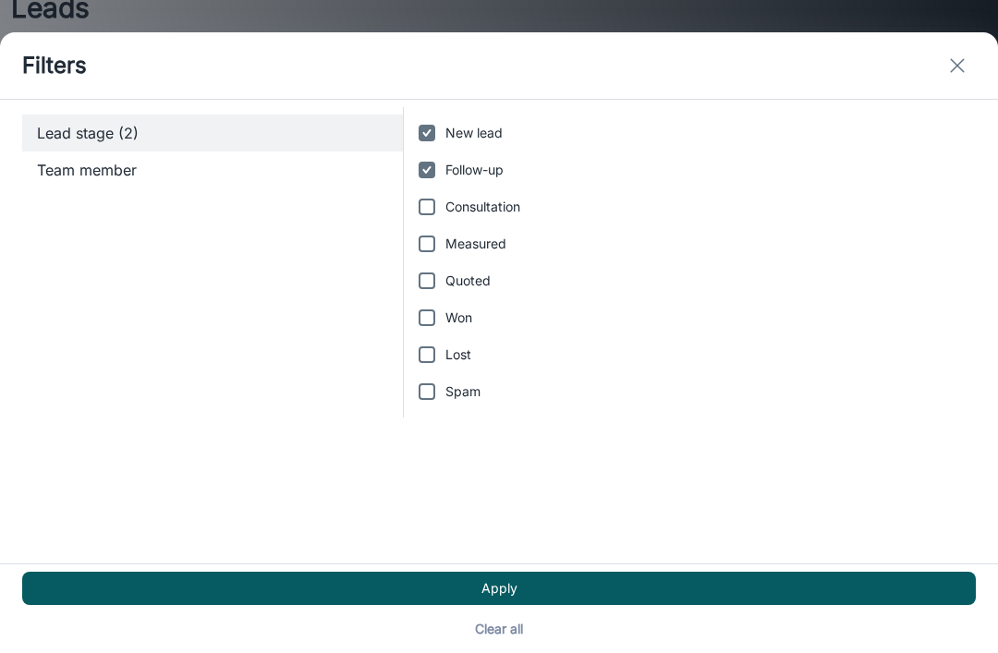
click at [592, 587] on button "Apply" at bounding box center [499, 588] width 954 height 33
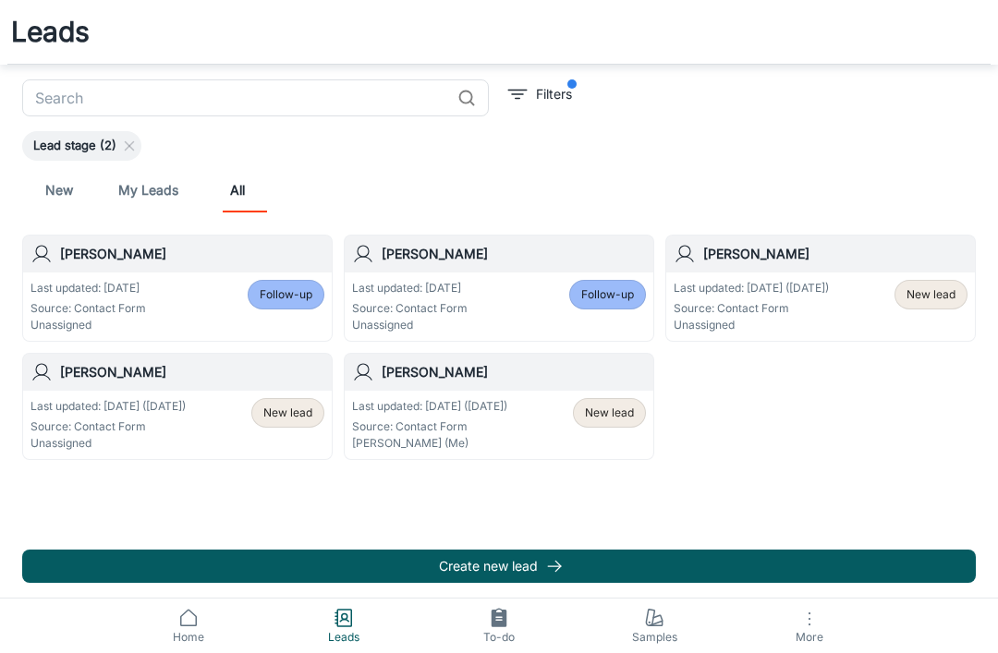
scroll to position [0, 0]
click at [625, 413] on span "New lead" at bounding box center [609, 413] width 49 height 17
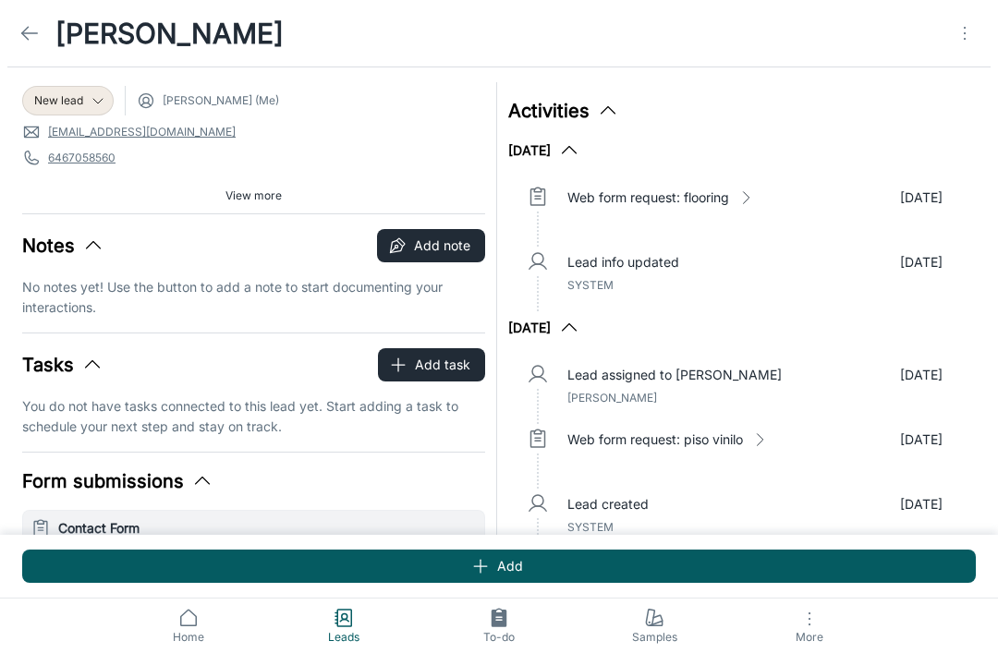
click at [29, 38] on icon at bounding box center [29, 33] width 22 height 22
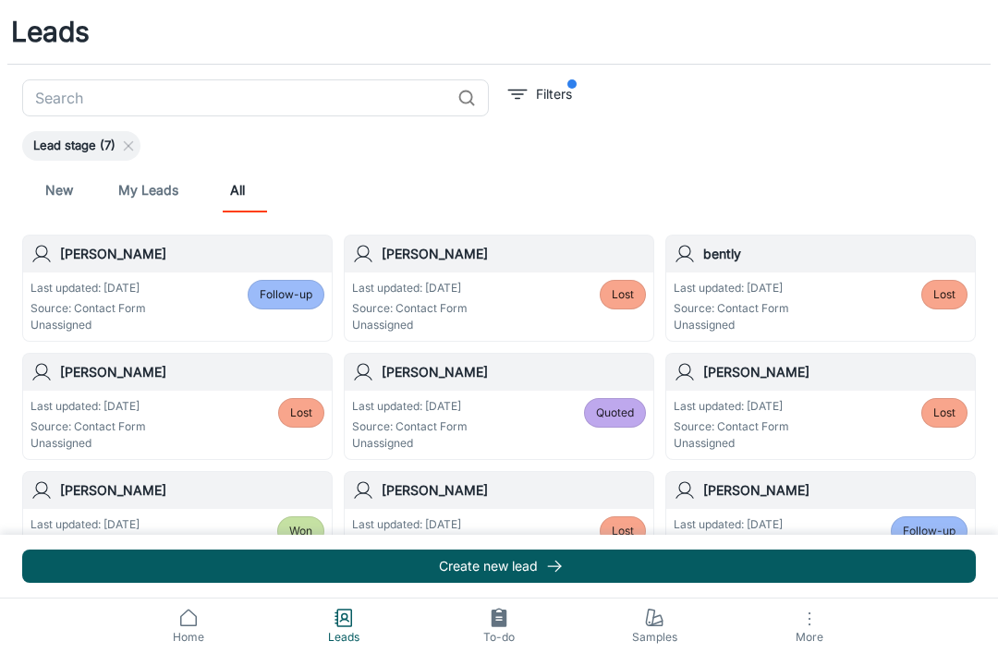
click at [165, 190] on link "My Leads" at bounding box center [148, 190] width 60 height 44
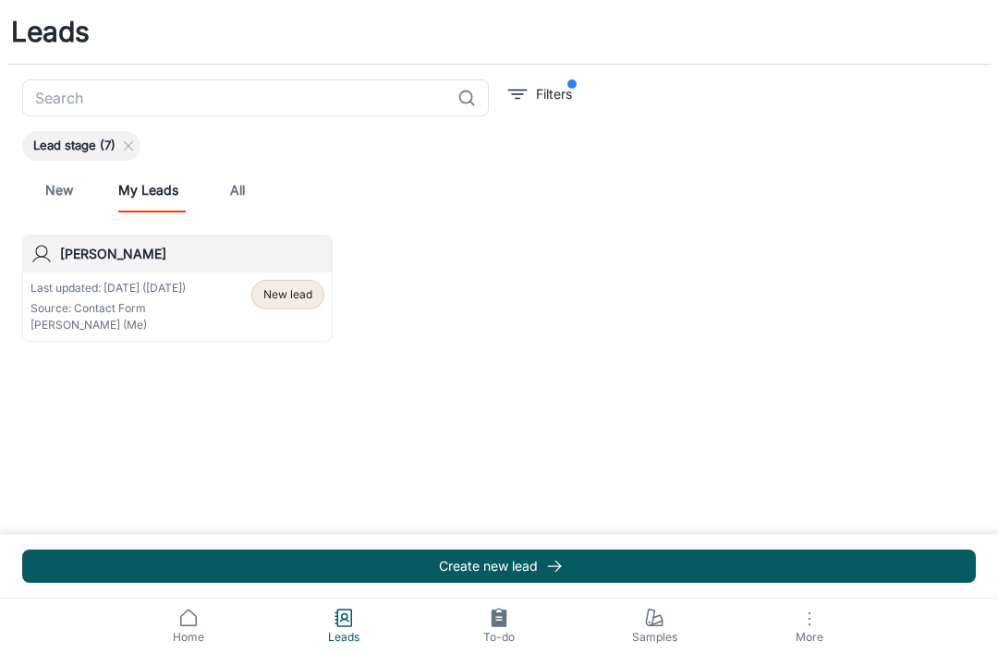
click at [64, 190] on link "New" at bounding box center [59, 190] width 44 height 44
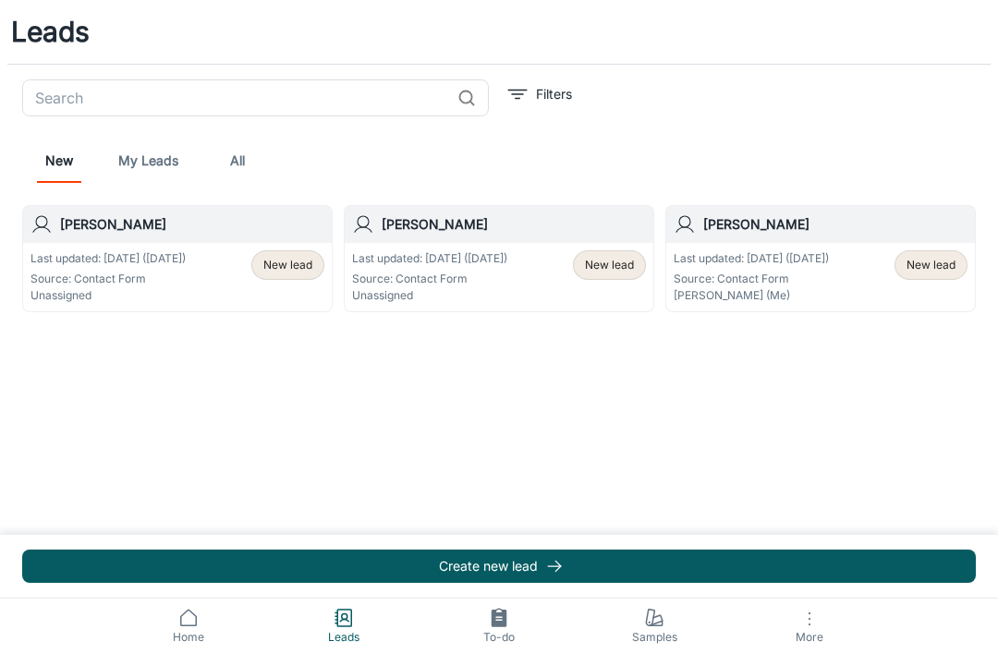
click at [944, 264] on span "New lead" at bounding box center [930, 265] width 49 height 17
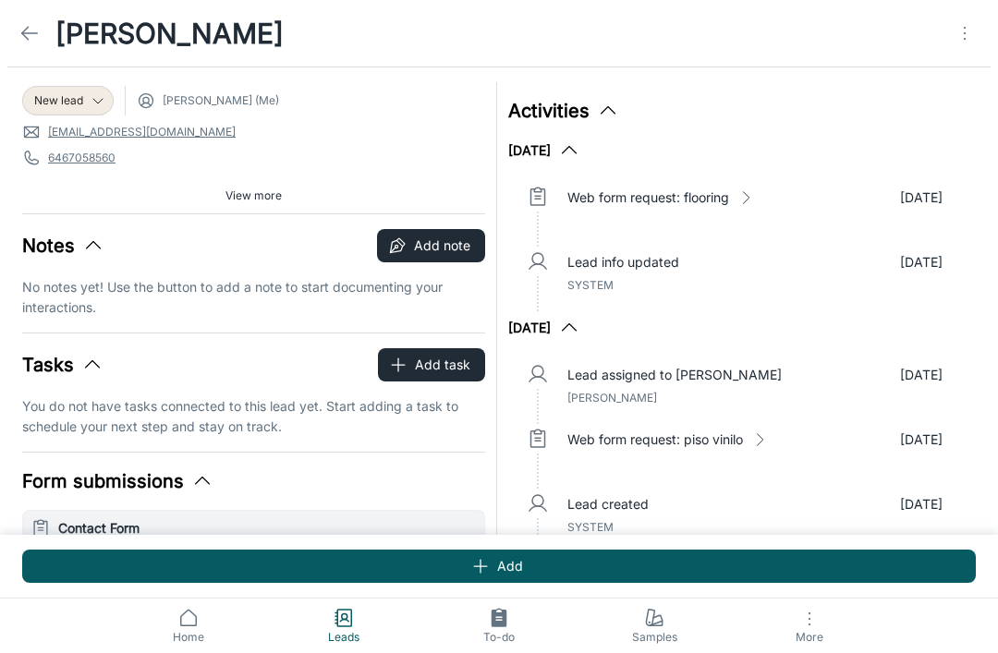
click at [25, 39] on icon at bounding box center [29, 33] width 22 height 22
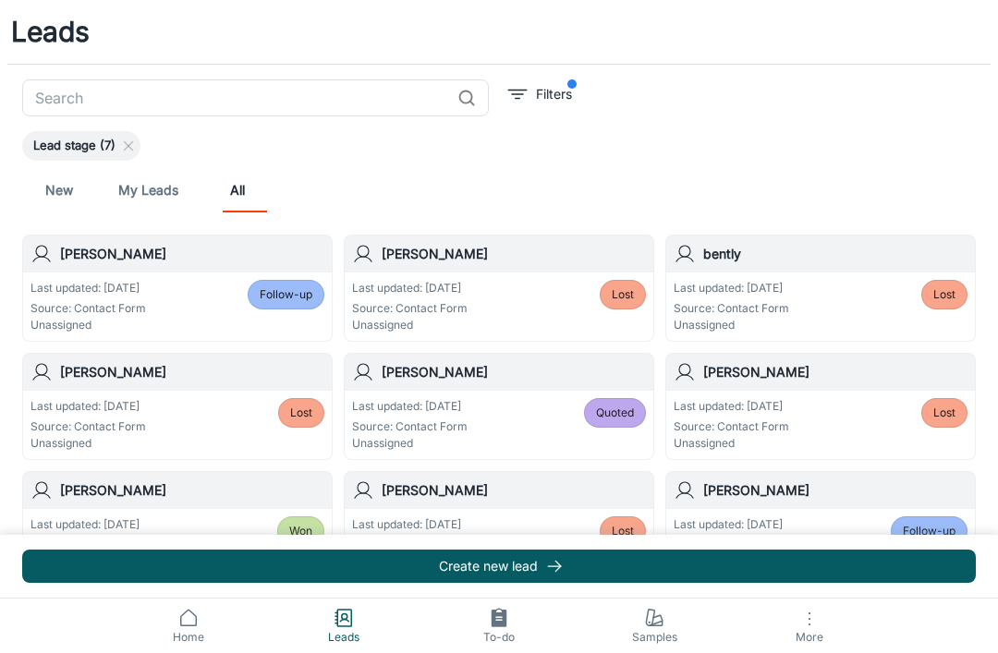
click at [58, 194] on link "New" at bounding box center [59, 190] width 44 height 44
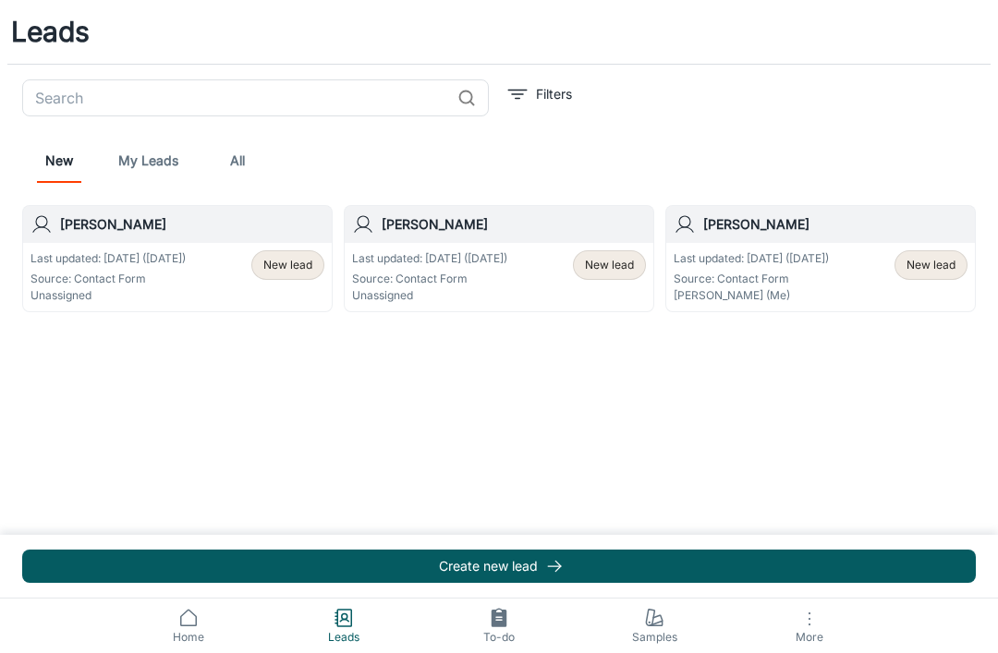
click at [608, 271] on span "New lead" at bounding box center [609, 265] width 49 height 17
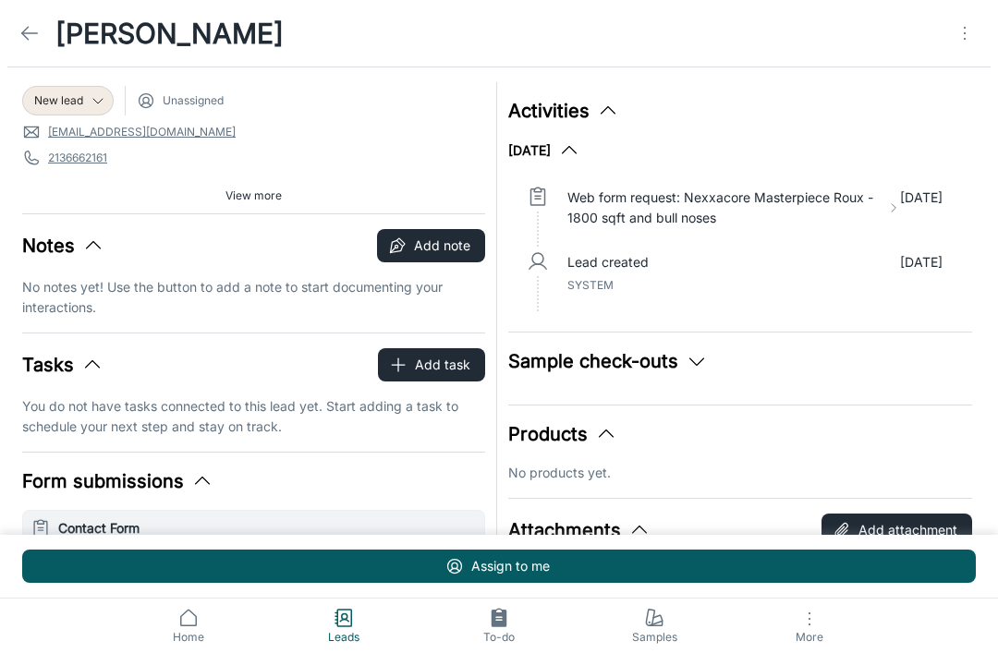
click at [28, 40] on polyline at bounding box center [25, 33] width 6 height 13
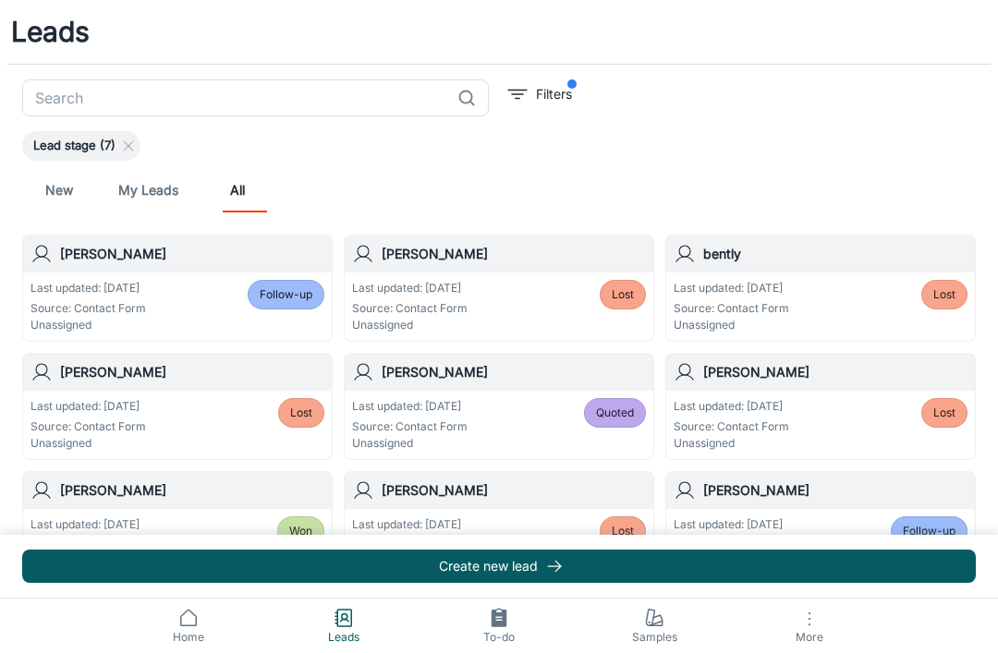
click at [73, 186] on link "New" at bounding box center [59, 190] width 44 height 44
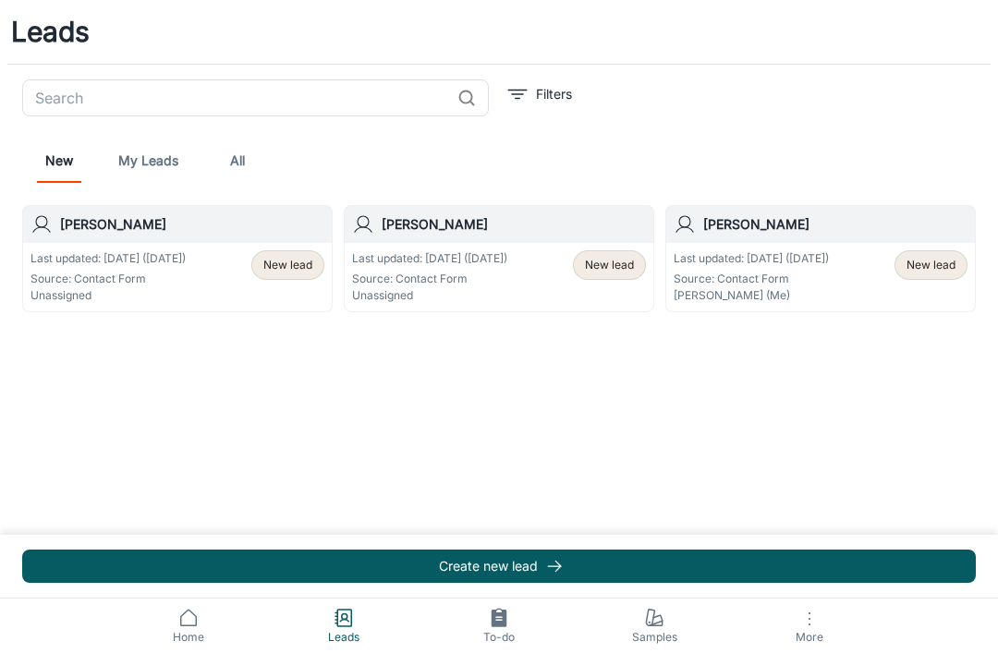
click at [296, 267] on span "New lead" at bounding box center [287, 265] width 49 height 17
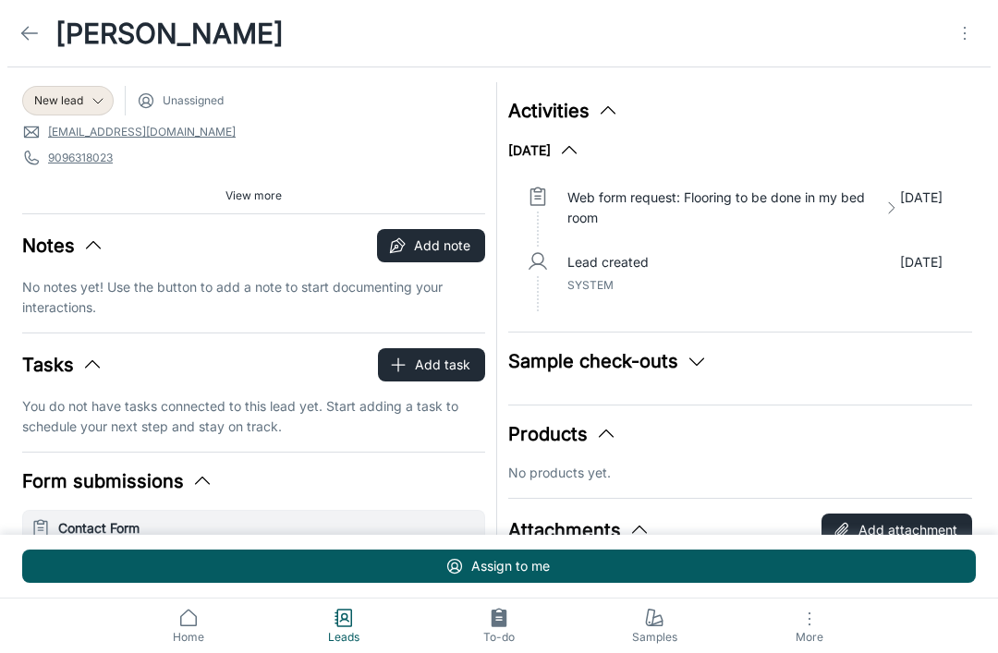
click at [26, 46] on link at bounding box center [29, 33] width 37 height 37
